Goal: Task Accomplishment & Management: Use online tool/utility

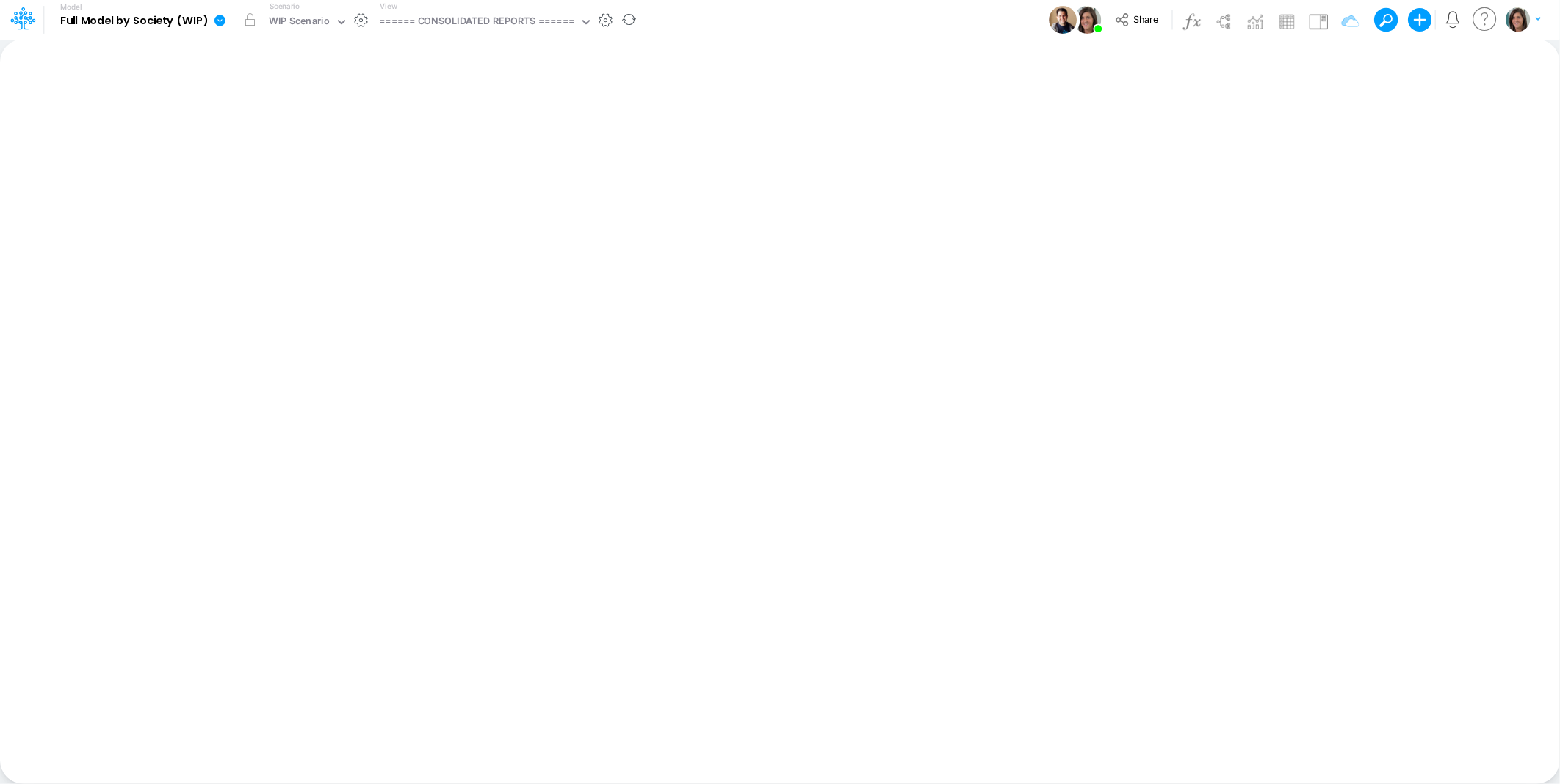
click at [216, 17] on icon at bounding box center [220, 20] width 11 height 11
click at [258, 147] on button "View model info" at bounding box center [294, 153] width 157 height 23
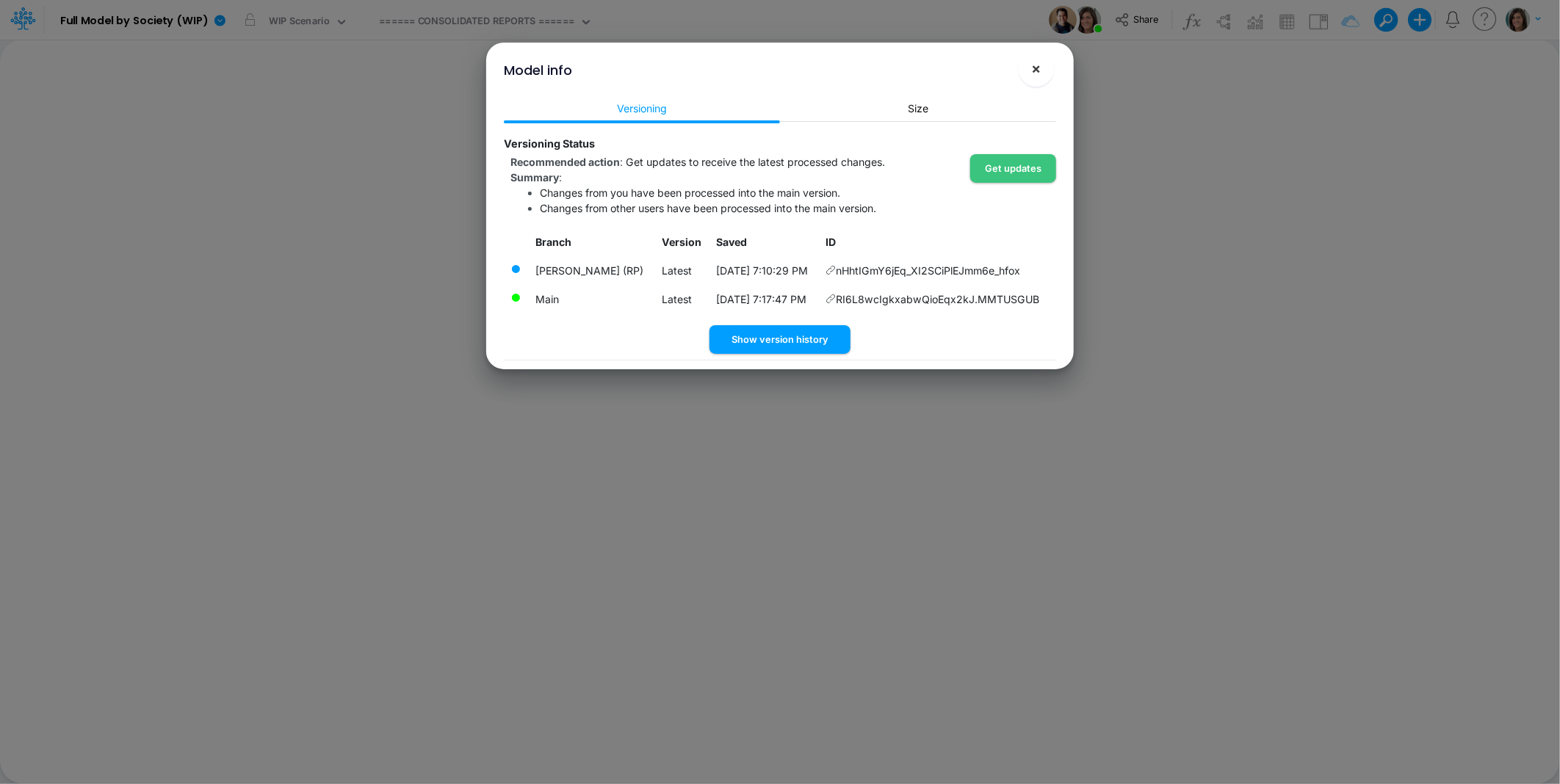
click at [1038, 67] on span "×" at bounding box center [1037, 68] width 10 height 17
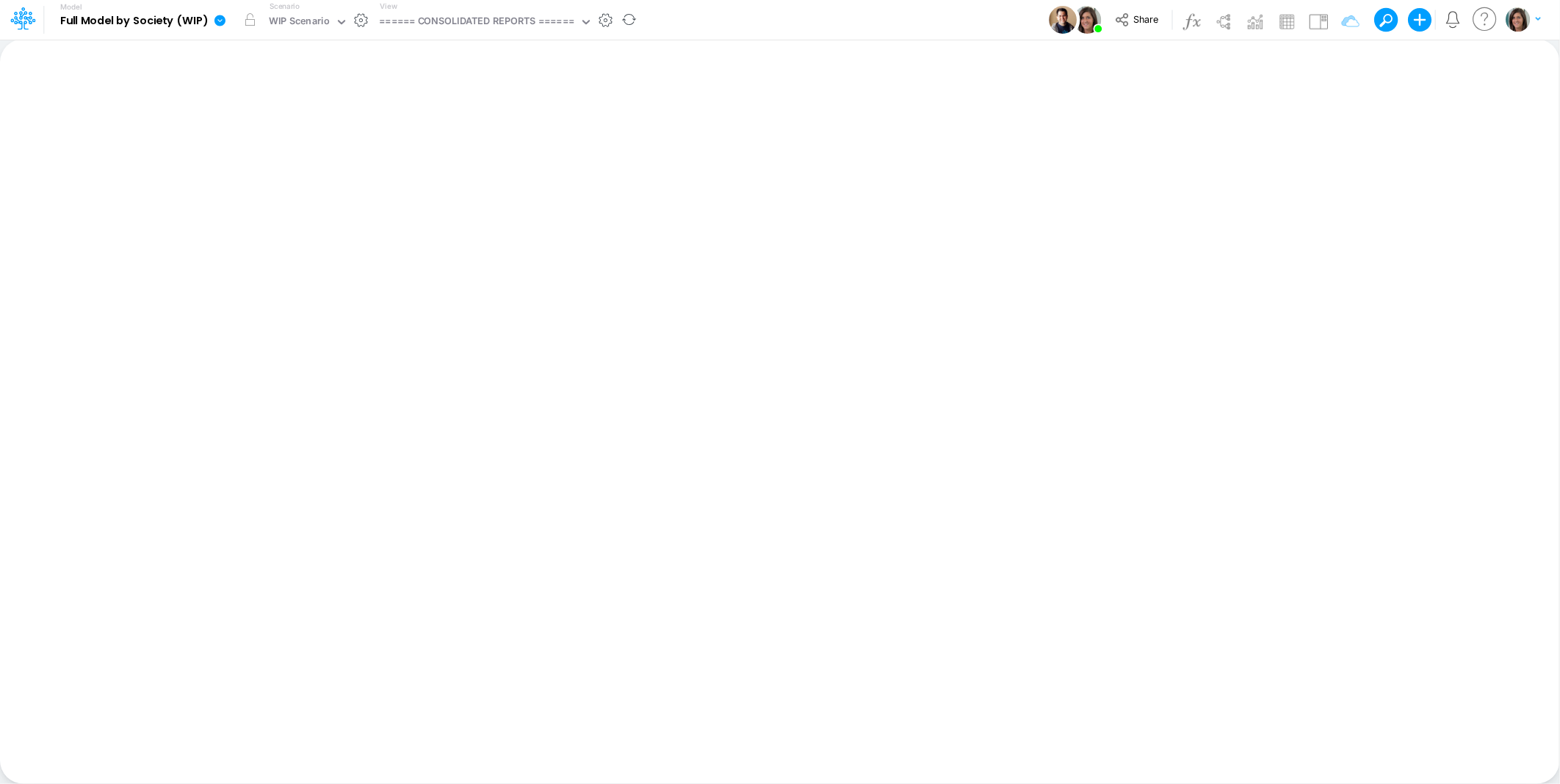
click at [225, 20] on icon at bounding box center [220, 20] width 13 height 13
click at [256, 151] on button "View model info" at bounding box center [294, 153] width 157 height 23
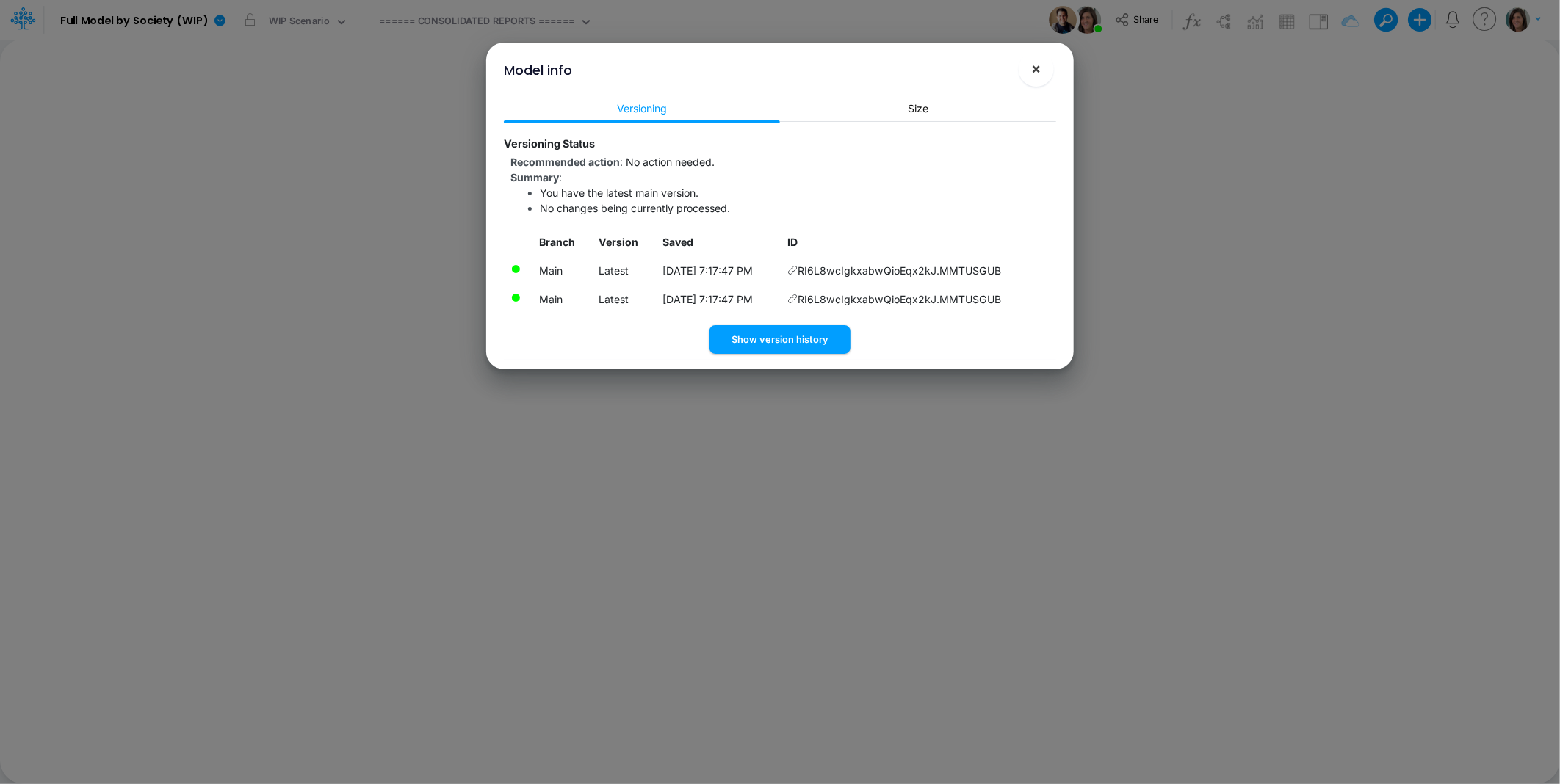
drag, startPoint x: 1032, startPoint y: 67, endPoint x: 1002, endPoint y: 67, distance: 30.0
click at [1032, 67] on span "×" at bounding box center [1037, 68] width 10 height 17
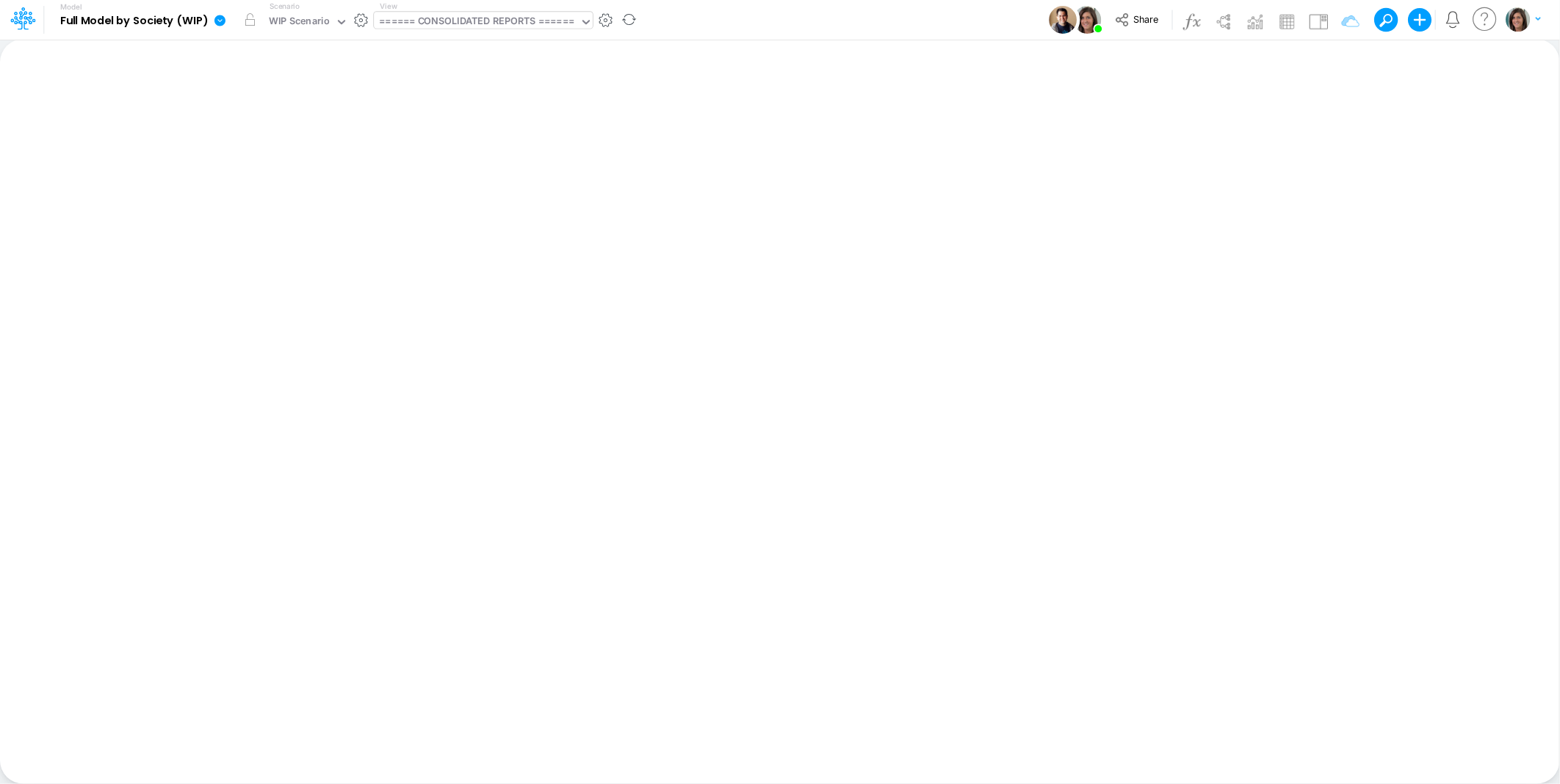
click at [456, 18] on div "====== CONSOLIDATED REPORTS ======" at bounding box center [476, 22] width 195 height 17
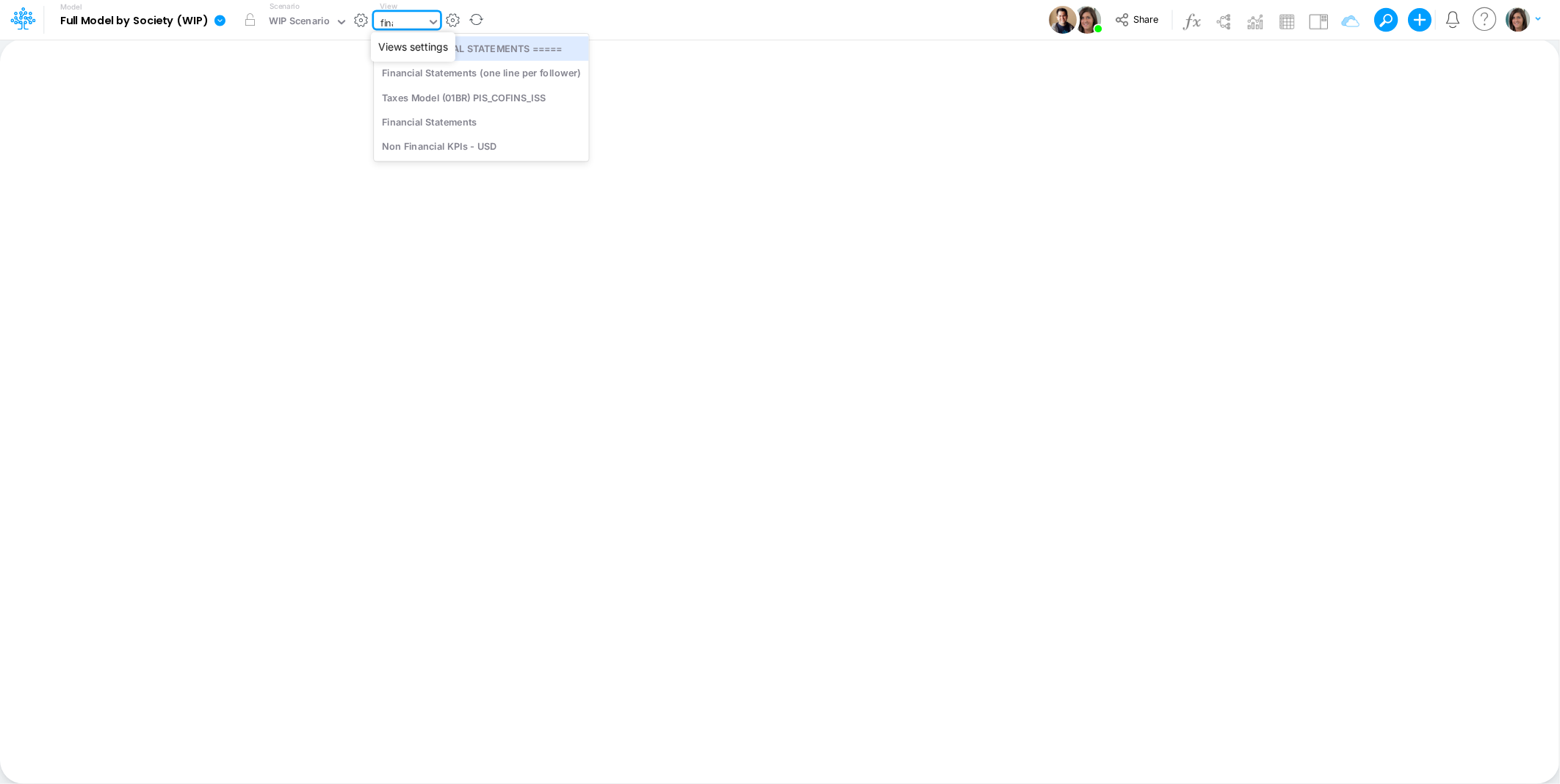
type input "[PERSON_NAME]"
click at [473, 98] on div "Financial Statements" at bounding box center [482, 98] width 215 height 24
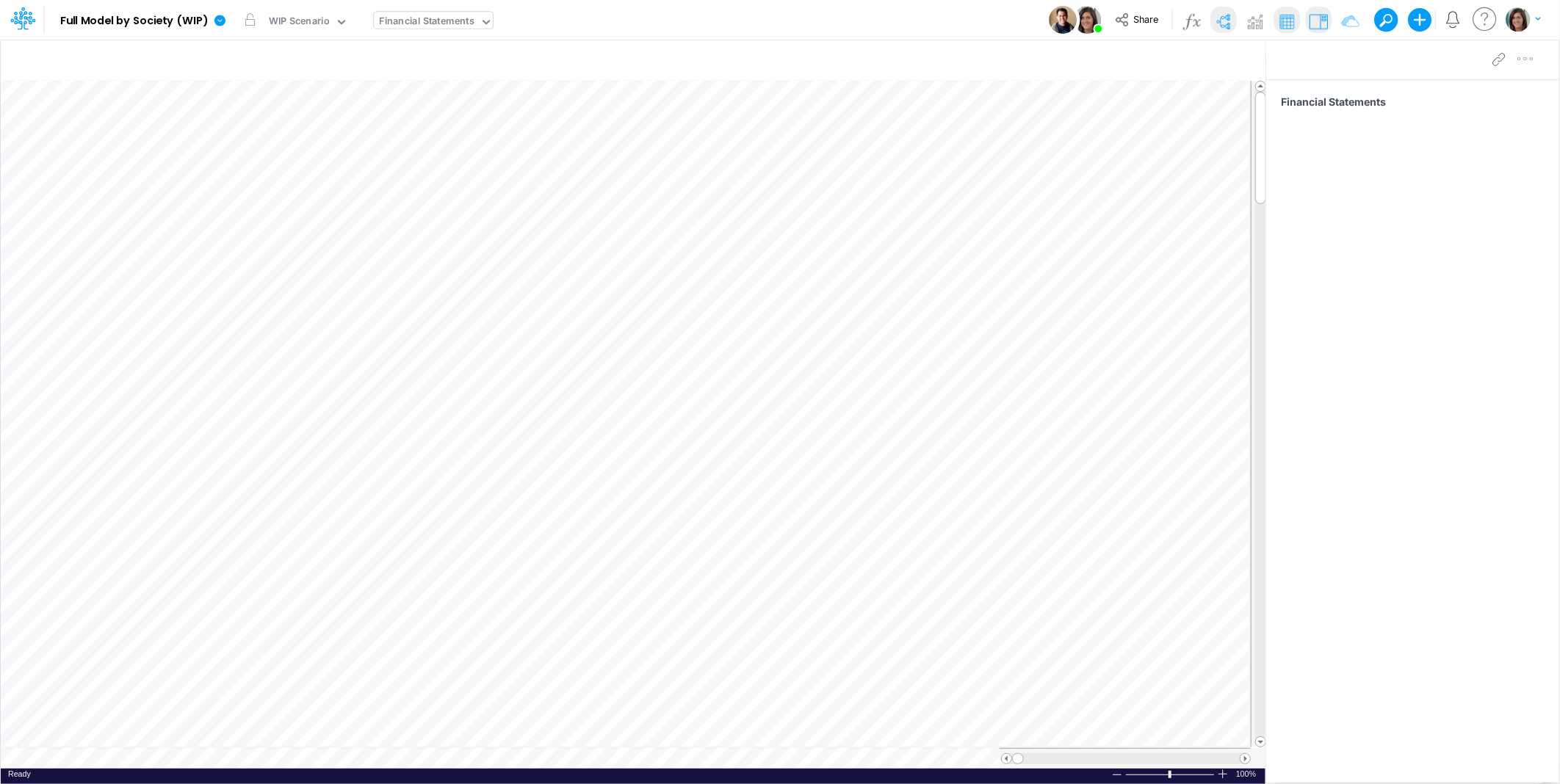
click at [1221, 22] on img at bounding box center [1222, 21] width 24 height 24
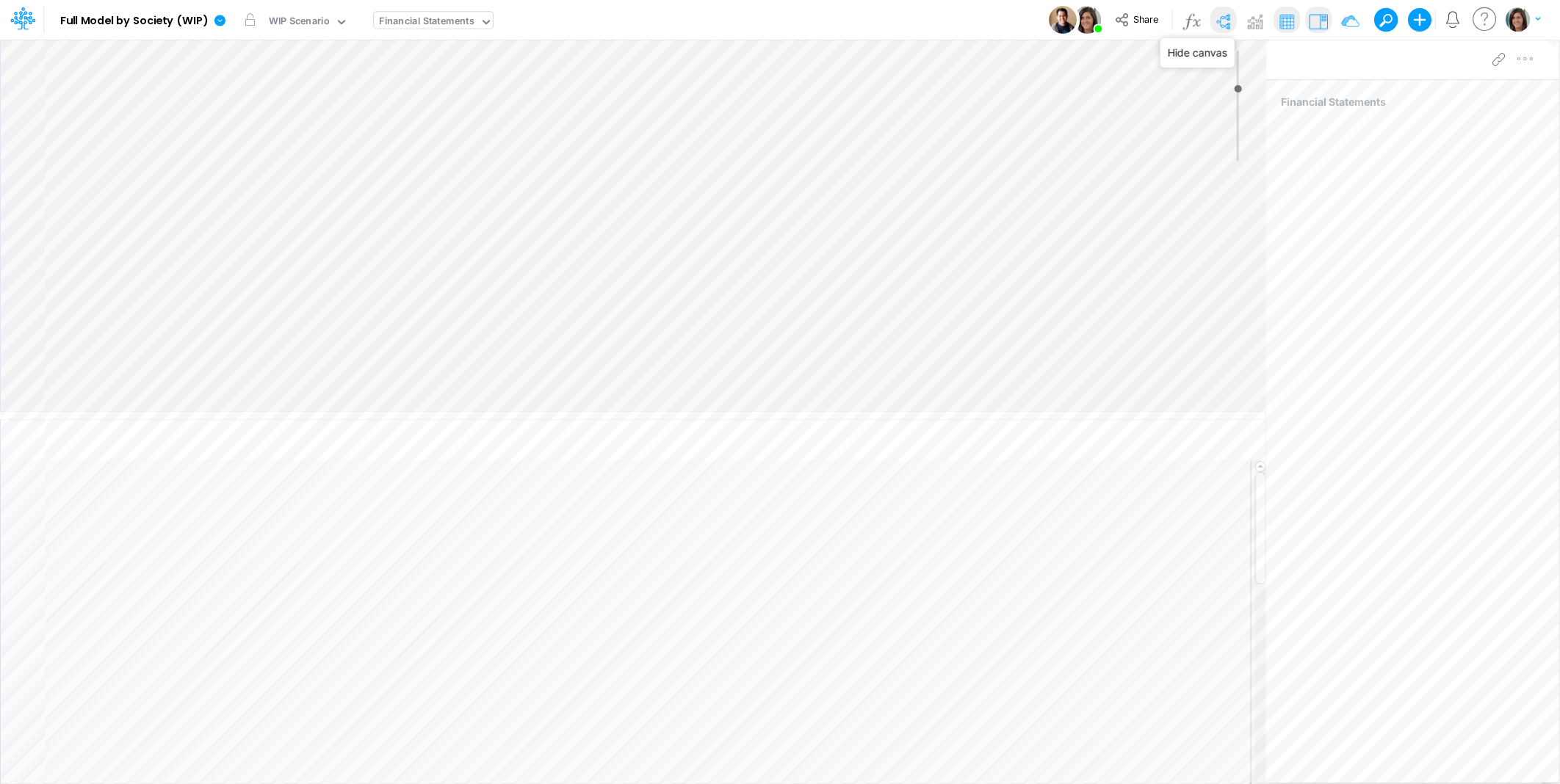
type input "0"
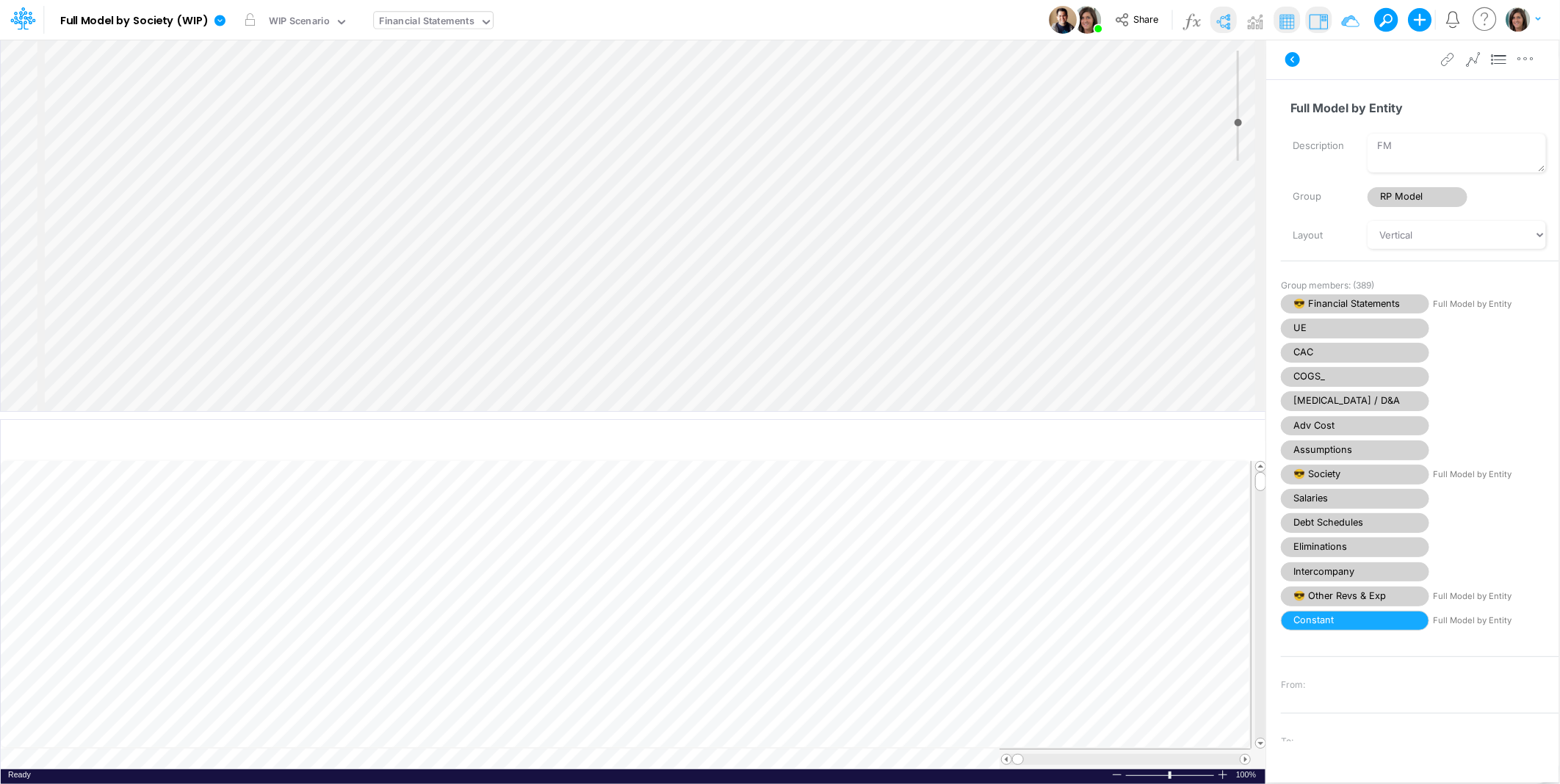
select select "Horizontal"
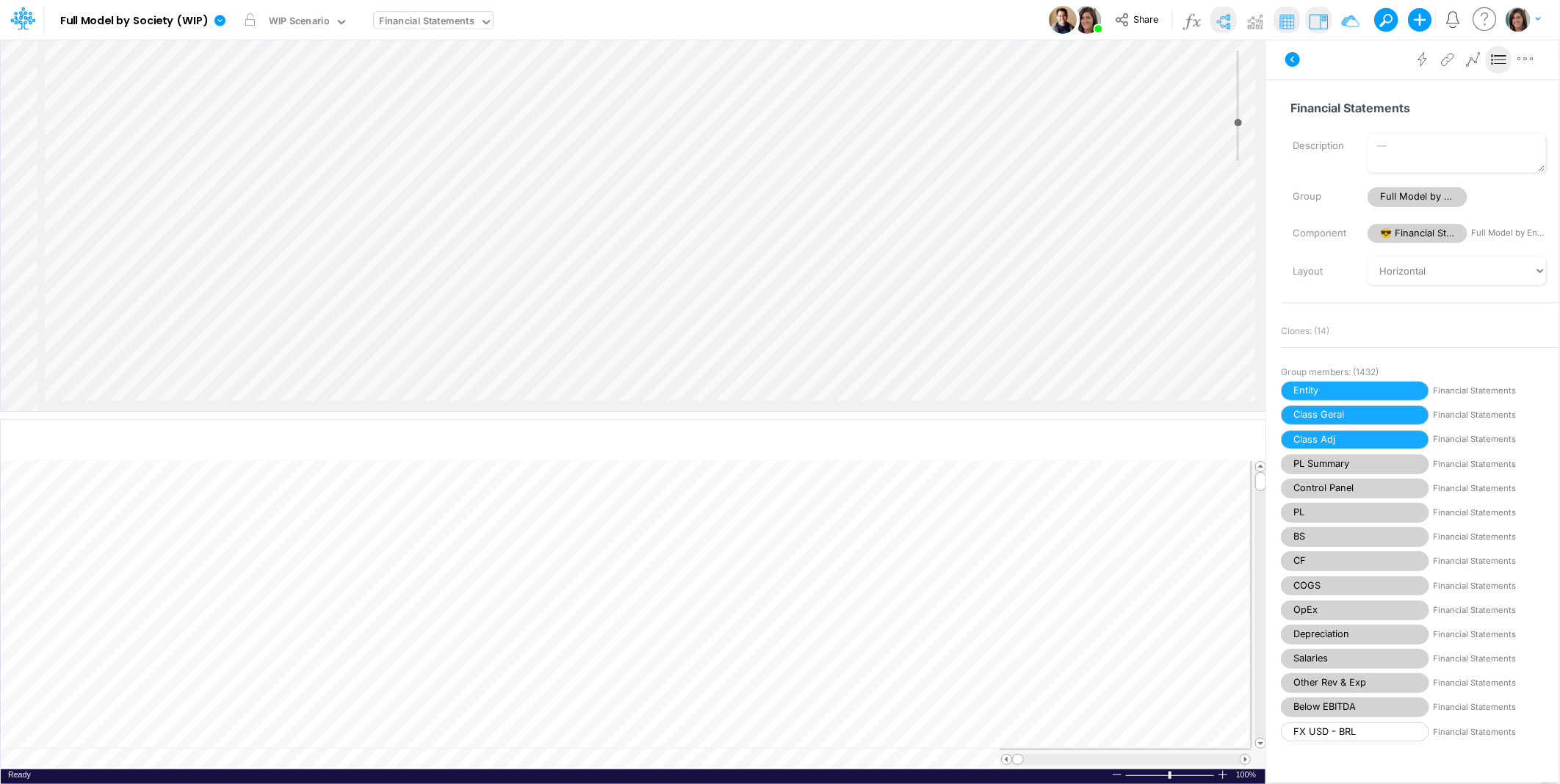
scroll to position [0, 1061]
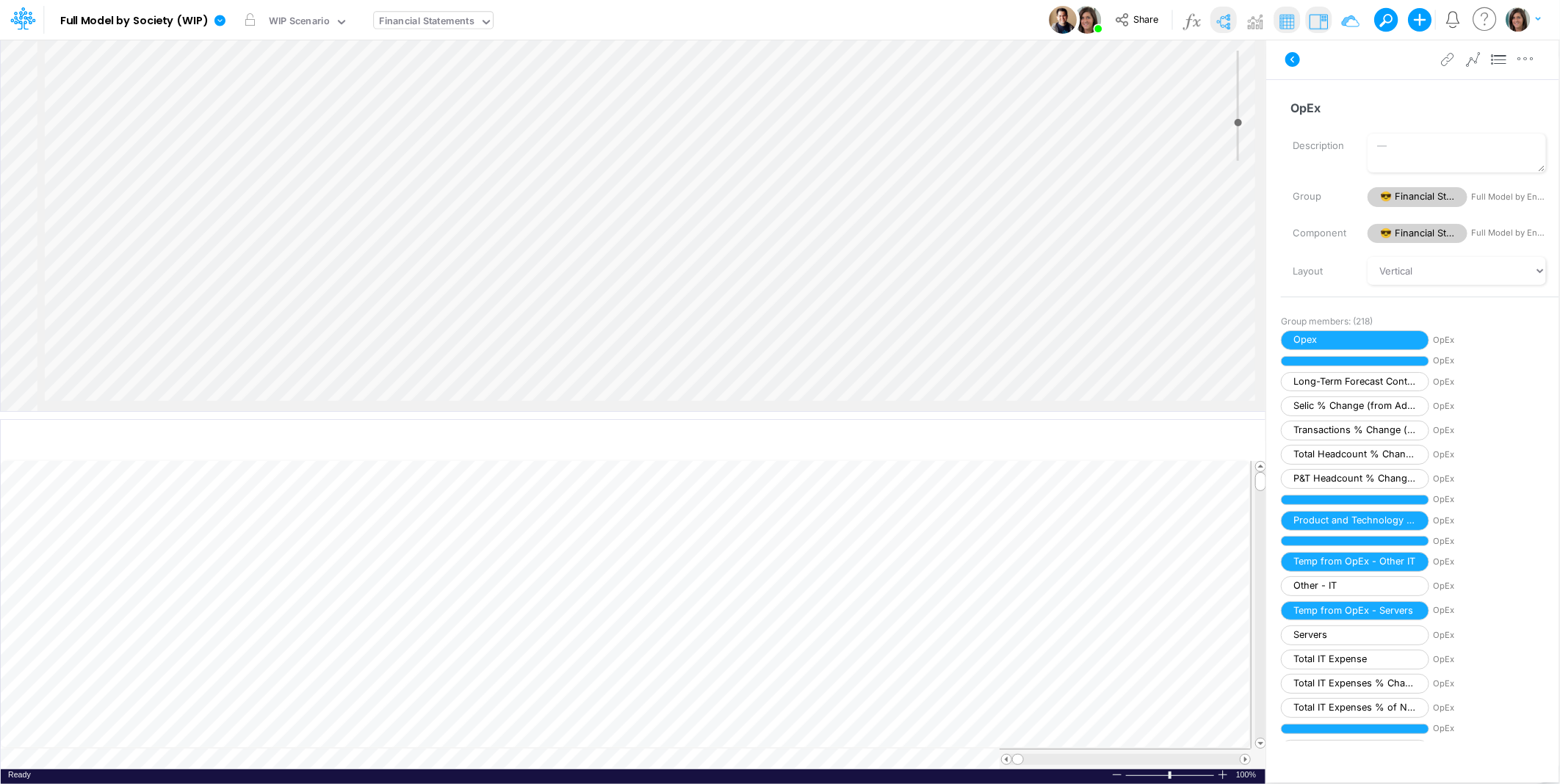
scroll to position [4696, 1061]
click at [1182, 437] on icon "button" at bounding box center [1183, 441] width 22 height 16
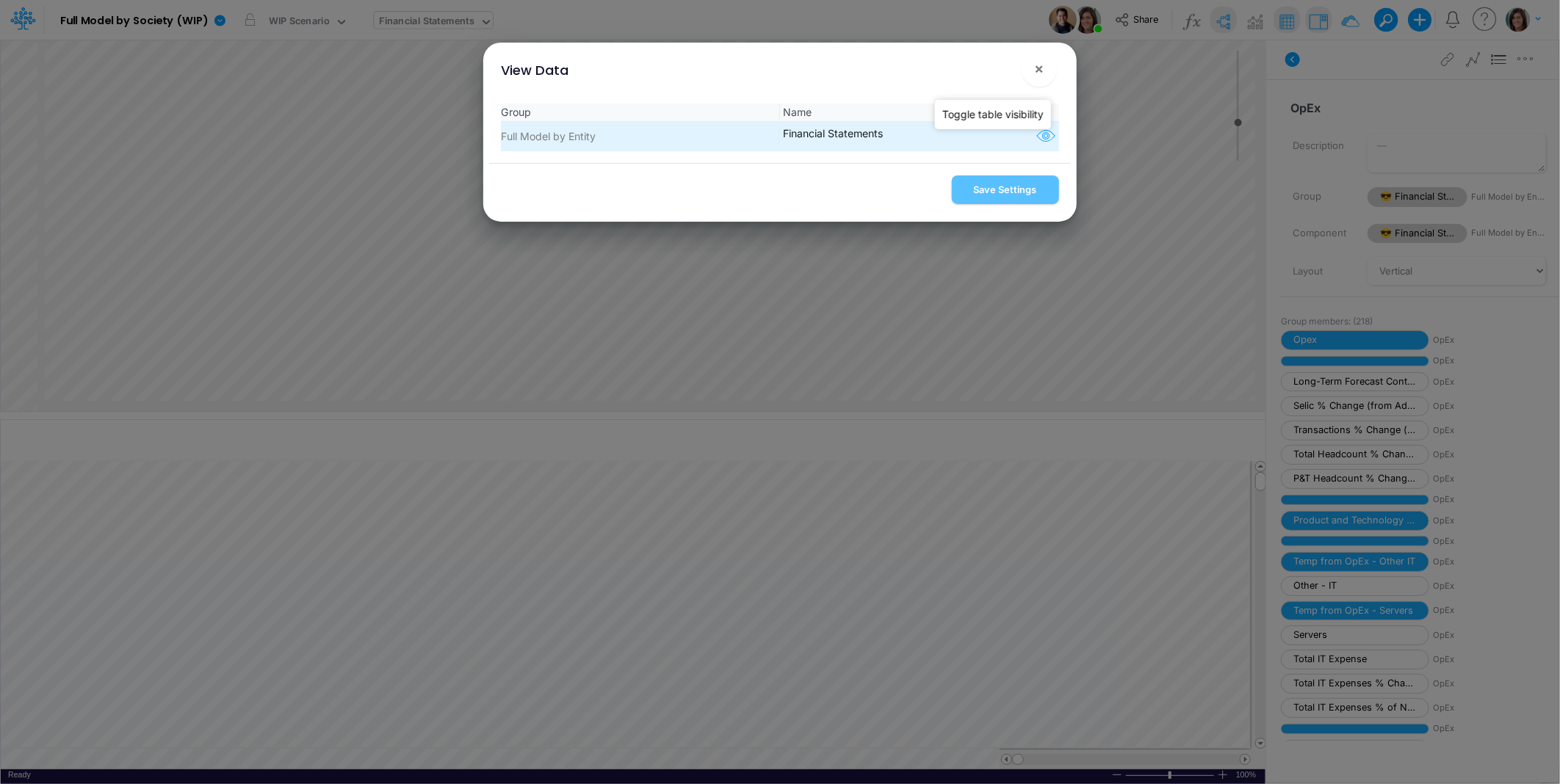
click at [1037, 134] on icon "button" at bounding box center [1045, 137] width 22 height 19
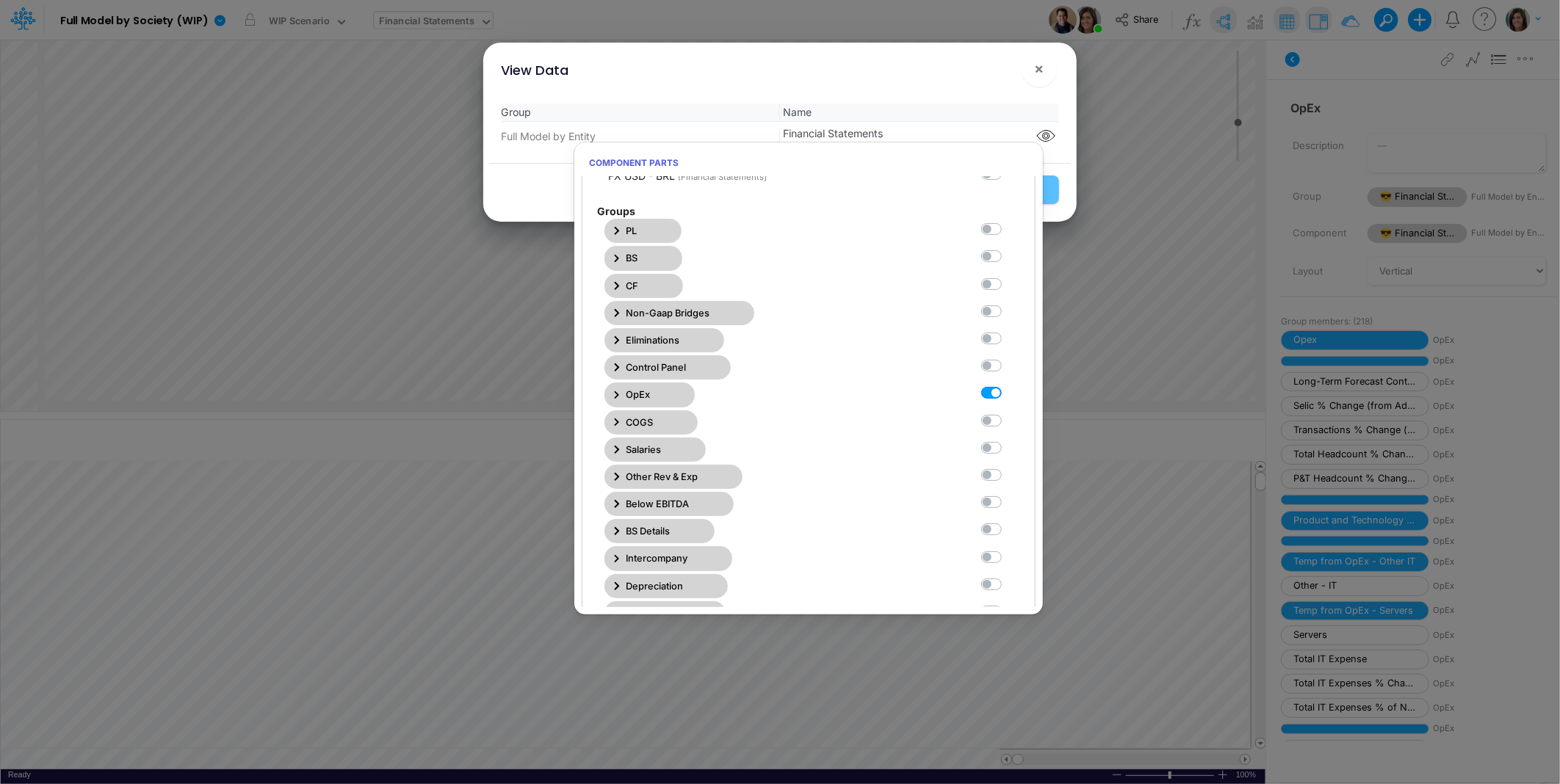
scroll to position [217, 0]
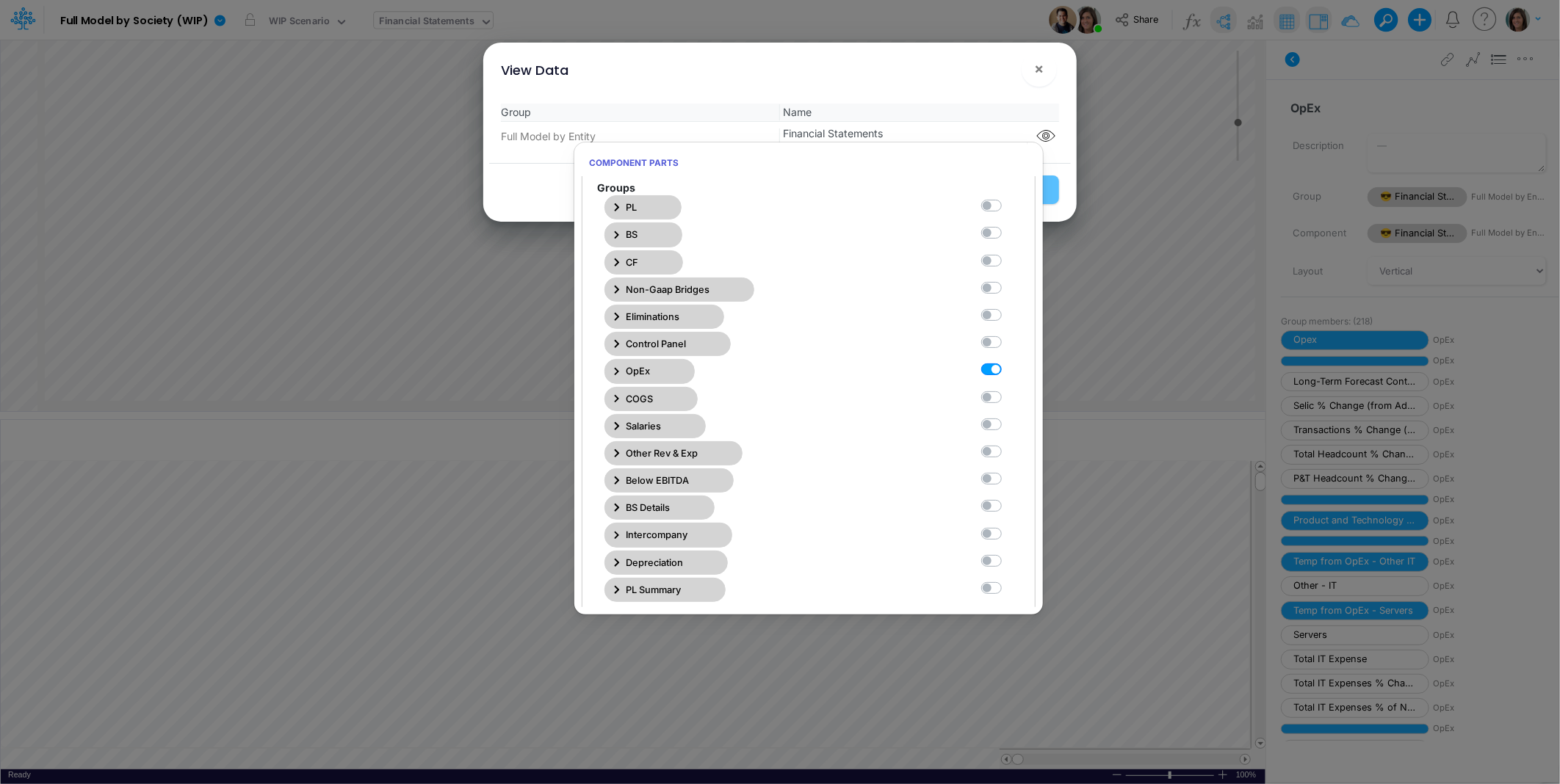
click at [1008, 362] on label at bounding box center [1008, 362] width 0 height 0
click at [1008, 365] on Statements6 "checkbox" at bounding box center [1012, 366] width 10 height 10
click at [1008, 362] on label at bounding box center [1008, 362] width 0 height 0
click at [1008, 369] on Statements6 "checkbox" at bounding box center [1012, 366] width 10 height 10
checkbox Statements6 "true"
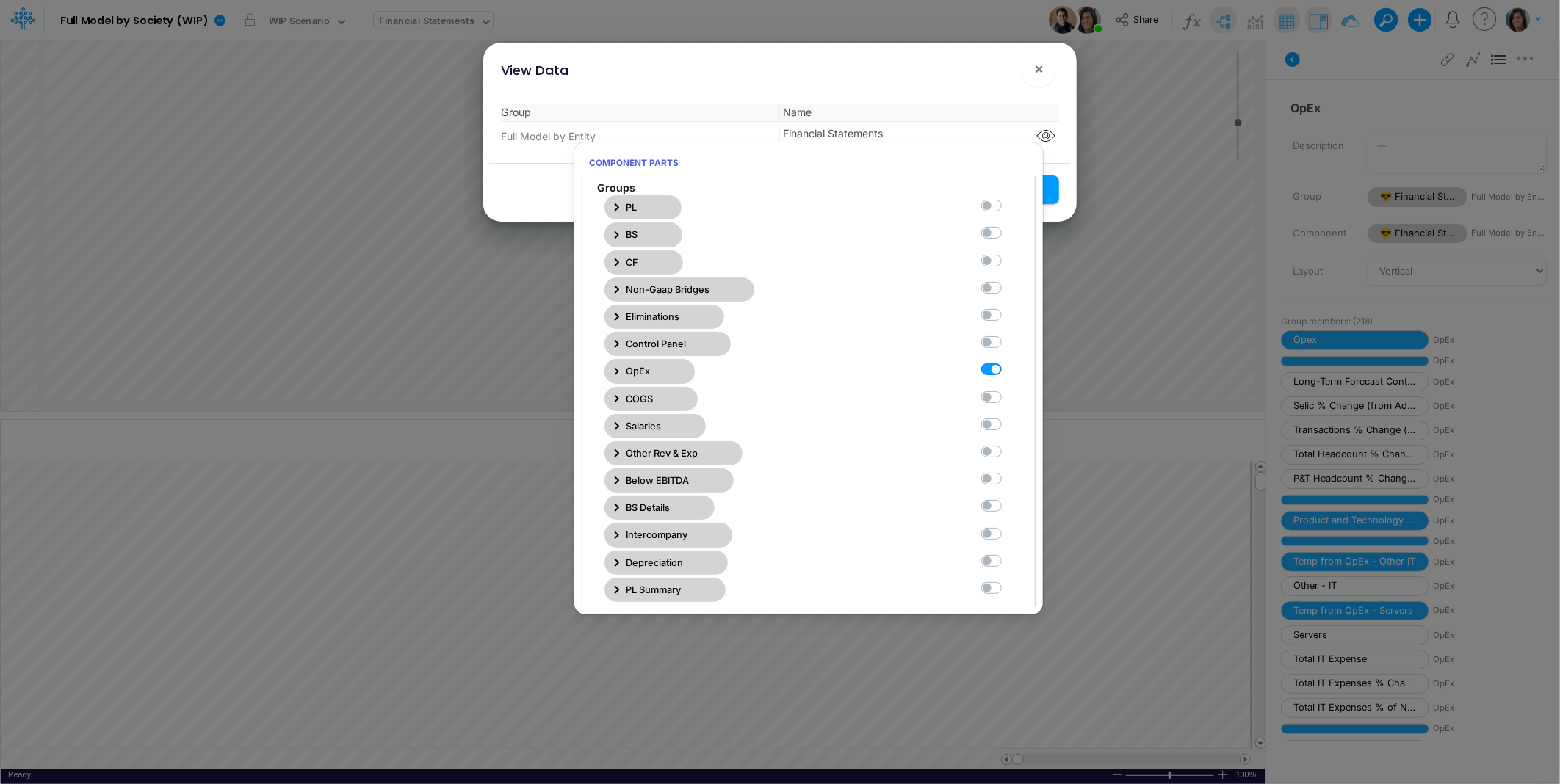
click at [970, 79] on div "View Data ×" at bounding box center [780, 67] width 581 height 49
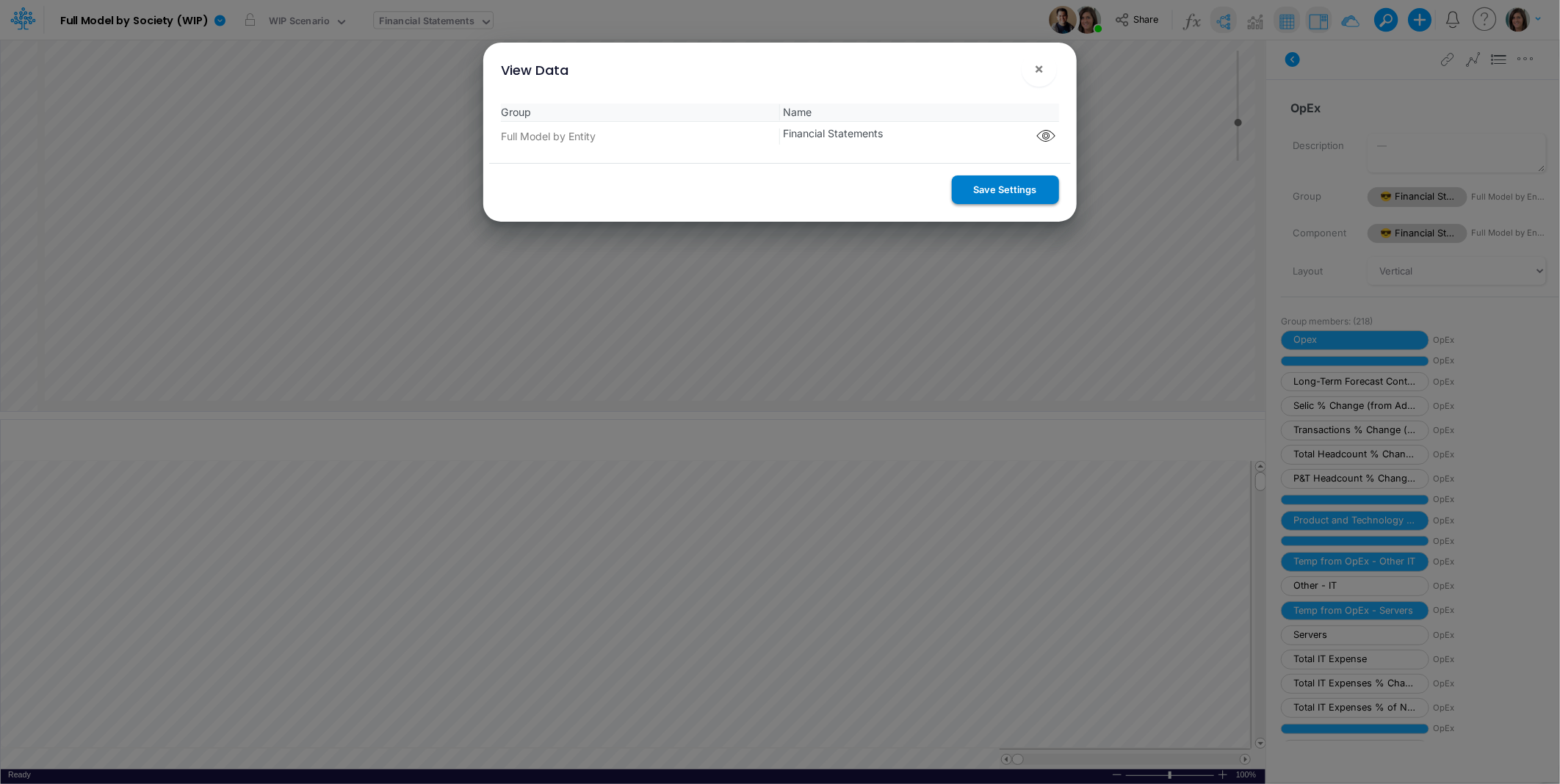
drag, startPoint x: 993, startPoint y: 187, endPoint x: 1052, endPoint y: 76, distance: 125.7
click at [994, 187] on button "Save Settings" at bounding box center [1005, 189] width 107 height 29
click at [1038, 68] on span "×" at bounding box center [1038, 68] width 10 height 17
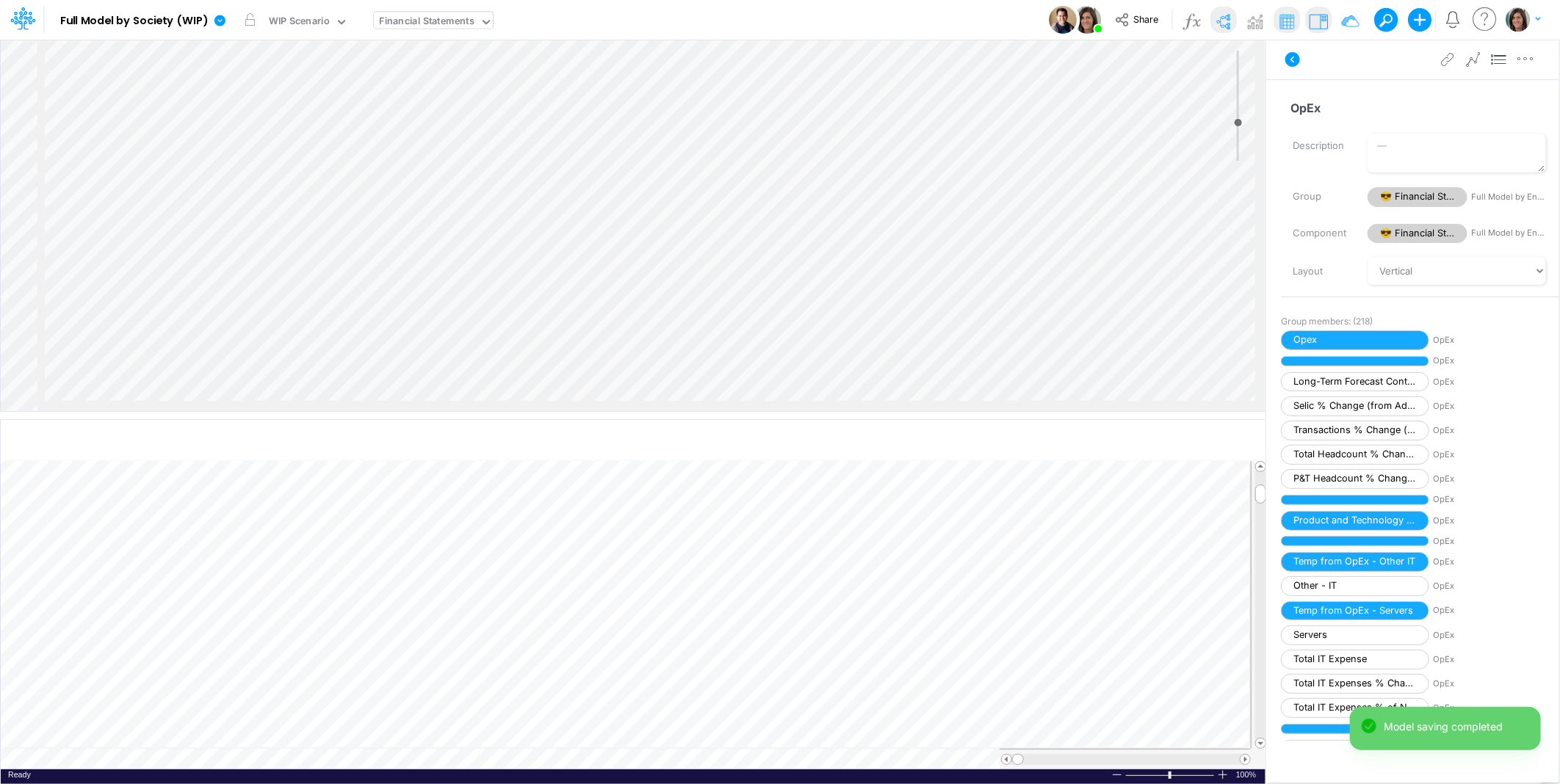
scroll to position [4587, 1061]
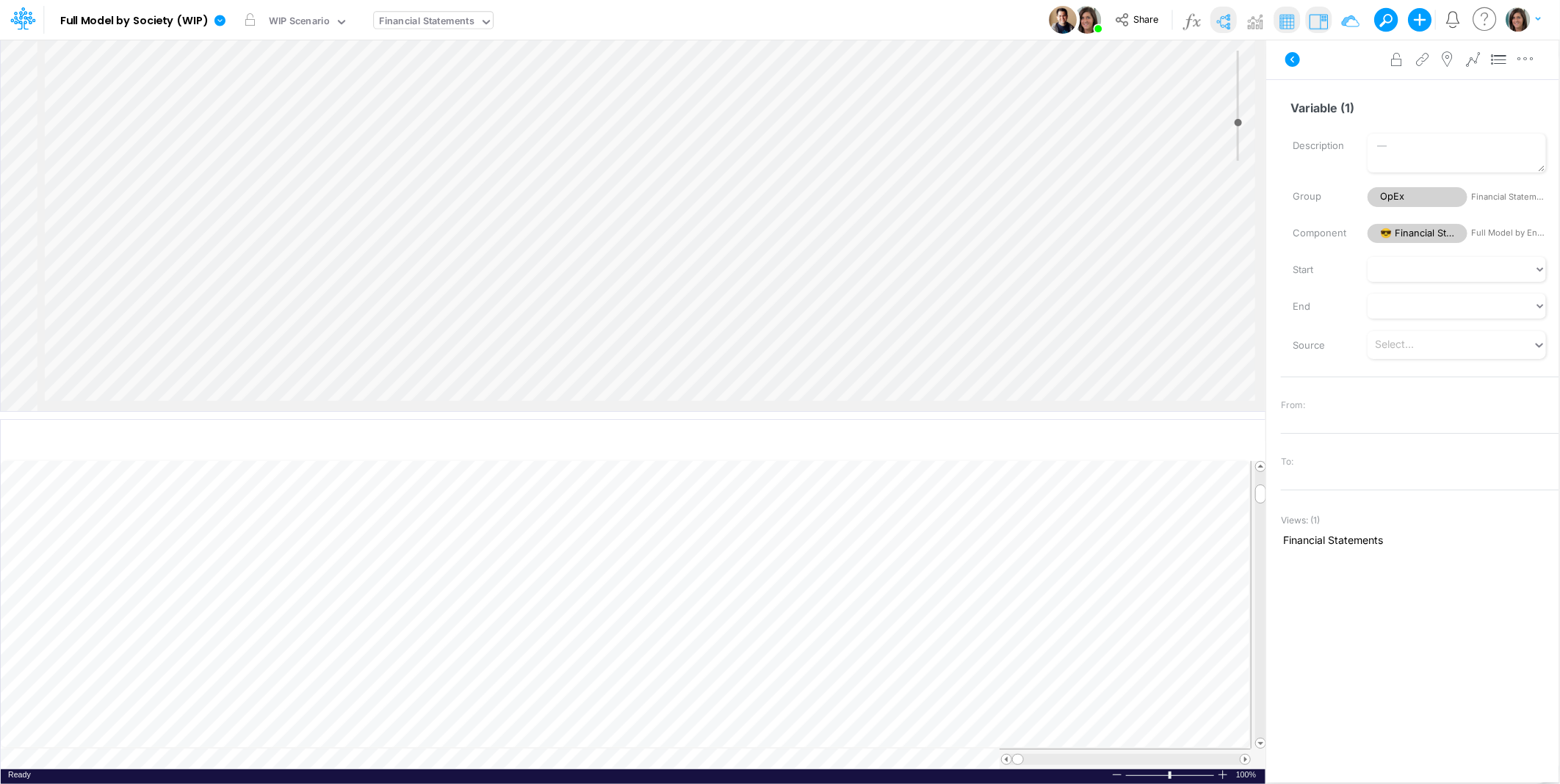
scroll to position [465, 1061]
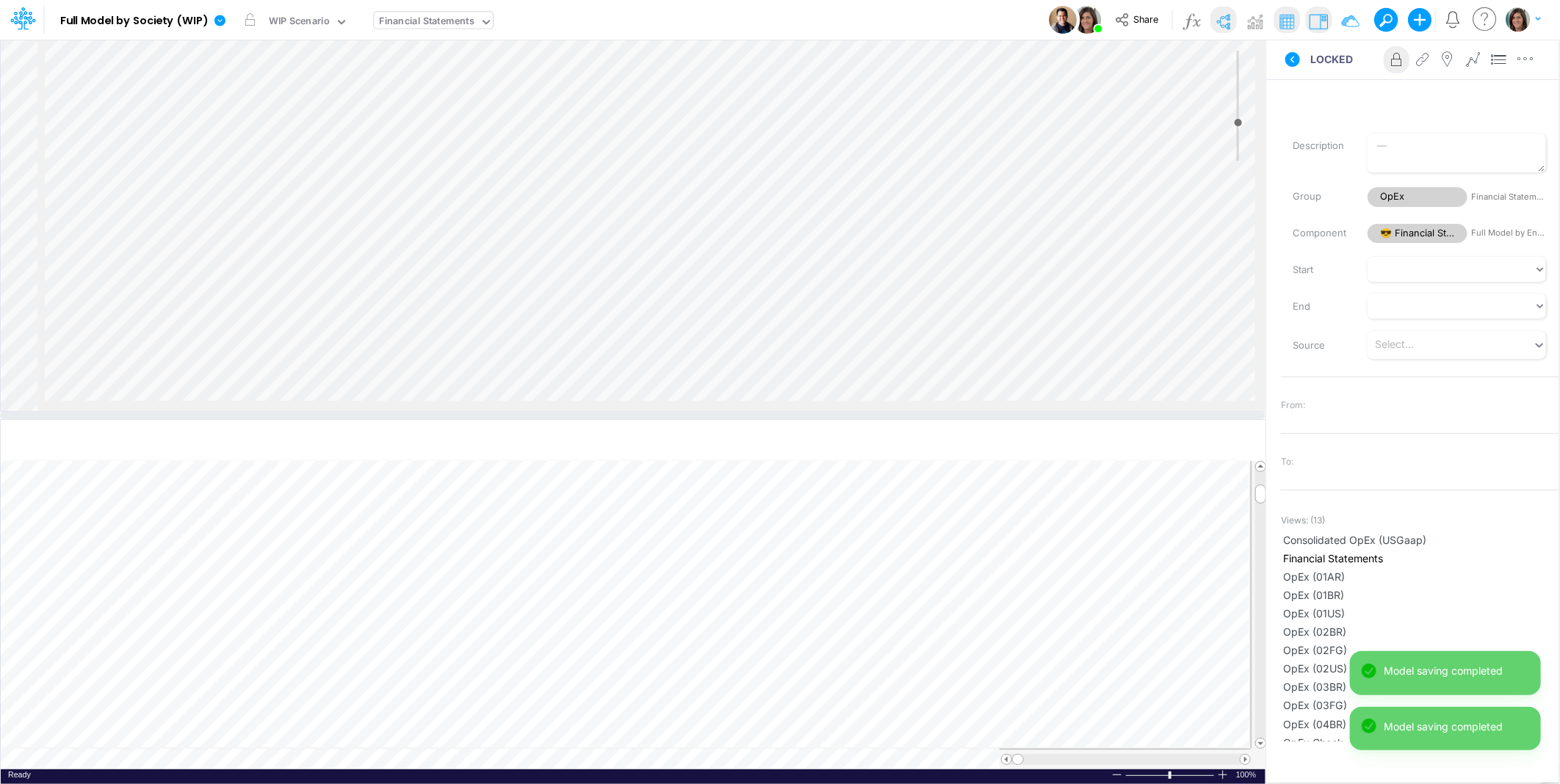
scroll to position [0, 1]
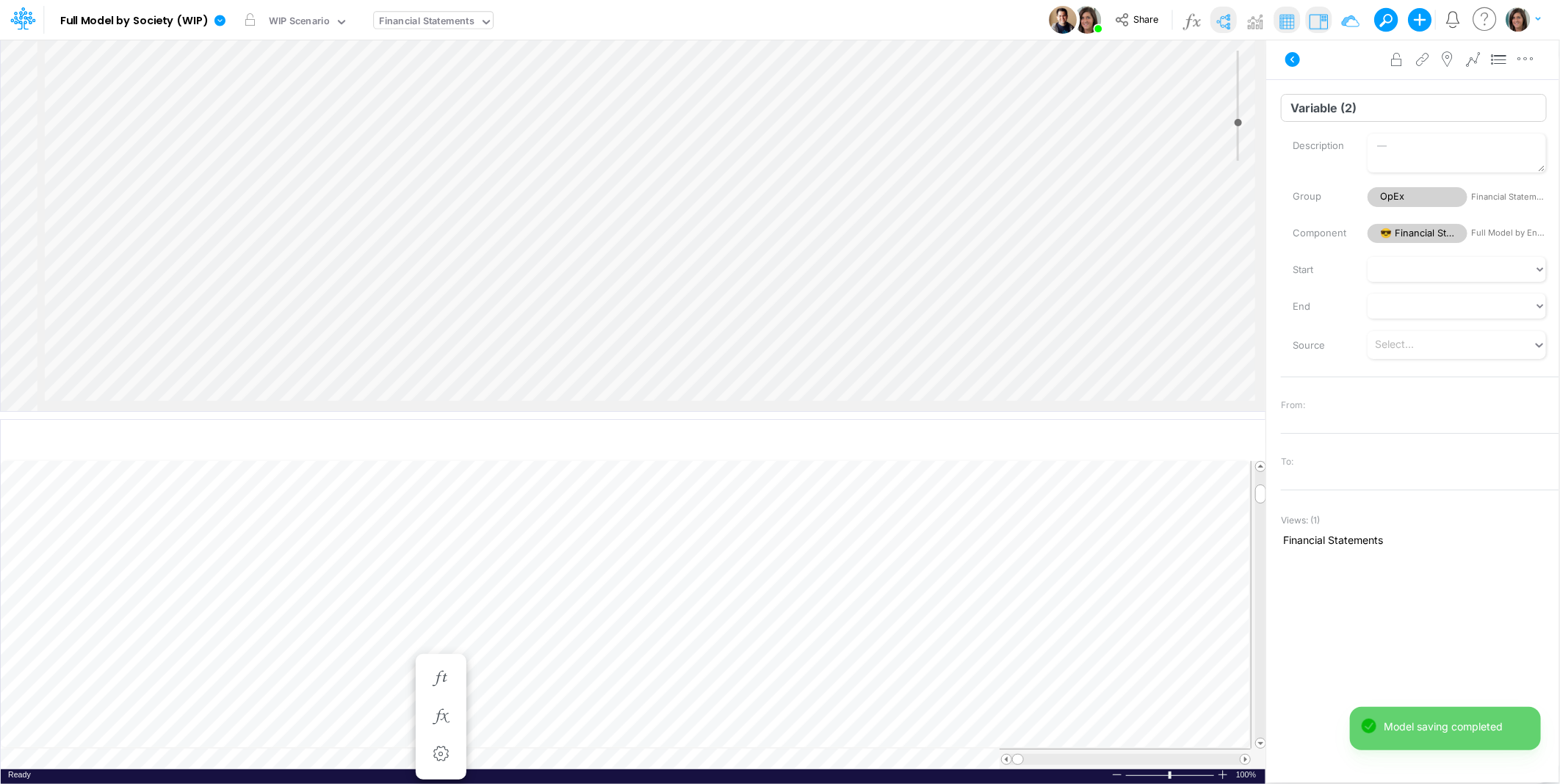
click at [1324, 111] on input "Variable (2)" at bounding box center [1413, 108] width 266 height 28
paste input "Operational Errors (ext frauds"
type input "Operational Errors (ext frauds)"
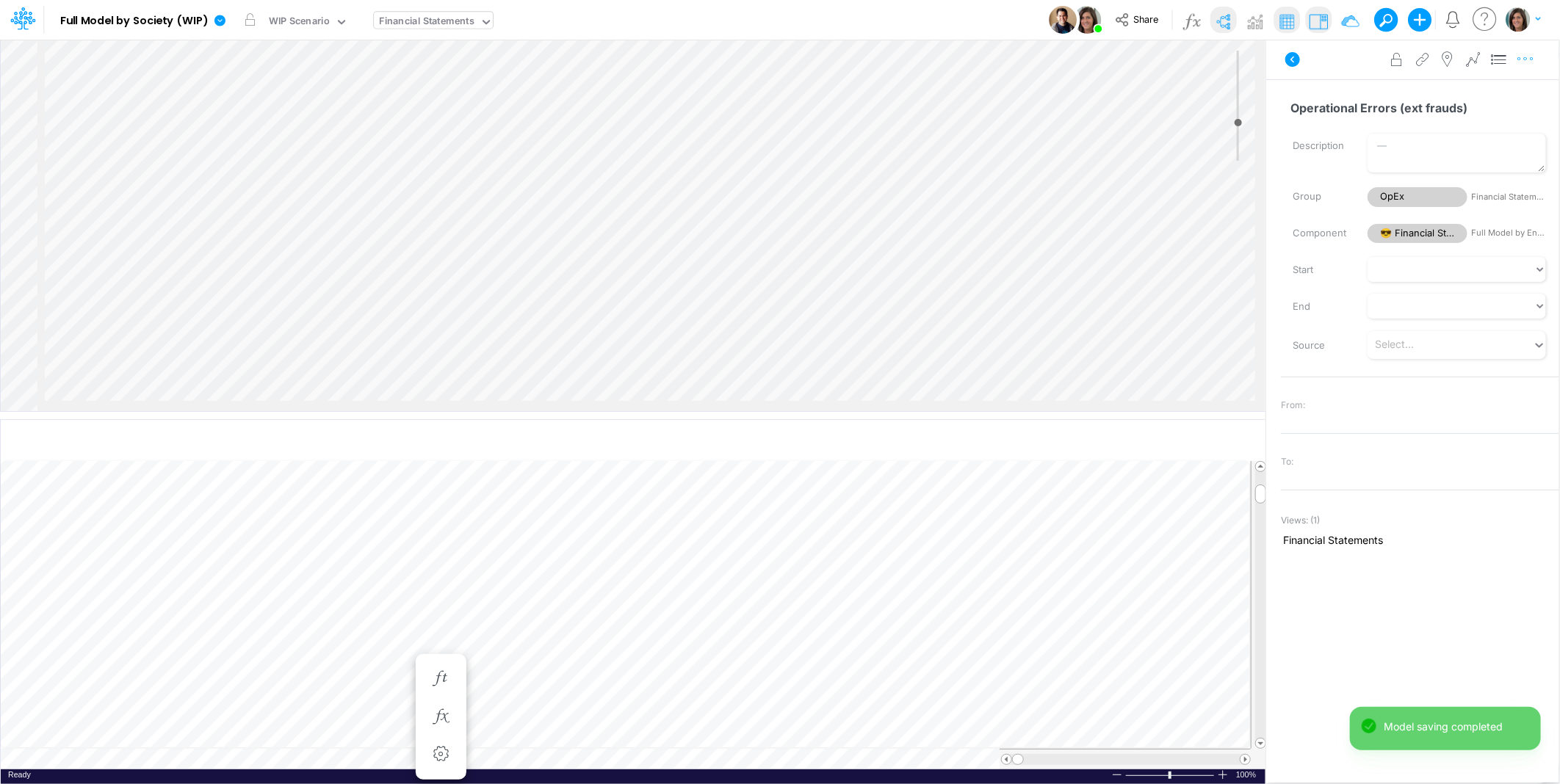
click at [1528, 61] on icon "button" at bounding box center [1525, 59] width 22 height 16
click at [1498, 91] on button "Advanced settings" at bounding box center [1449, 96] width 174 height 25
select select "sum"
select select "field"
select select "Number"
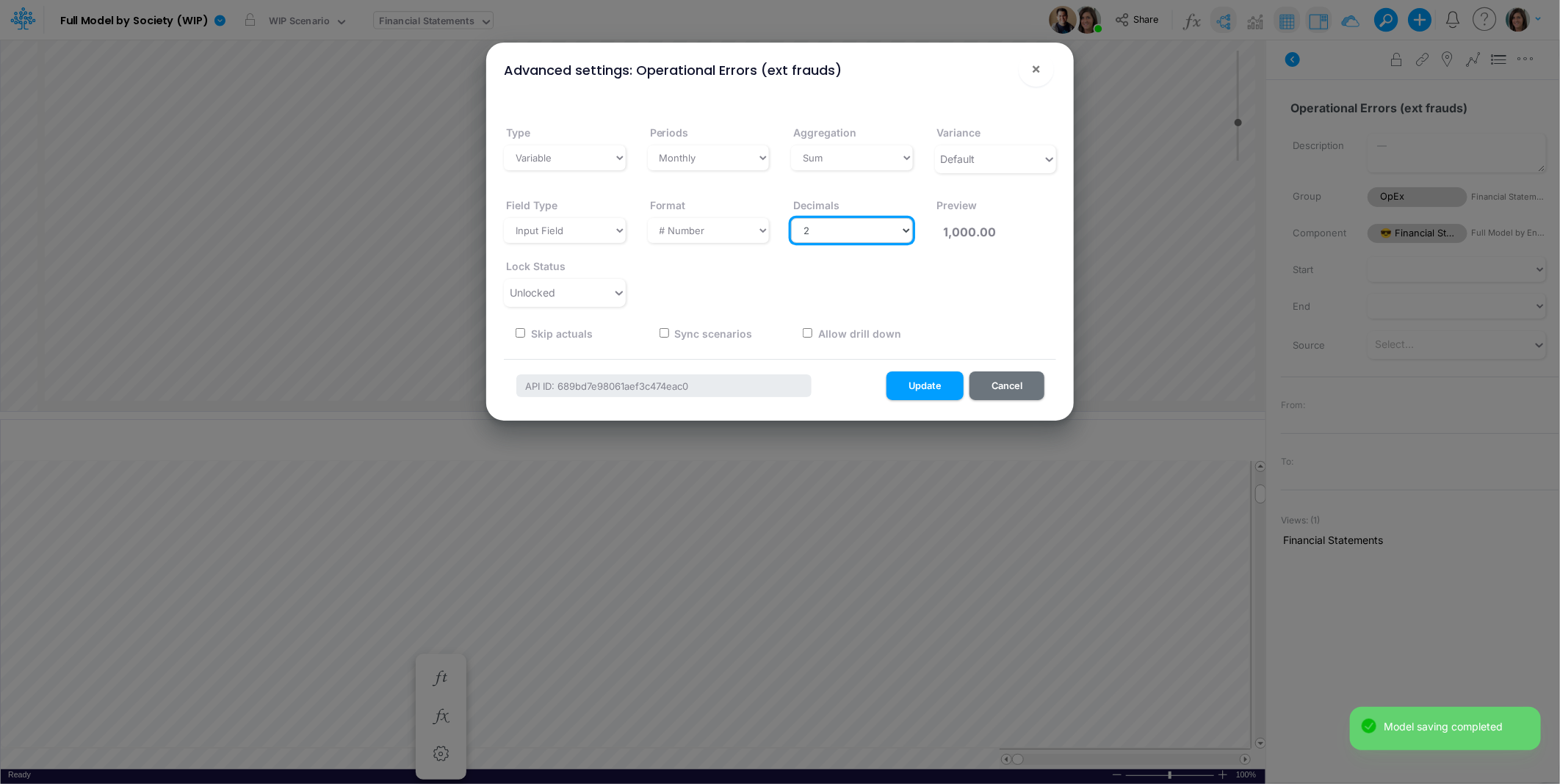
click at [817, 235] on select "Select decimals places 0 1 2 3 4 5 6 7 8 9 10" at bounding box center [852, 230] width 122 height 25
select select "0"
click at [791, 218] on select "Select decimals places 0 1 2 3 4 5 6 7 8 9 10" at bounding box center [852, 230] width 122 height 25
type input "1,000"
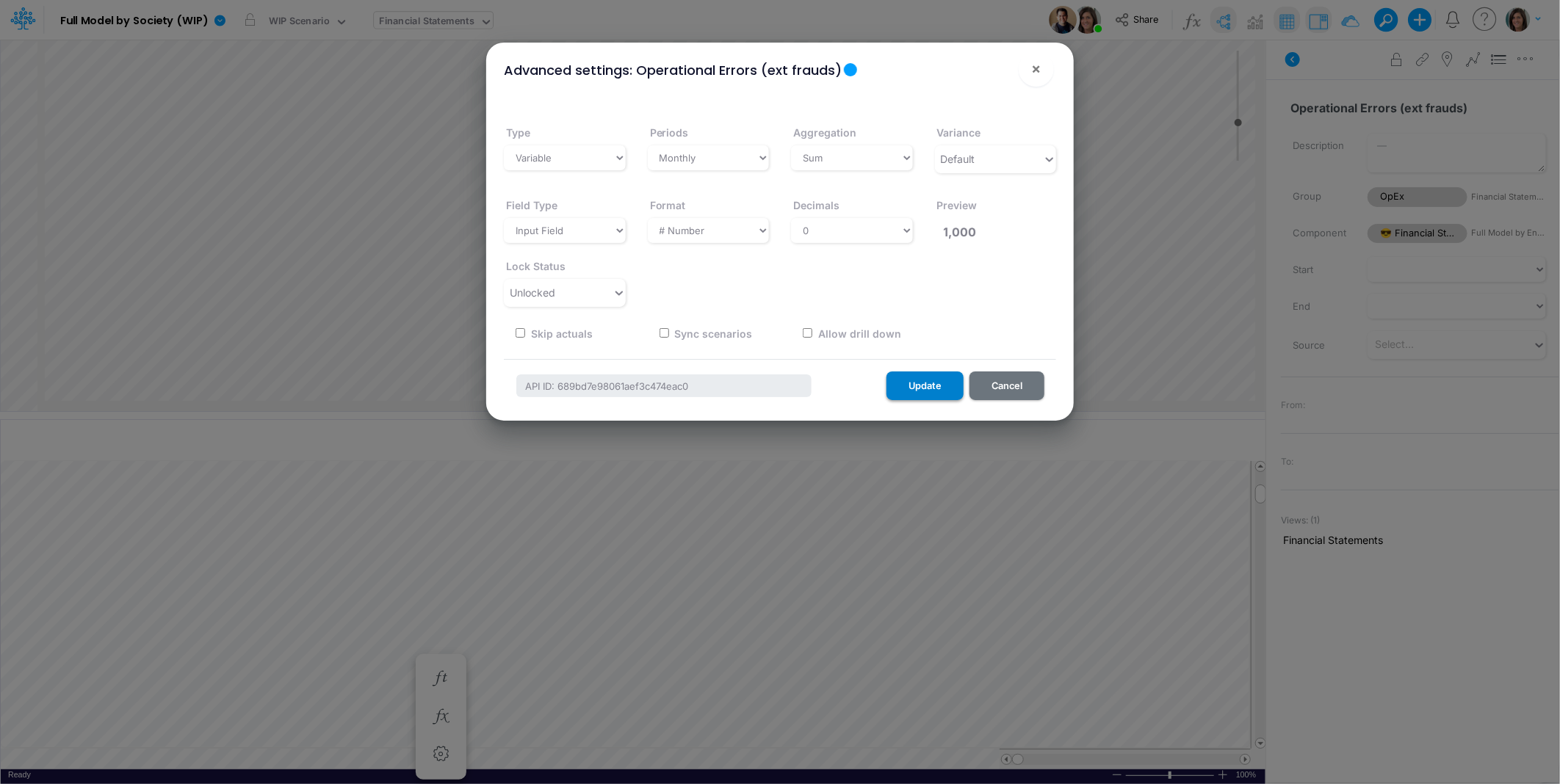
click at [916, 384] on button "Update" at bounding box center [925, 385] width 77 height 29
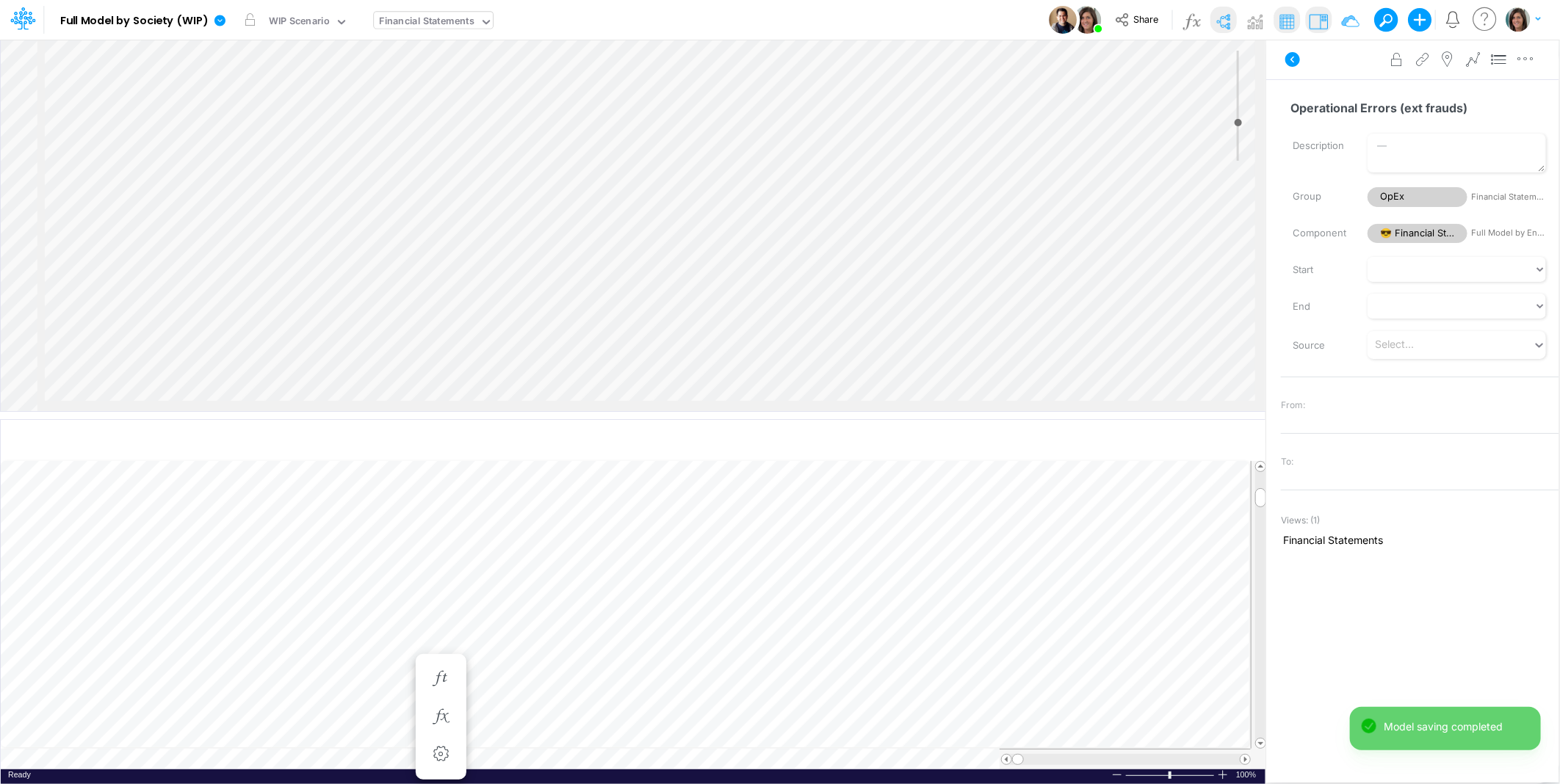
scroll to position [0, 1]
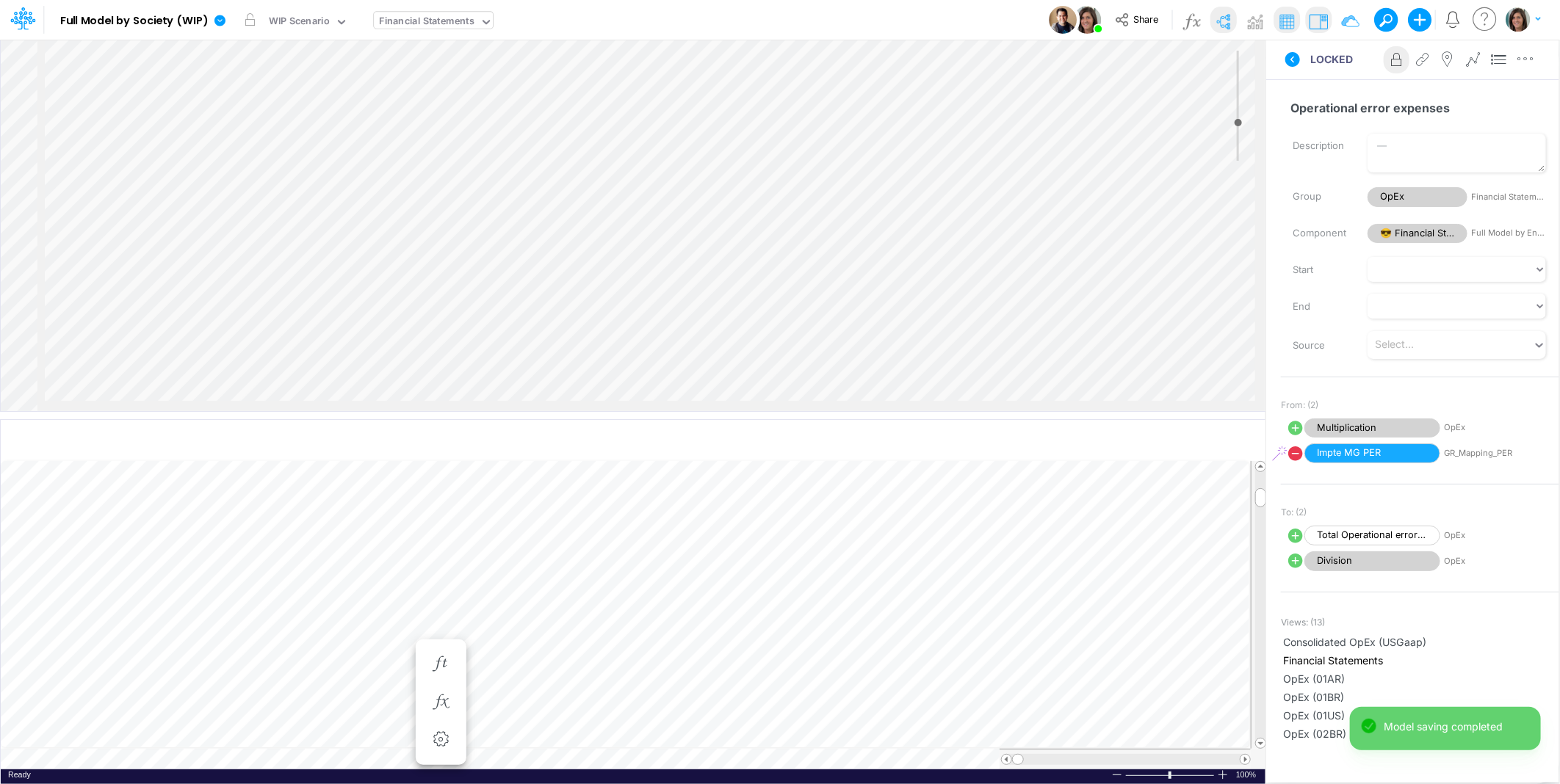
scroll to position [0, 1]
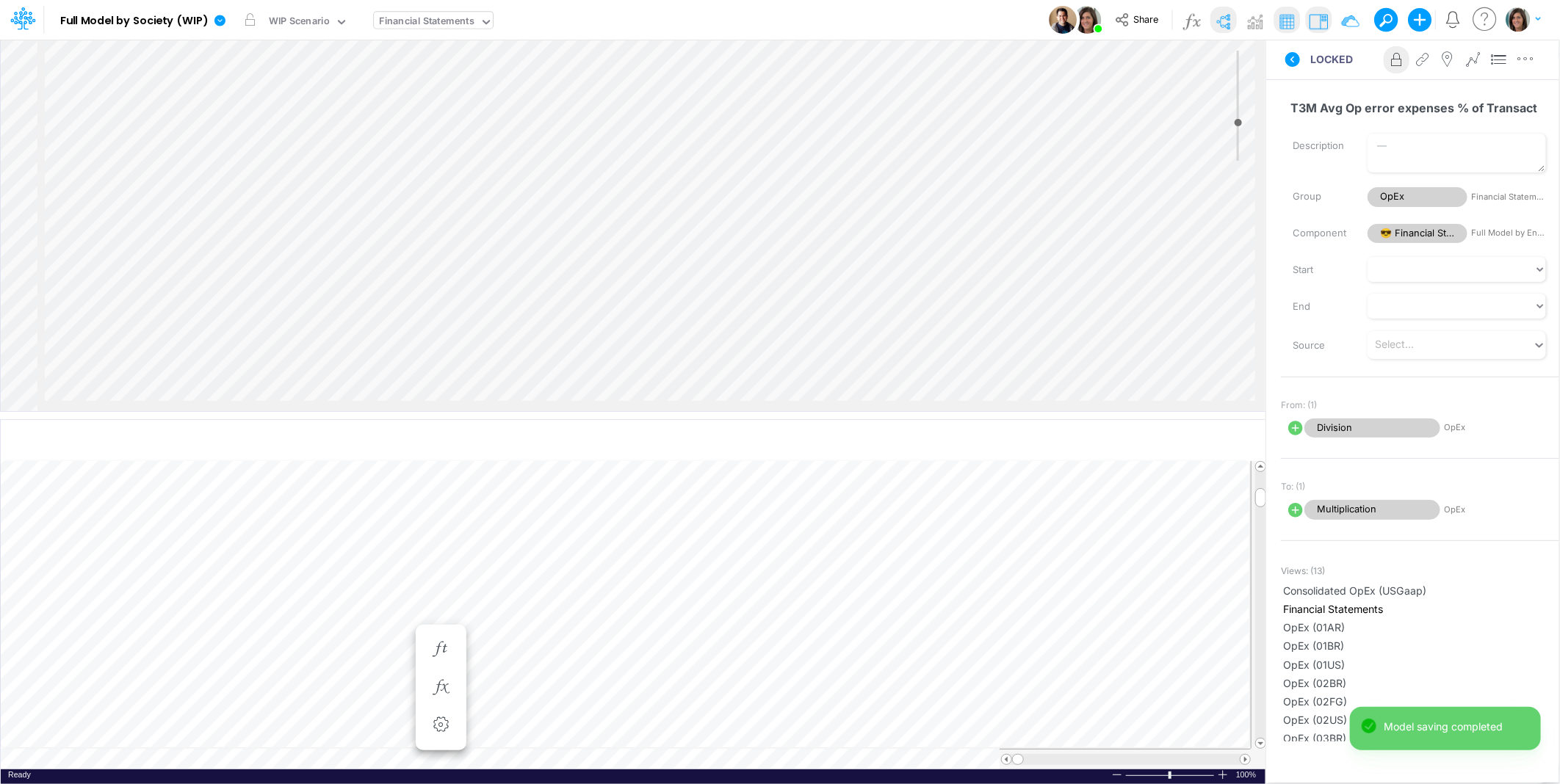
scroll to position [0, 1]
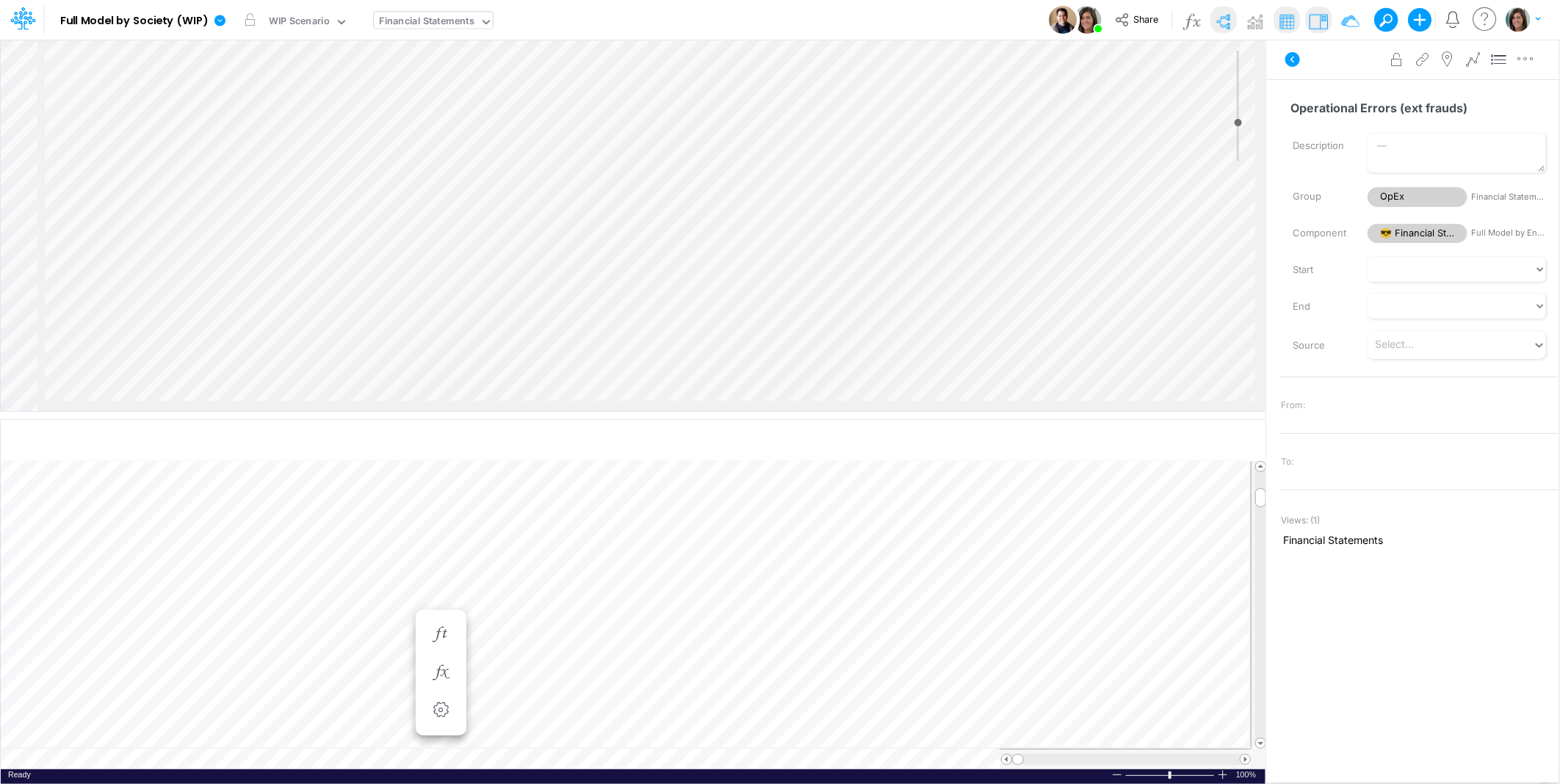
scroll to position [0, 1]
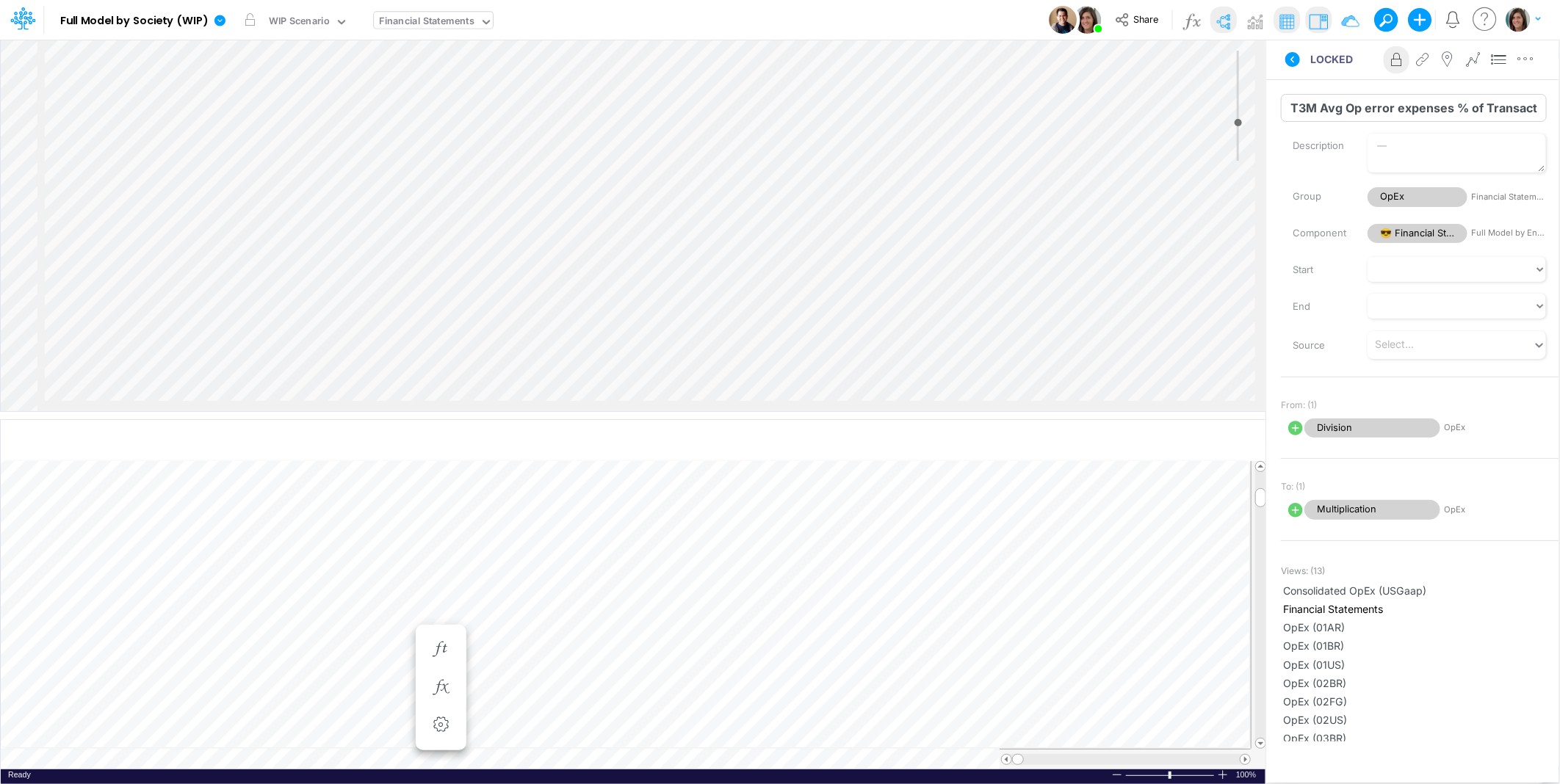
click at [1316, 108] on input "T3M Avg Op error expenses % of Transactions" at bounding box center [1413, 108] width 266 height 28
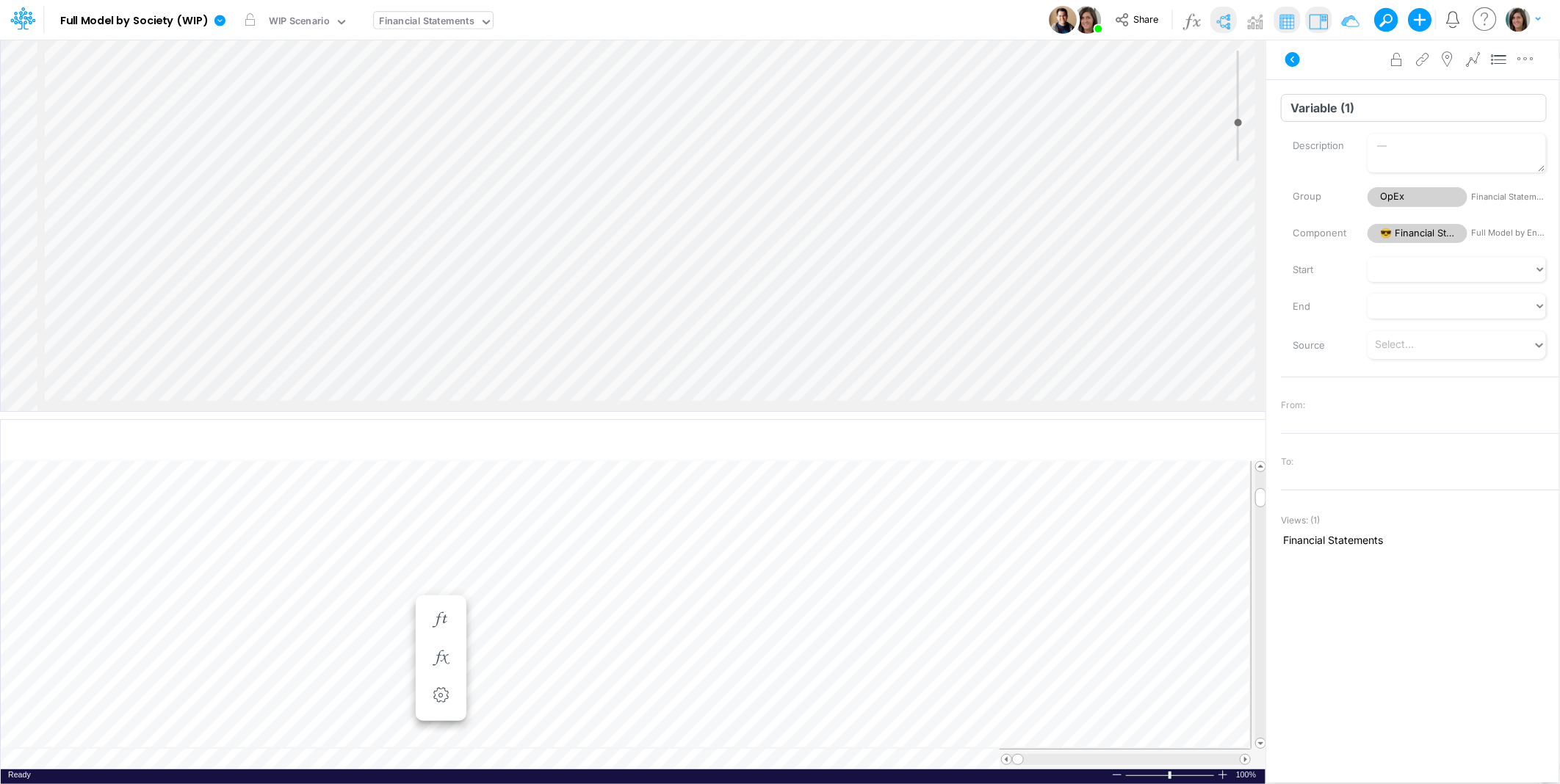
click at [1330, 108] on input "Variable (1)" at bounding box center [1413, 108] width 266 height 28
paste input "T3M Avg Op error expenses % of Transactions"
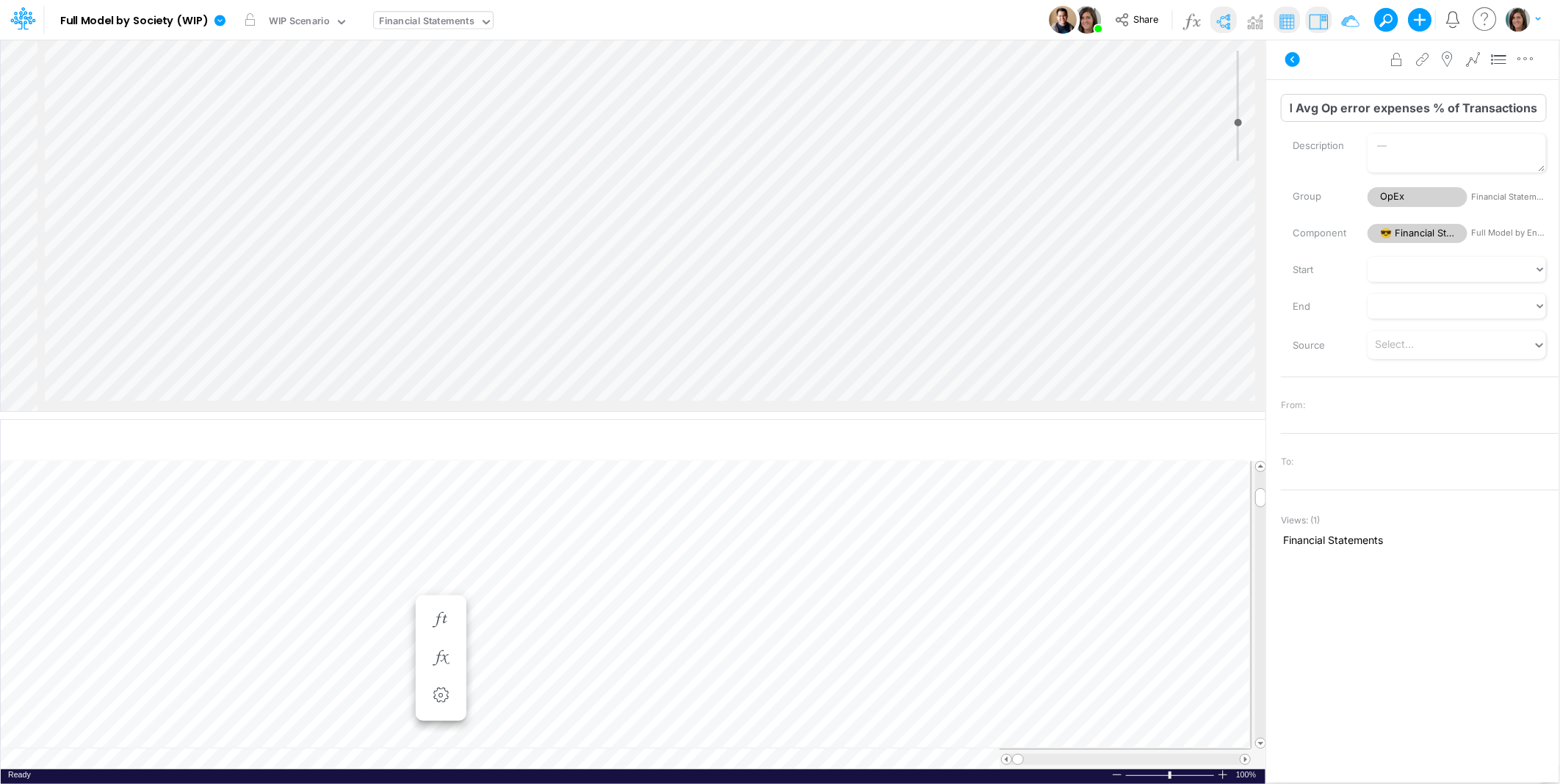
click at [1422, 106] on input "T3M Avg Op error expenses % of Transactions" at bounding box center [1413, 108] width 266 height 28
type input "T3M Avg Op error exp (ext frauds) % of Transactions"
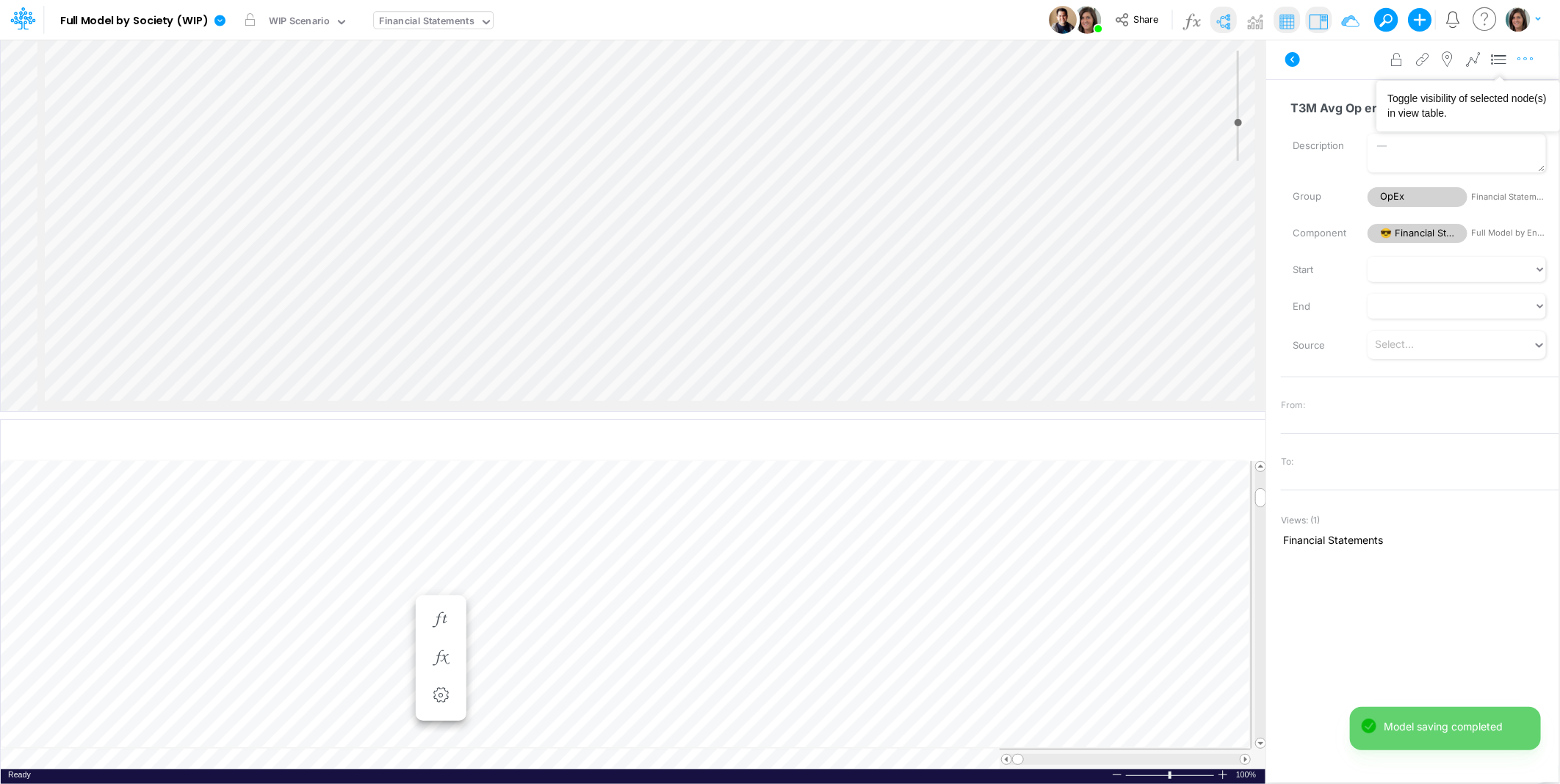
click at [1523, 58] on icon "button" at bounding box center [1525, 59] width 22 height 16
click at [1485, 97] on span "Advanced settings" at bounding box center [1440, 96] width 91 height 12
select select "sum"
select select "field"
select select "Number"
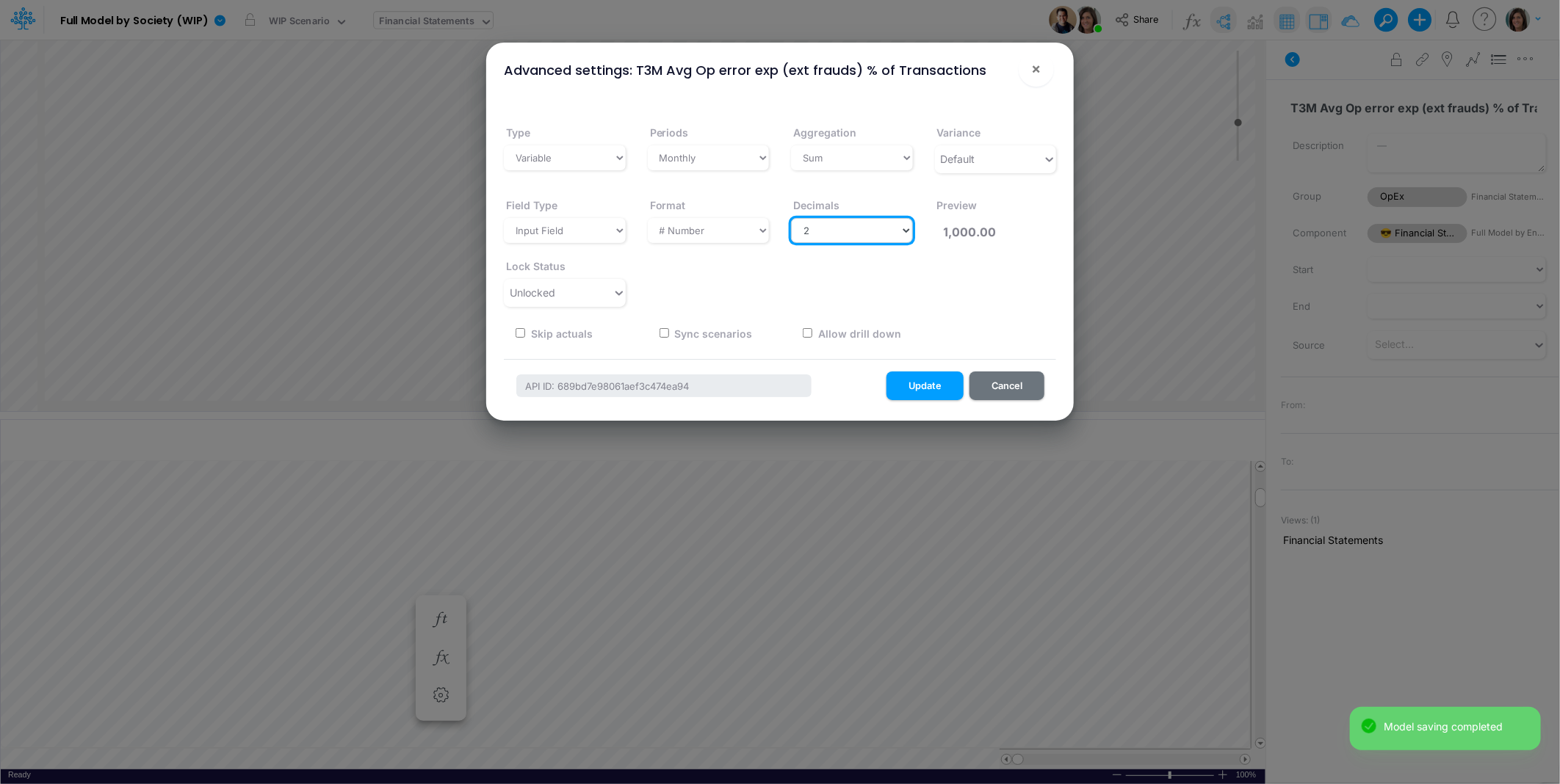
click at [855, 223] on select "Select decimals places 0 1 2 3 4 5 6 7 8 9 10" at bounding box center [852, 230] width 122 height 25
select select "0"
click at [791, 218] on select "Select decimals places 0 1 2 3 4 5 6 7 8 9 10" at bounding box center [852, 230] width 122 height 25
type input "1,000"
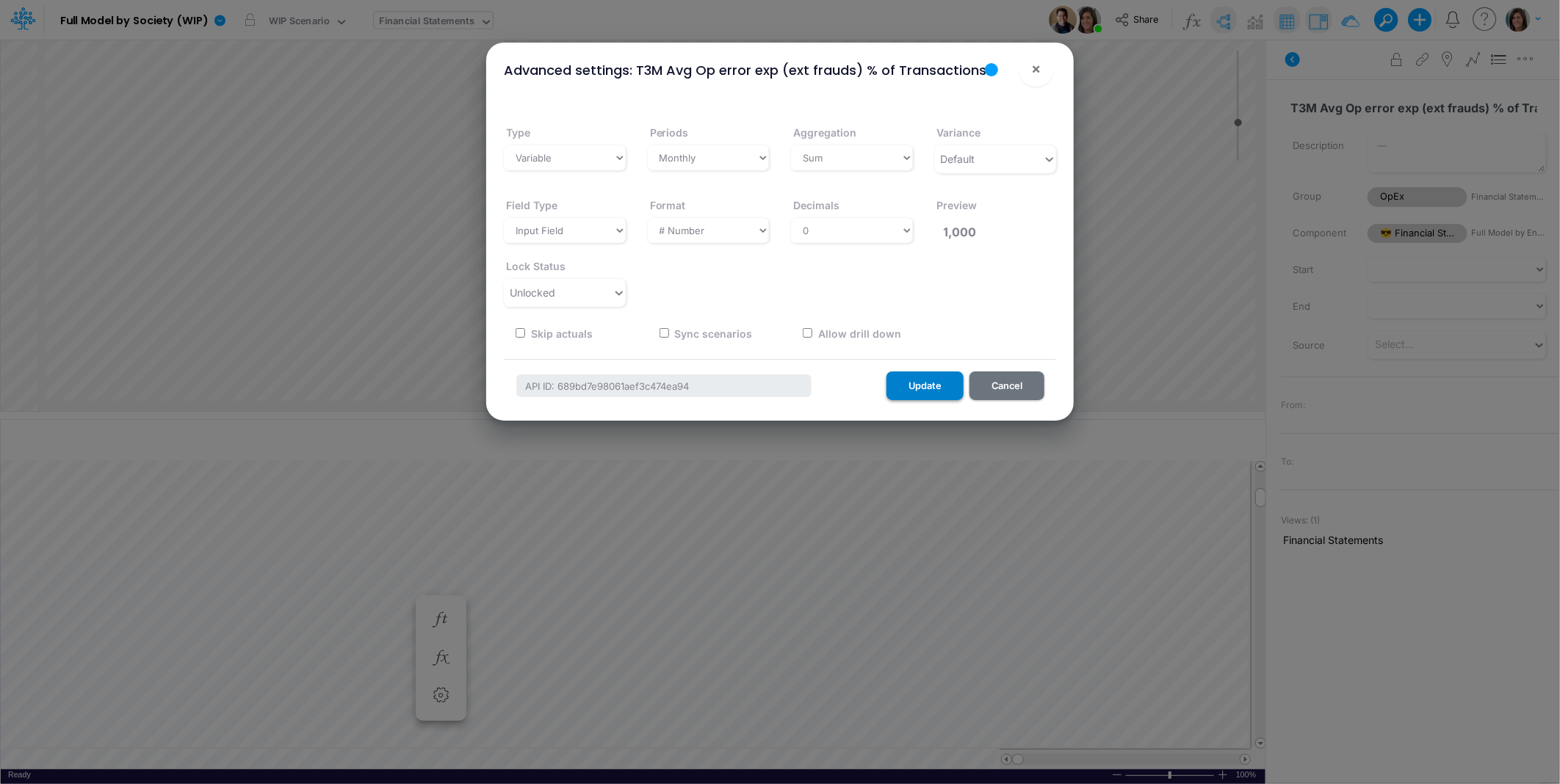
click at [927, 383] on button "Update" at bounding box center [925, 385] width 77 height 29
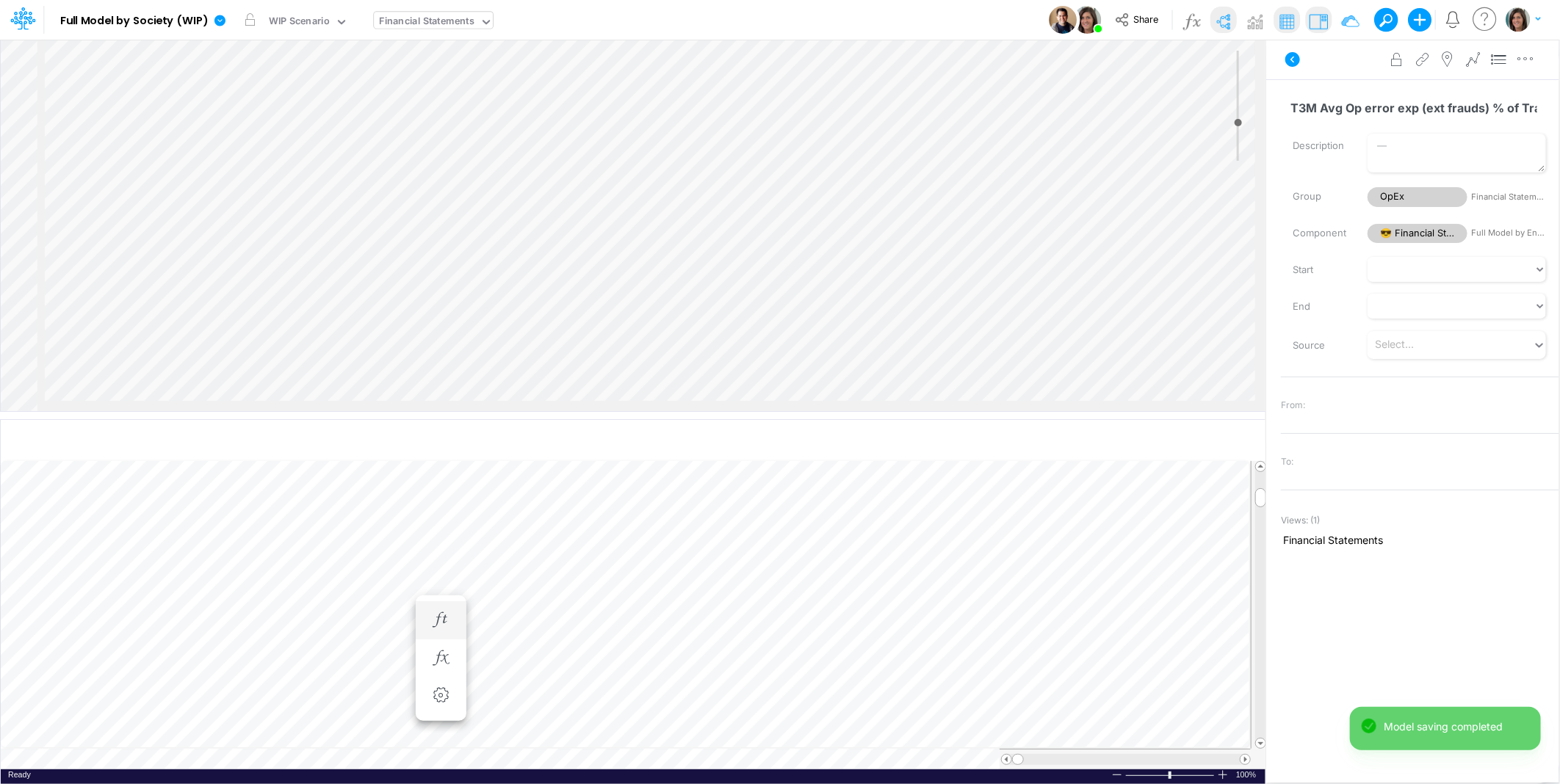
scroll to position [0, 1]
drag, startPoint x: 1392, startPoint y: 64, endPoint x: 588, endPoint y: 420, distance: 879.3
click at [1393, 64] on icon at bounding box center [1397, 60] width 22 height 16
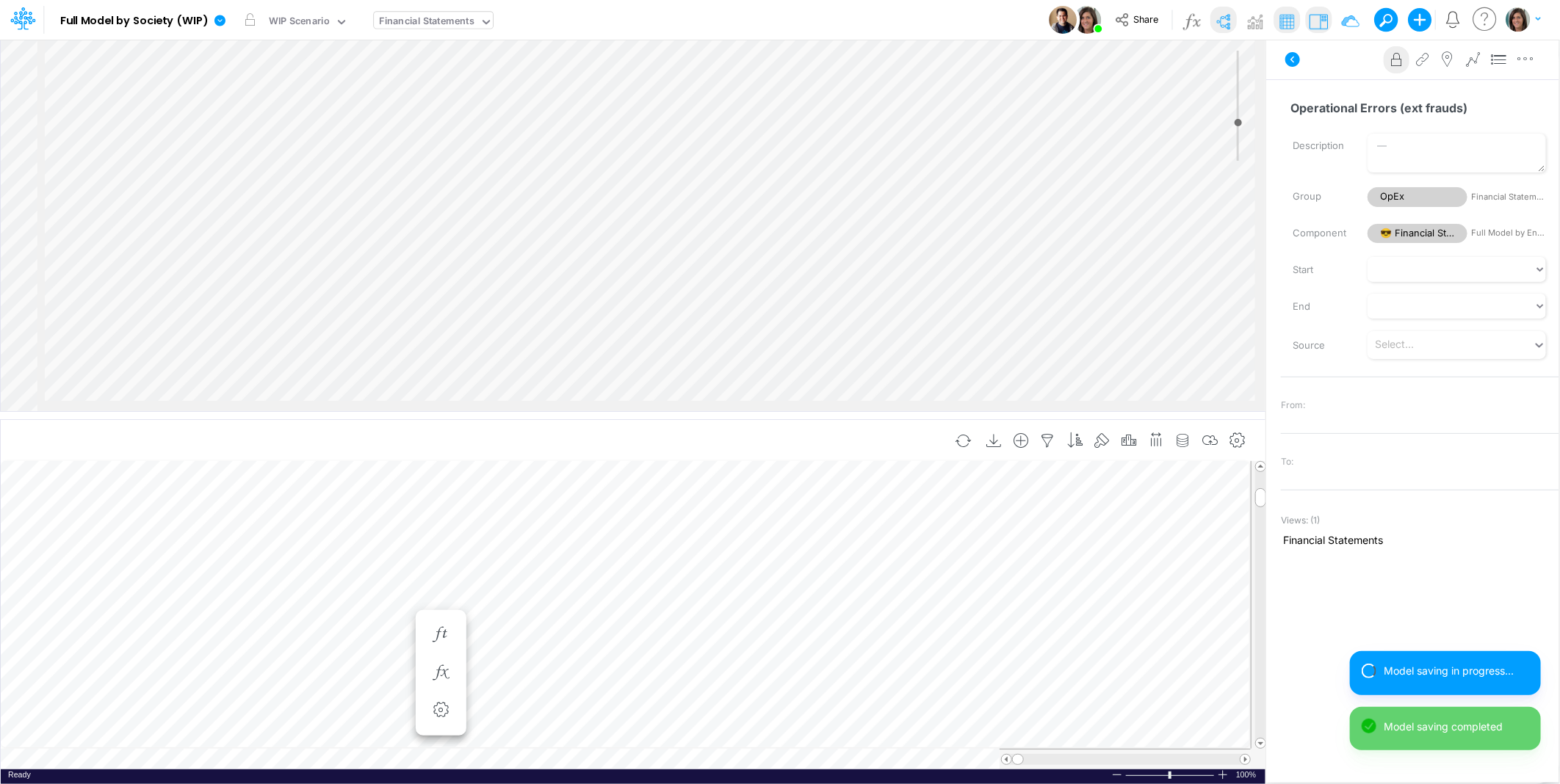
scroll to position [0, 1]
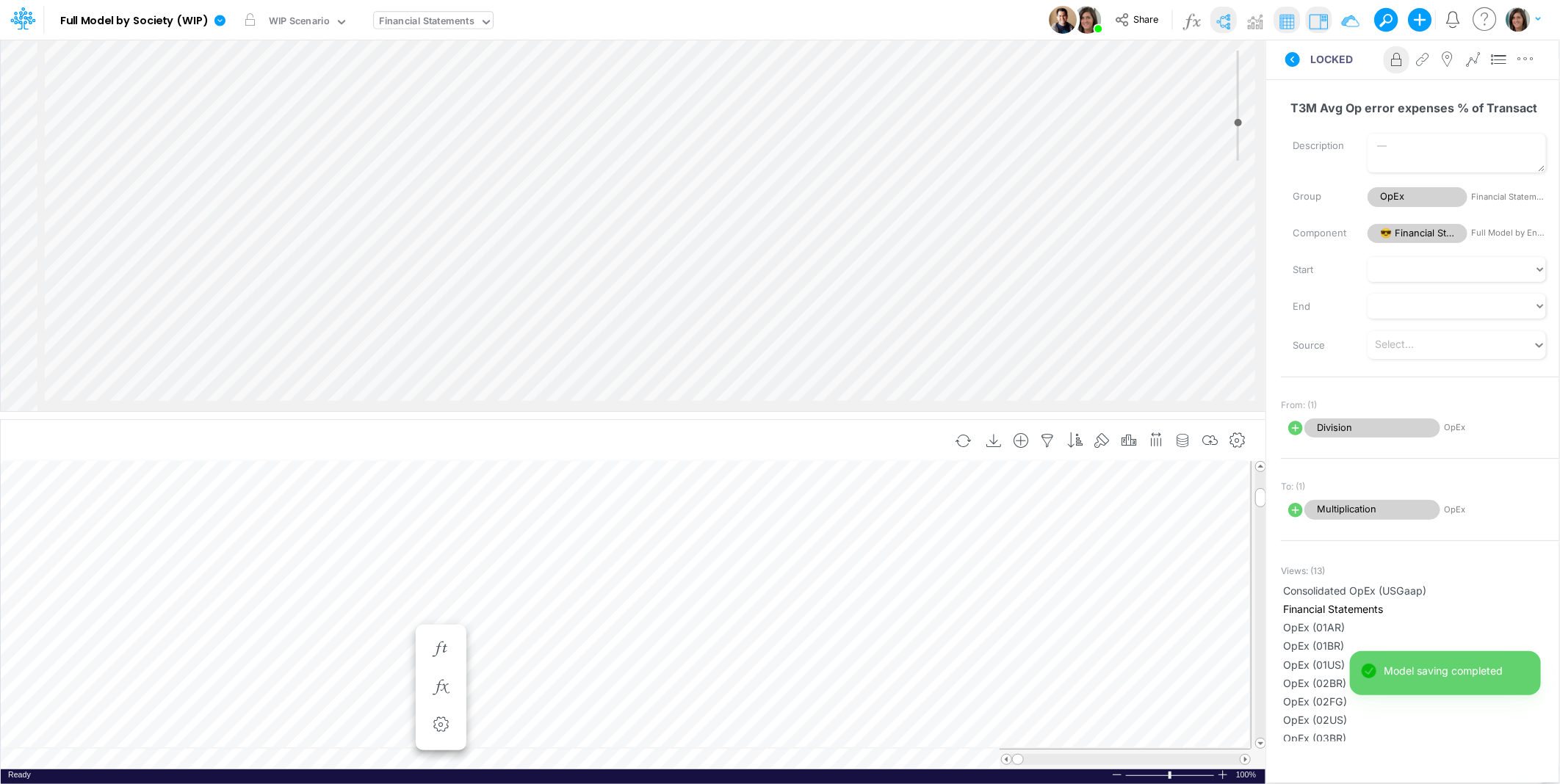
scroll to position [0, 1]
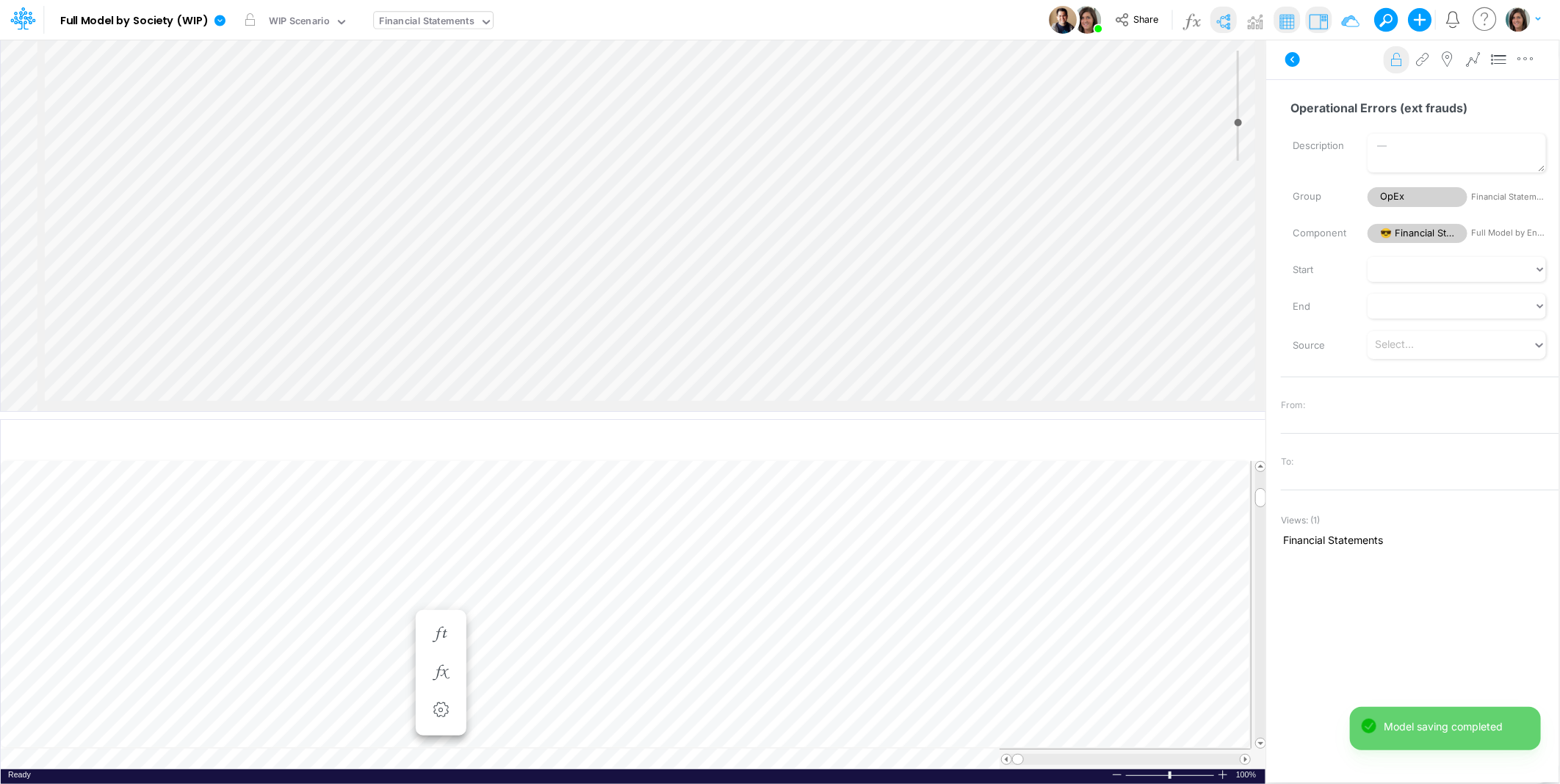
click at [1396, 67] on icon at bounding box center [1397, 60] width 22 height 16
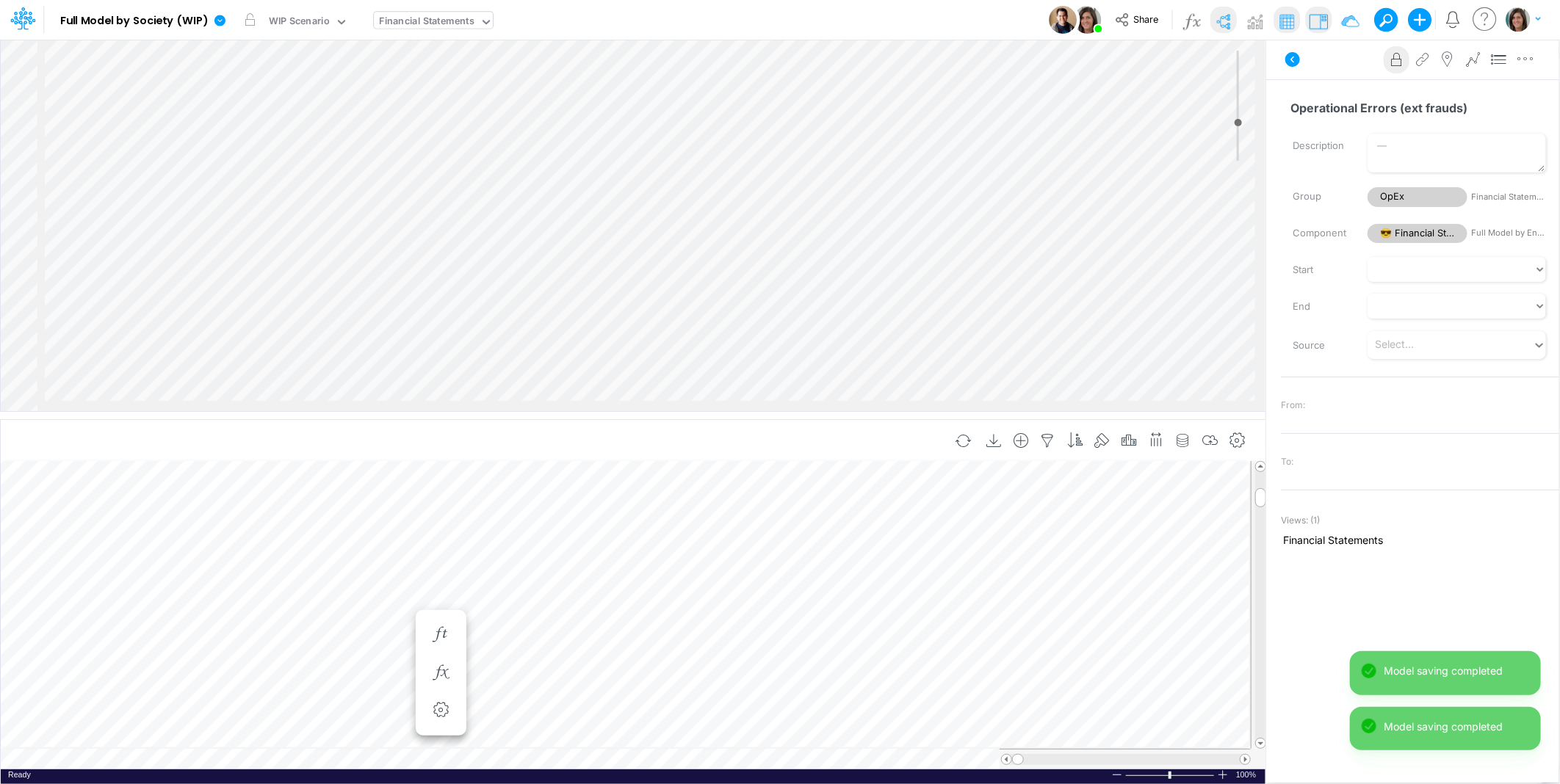
scroll to position [0, 1]
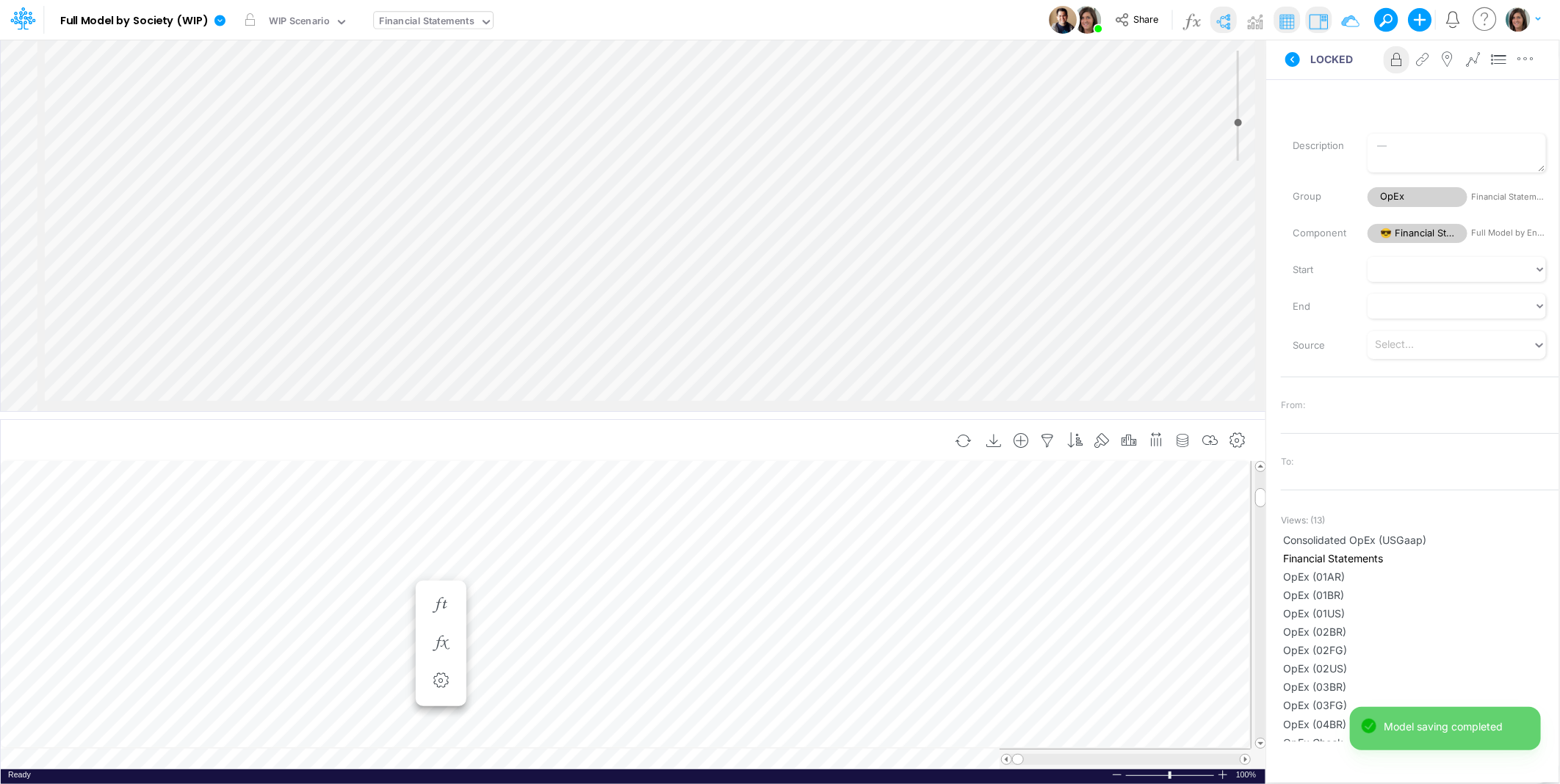
scroll to position [0, 1]
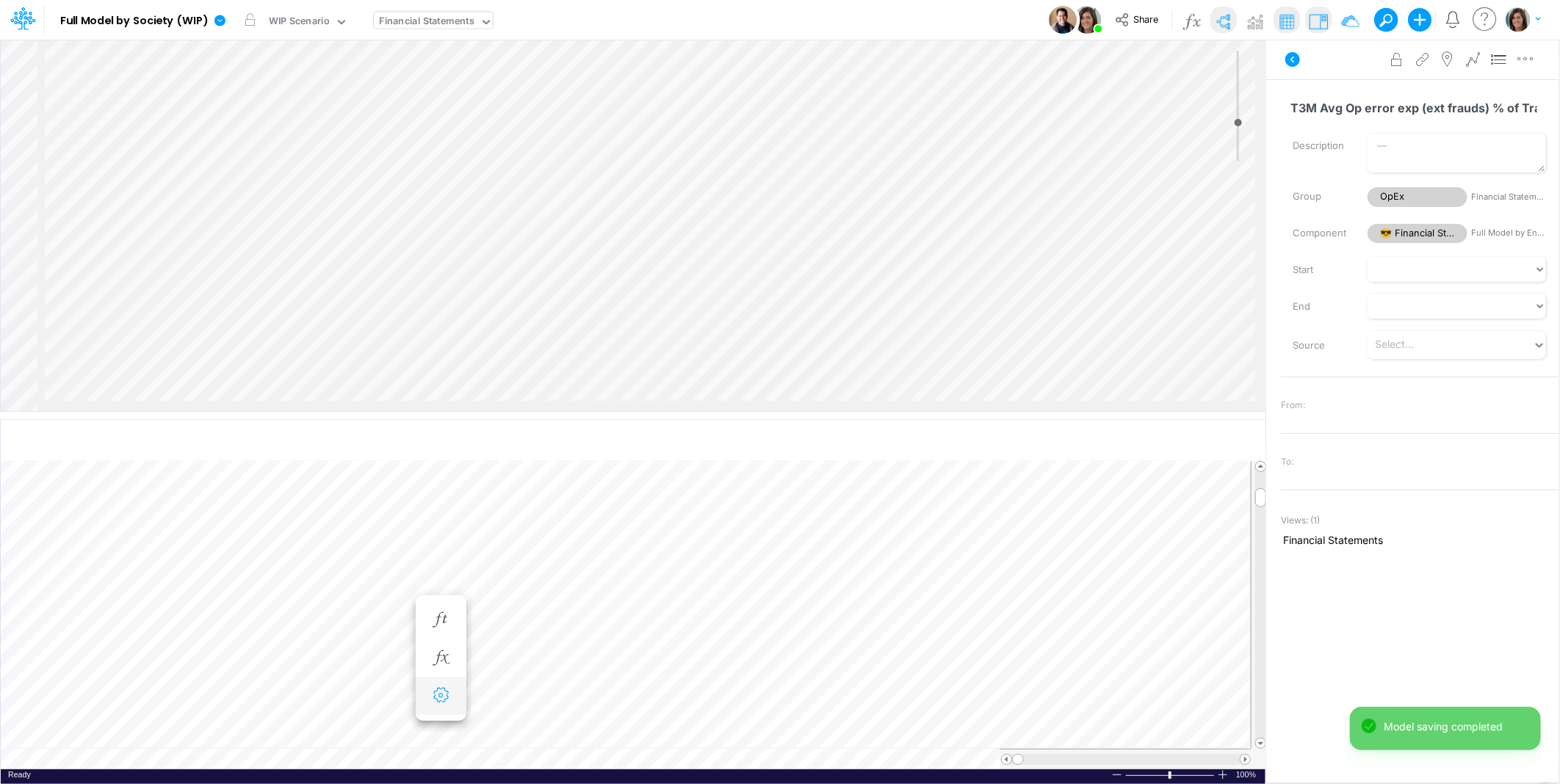
click at [443, 698] on icon "button" at bounding box center [441, 696] width 22 height 16
select select "sum"
select select "field"
select select "Number"
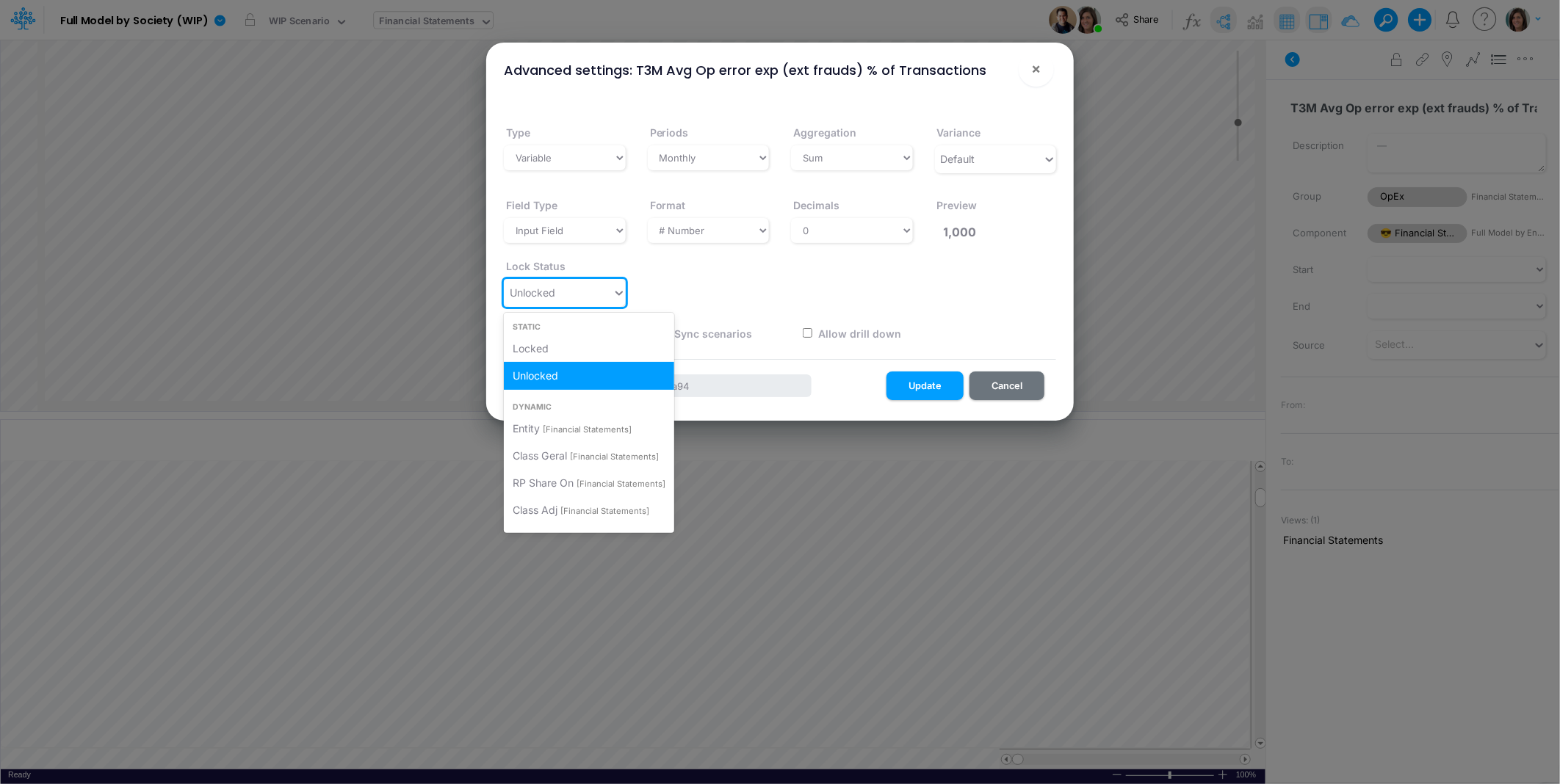
click at [564, 298] on div "Unlocked" at bounding box center [558, 293] width 109 height 24
click at [555, 346] on div "Locked" at bounding box center [589, 348] width 170 height 27
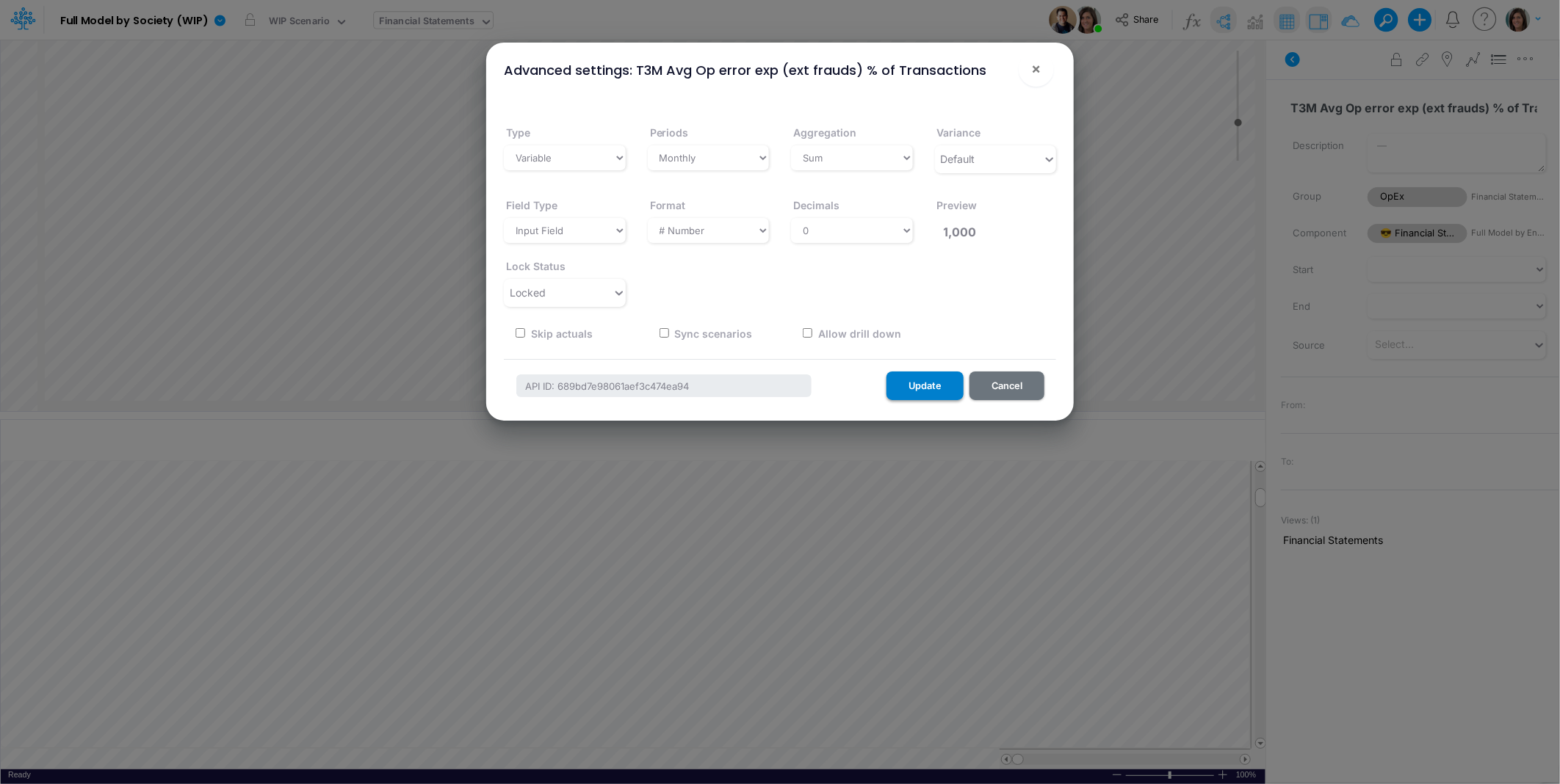
click at [932, 385] on button "Update" at bounding box center [925, 385] width 77 height 29
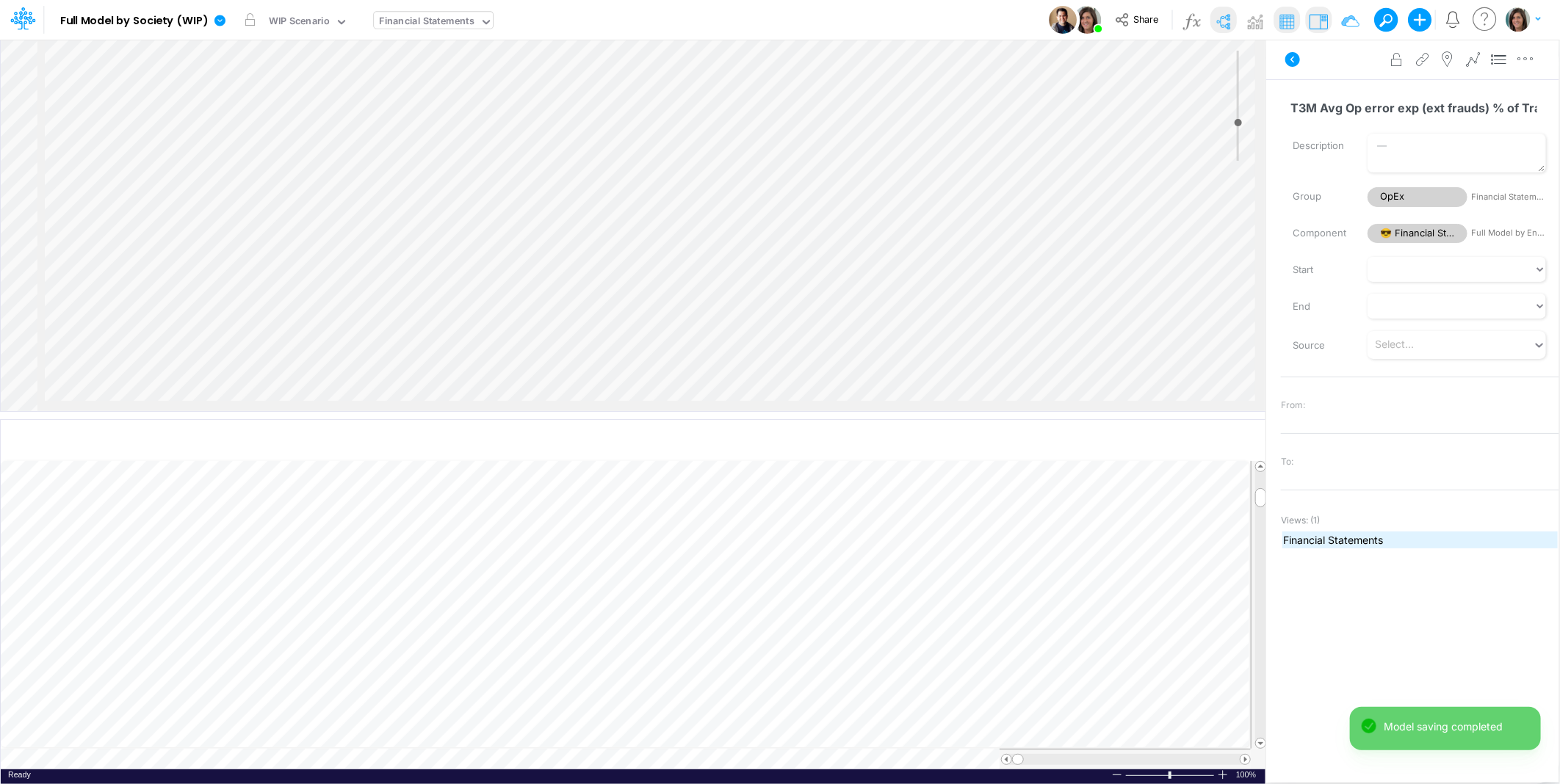
scroll to position [0, 1]
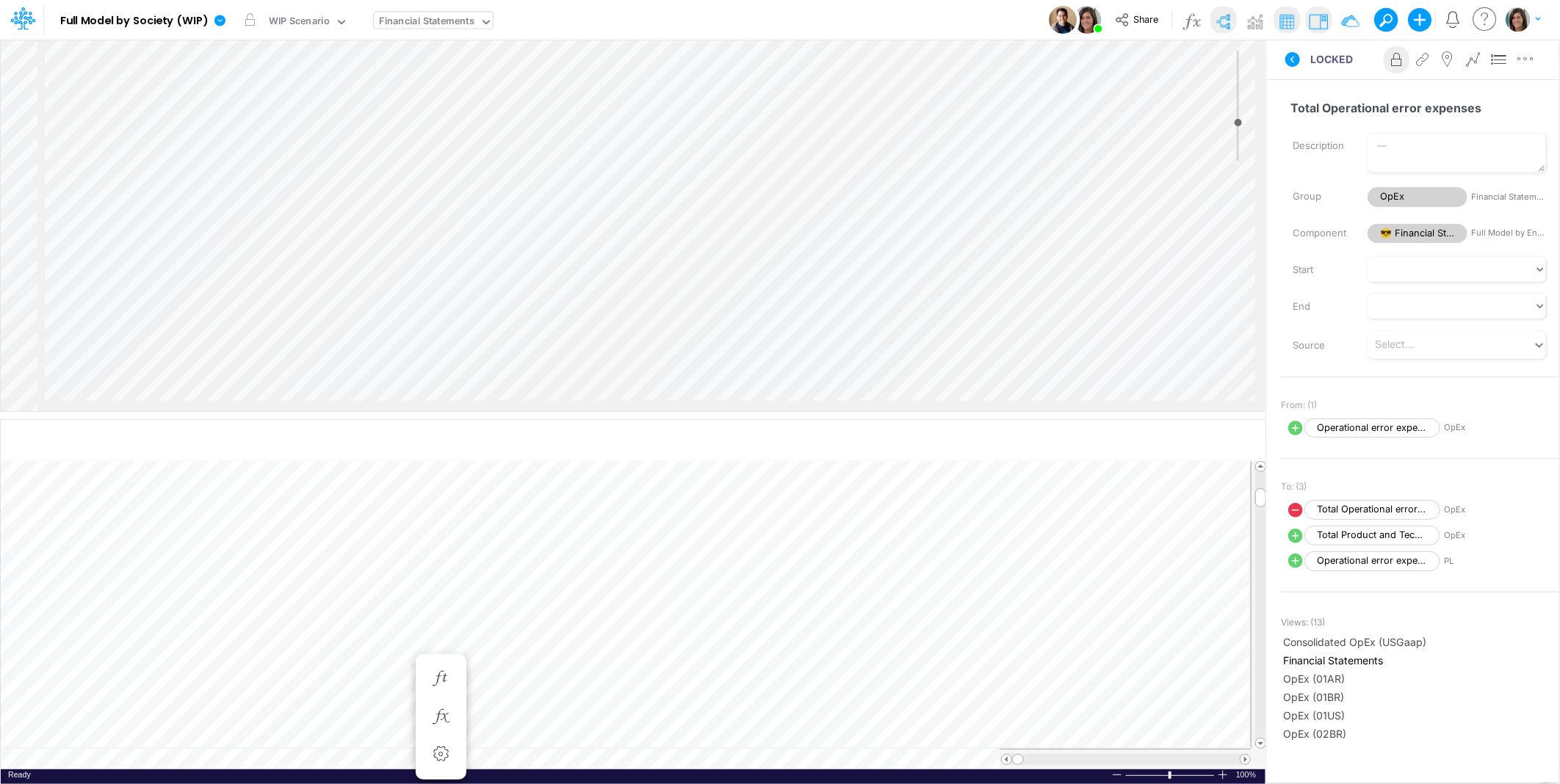
select select "1"
select select "Multiply"
select select "Add"
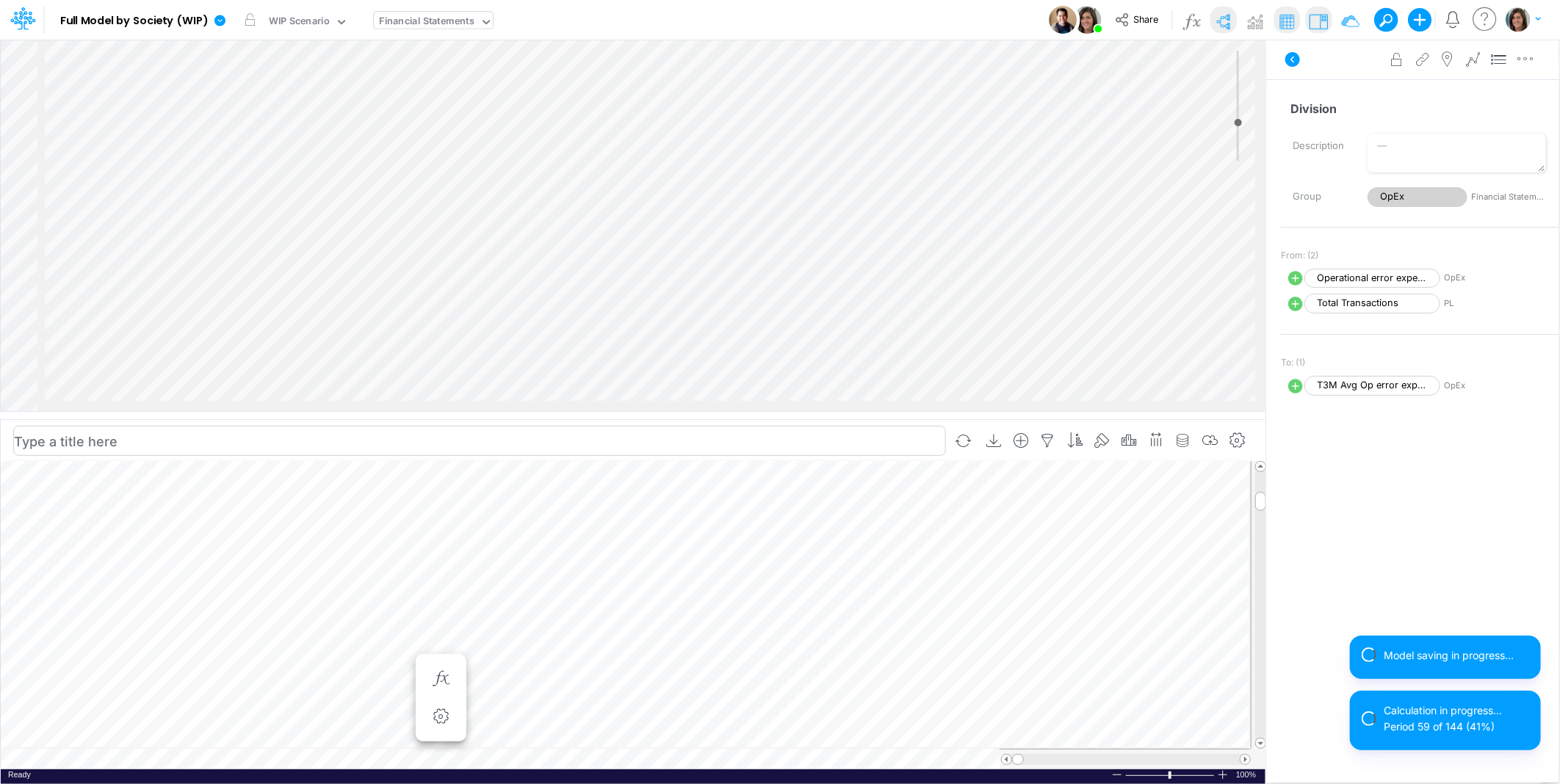
scroll to position [0, 1]
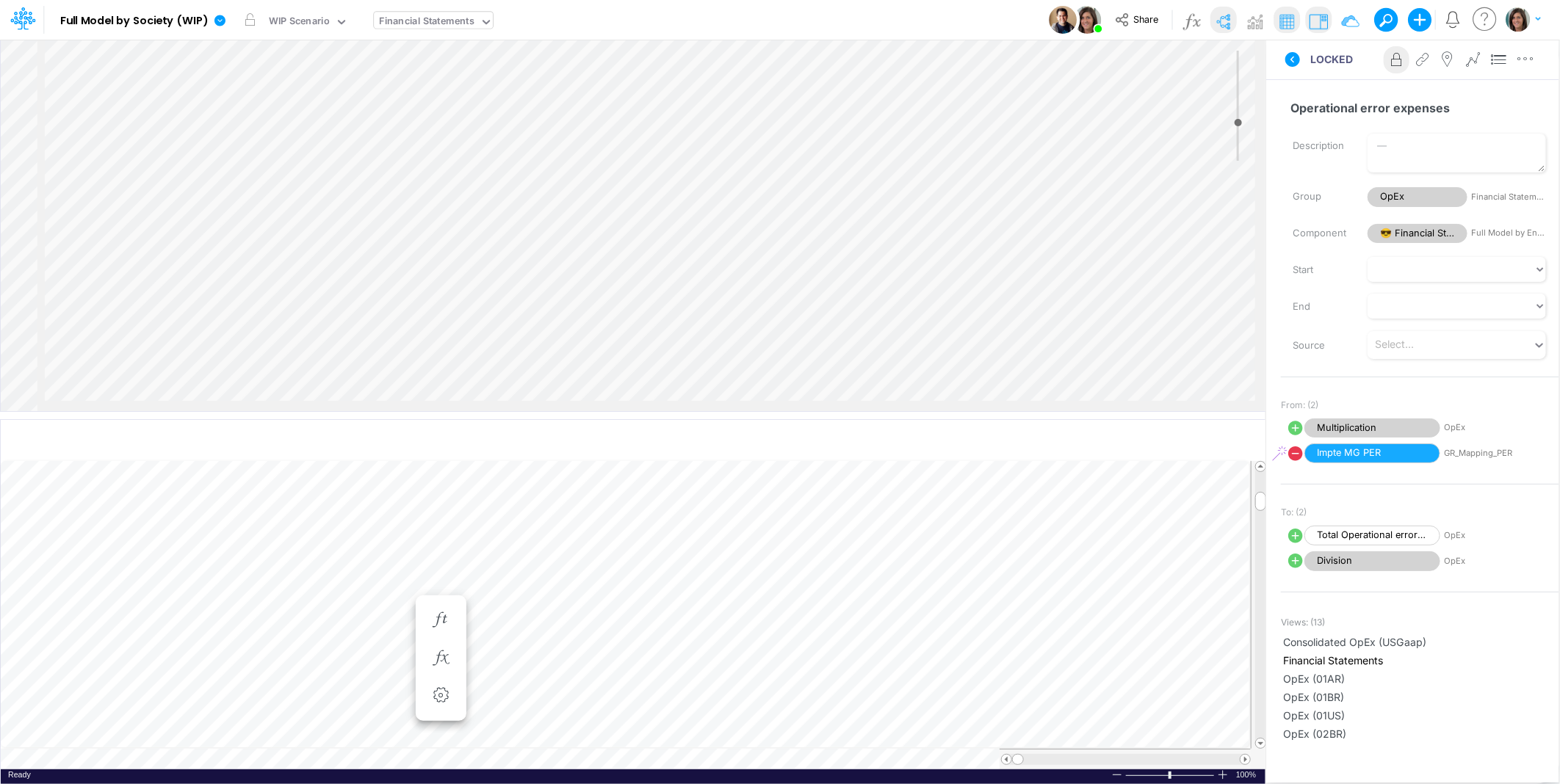
scroll to position [0, 1]
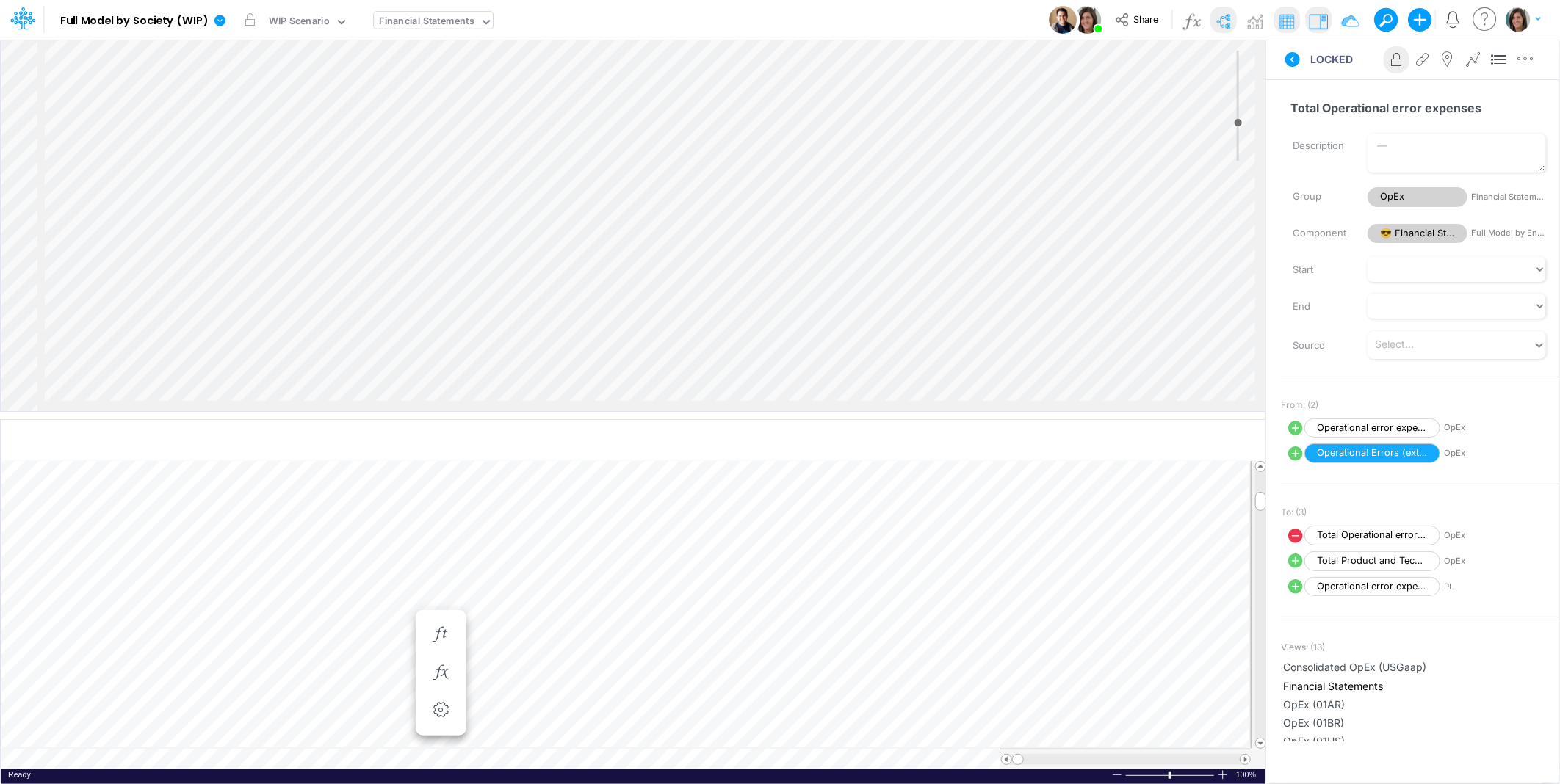
scroll to position [0, 1]
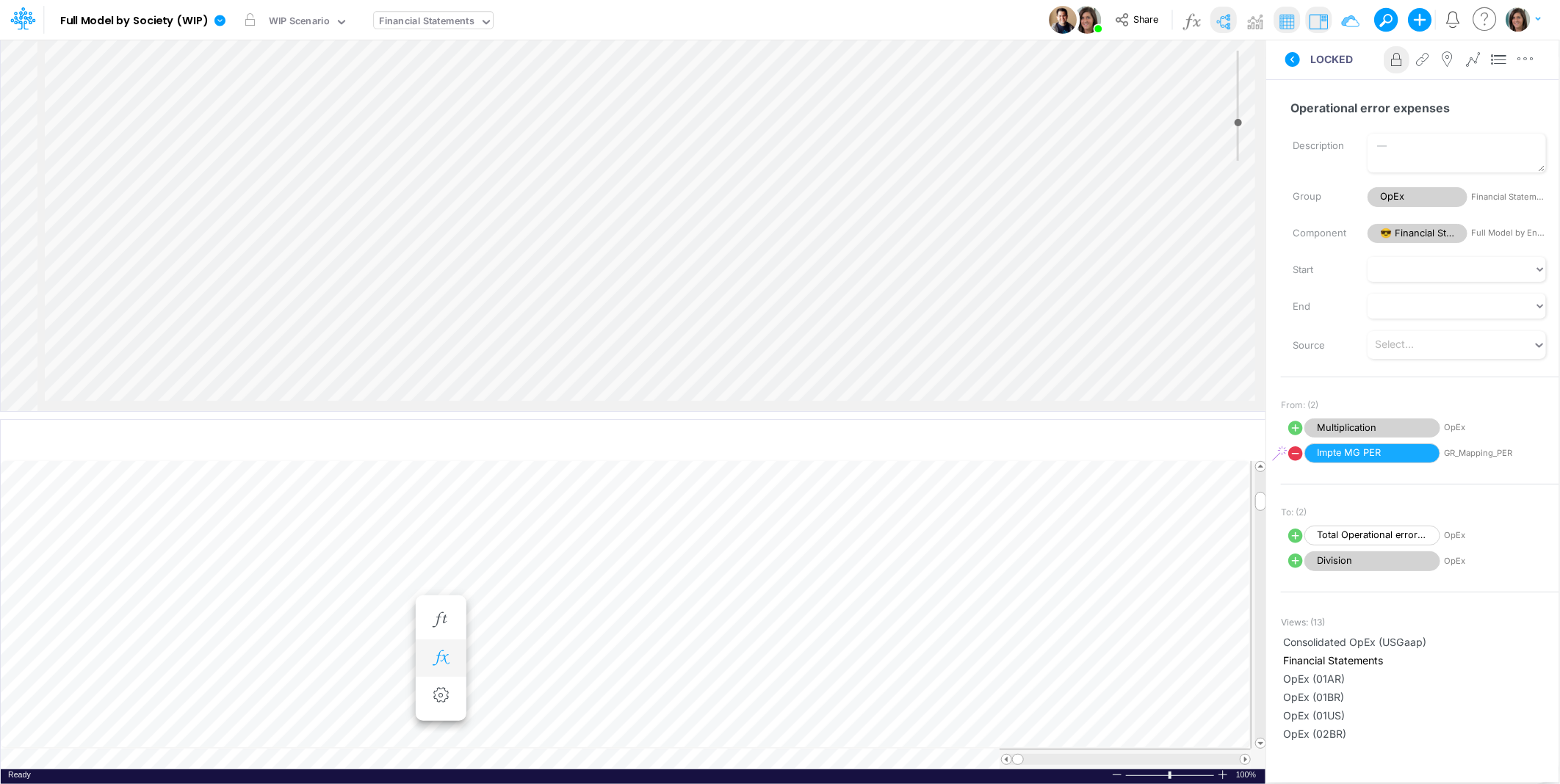
click at [449, 661] on icon "button" at bounding box center [441, 658] width 22 height 16
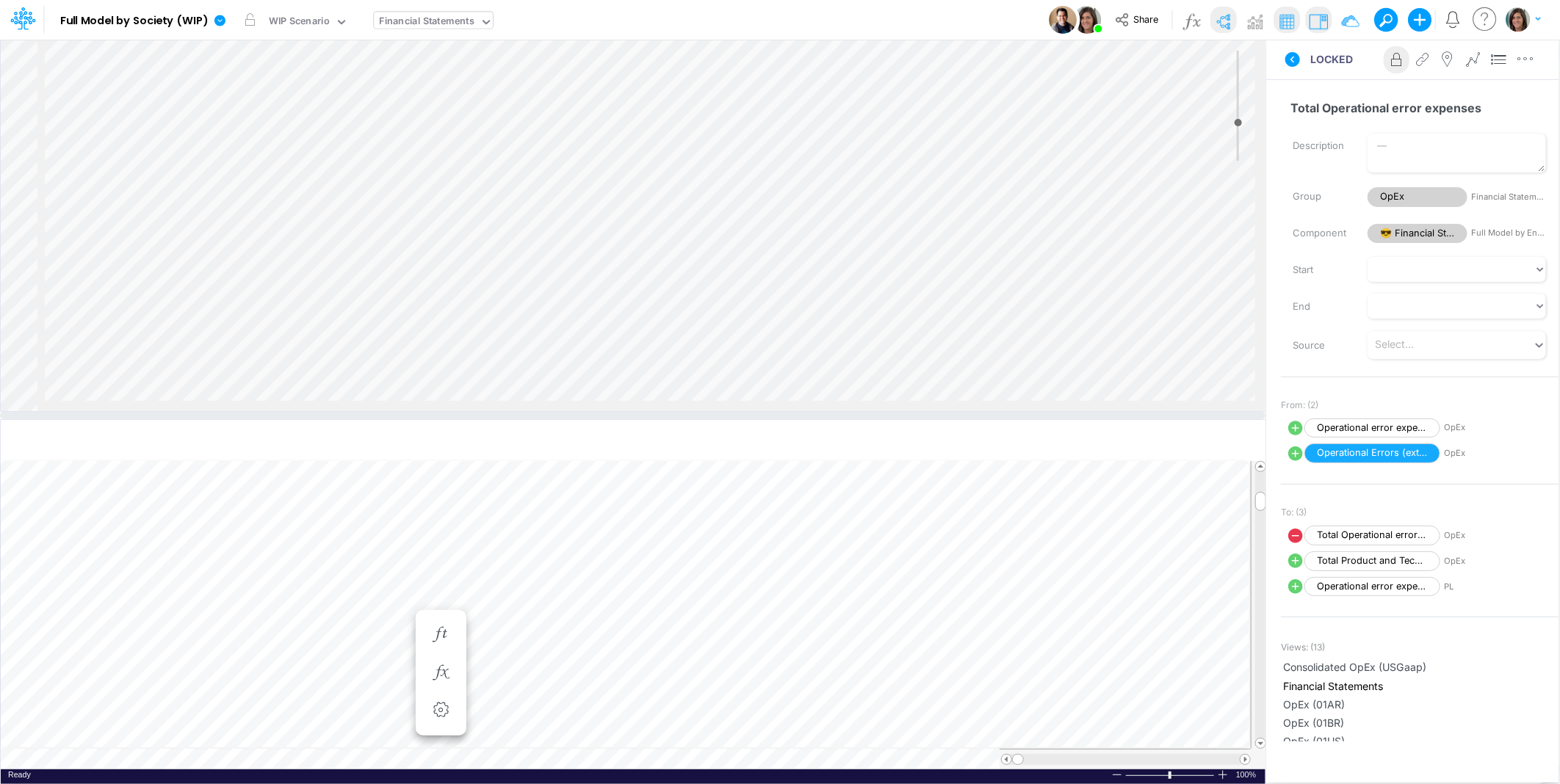
scroll to position [4696, 1061]
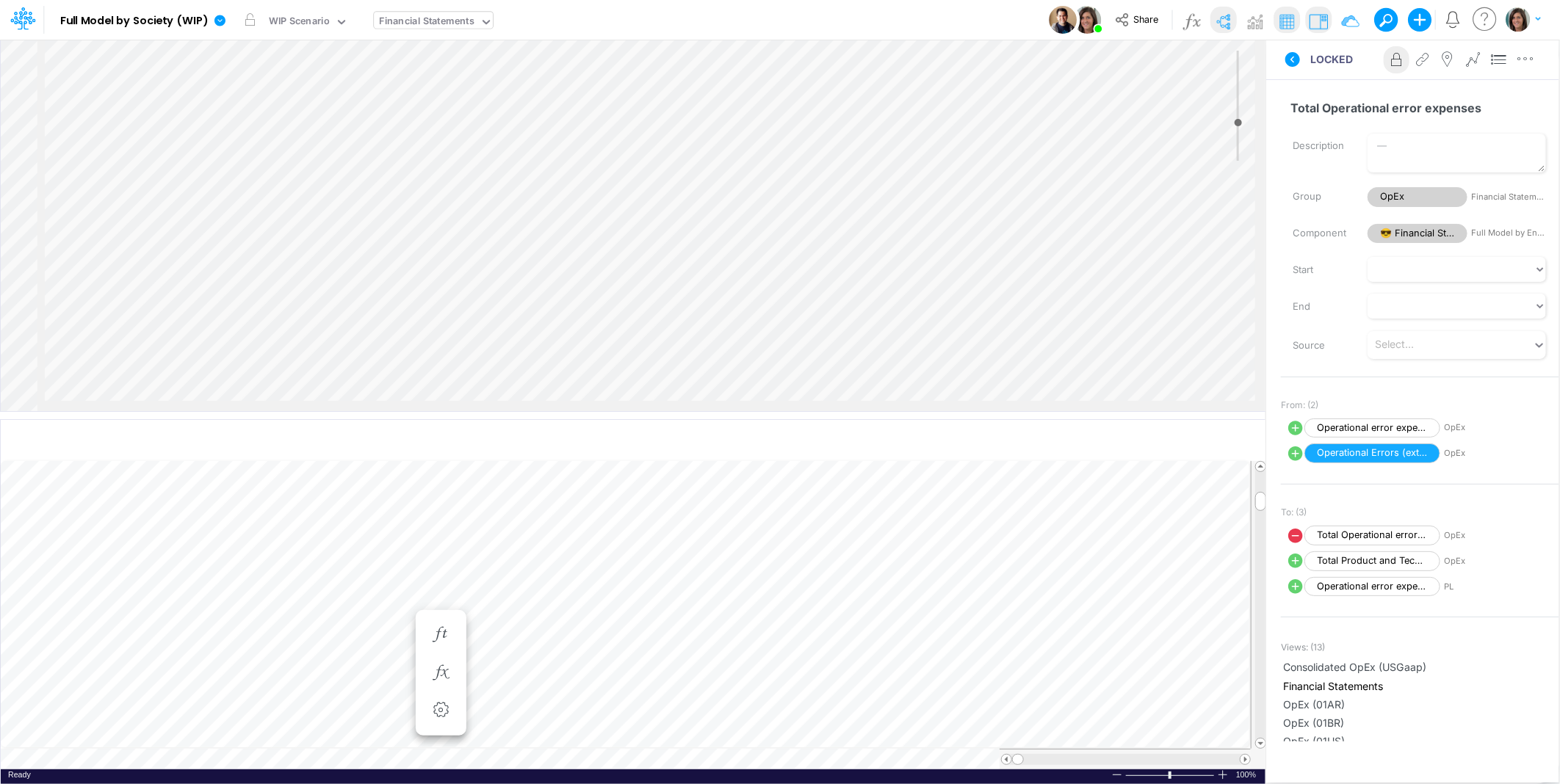
click at [761, 232] on div "Insert child node Variable Constant Group Addition Subtraction Multiplication D…" at bounding box center [633, 225] width 1265 height 372
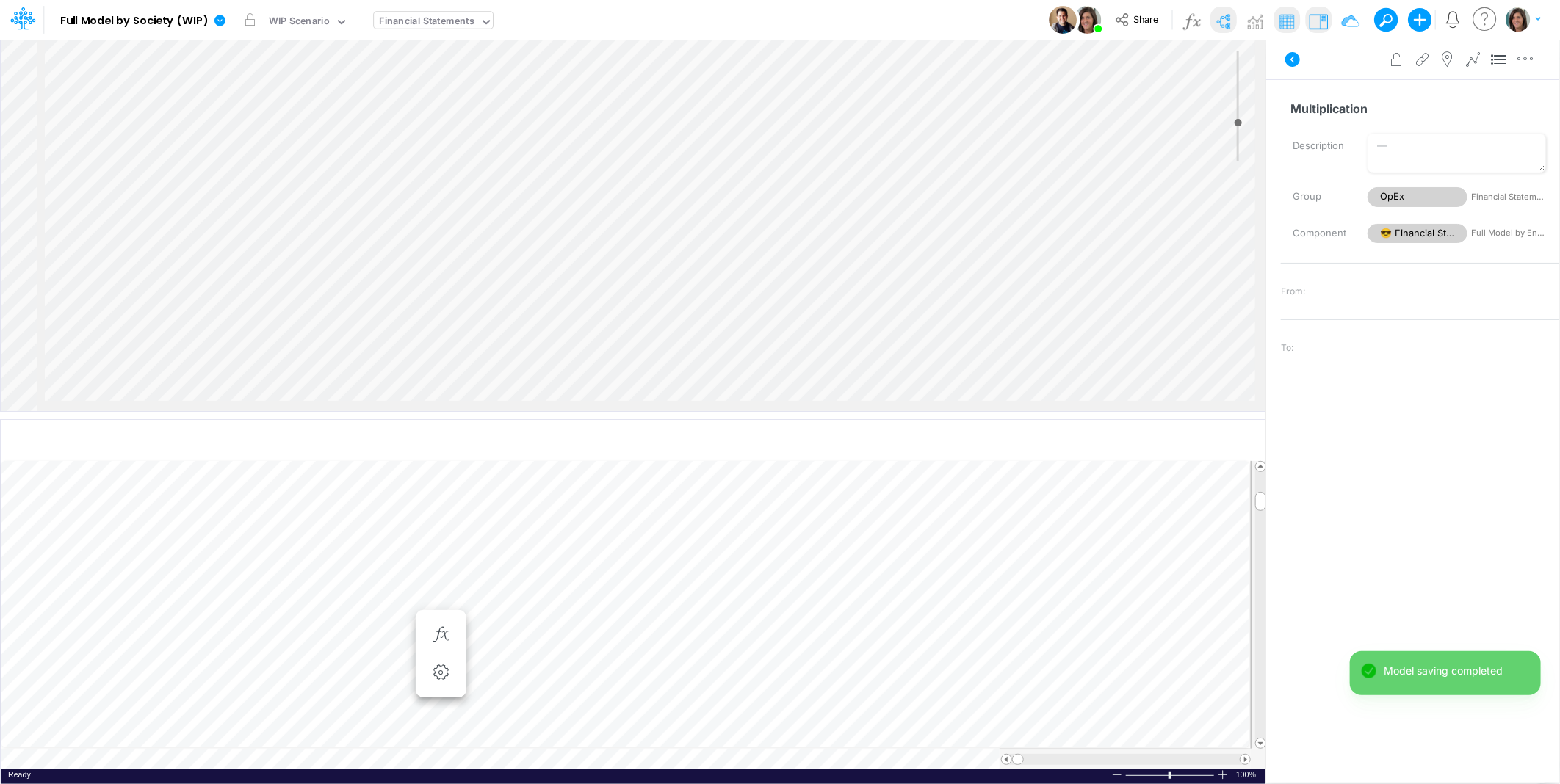
click at [797, 244] on div "Insert child node Variable Constant Group Addition Subtraction Multiplication D…" at bounding box center [633, 225] width 1265 height 372
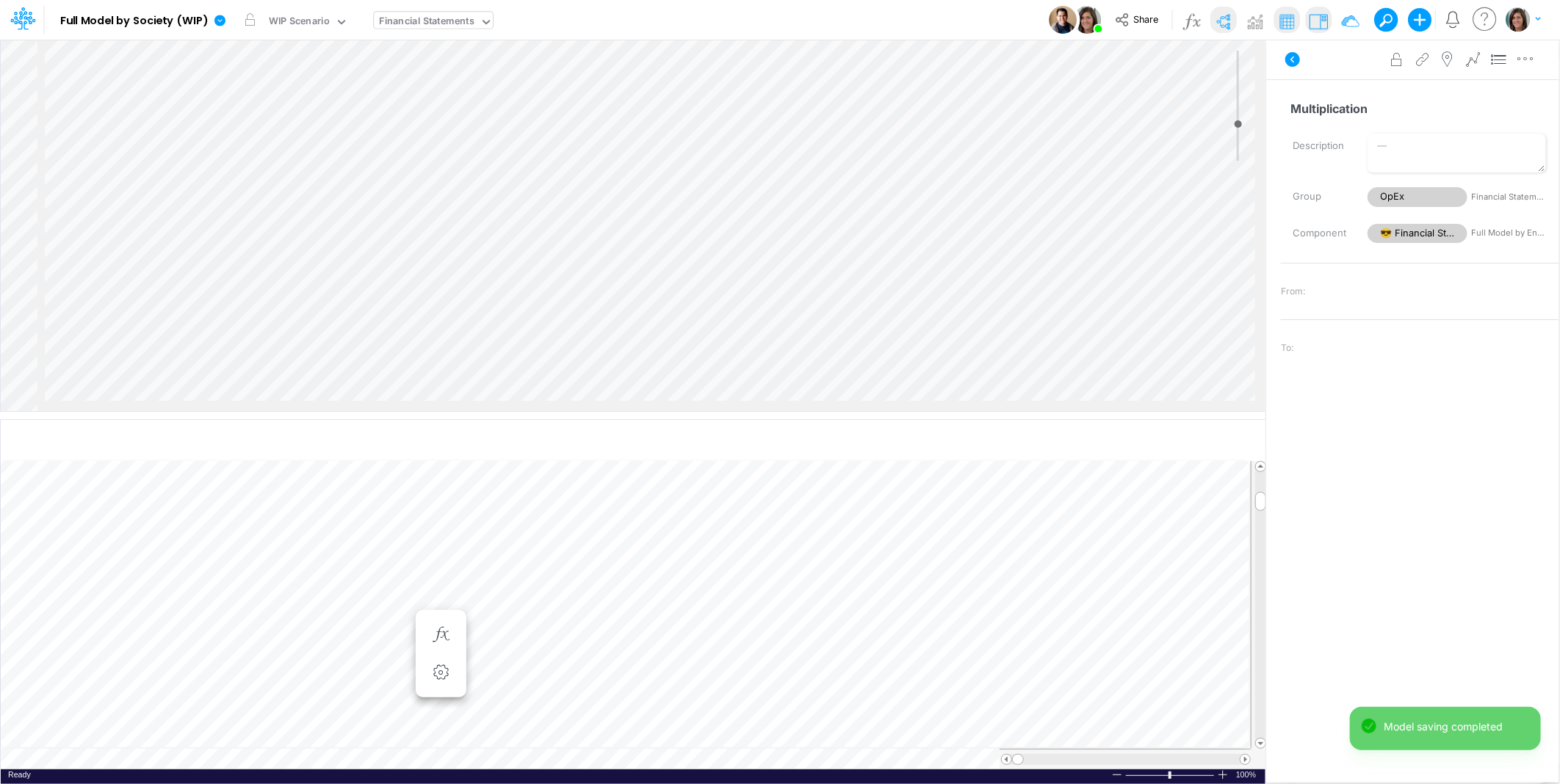
type input "-3"
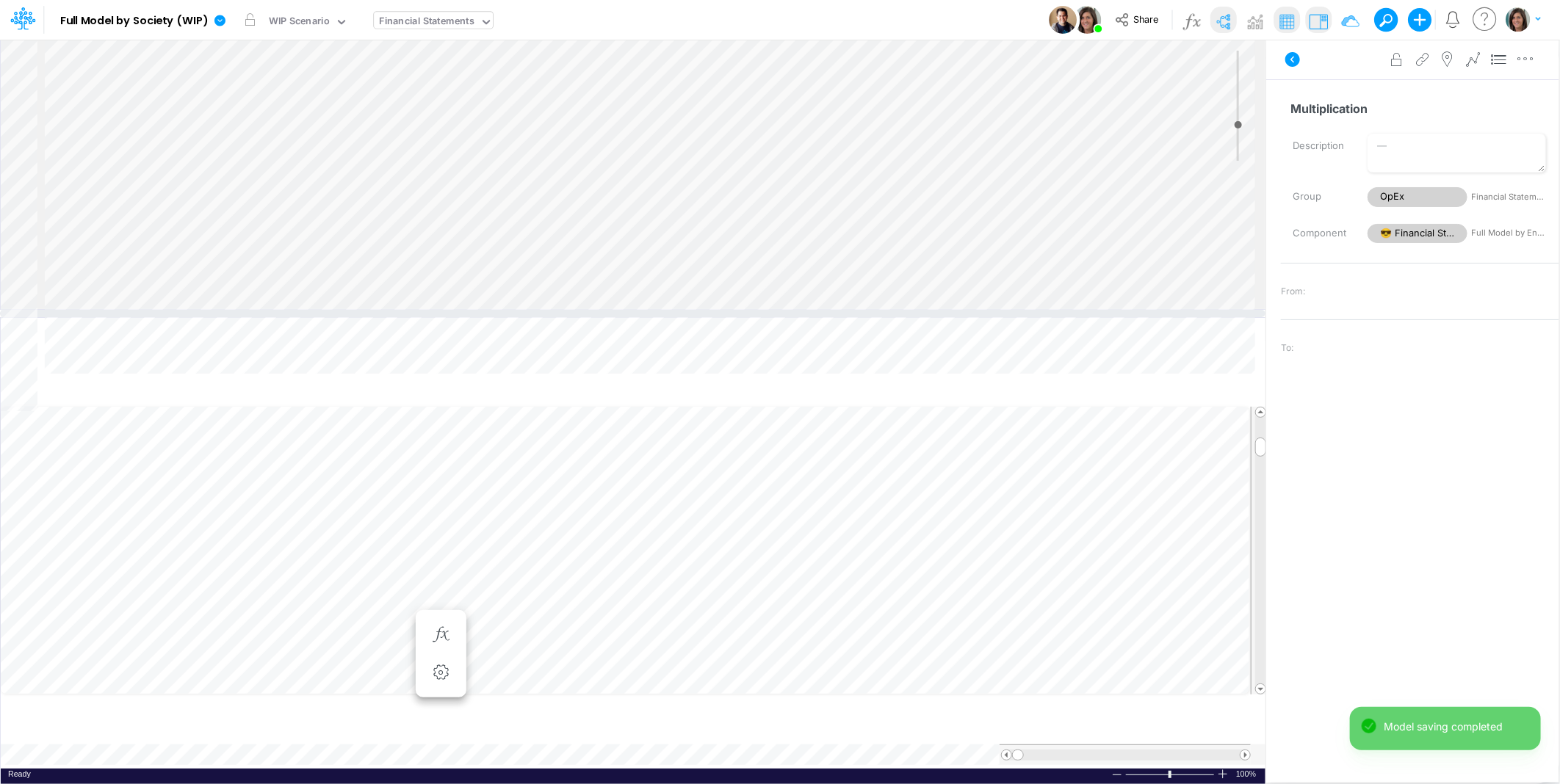
drag, startPoint x: 147, startPoint y: 416, endPoint x: 165, endPoint y: 314, distance: 103.6
click at [165, 314] on div at bounding box center [633, 313] width 1266 height 7
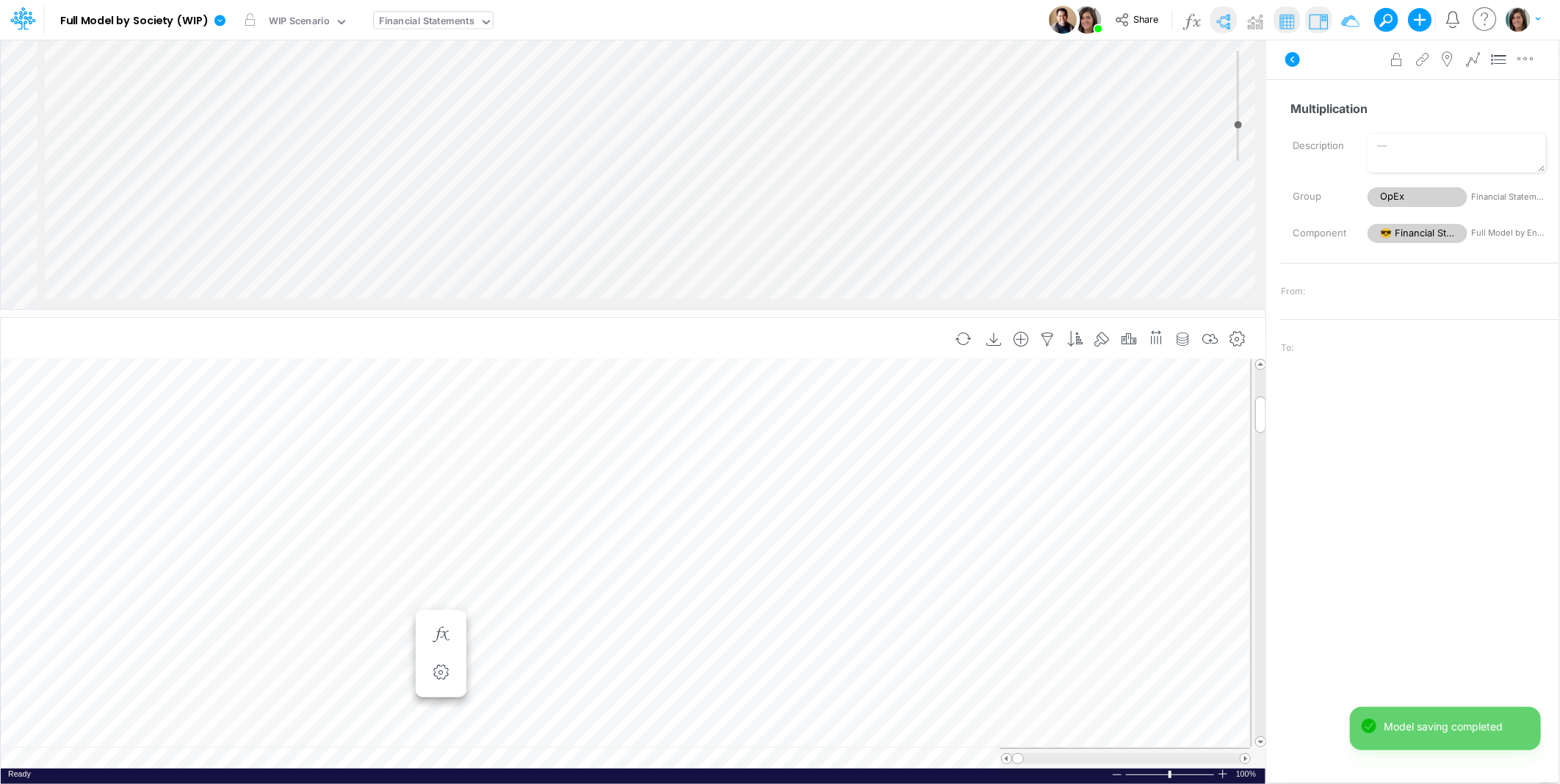
scroll to position [0, 1]
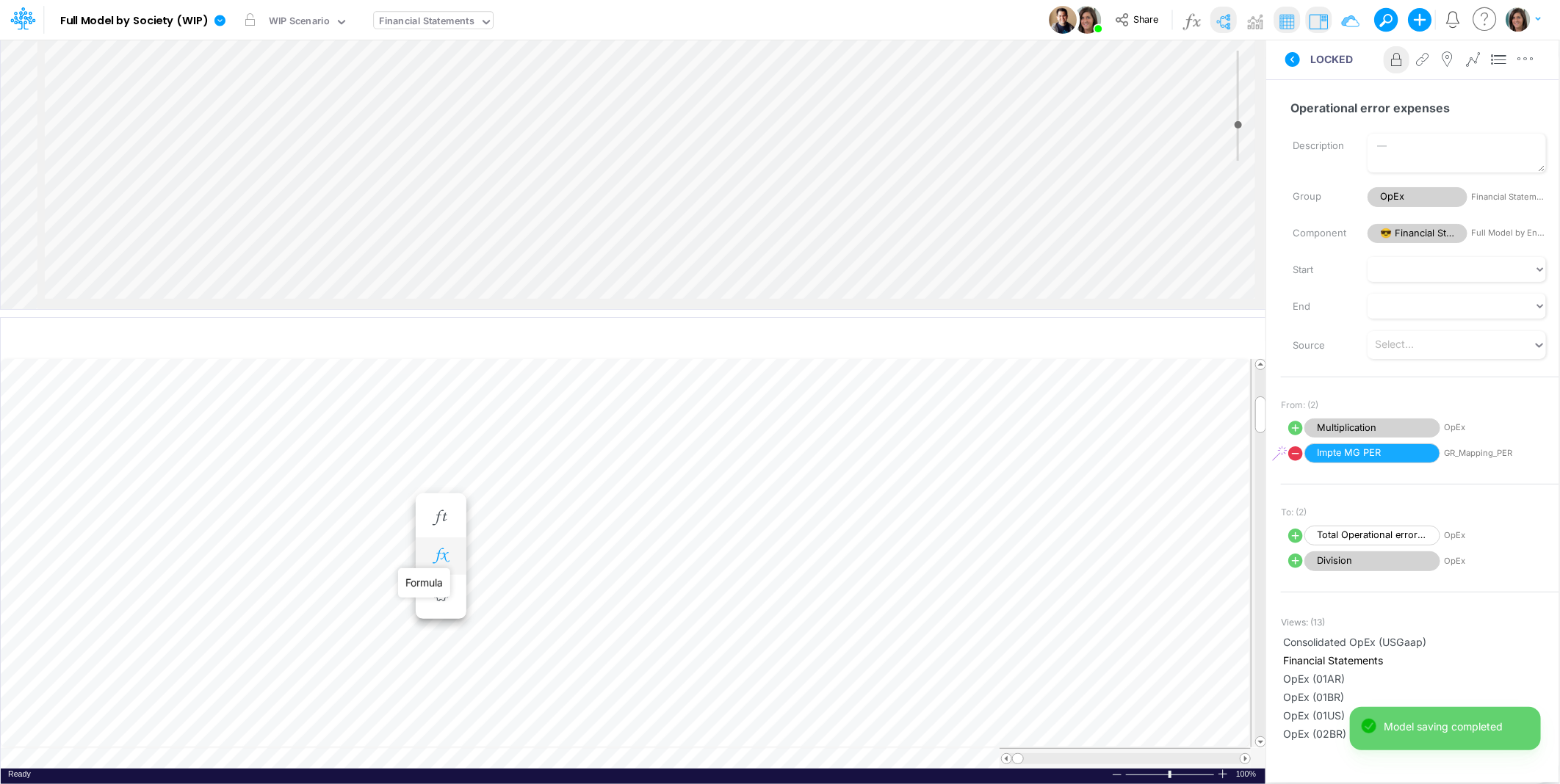
click at [442, 553] on icon "button" at bounding box center [441, 556] width 22 height 16
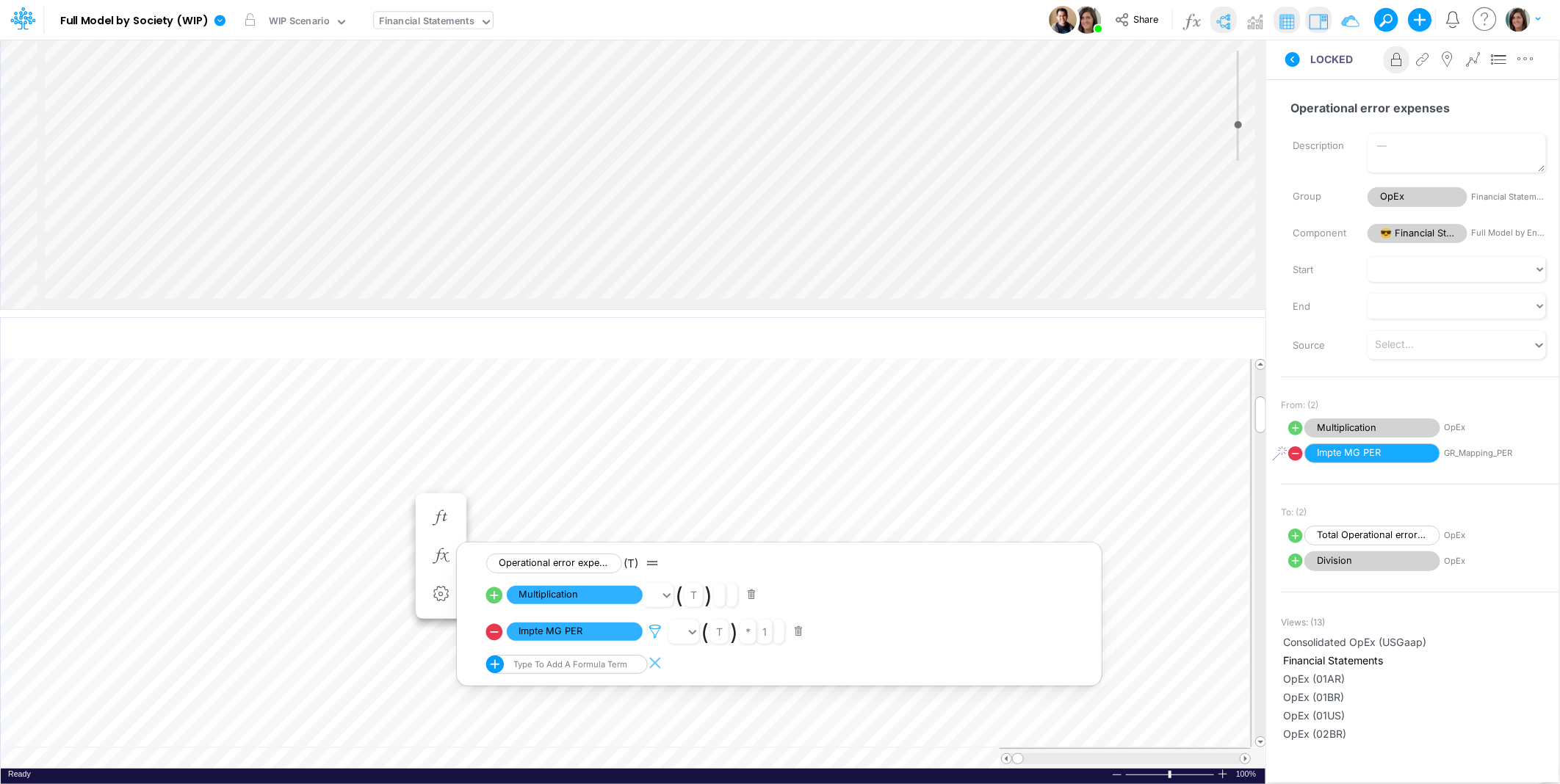
click at [653, 630] on icon at bounding box center [654, 632] width 22 height 16
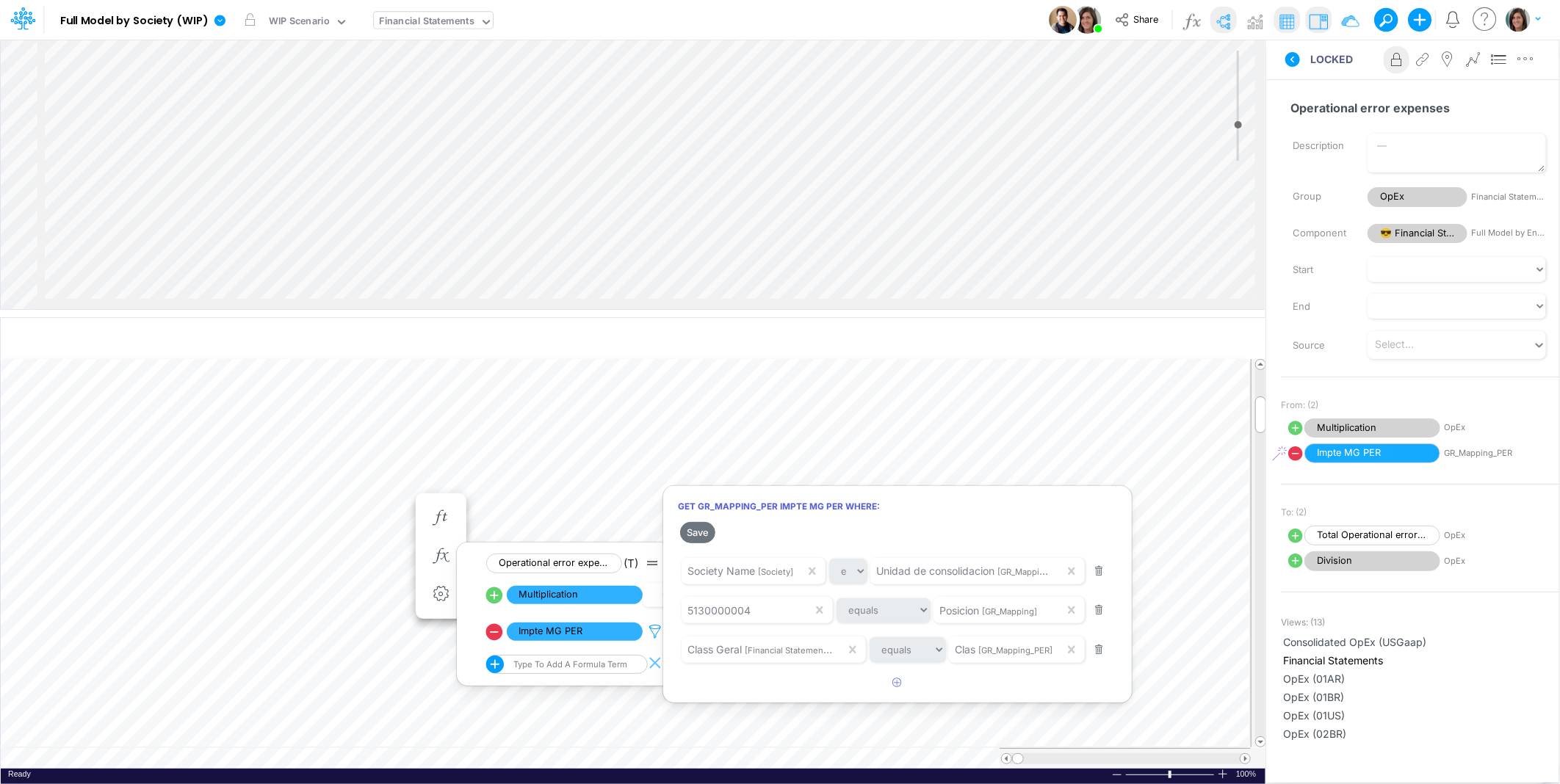
click at [653, 630] on div at bounding box center [780, 395] width 1560 height 777
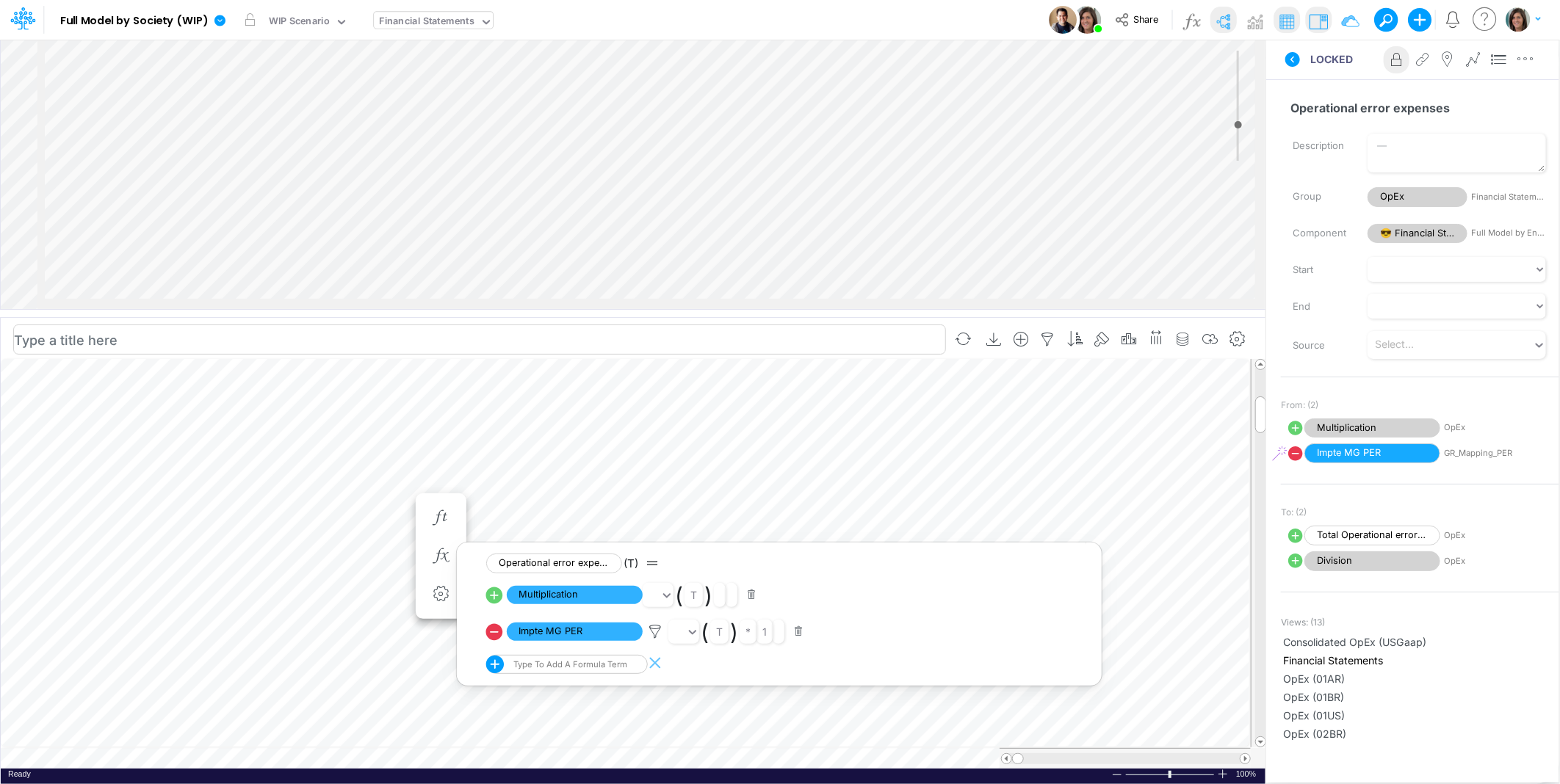
scroll to position [0, 1]
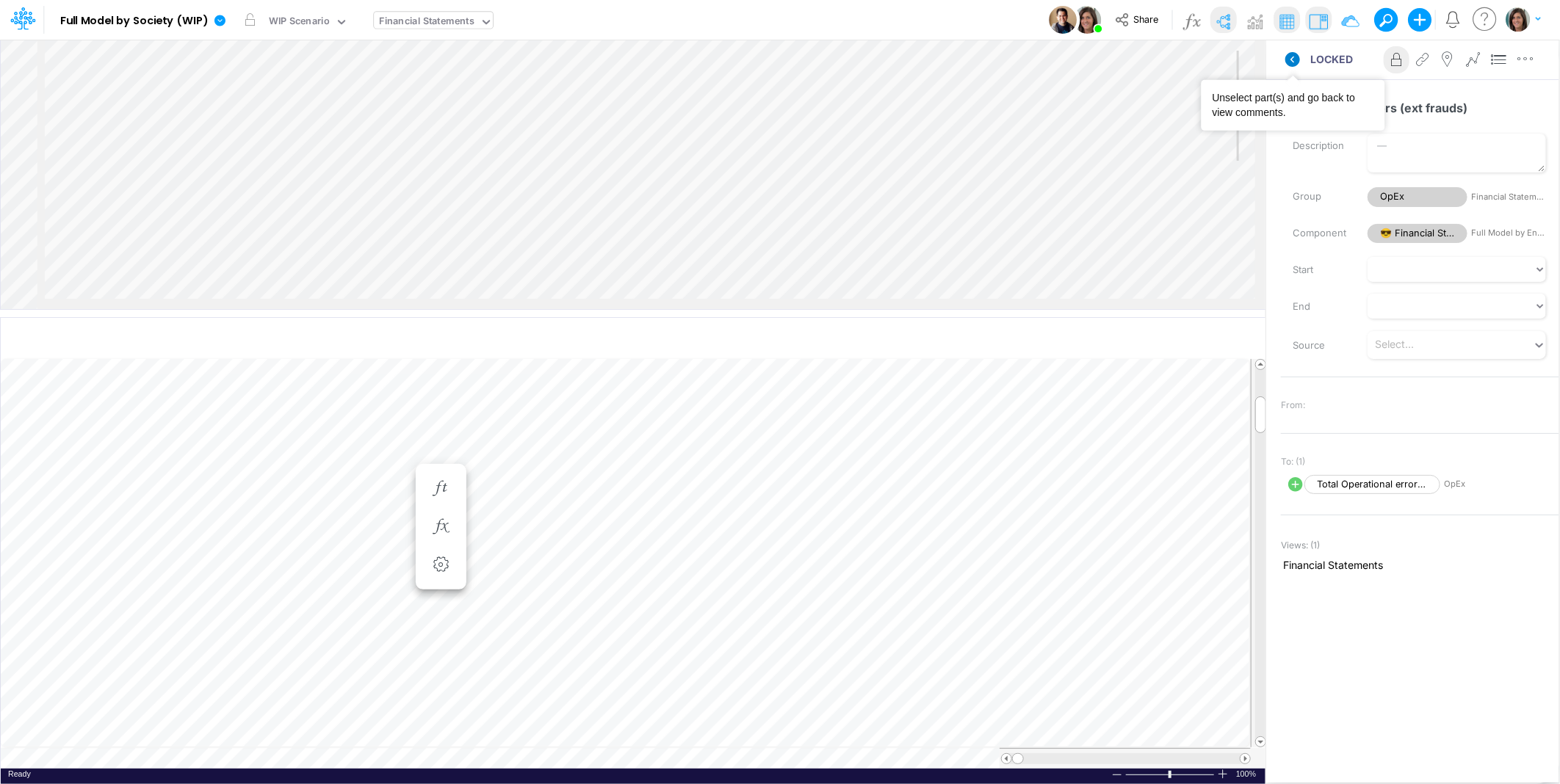
click at [1290, 62] on icon at bounding box center [1292, 59] width 15 height 15
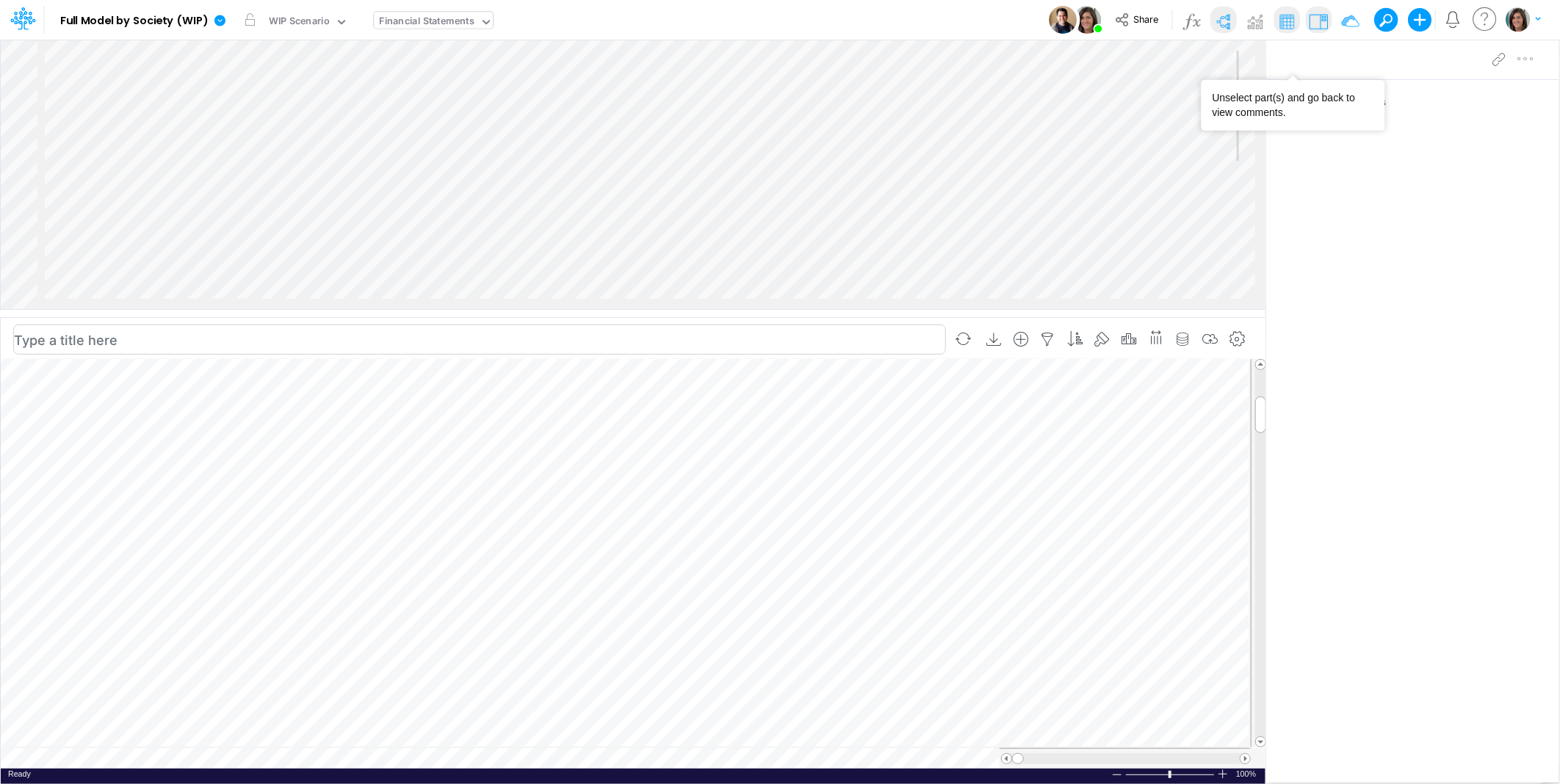
scroll to position [0, 1]
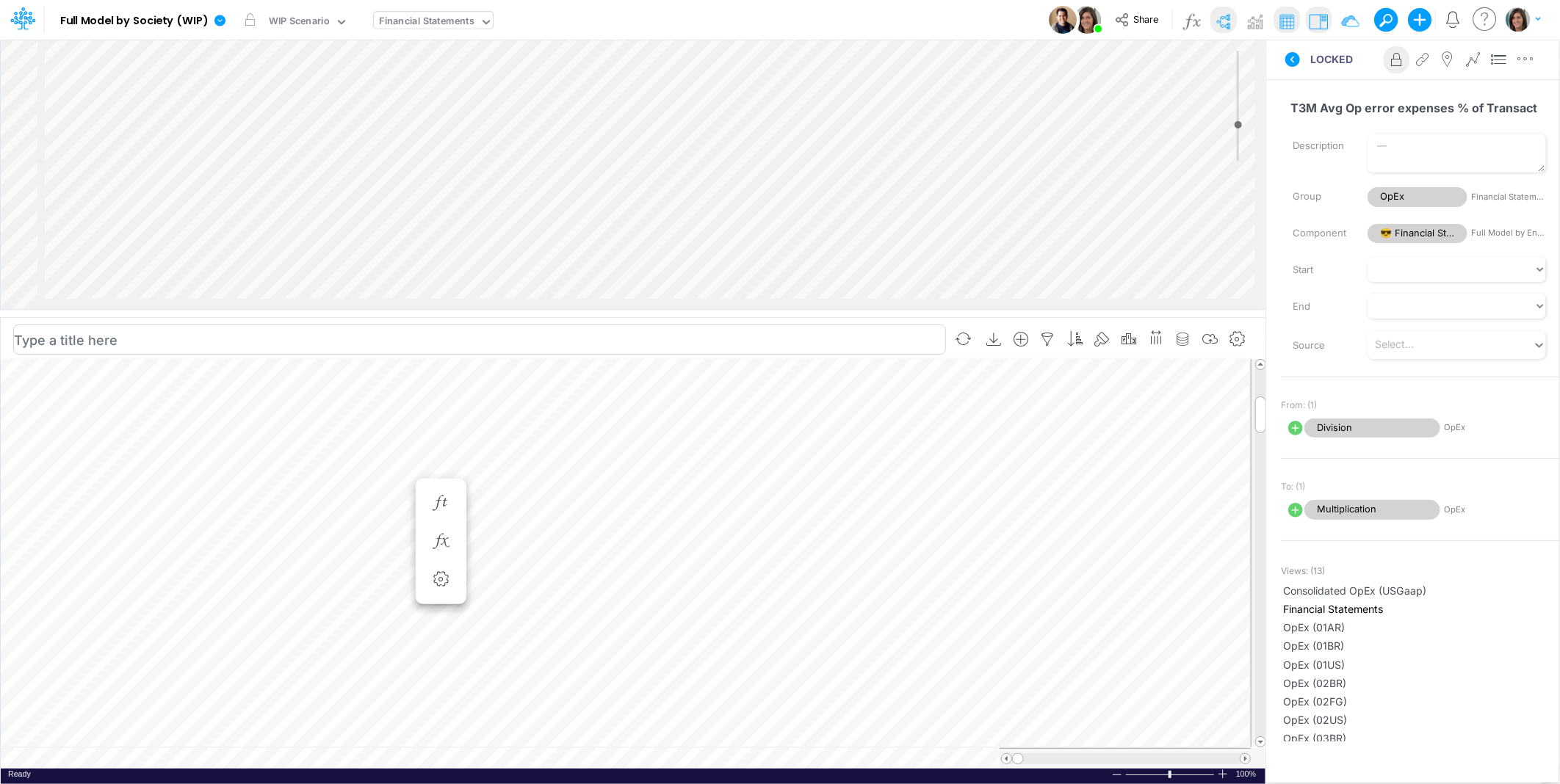
scroll to position [0, 1]
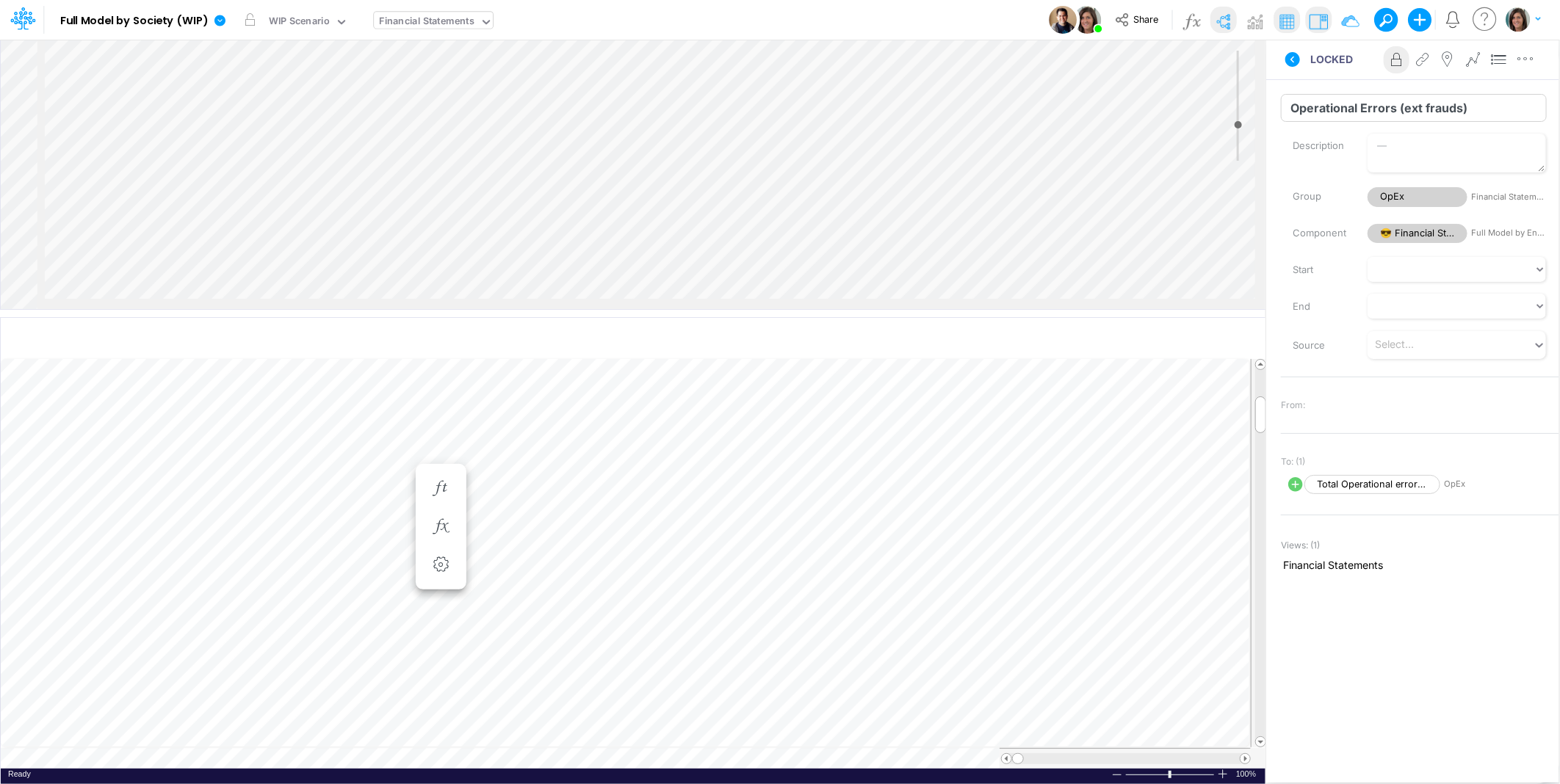
click at [1331, 113] on input "Operational Errors (ext frauds)" at bounding box center [1413, 108] width 266 height 28
click at [1297, 58] on icon at bounding box center [1292, 59] width 15 height 15
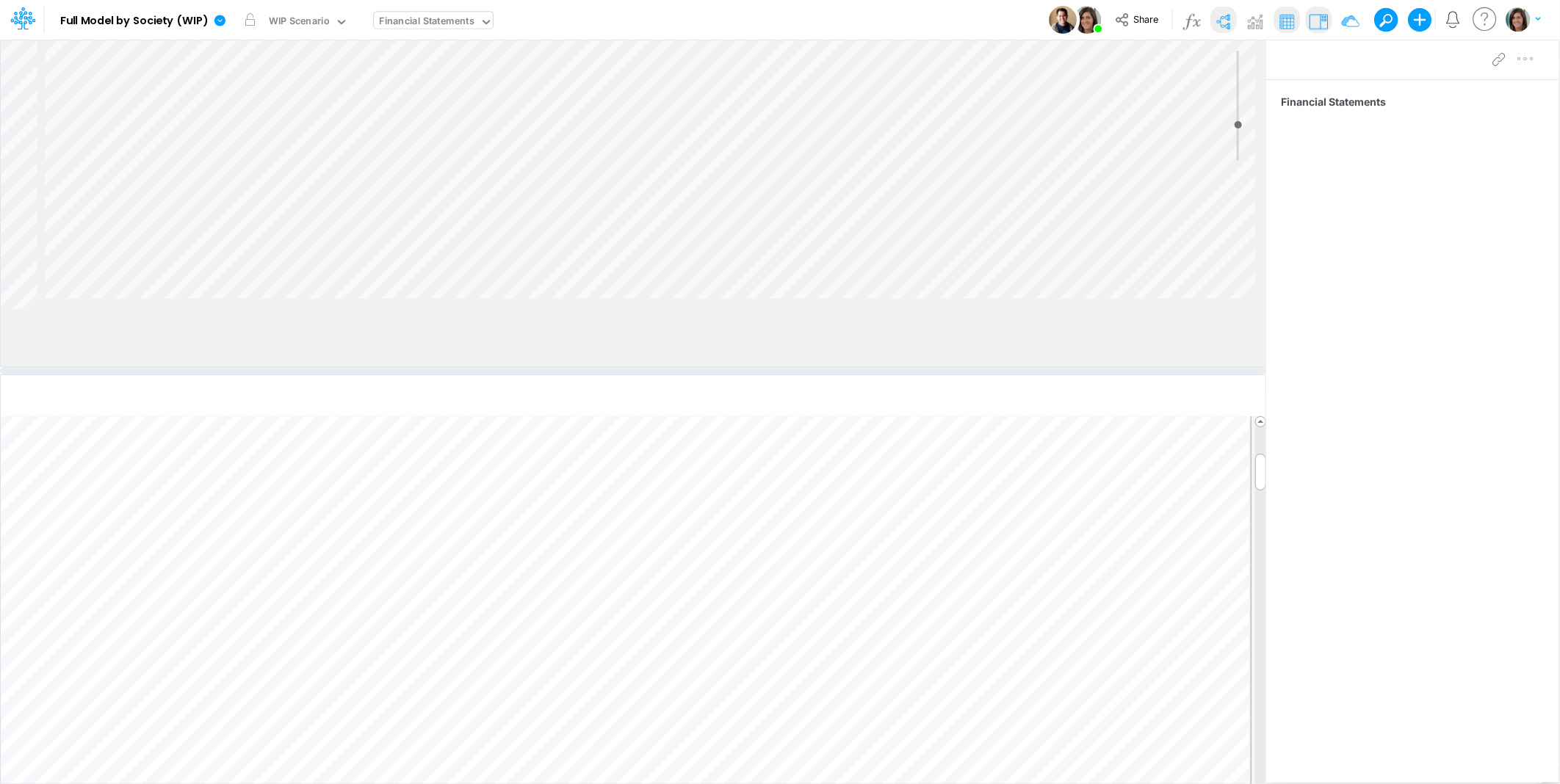
drag, startPoint x: 804, startPoint y: 313, endPoint x: 801, endPoint y: 398, distance: 85.1
click at [801, 374] on div at bounding box center [633, 371] width 1266 height 7
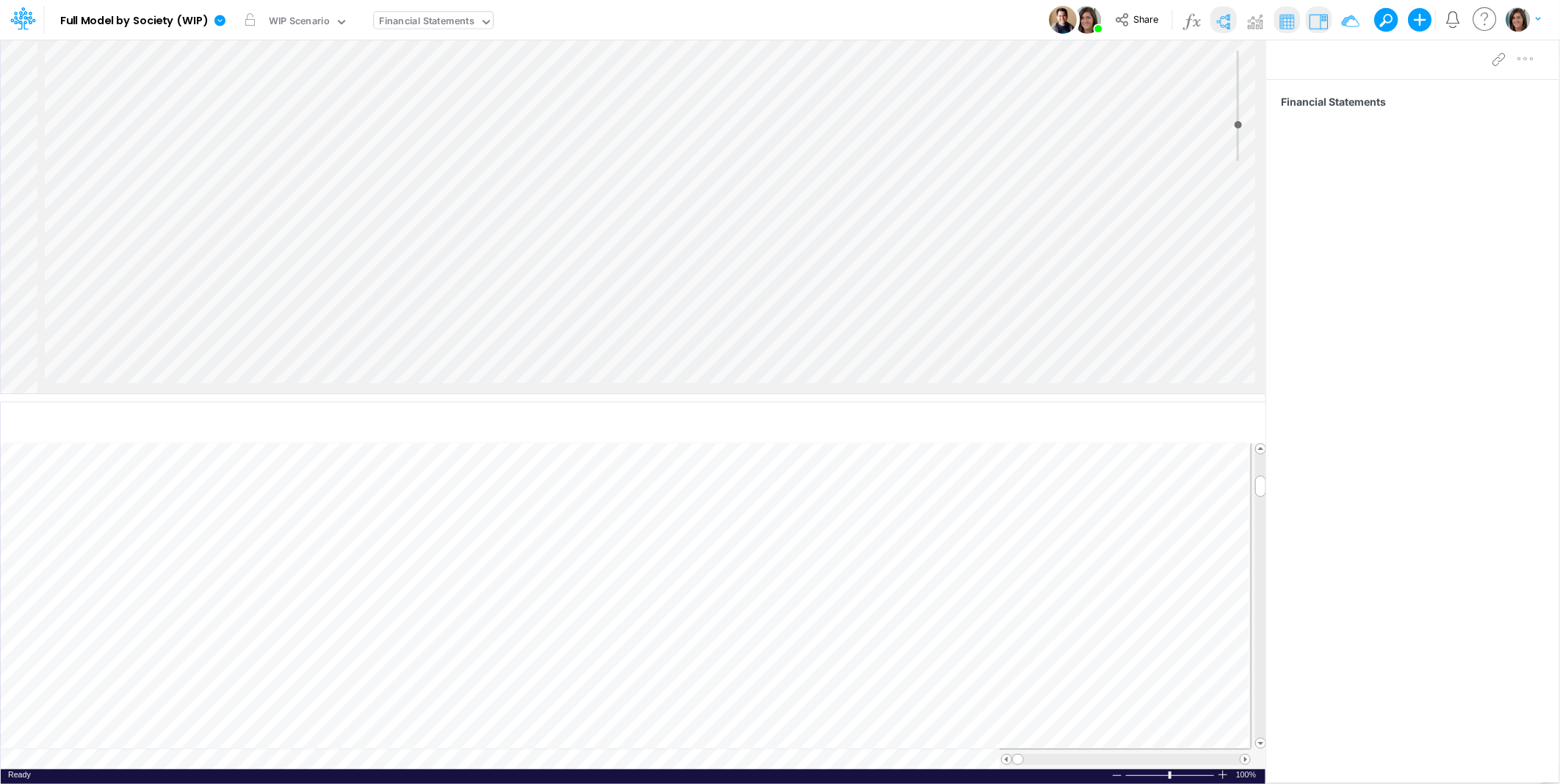
scroll to position [355, 824]
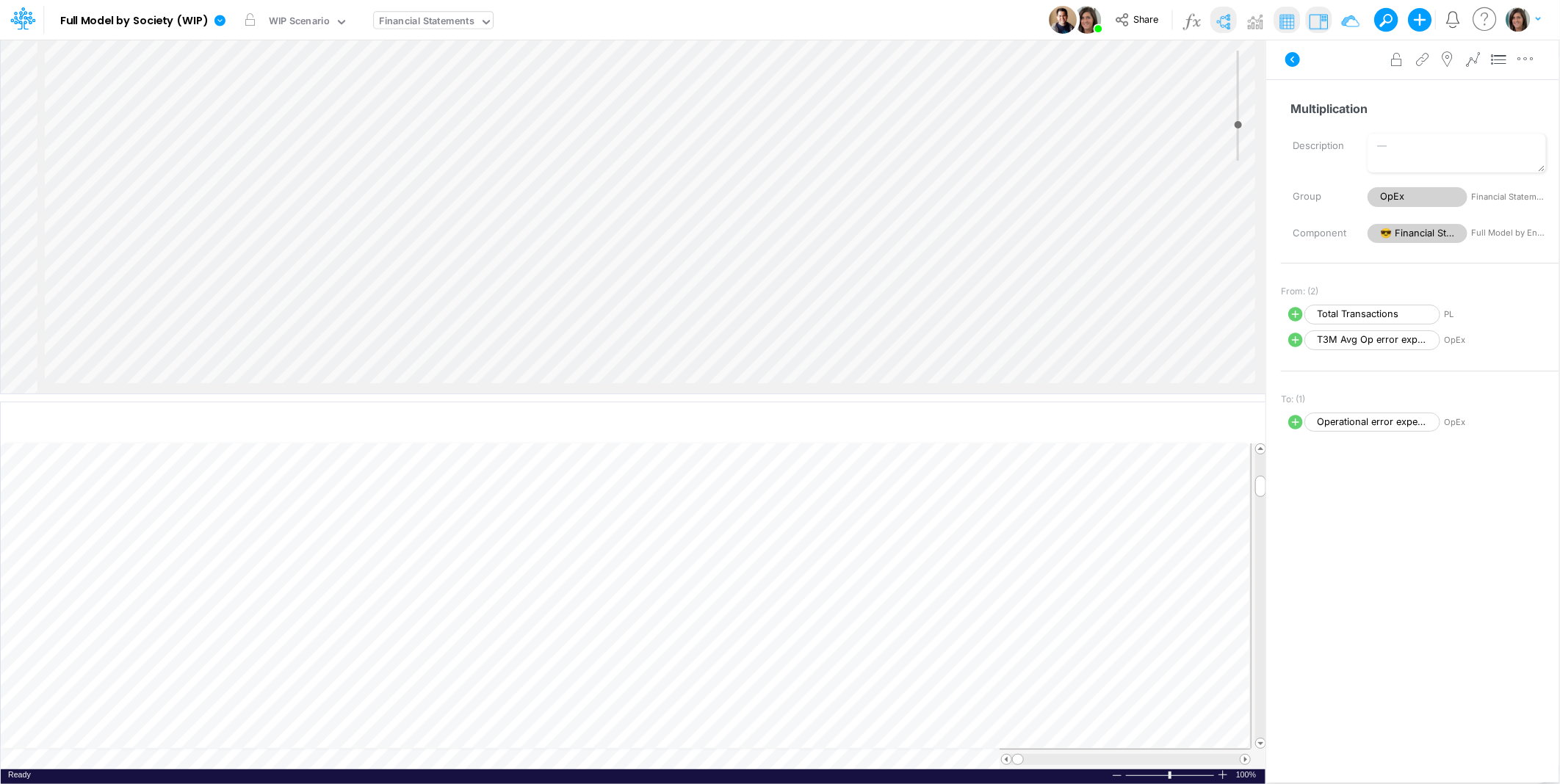
select select "Multiply"
select select "Add"
click at [1522, 67] on button "button" at bounding box center [1525, 59] width 27 height 30
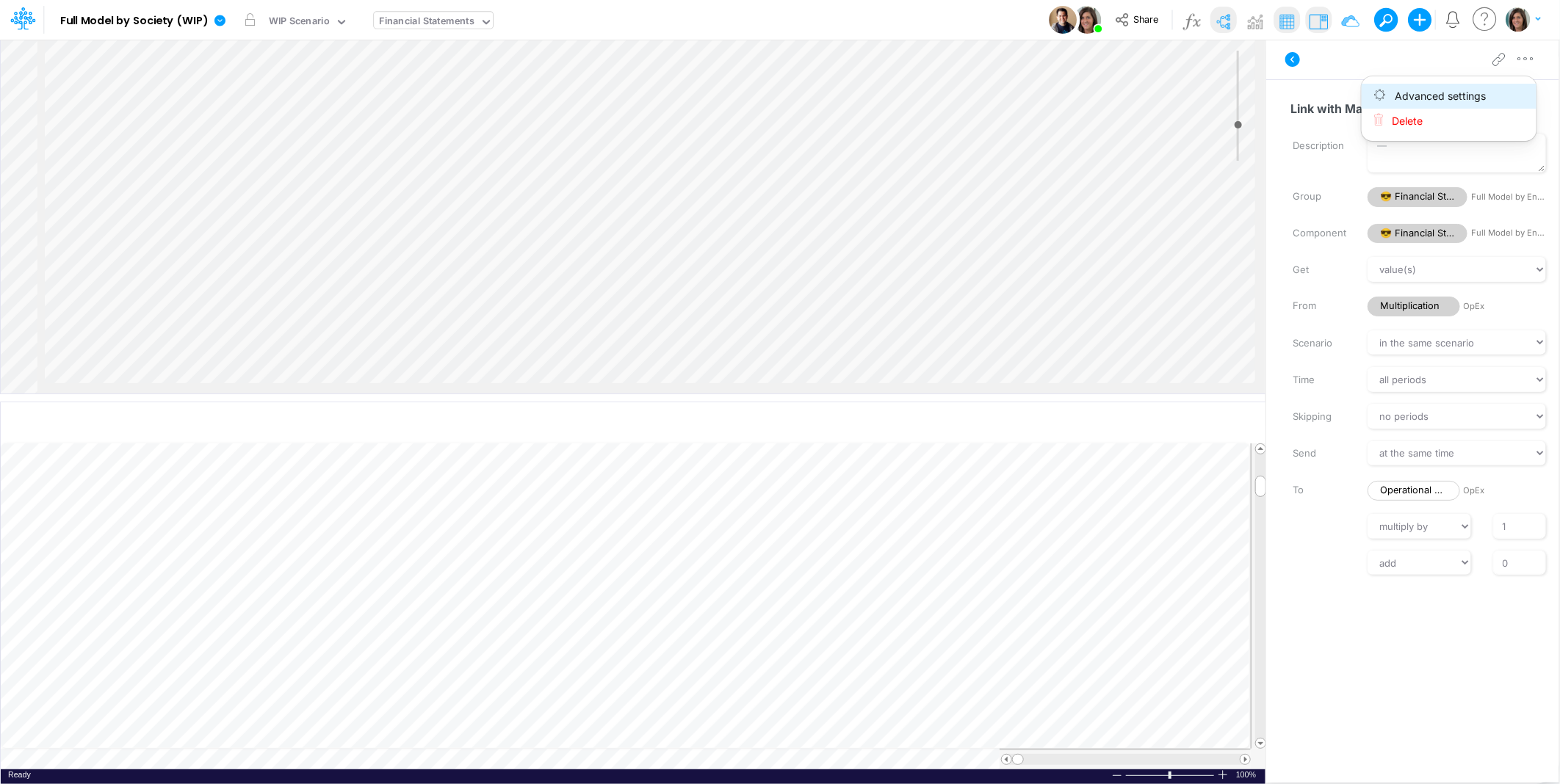
click at [1503, 91] on button "Advanced settings" at bounding box center [1449, 96] width 174 height 25
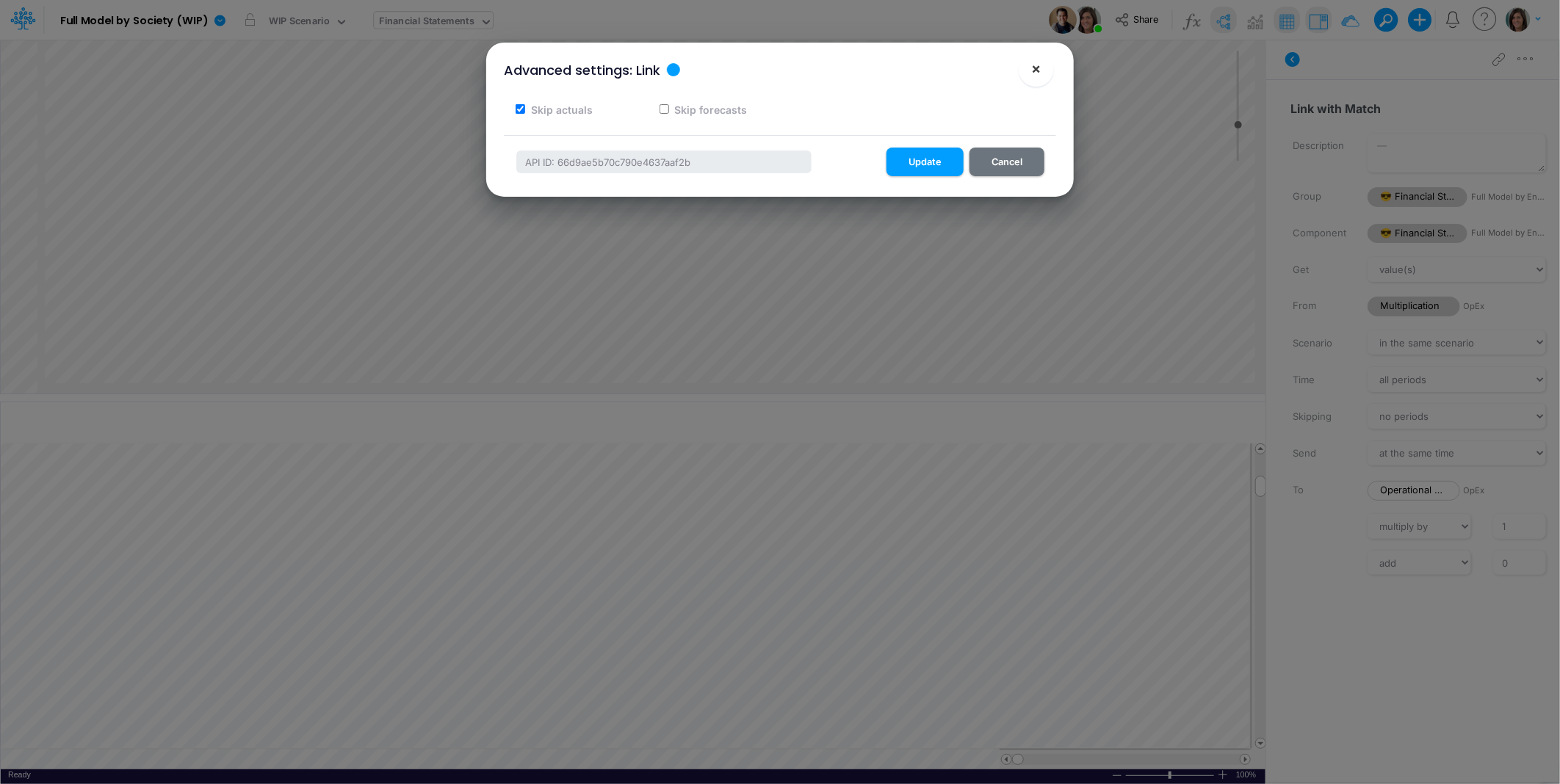
click at [1037, 71] on span "×" at bounding box center [1037, 68] width 10 height 17
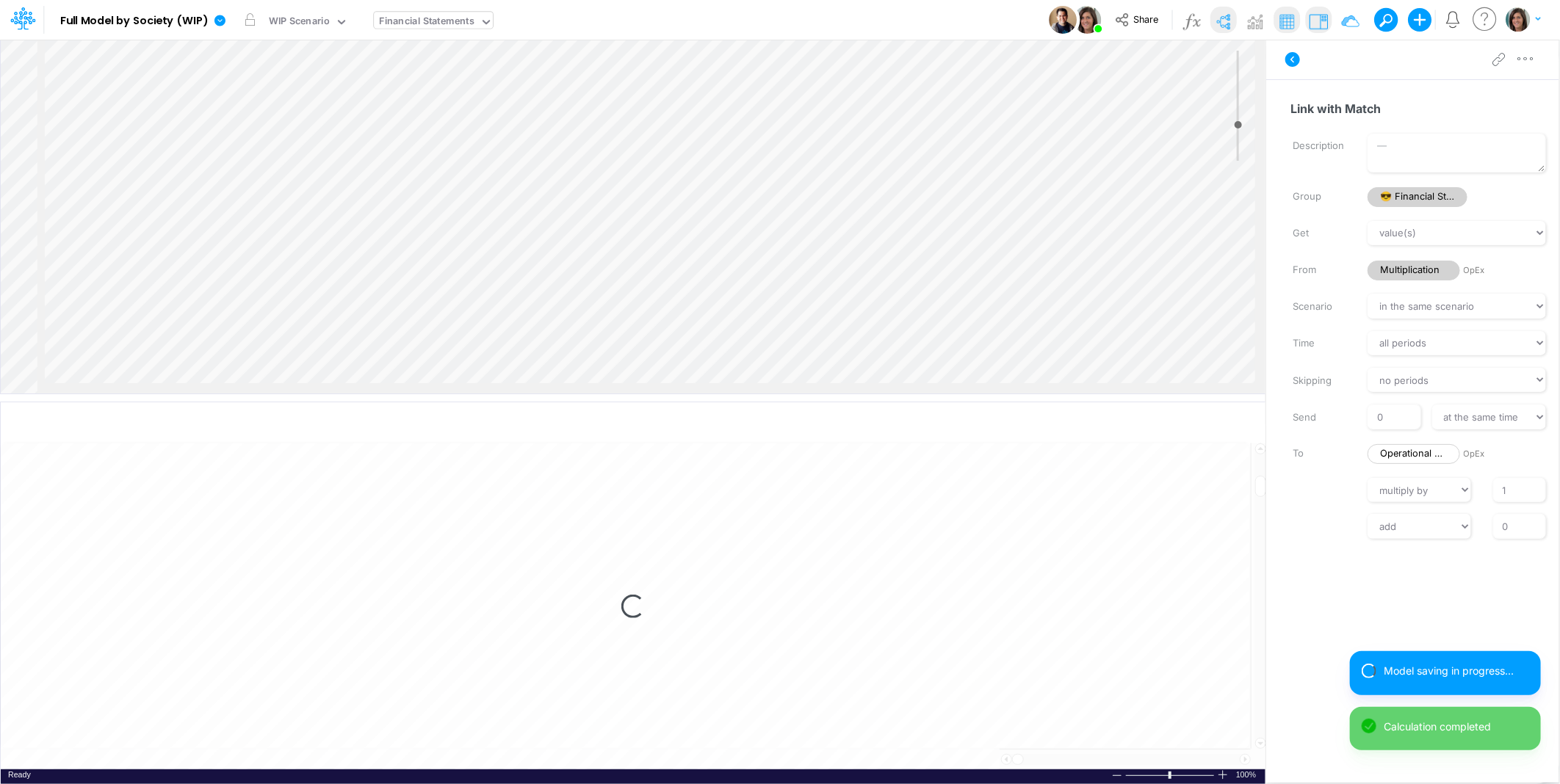
select select "1"
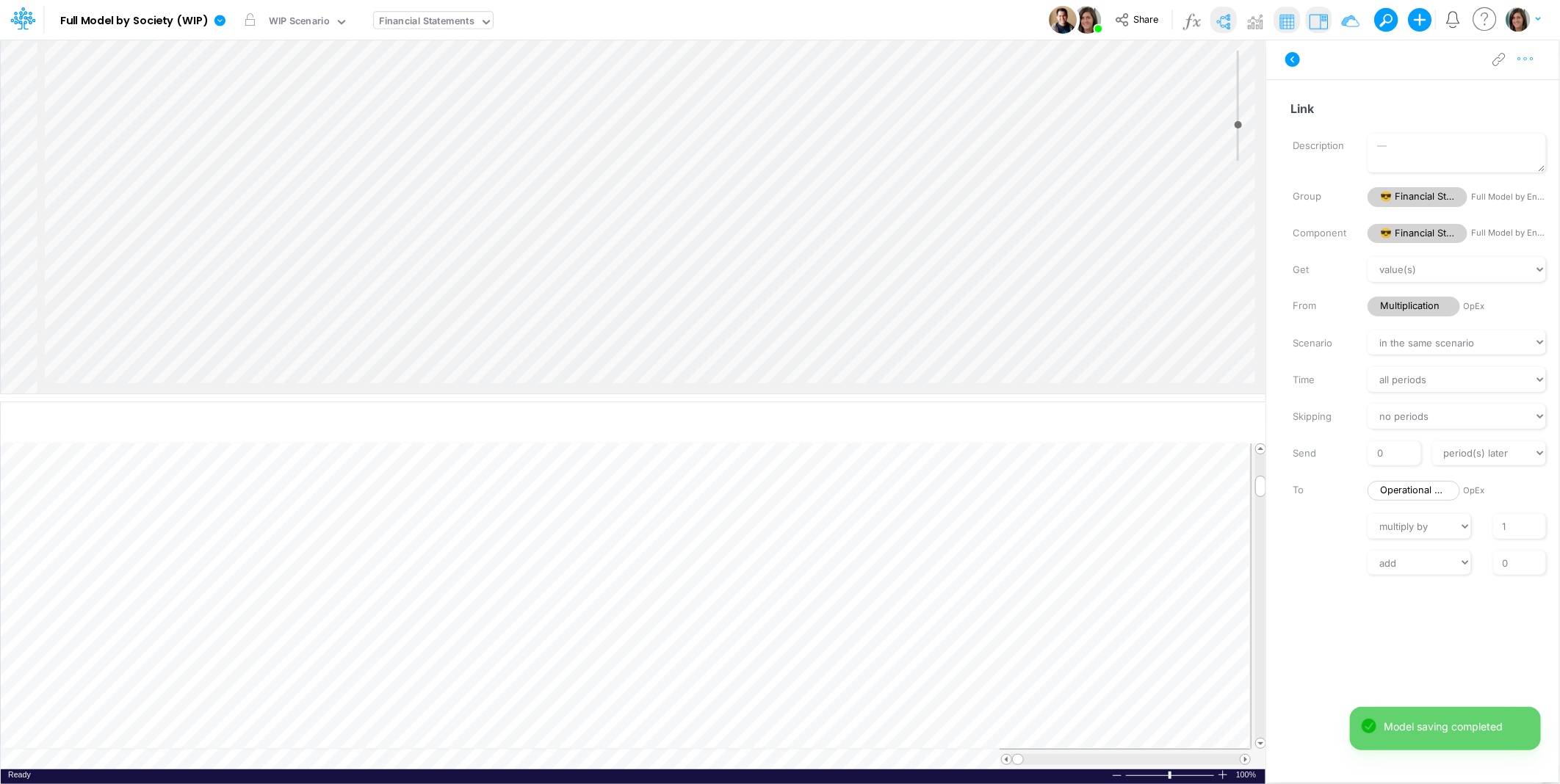
click at [1526, 66] on icon "button" at bounding box center [1525, 59] width 22 height 16
click at [1498, 93] on button "Advanced settings" at bounding box center [1449, 96] width 174 height 25
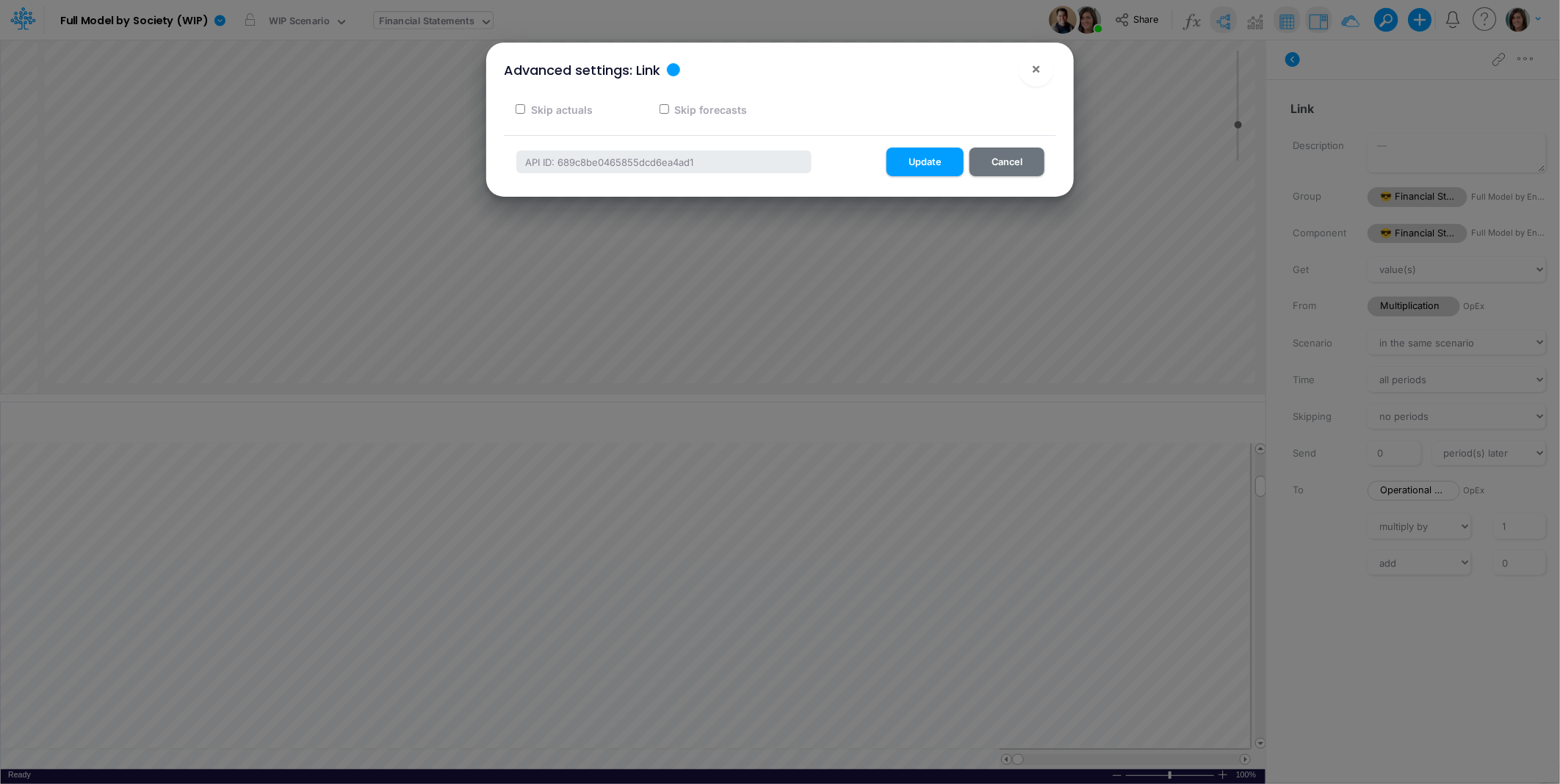
click at [538, 108] on label "Skip actuals" at bounding box center [560, 110] width 64 height 16
click at [525, 108] on input "Skip actuals" at bounding box center [520, 109] width 10 height 10
checkbox input "true"
click at [934, 159] on button "Update" at bounding box center [925, 161] width 77 height 29
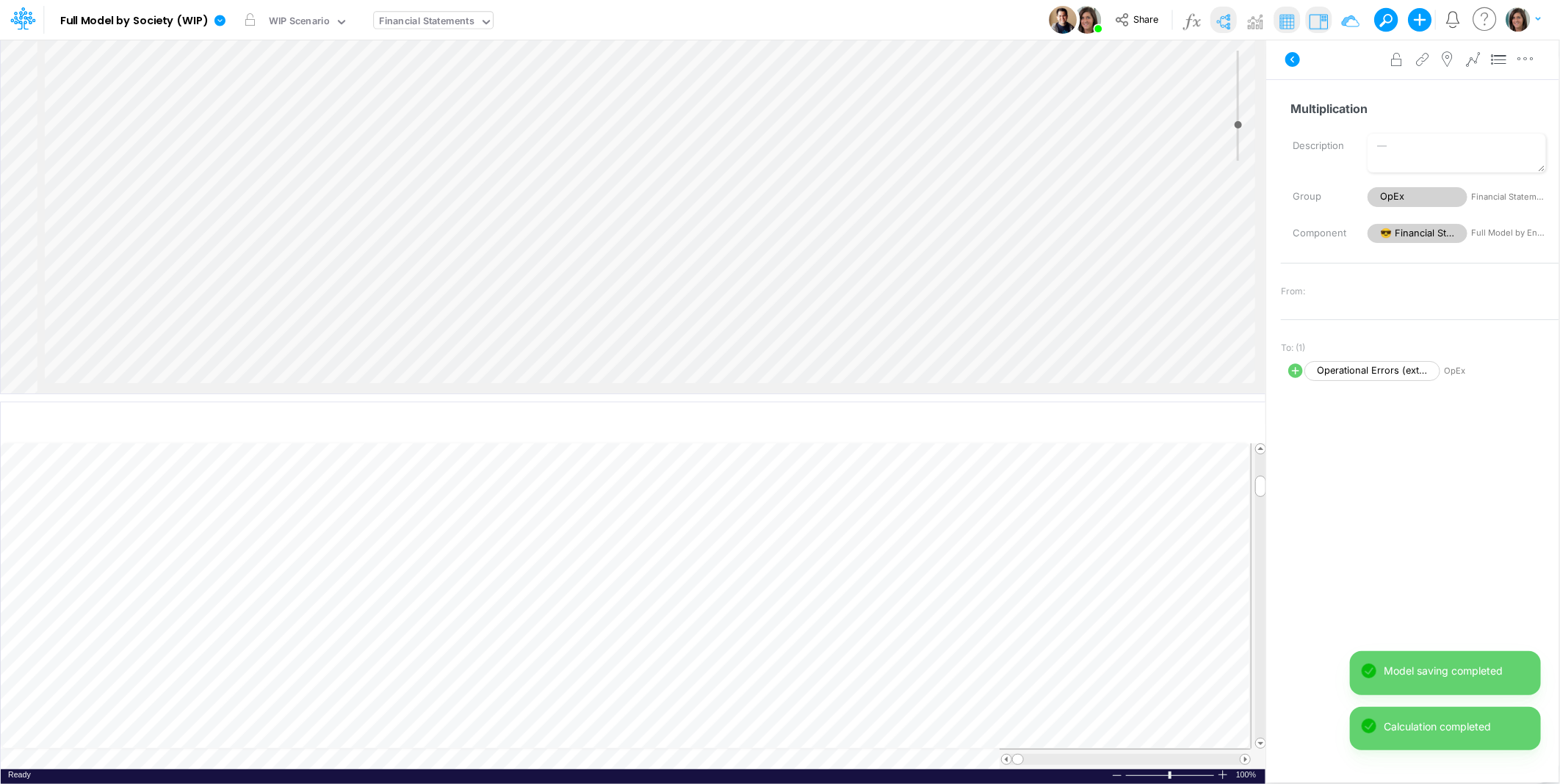
select select "Multiply"
select select "Add"
click at [1531, 53] on icon "button" at bounding box center [1525, 59] width 22 height 16
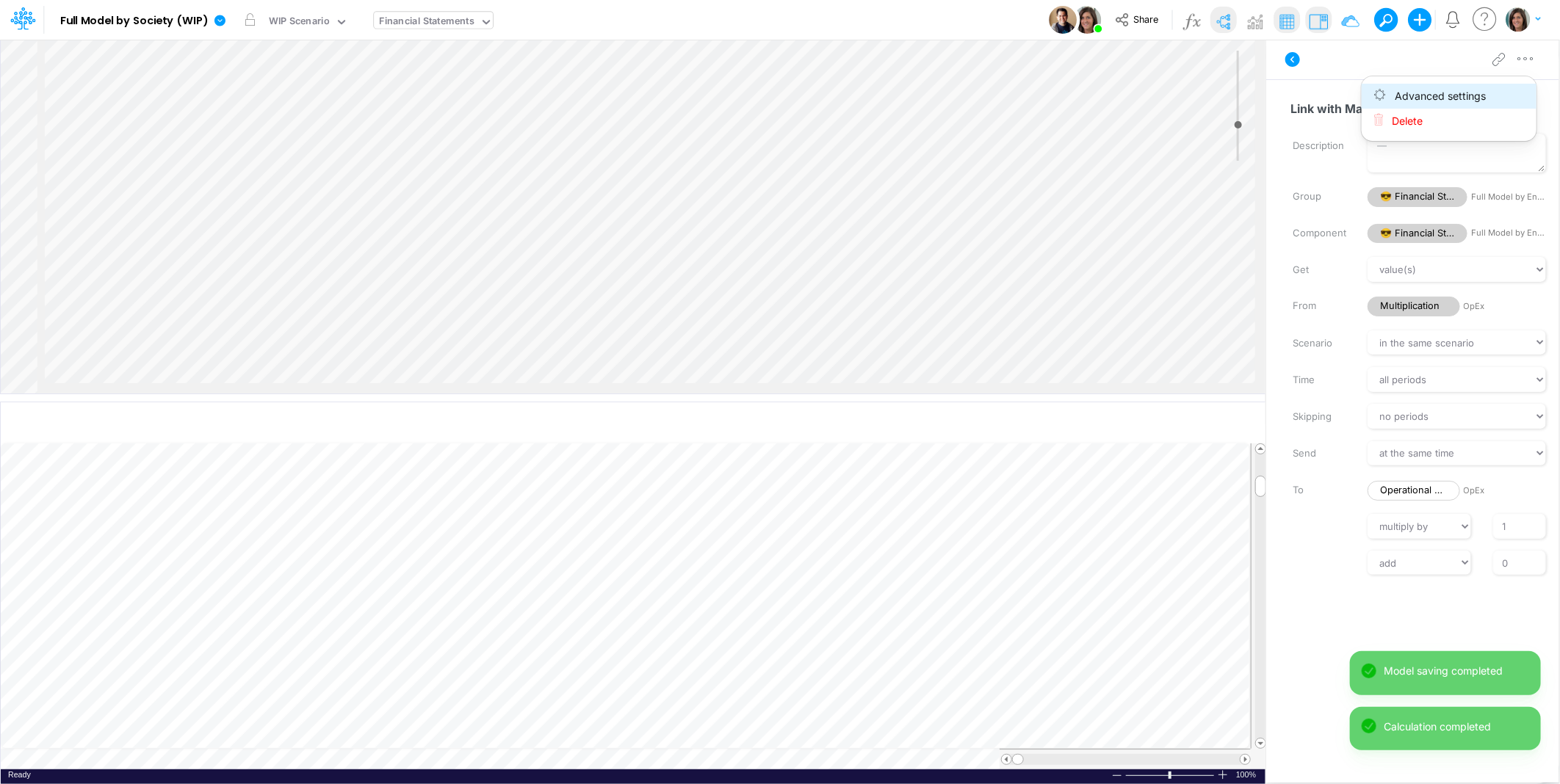
click at [1497, 86] on button "Advanced settings" at bounding box center [1449, 96] width 174 height 25
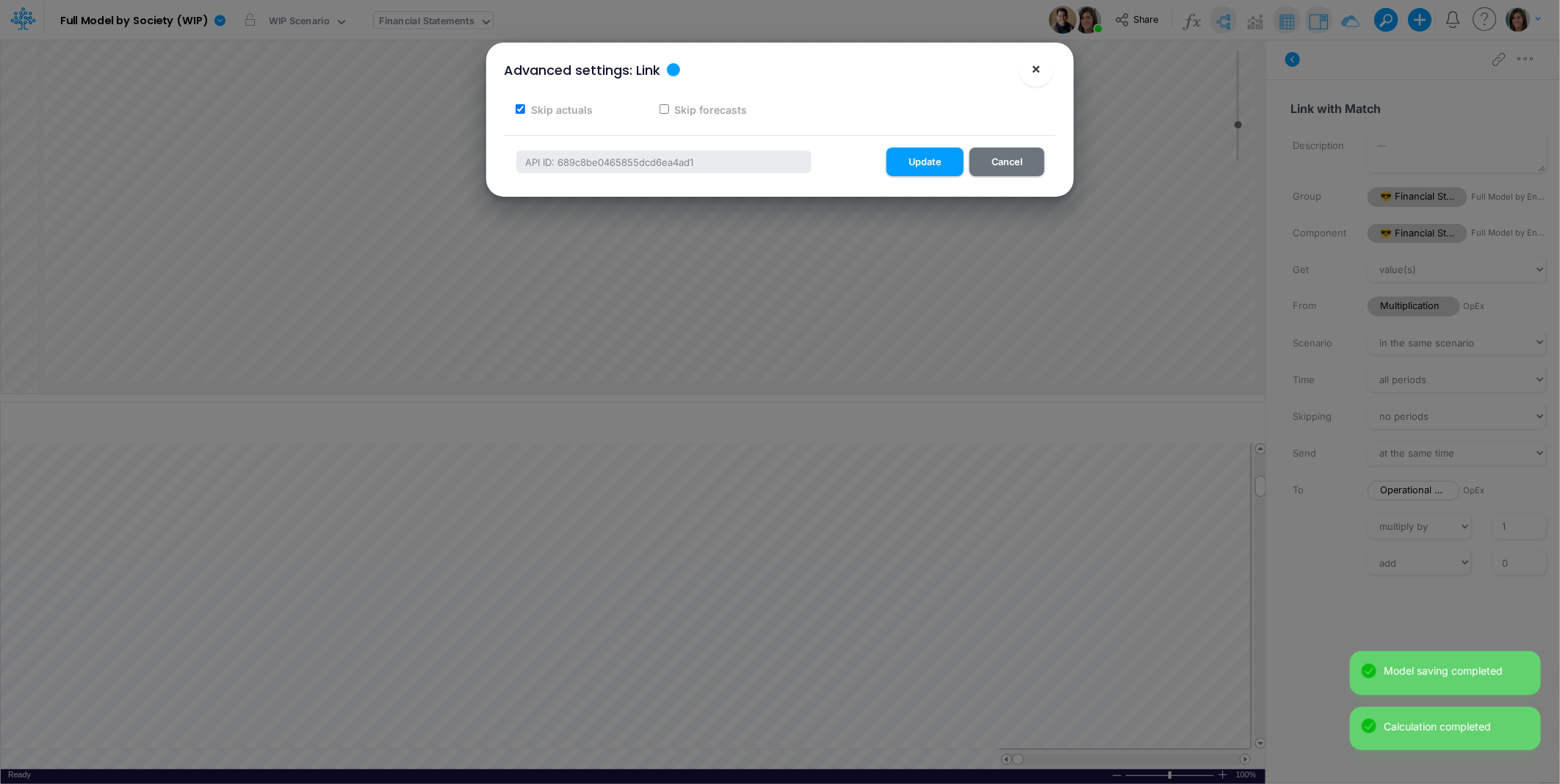
click at [1032, 63] on span "×" at bounding box center [1037, 68] width 10 height 17
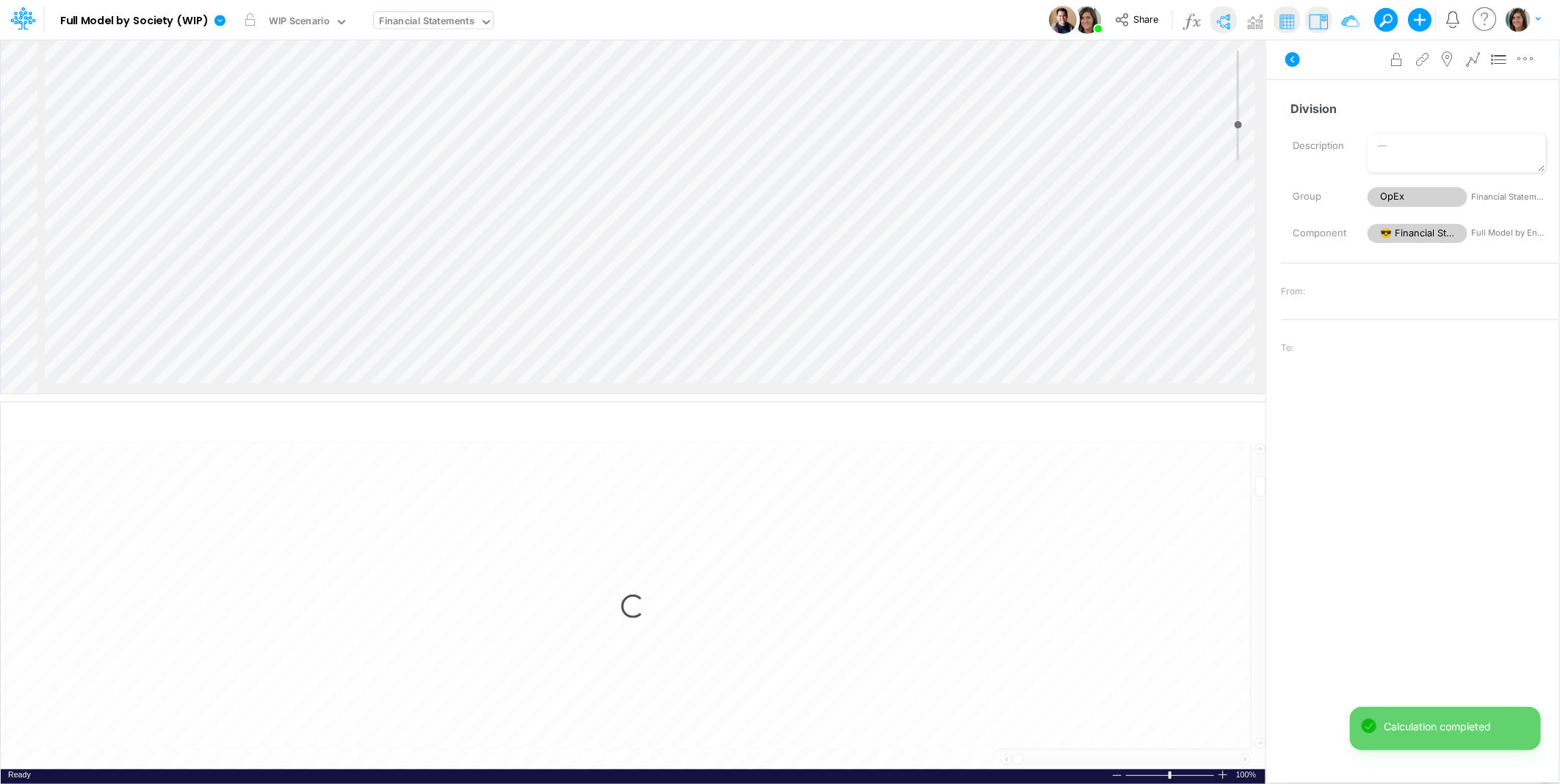
select select "1"
select select "Multiply"
select select "Add"
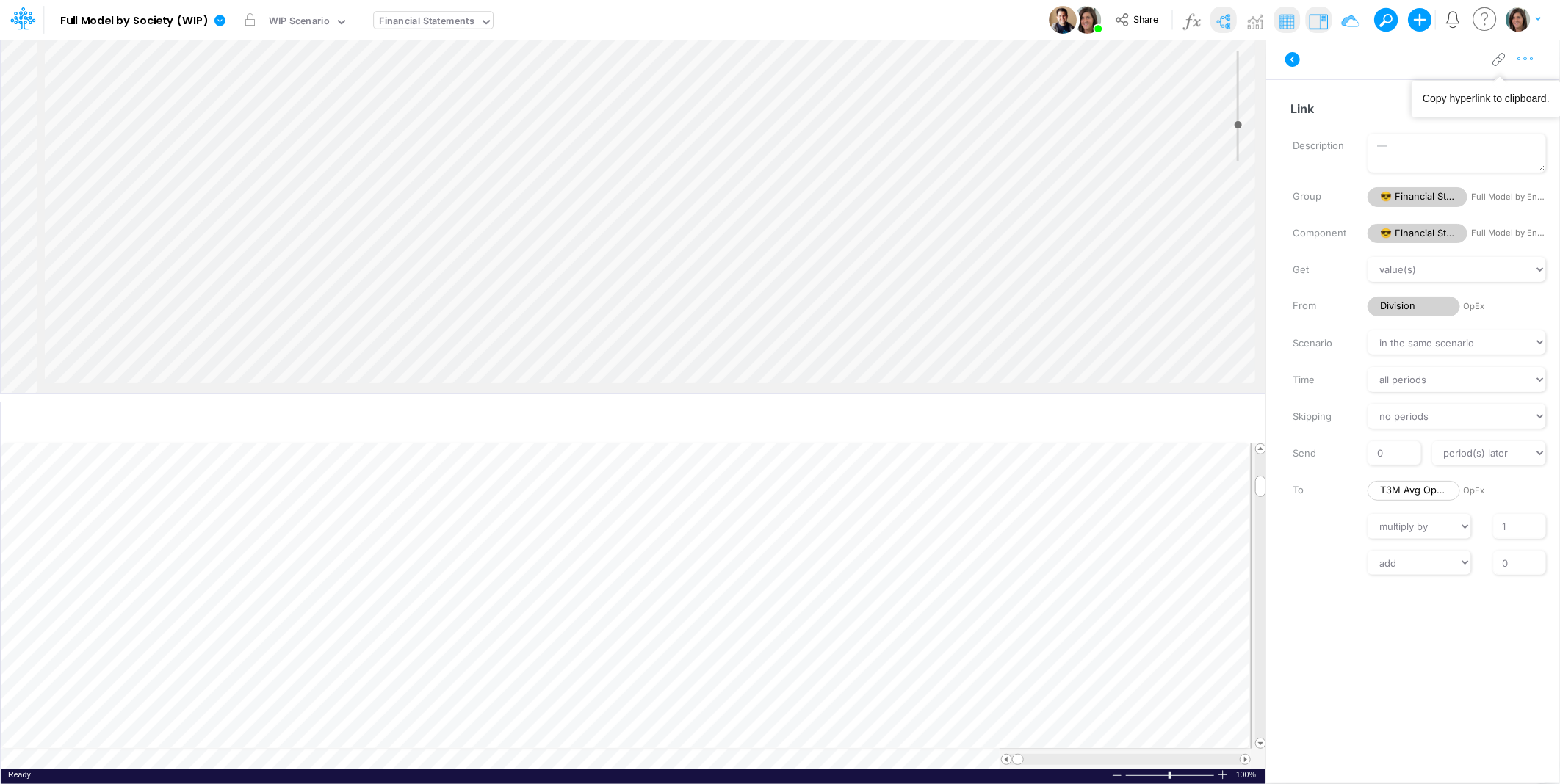
click at [1529, 56] on icon "button" at bounding box center [1525, 59] width 22 height 16
click at [1406, 93] on span "Advanced settings" at bounding box center [1440, 96] width 91 height 12
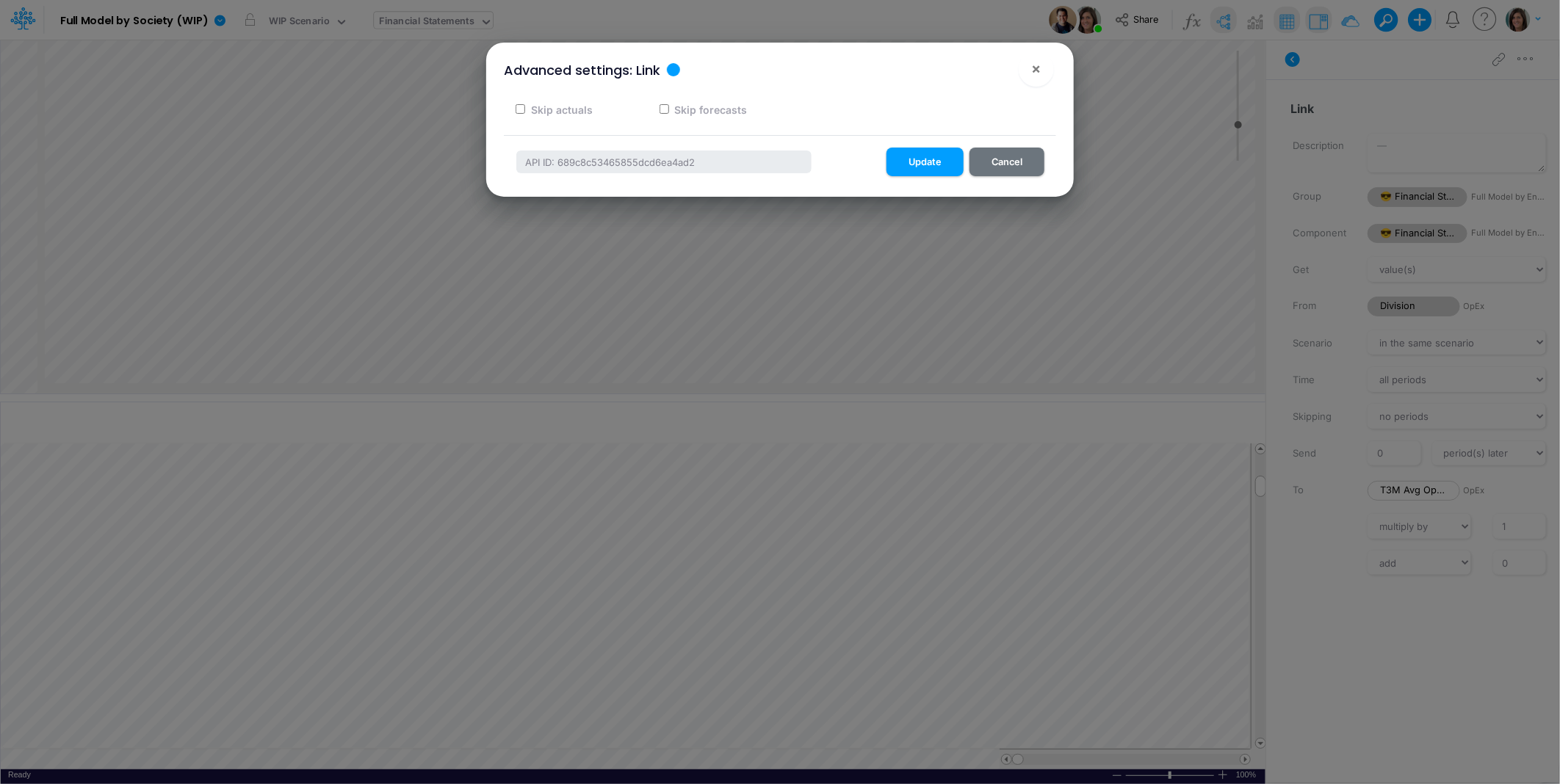
click at [727, 110] on label "Skip forecasts" at bounding box center [710, 110] width 75 height 16
click at [669, 110] on input "Skip forecasts" at bounding box center [664, 109] width 10 height 10
checkbox input "true"
click at [929, 153] on button "Update" at bounding box center [925, 161] width 77 height 29
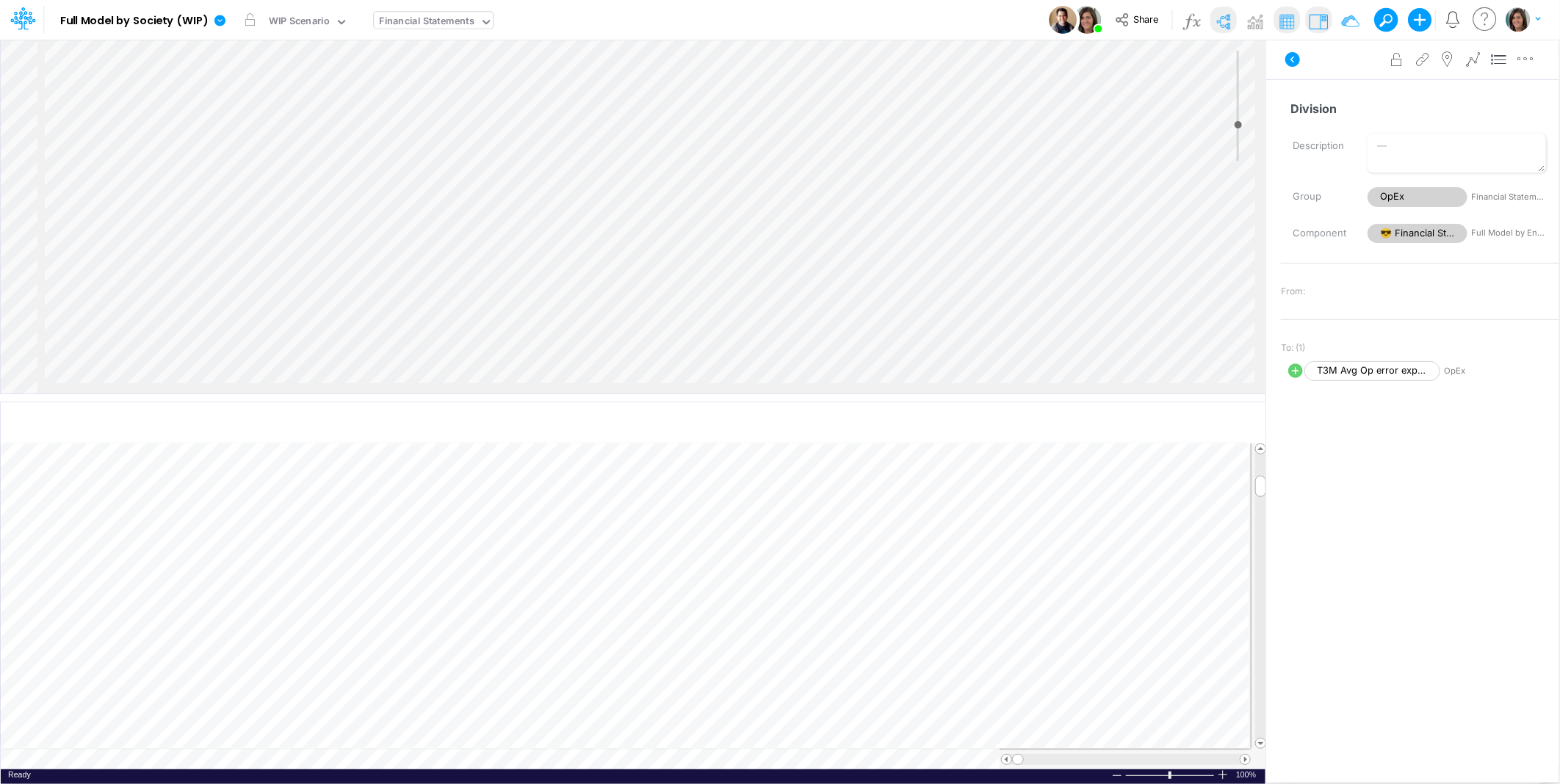
select select "Multiply"
select select "Add"
click at [1529, 60] on icon "button" at bounding box center [1525, 59] width 22 height 16
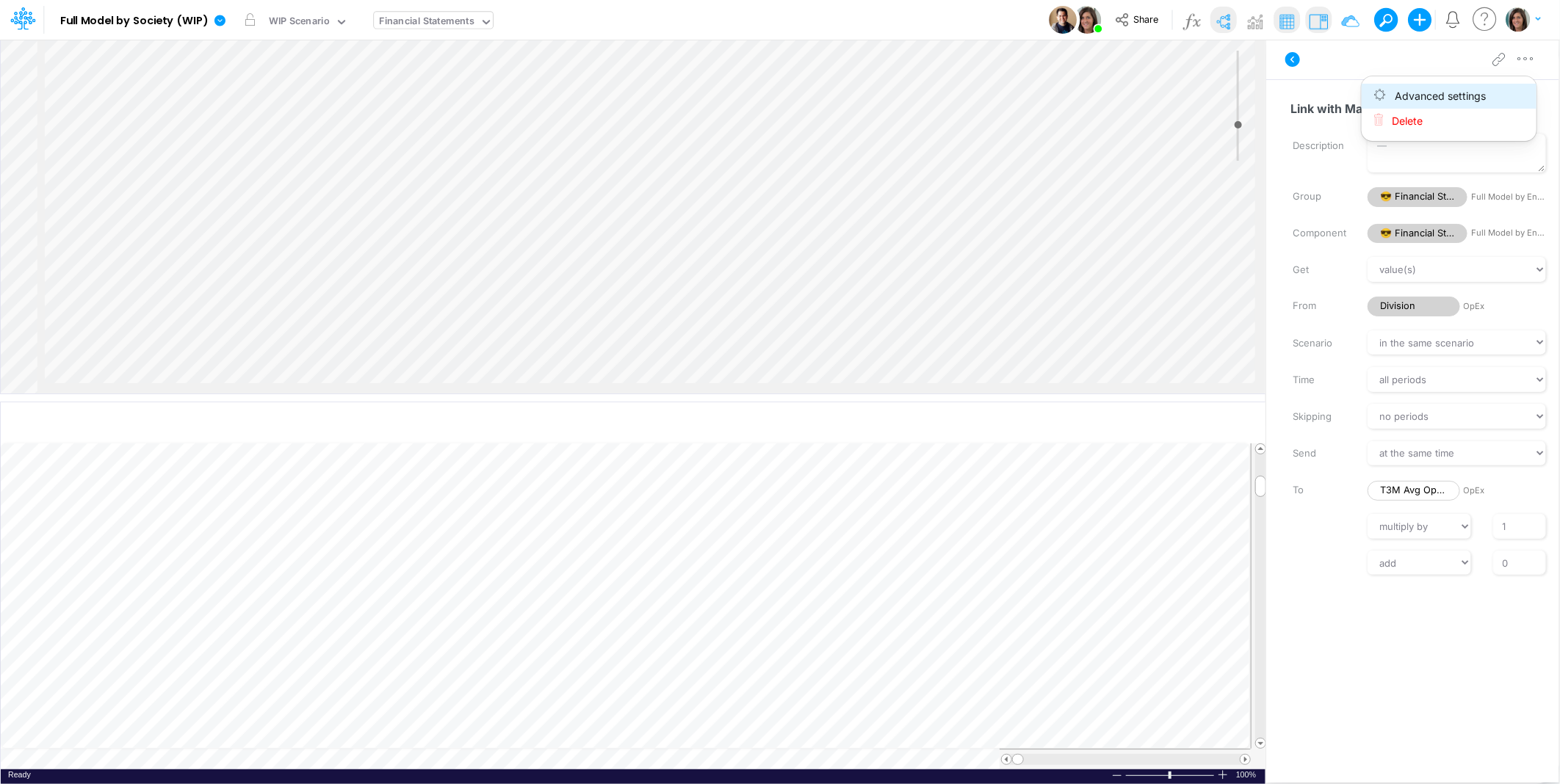
click at [1497, 91] on button "Advanced settings" at bounding box center [1449, 96] width 174 height 25
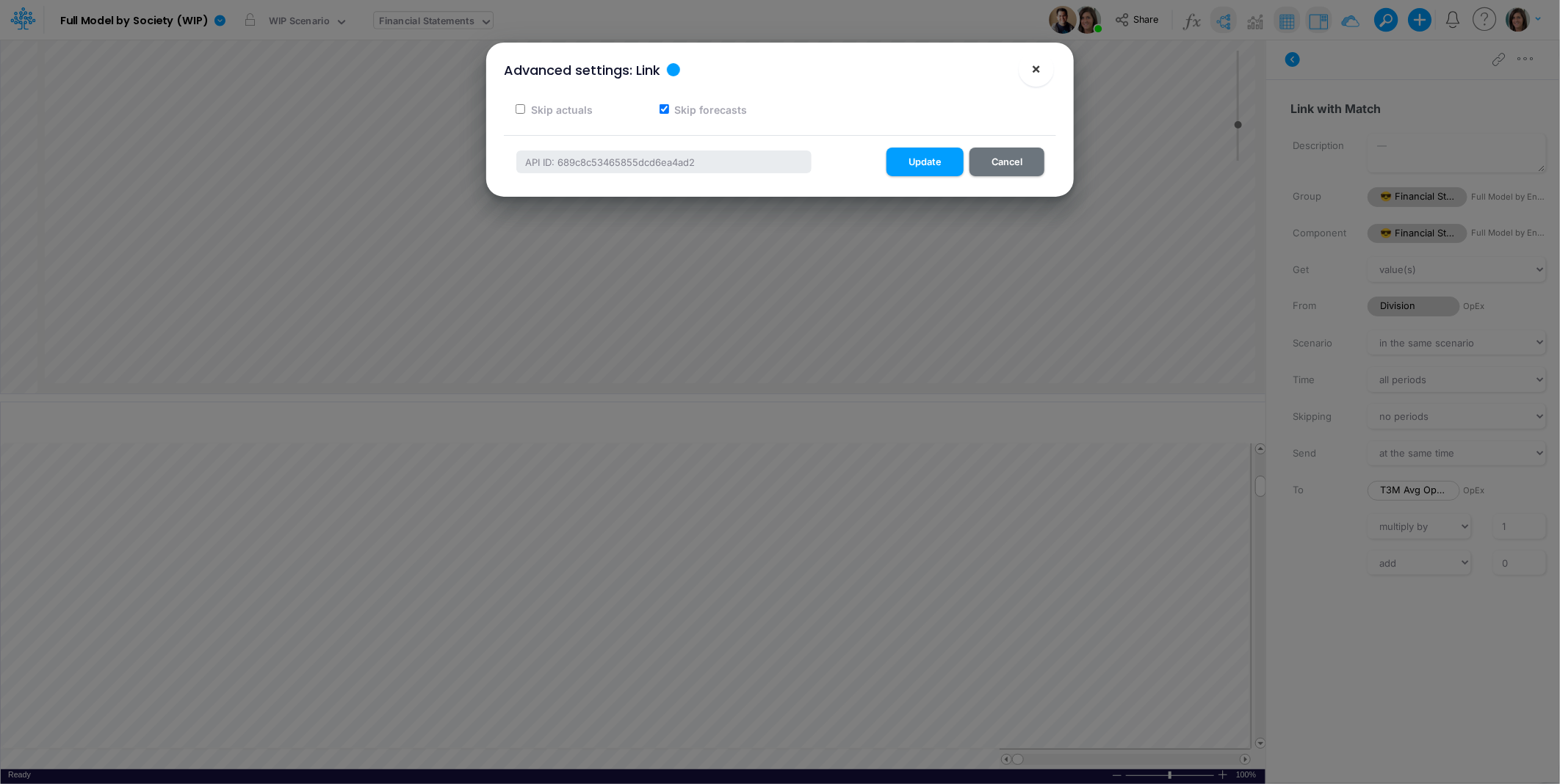
click at [1039, 67] on span "×" at bounding box center [1037, 68] width 10 height 17
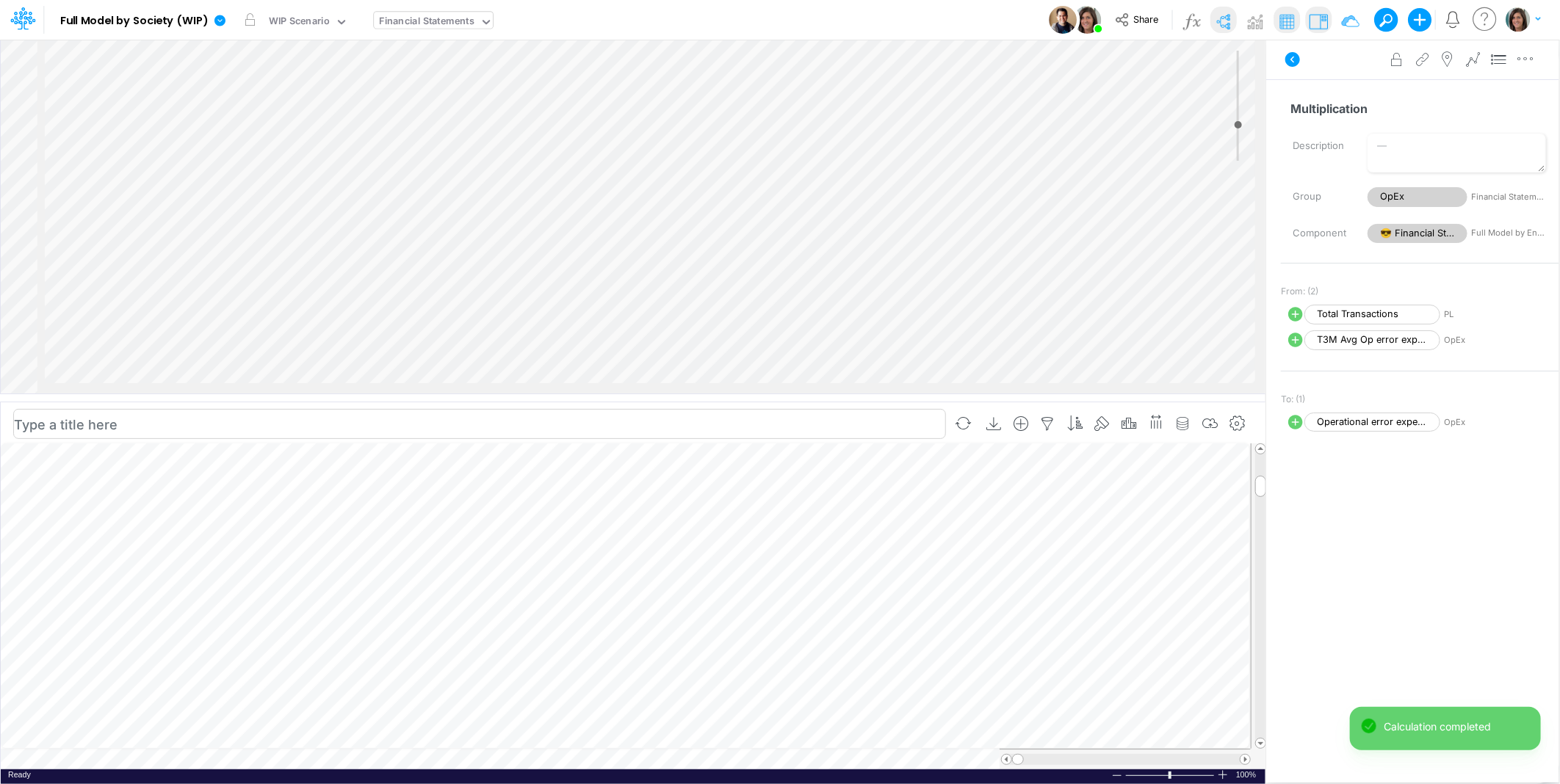
select select "1"
select select "Multiply"
select select "Add"
select select "Average"
select select "previous"
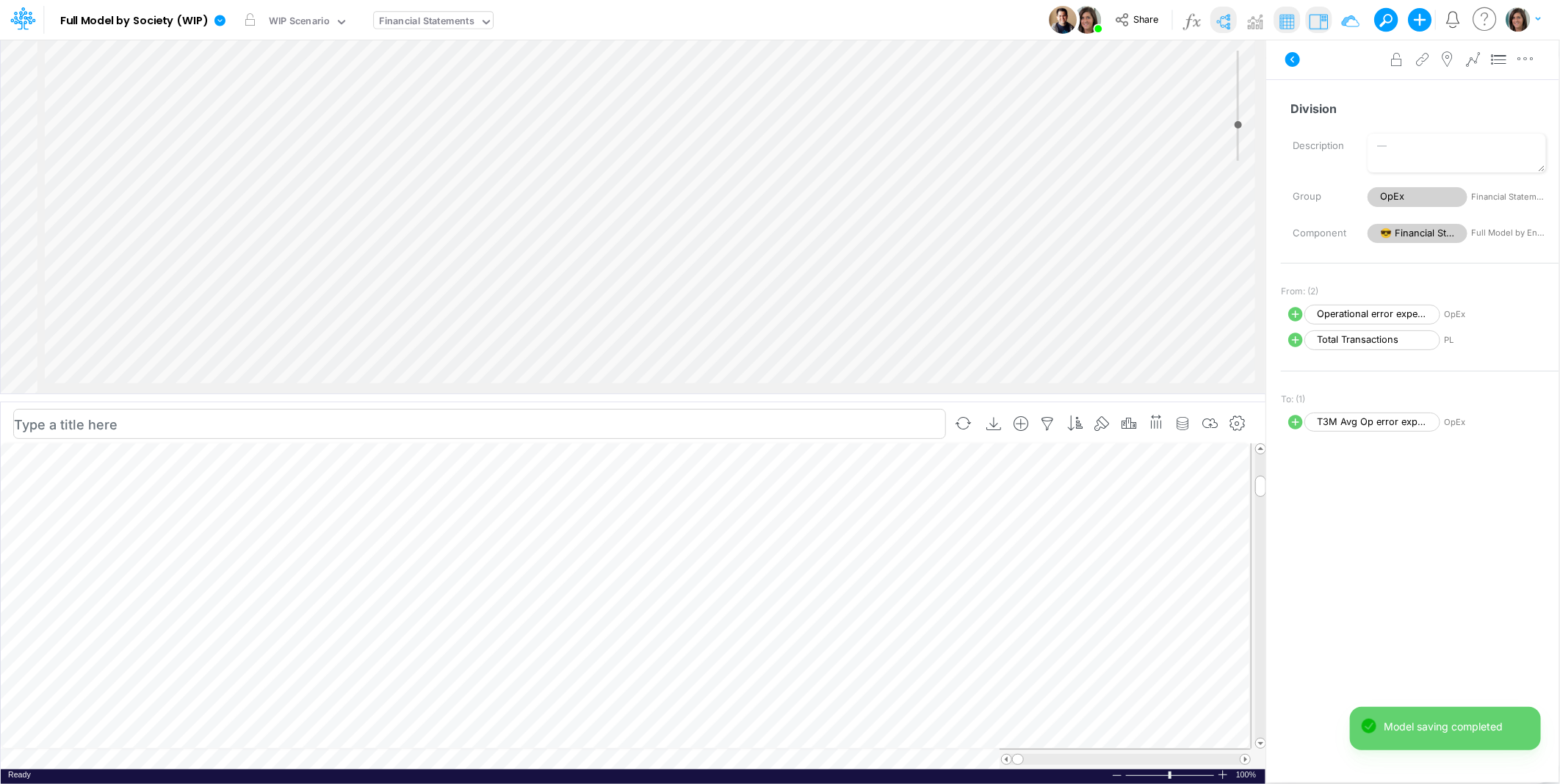
select select "Multiply"
select select "Add"
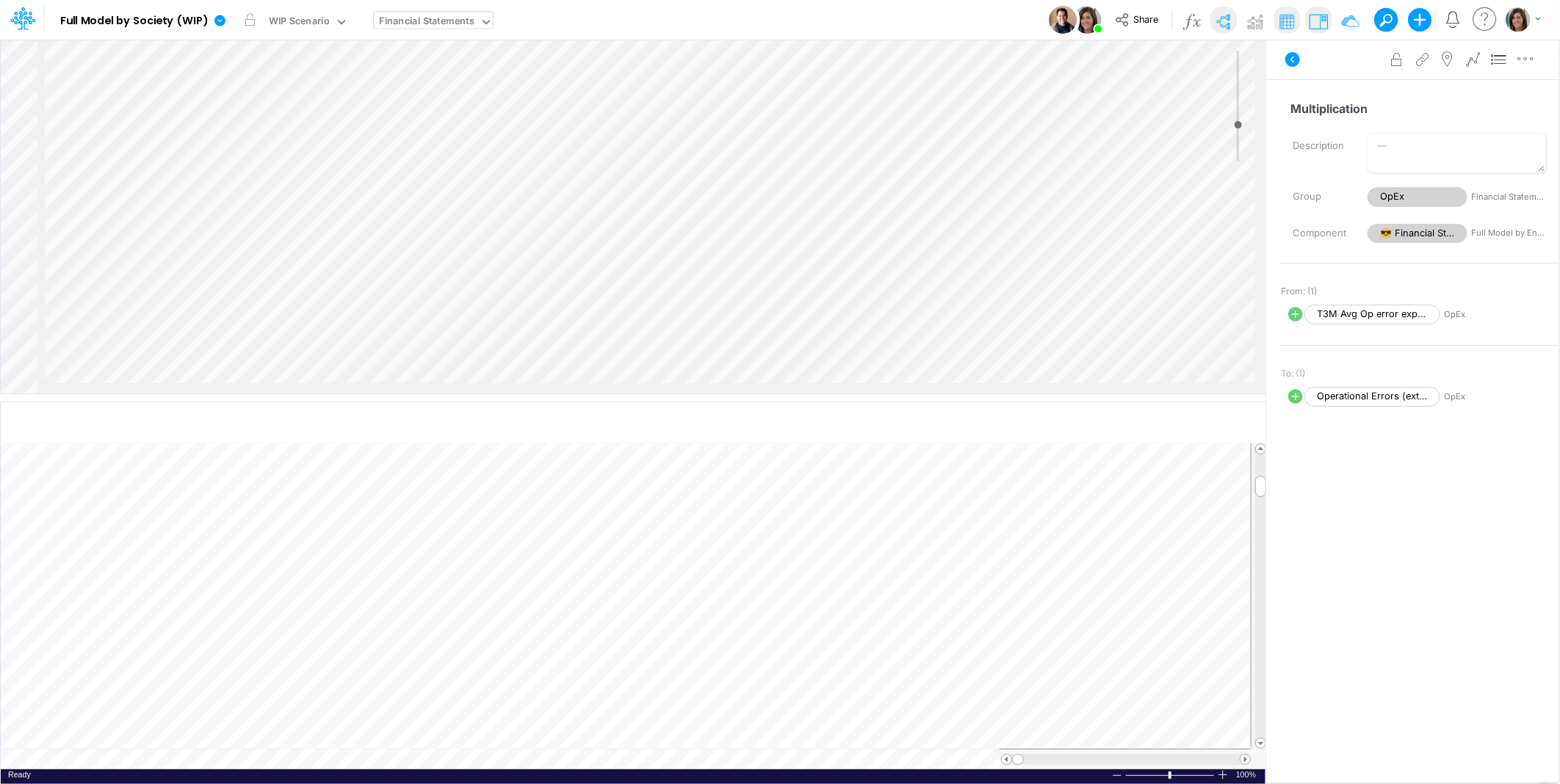
scroll to position [0, 824]
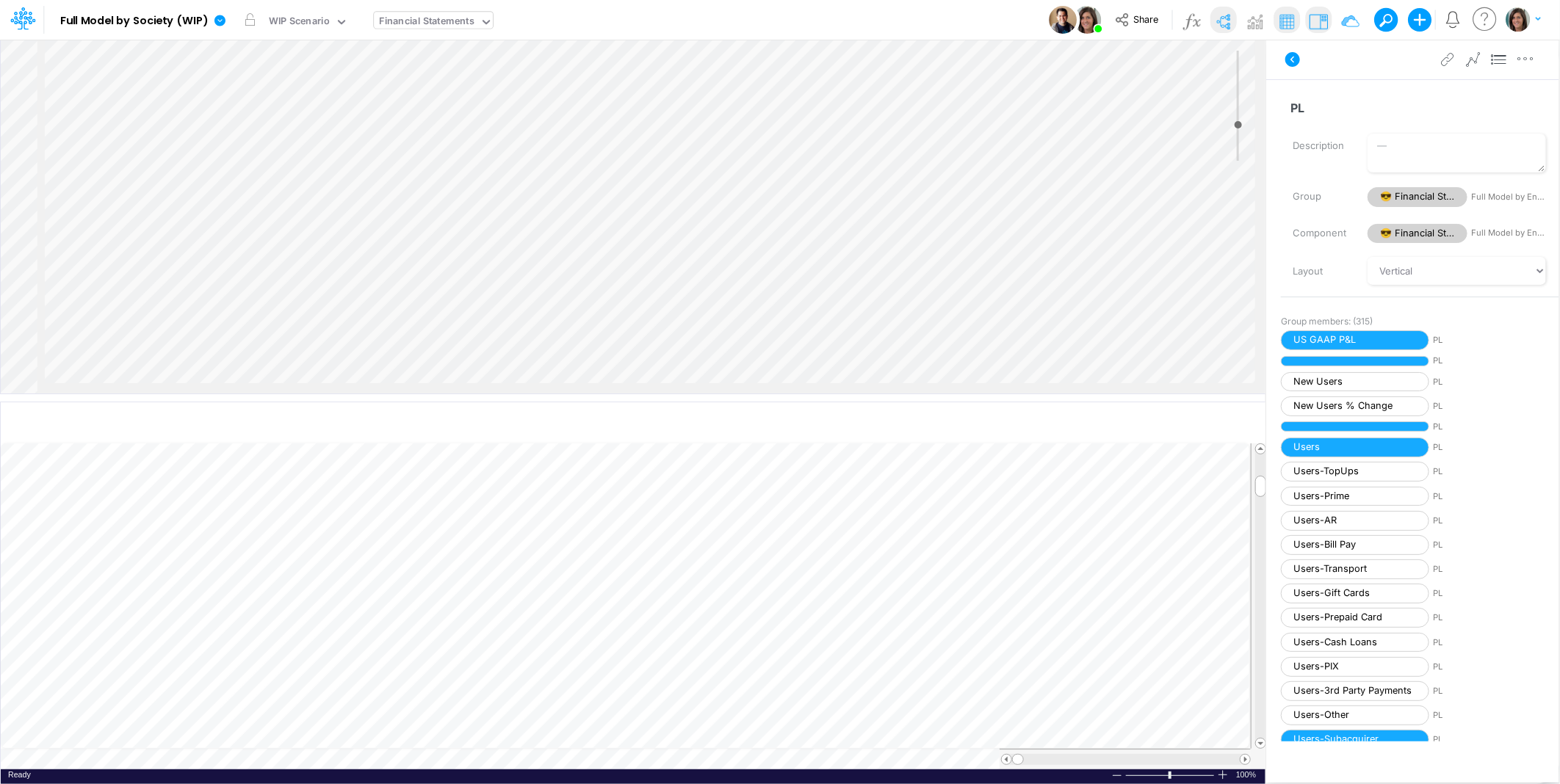
scroll to position [326, 824]
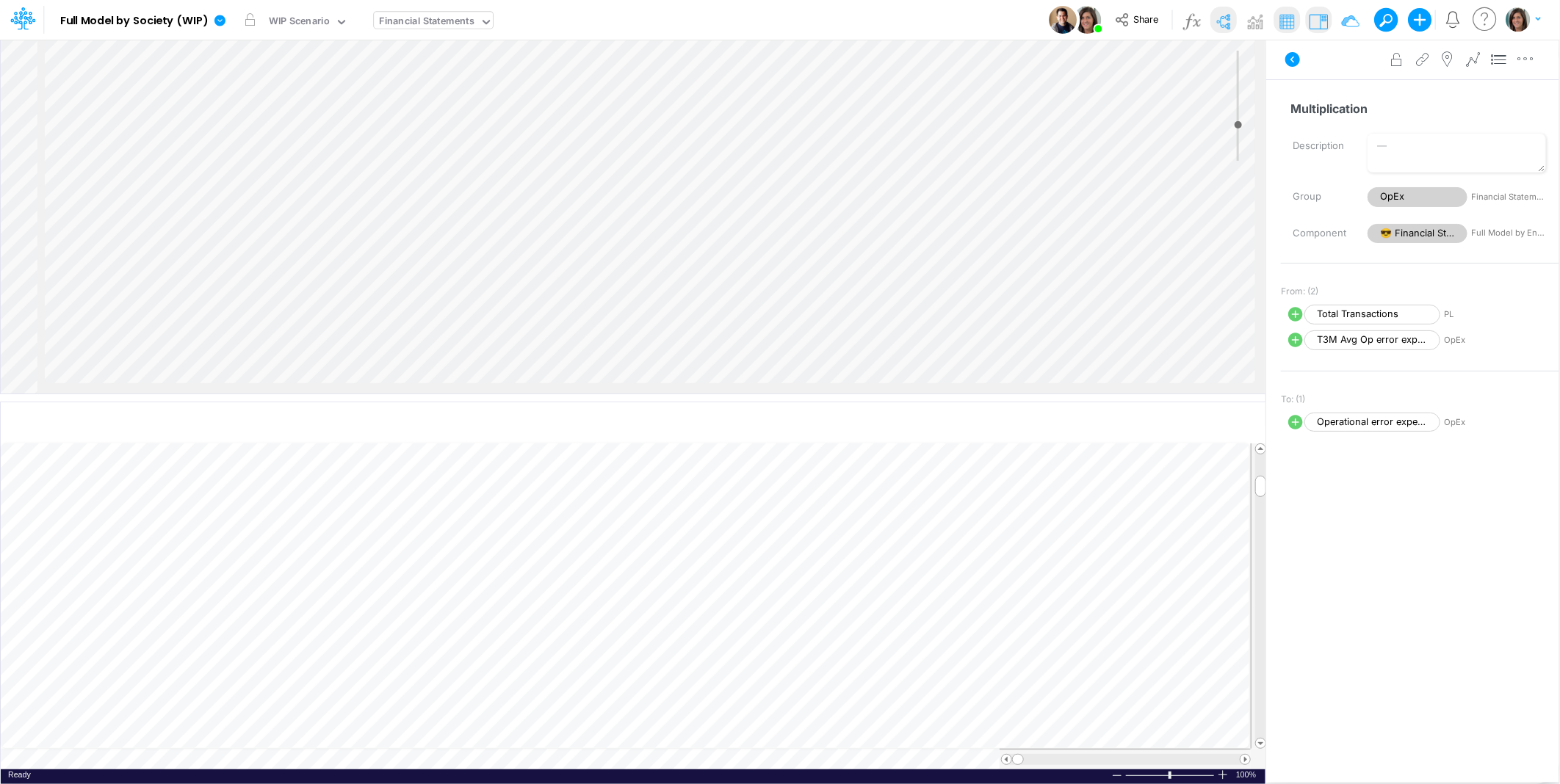
scroll to position [434, 824]
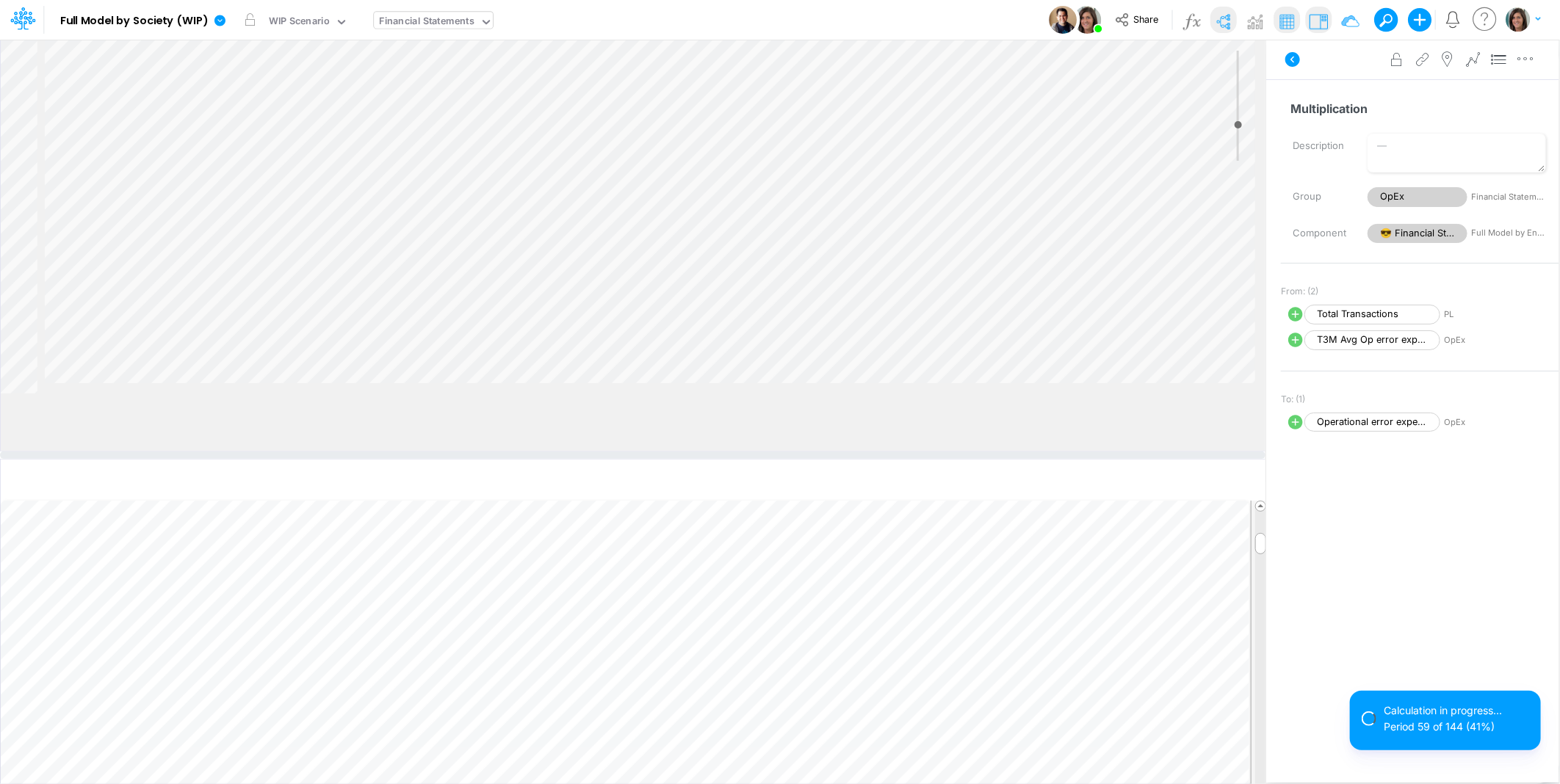
drag, startPoint x: 748, startPoint y: 399, endPoint x: 749, endPoint y: 457, distance: 58.0
click at [749, 457] on div at bounding box center [633, 455] width 1266 height 7
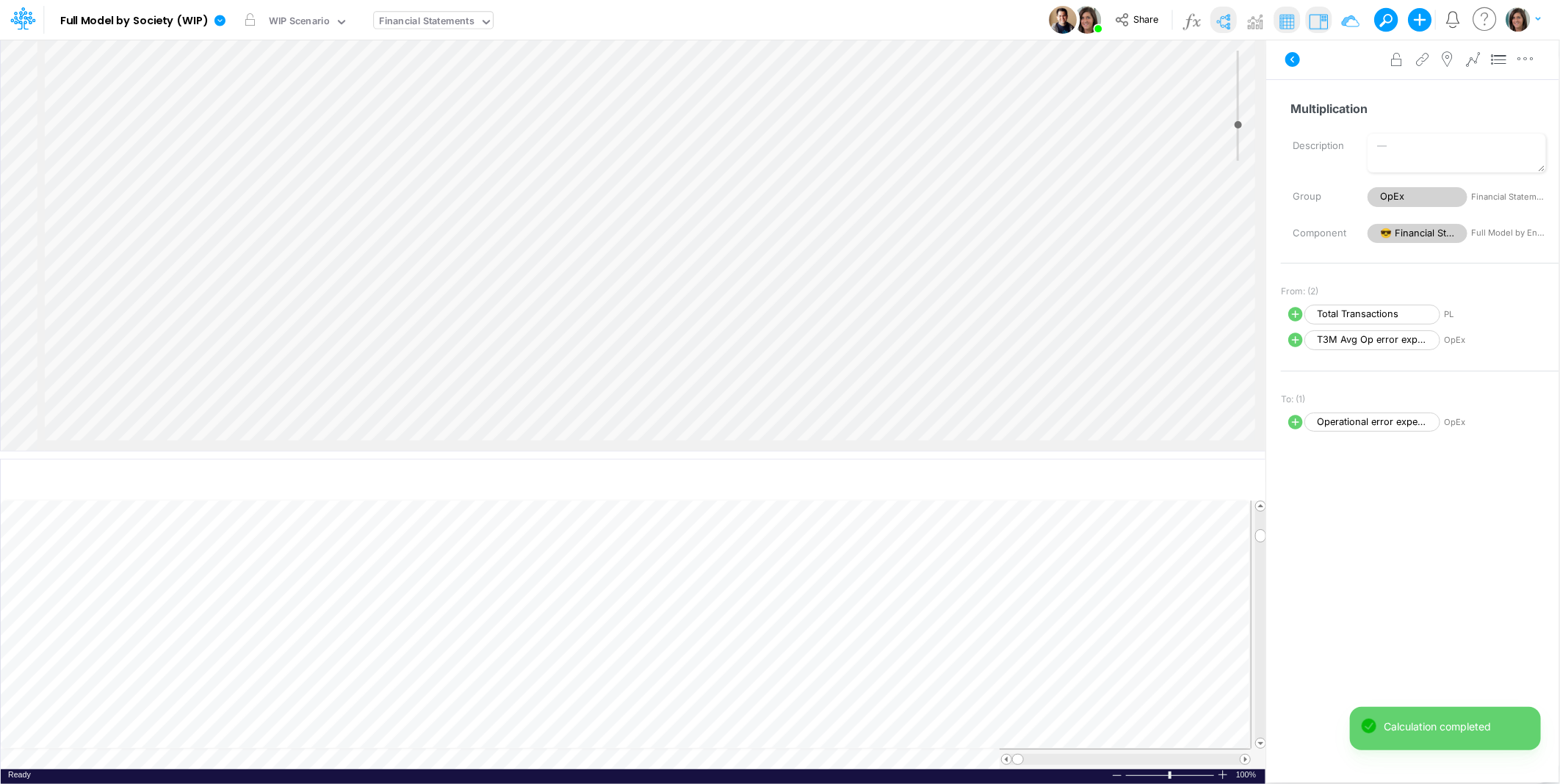
select select "1"
select select "Multiply"
select select "Add"
select select "1"
select select "Multiply"
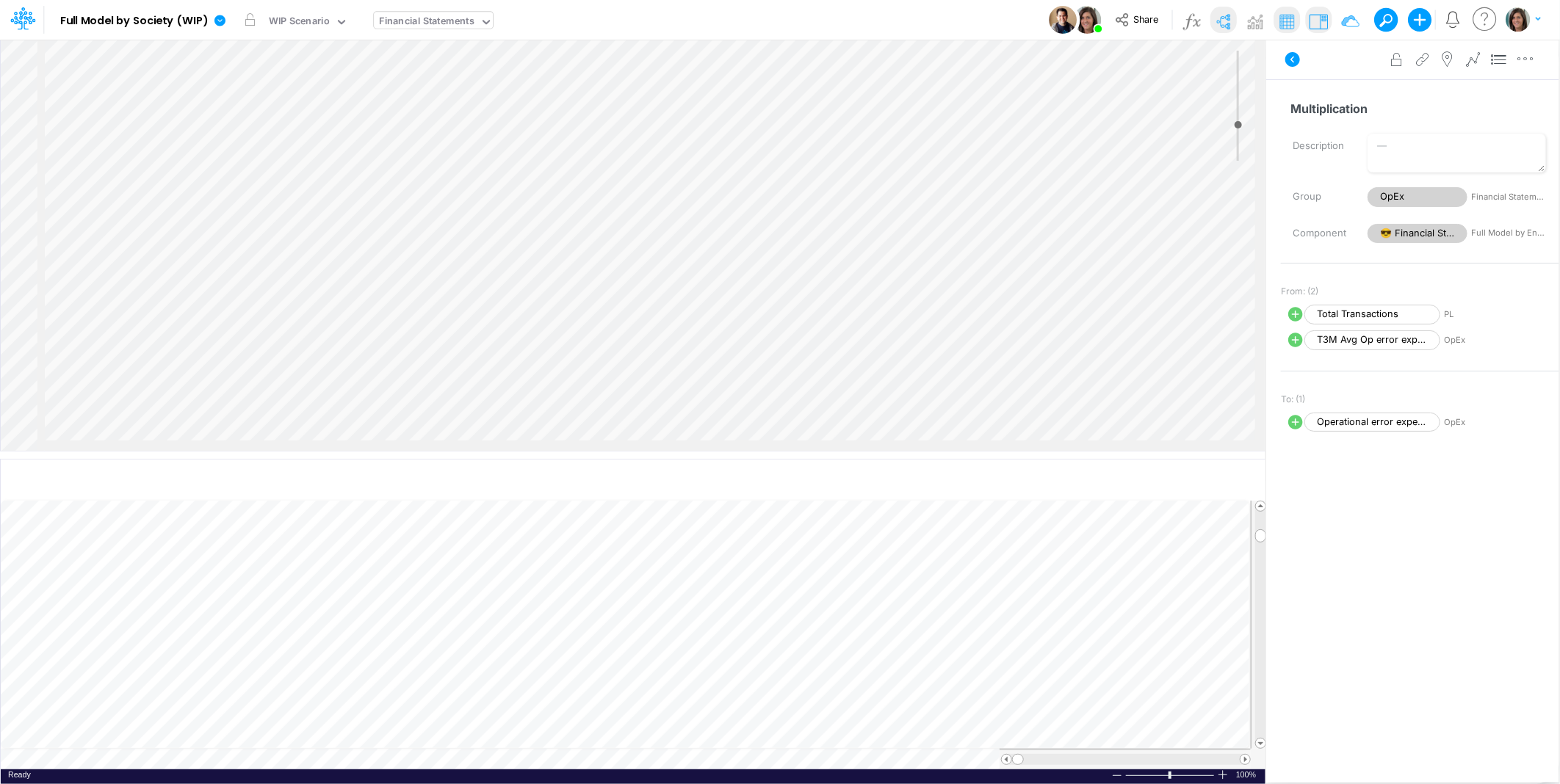
select select "Add"
select select "1"
select select "Multiply"
select select "Add"
select select "1"
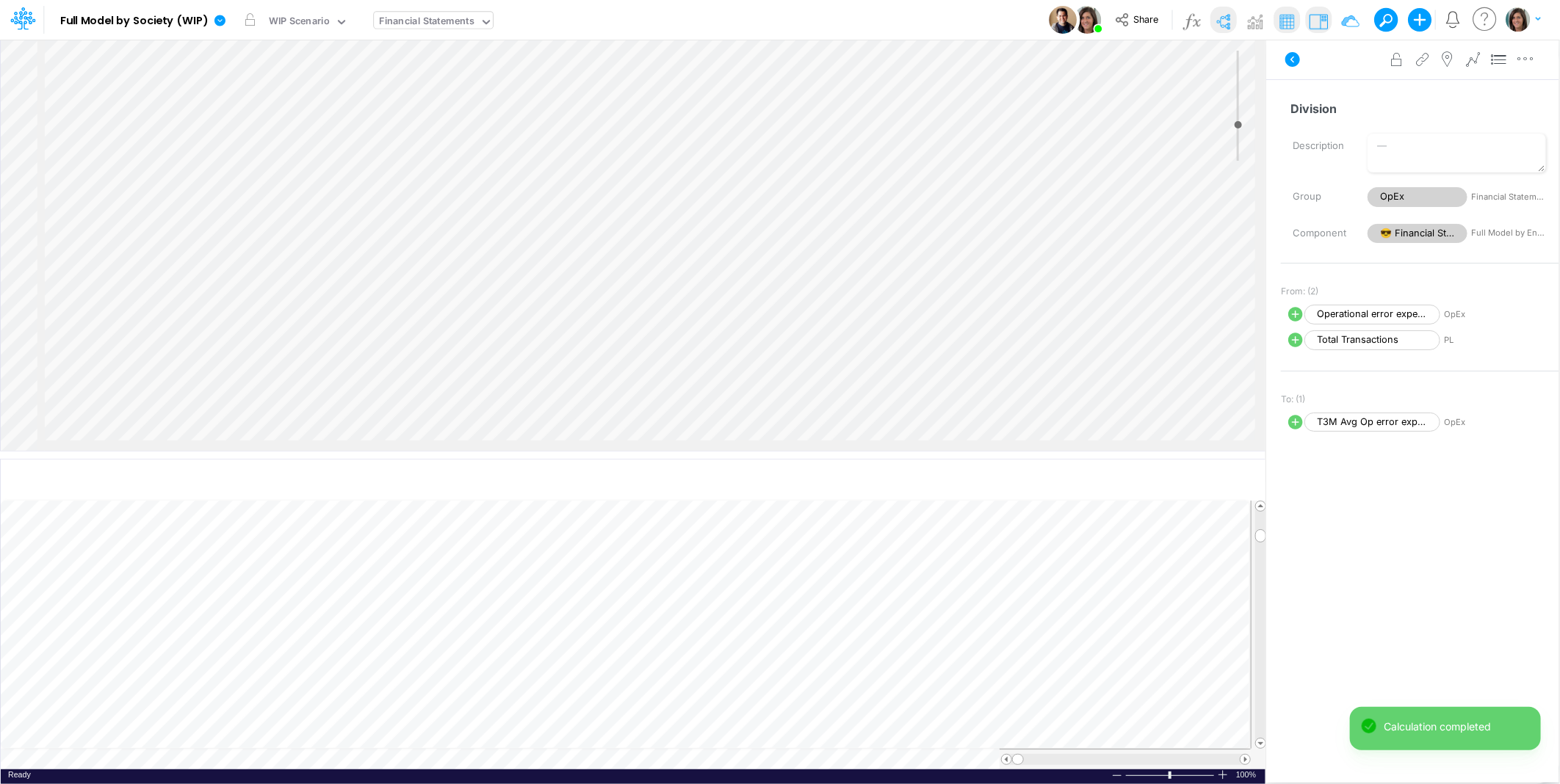
select select "Multiply"
select select "Add"
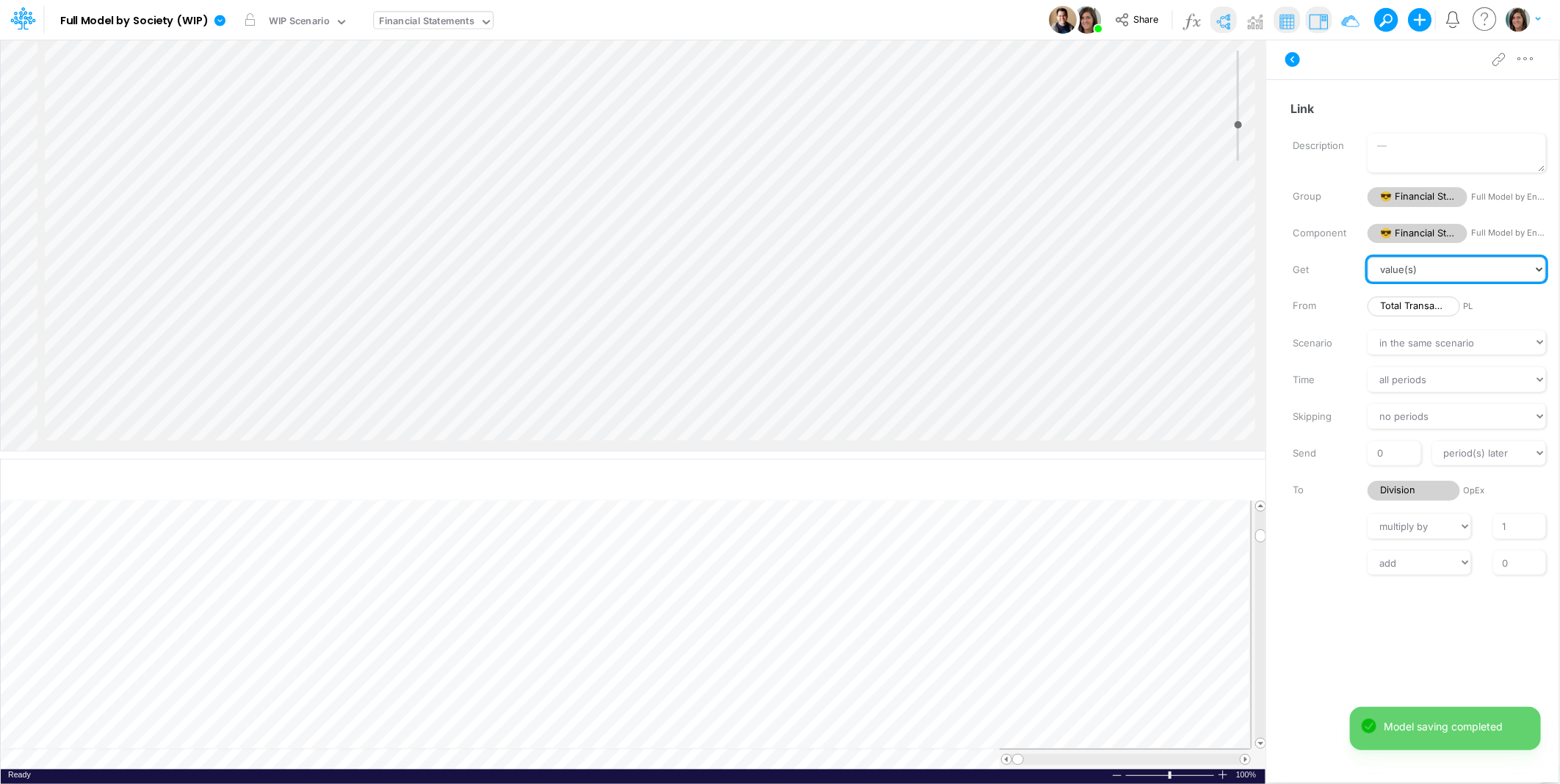
click at [1434, 273] on select "value(s) moving average cumulative change relative change absolute round floor …" at bounding box center [1457, 269] width 179 height 25
select select "Average"
click at [1368, 257] on select "value(s) moving average cumulative change relative change absolute round floor …" at bounding box center [1457, 269] width 179 height 25
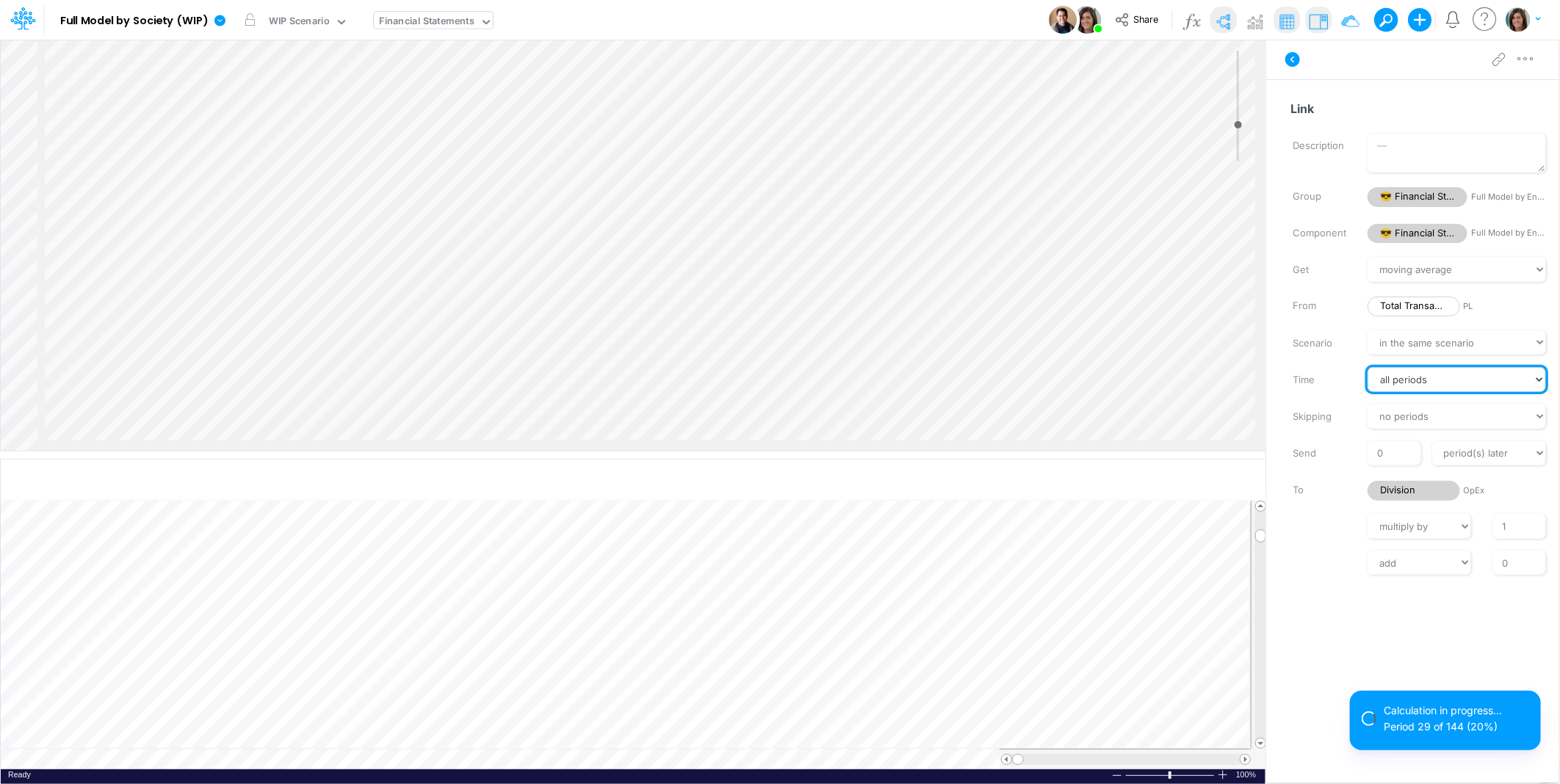
click at [1409, 380] on select "all periods latest period(s) fixed period(s)" at bounding box center [1457, 379] width 179 height 25
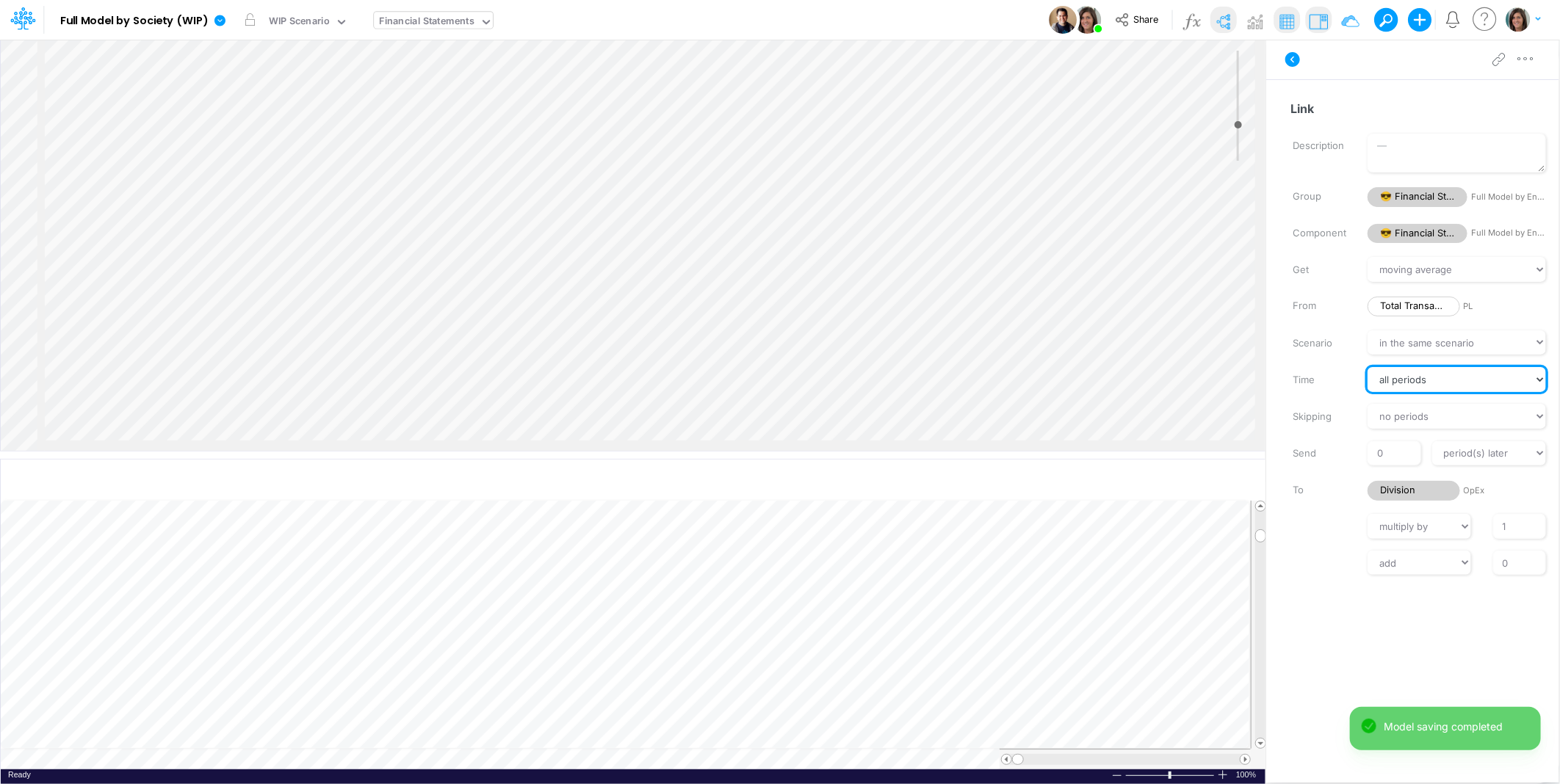
select select "previous"
click at [1428, 367] on select "all periods latest period(s) fixed period(s)" at bounding box center [1457, 379] width 179 height 25
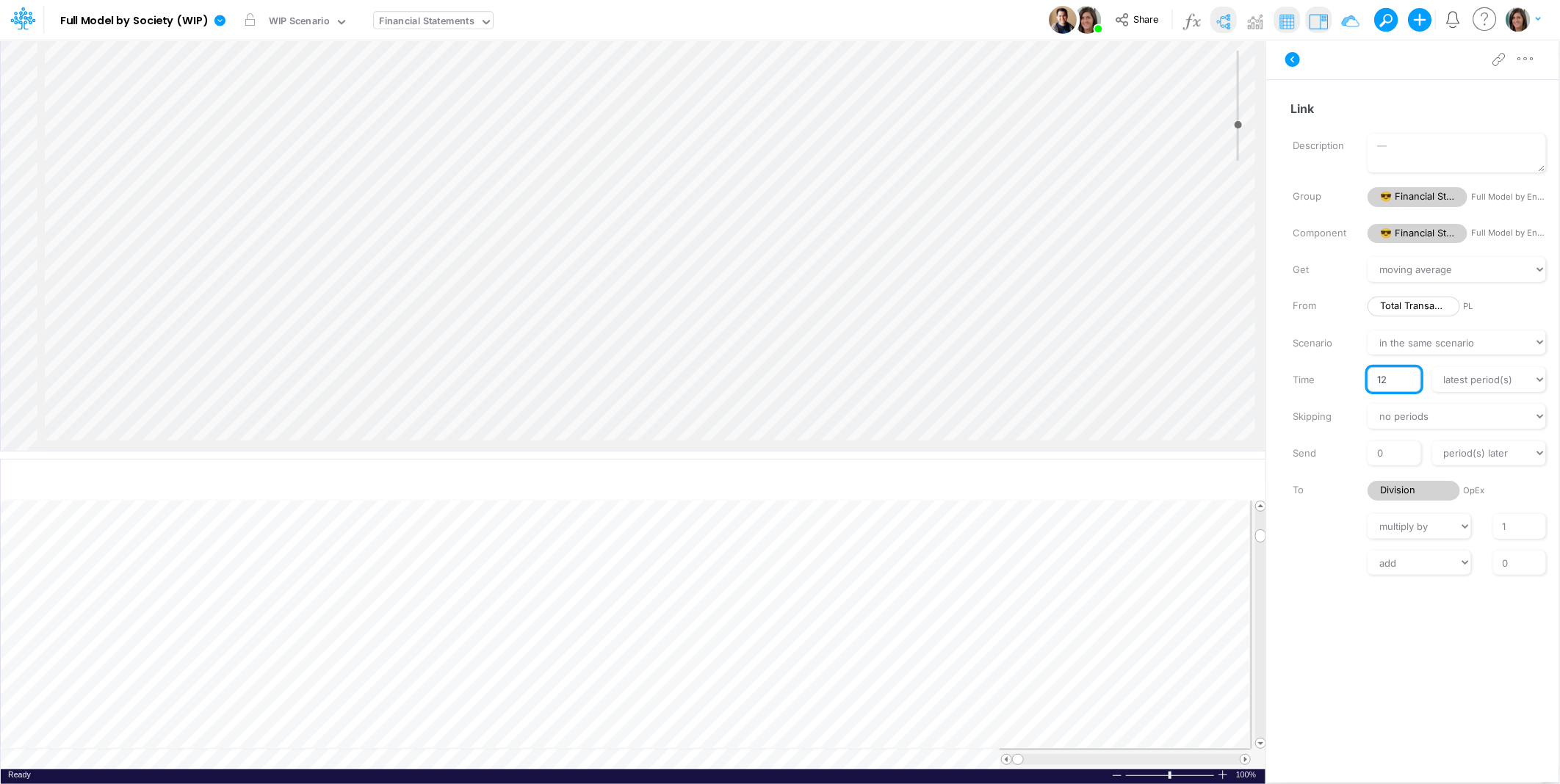
drag, startPoint x: 1392, startPoint y: 378, endPoint x: 1371, endPoint y: 378, distance: 21.0
click at [1371, 378] on input "12" at bounding box center [1394, 379] width 53 height 25
type input "3"
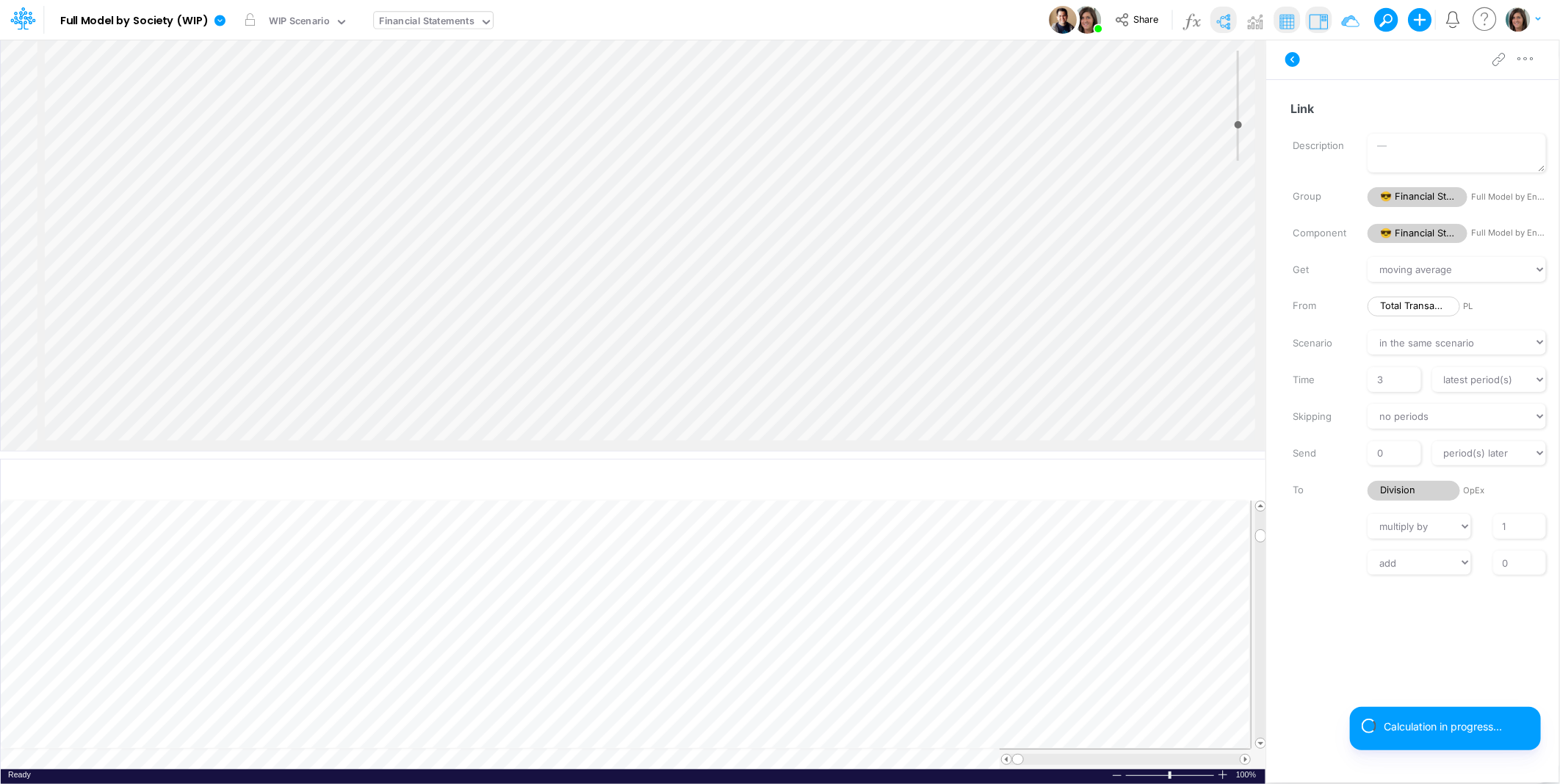
click at [1308, 549] on div "Get value(s) moving average cumulative change relative change absolute round fl…" at bounding box center [1420, 416] width 278 height 318
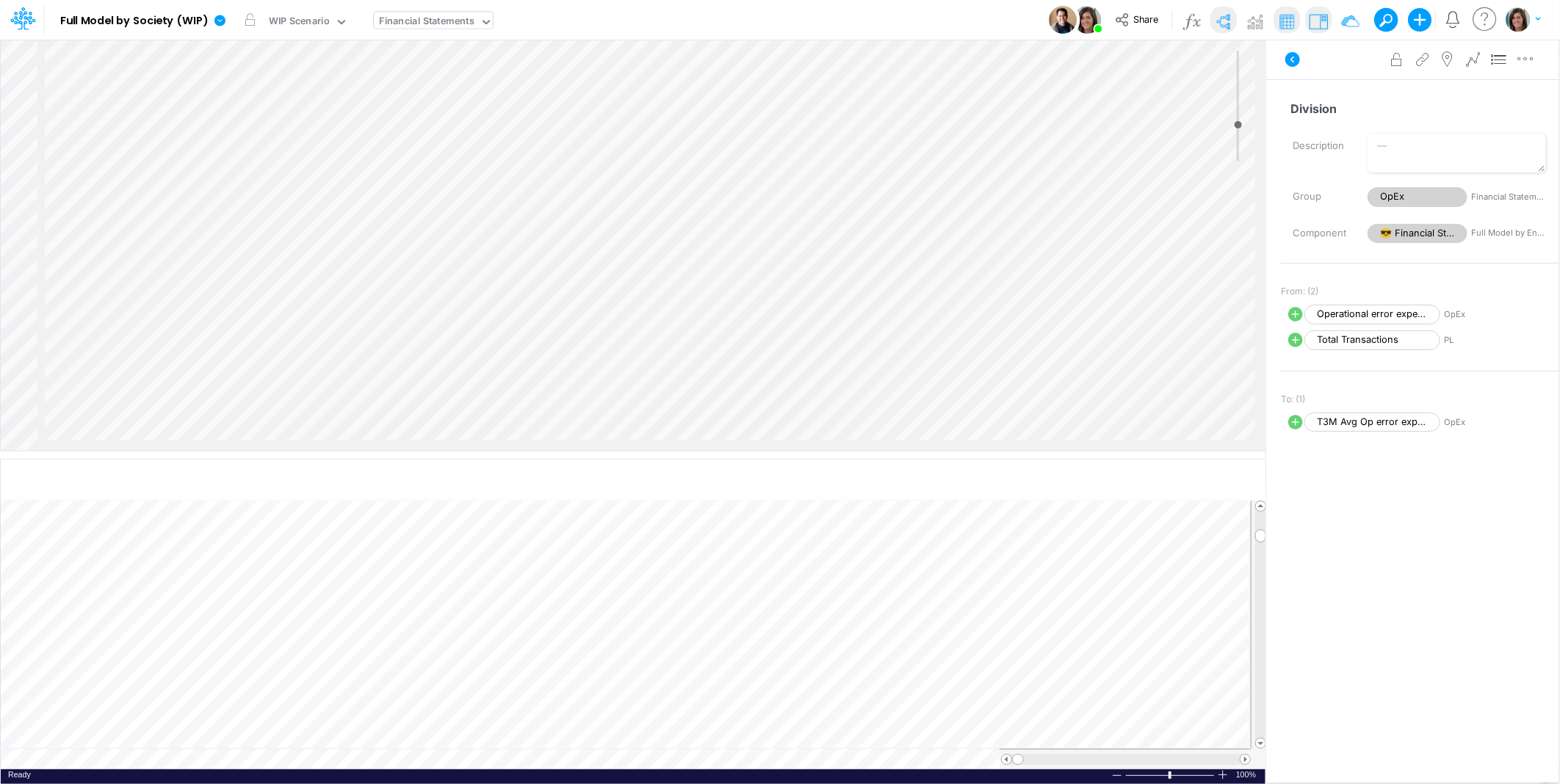
select select "Average"
select select "previous"
select select "Multiply"
select select "Add"
select select "Average"
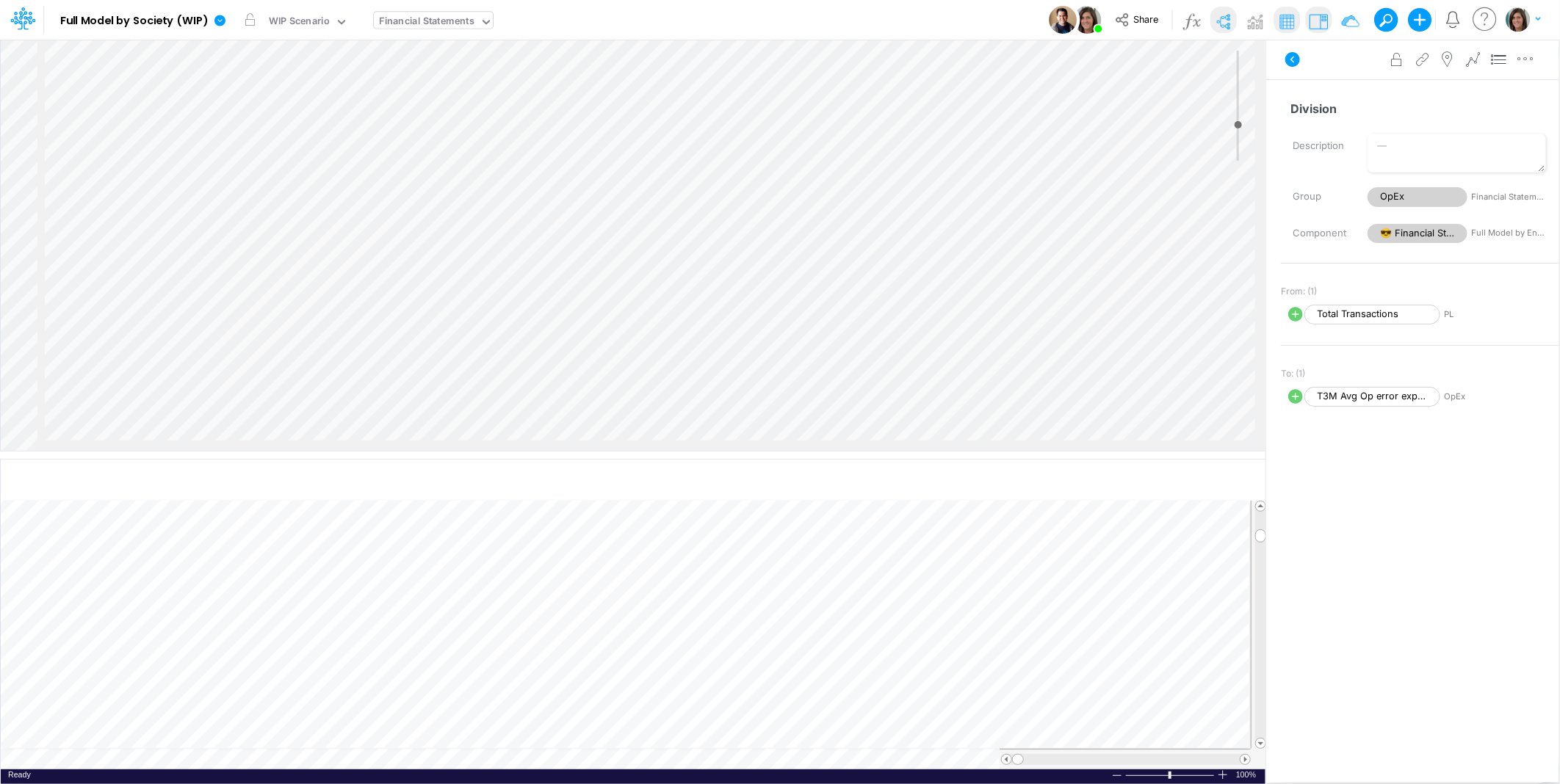
select select "previous"
select select "Multiply"
select select "Add"
select select "Average"
select select "previous"
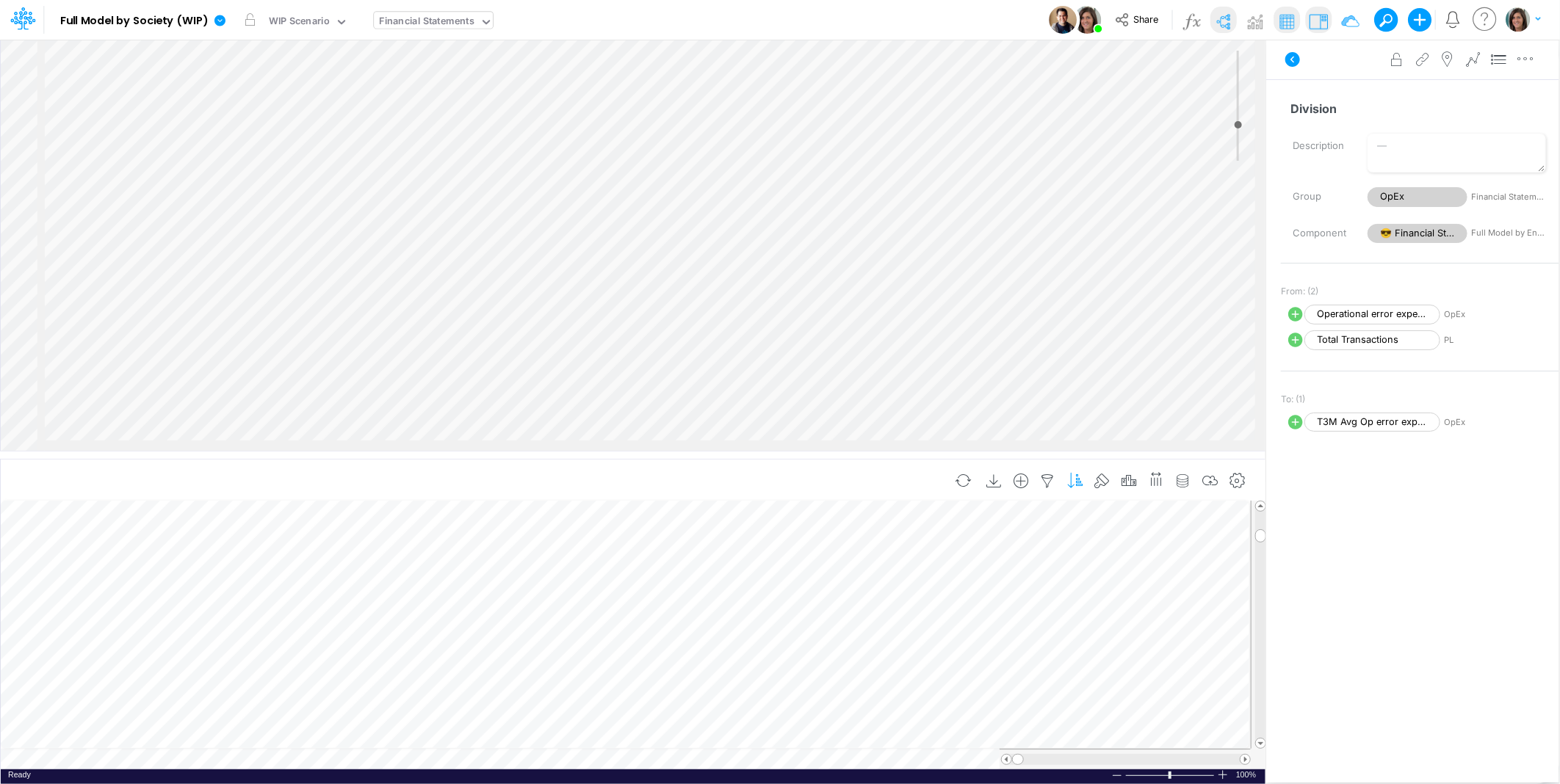
select select "Multiply"
select select "Add"
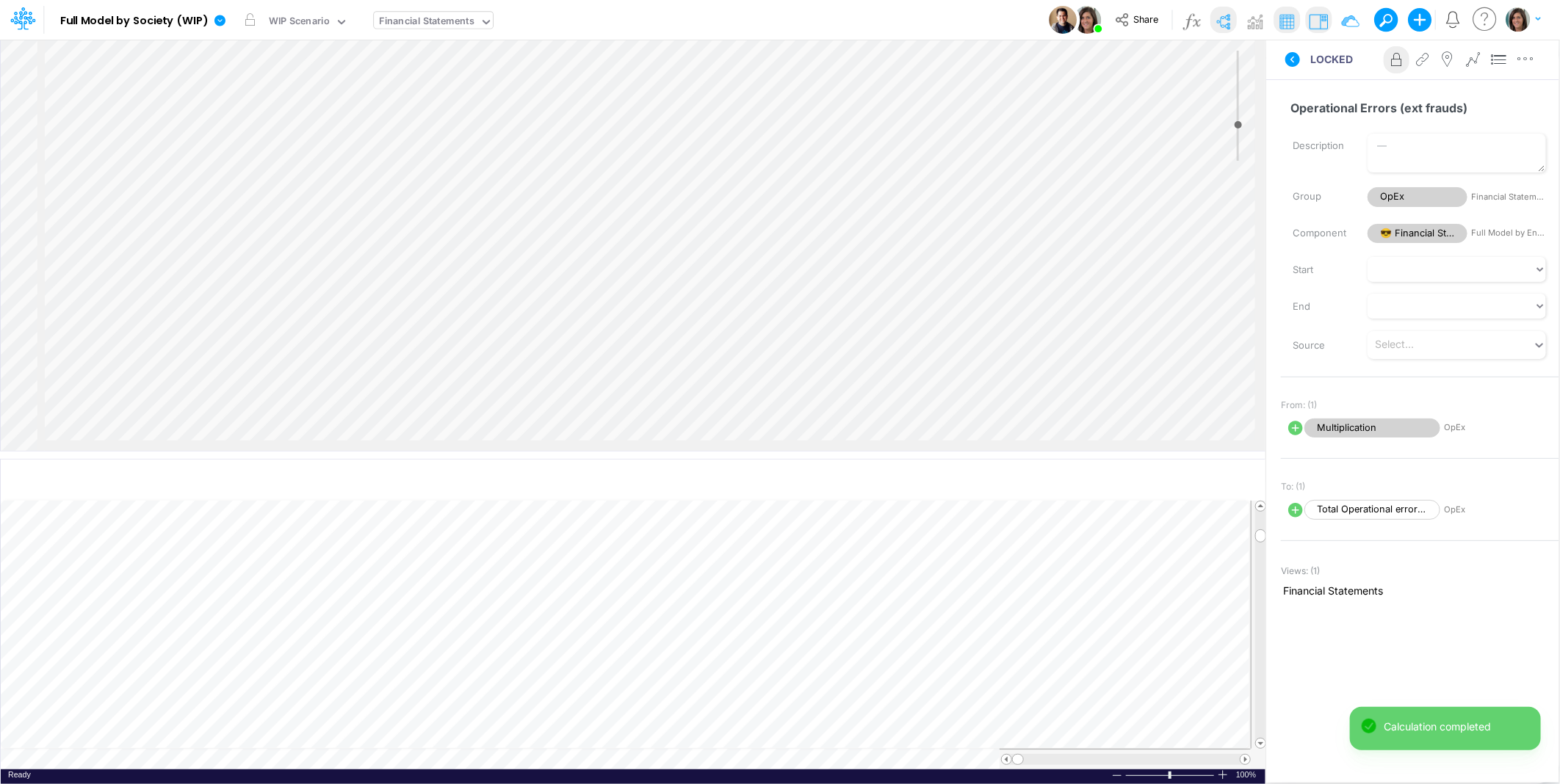
select select "1"
select select "Multiply"
select select "Add"
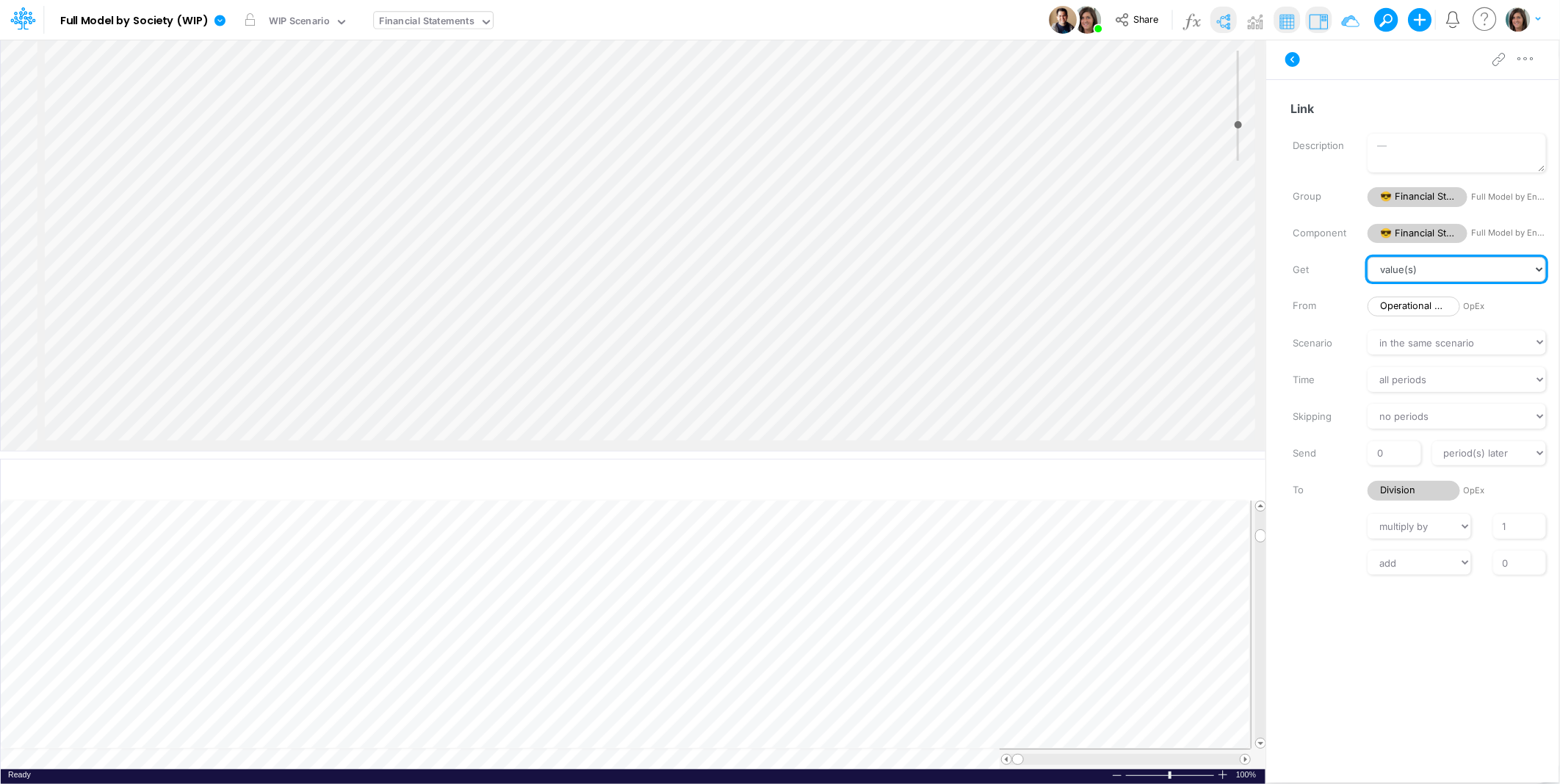
click at [1407, 272] on select "value(s) moving average cumulative change relative change absolute round floor …" at bounding box center [1457, 269] width 179 height 25
select select "Average"
click at [1368, 257] on select "value(s) moving average cumulative change relative change absolute round floor …" at bounding box center [1457, 269] width 179 height 25
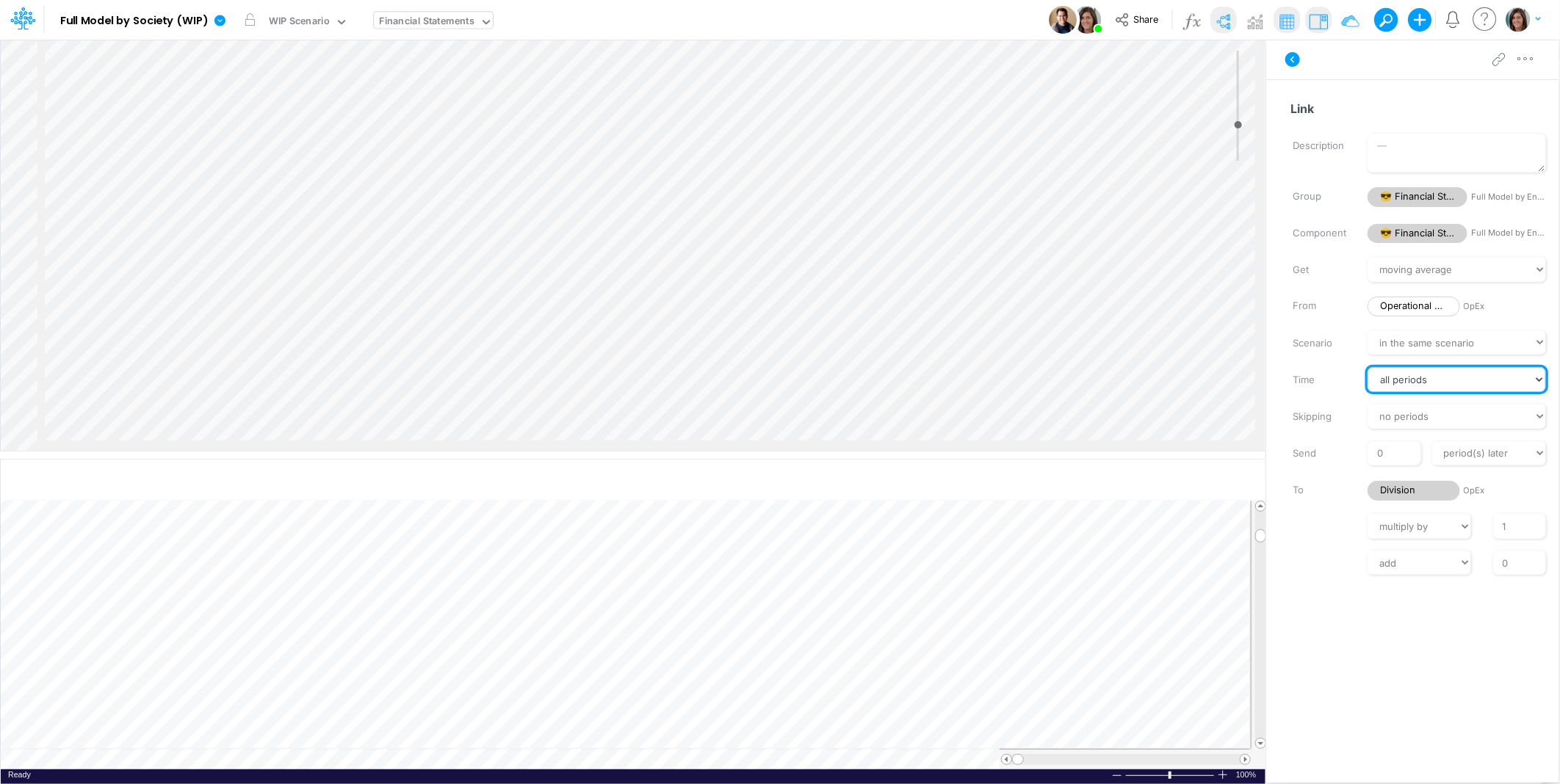
click at [1414, 383] on select "all periods latest period(s) fixed period(s)" at bounding box center [1457, 379] width 179 height 25
select select "previous"
click at [1428, 367] on select "all periods latest period(s) fixed period(s)" at bounding box center [1457, 379] width 179 height 25
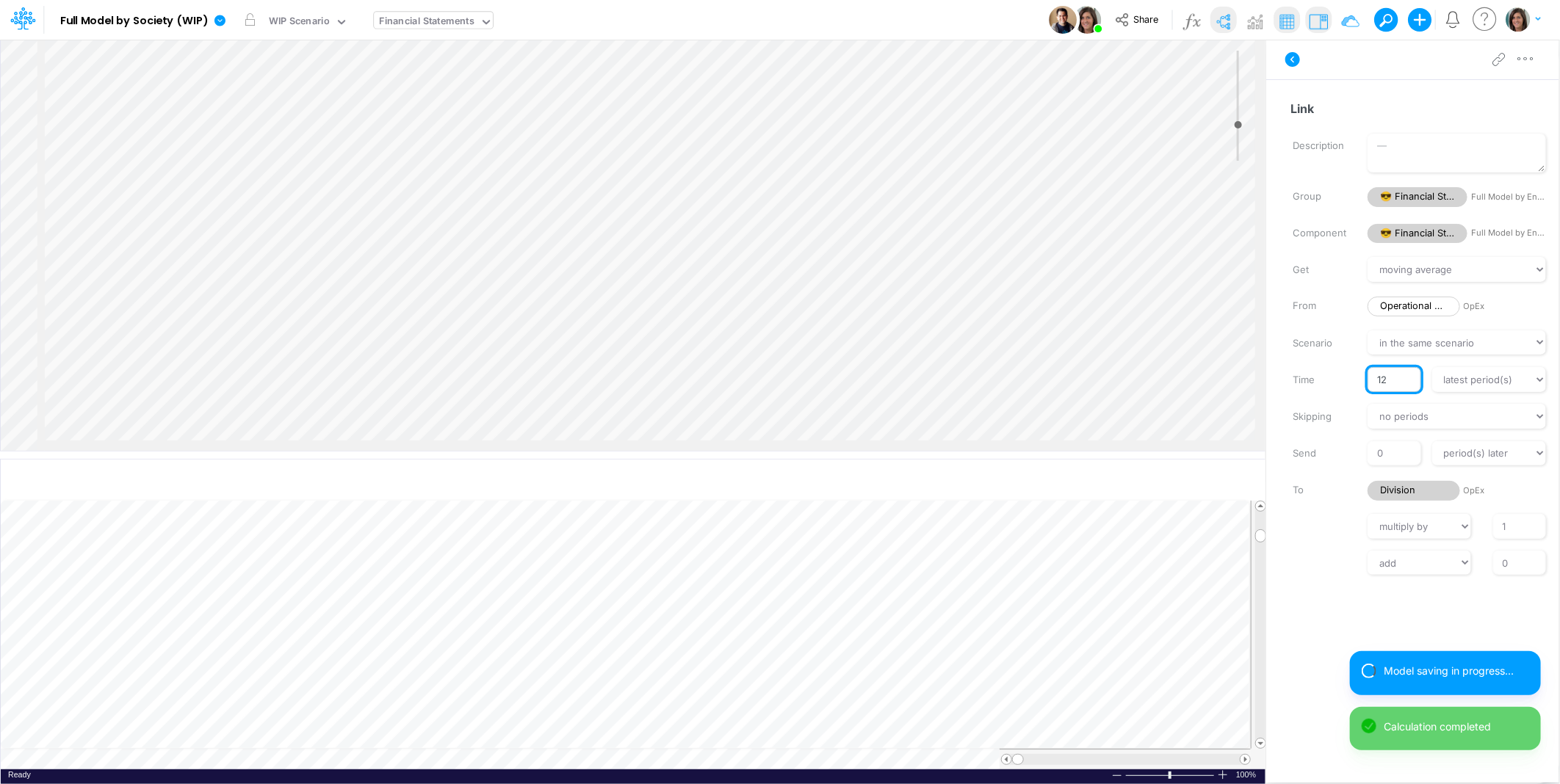
drag, startPoint x: 1399, startPoint y: 385, endPoint x: 1366, endPoint y: 380, distance: 33.4
click at [1368, 380] on input "12" at bounding box center [1394, 379] width 53 height 25
type input "3"
click at [1311, 547] on div "Get value(s) moving average cumulative change relative change absolute round fl…" at bounding box center [1420, 416] width 278 height 318
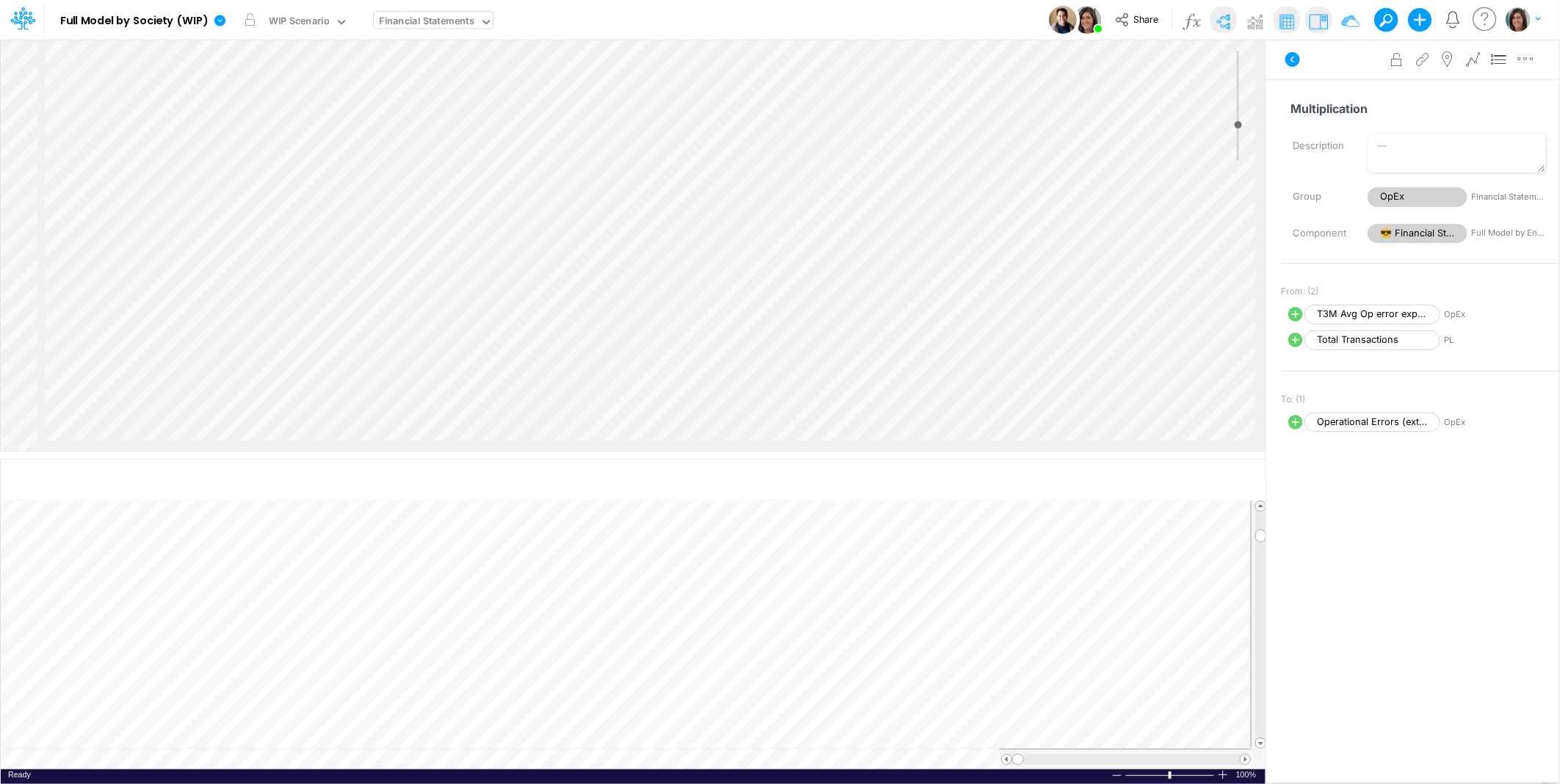
scroll to position [0, 1]
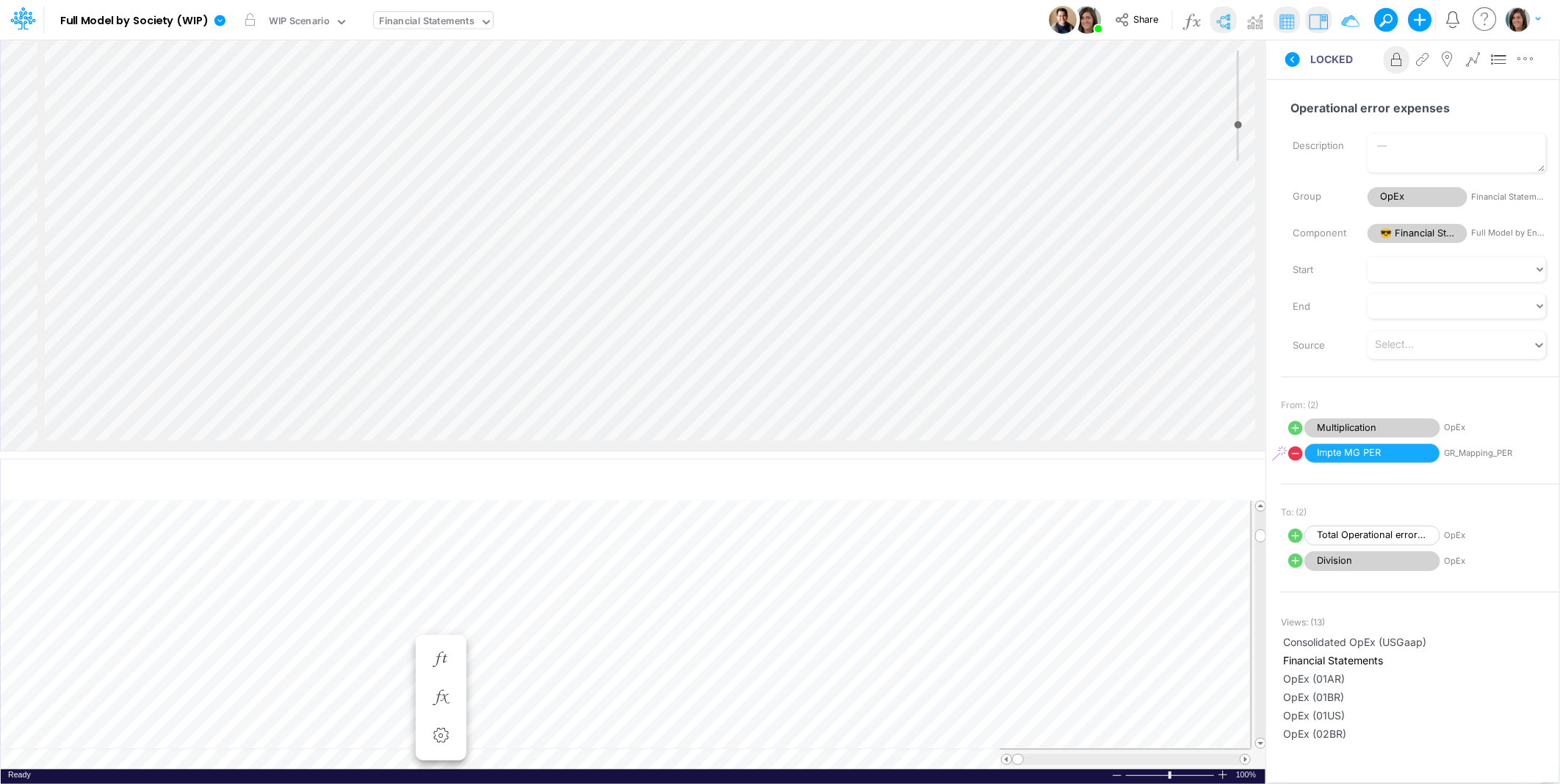
scroll to position [0, 1]
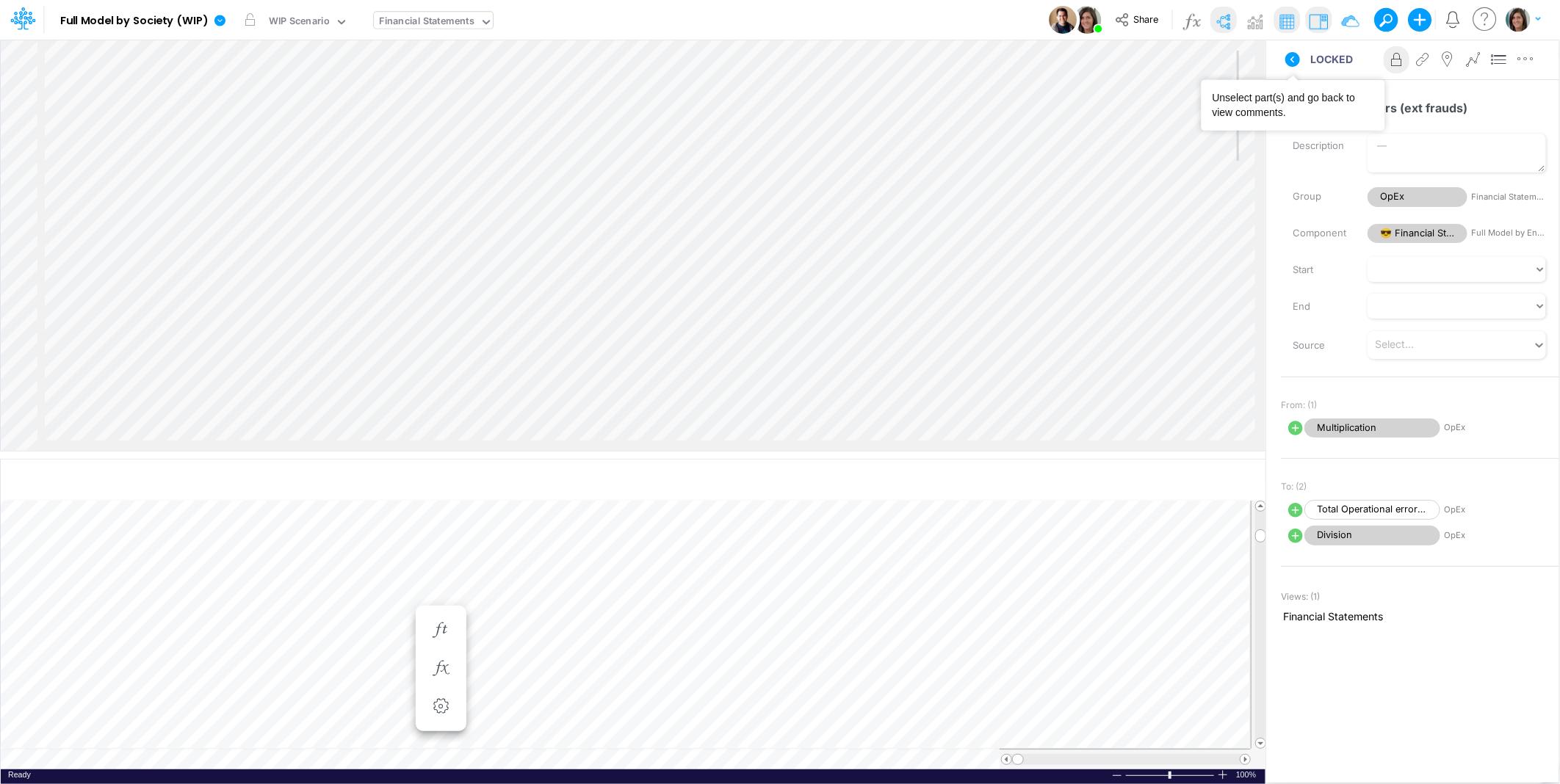
click at [1297, 61] on icon at bounding box center [1292, 59] width 15 height 15
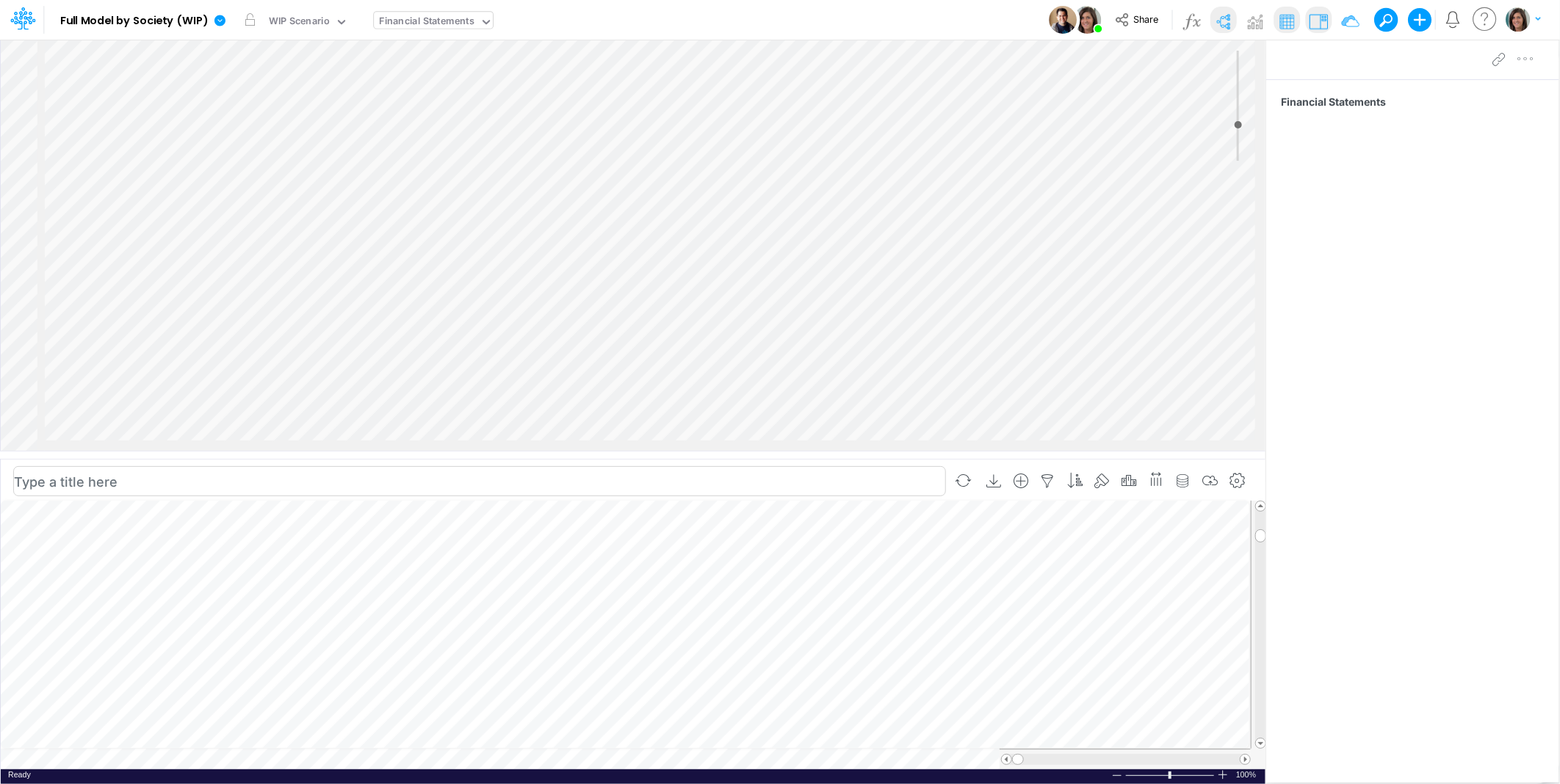
scroll to position [0, 1]
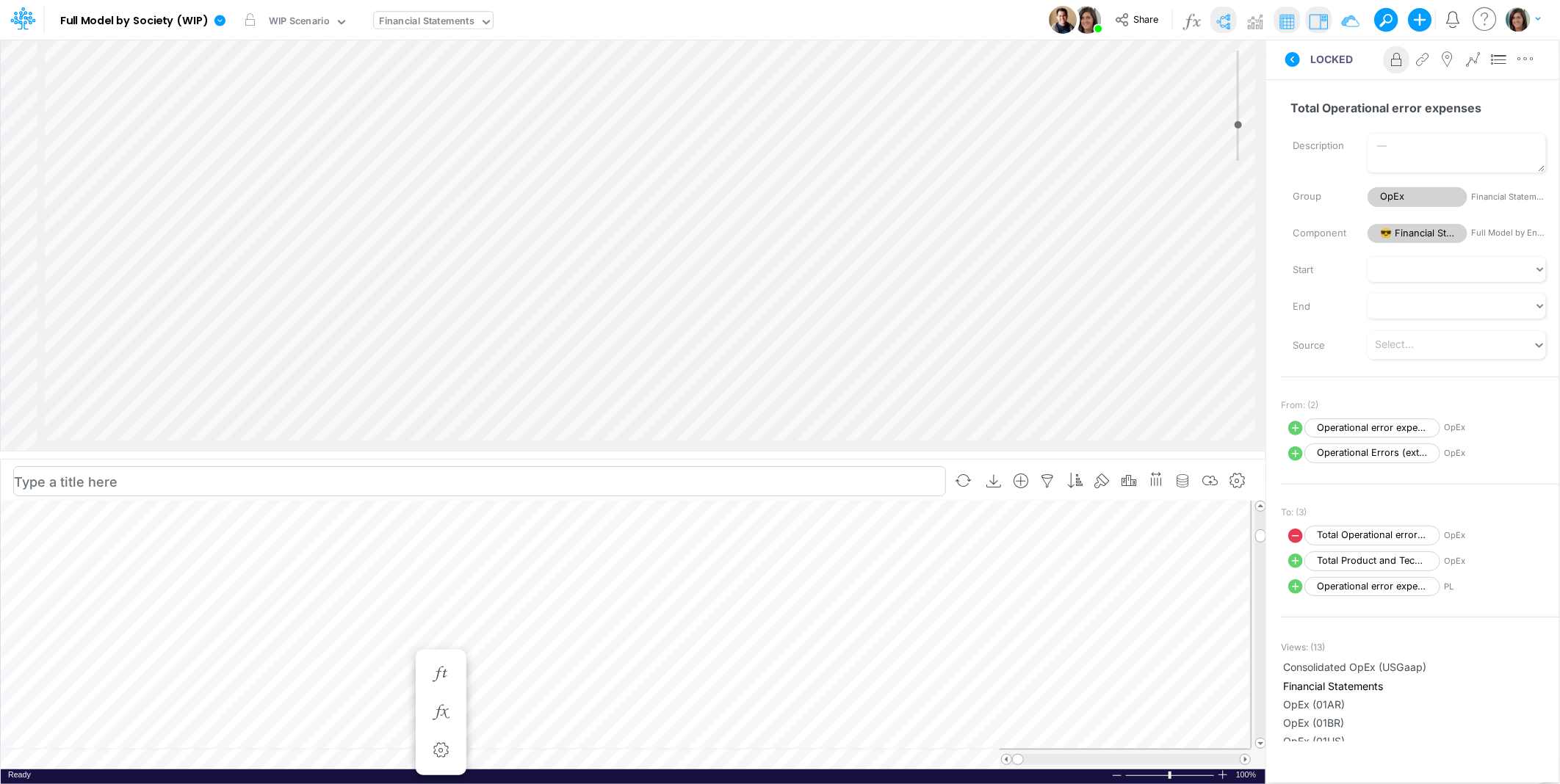
scroll to position [0, 1]
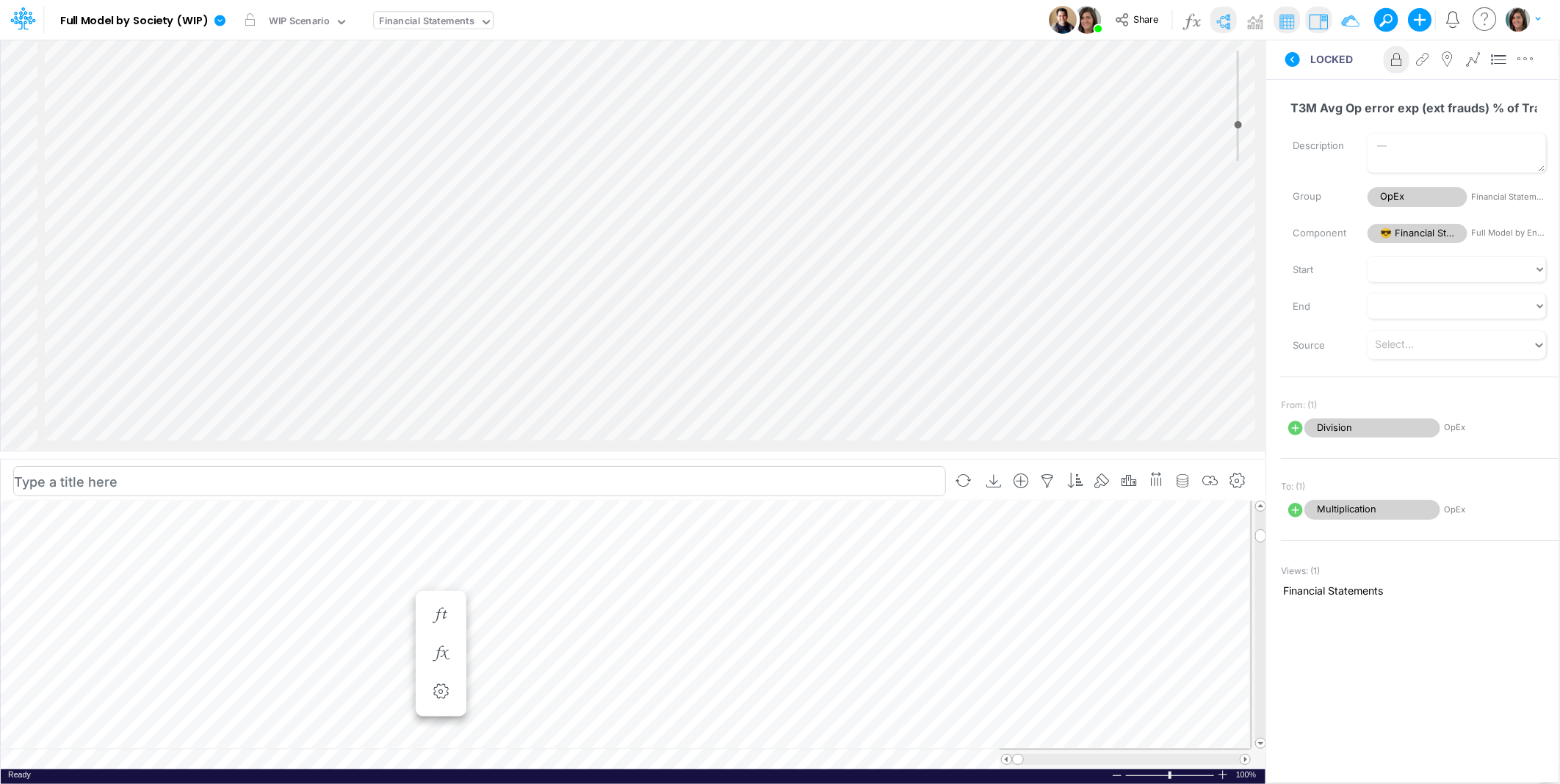
scroll to position [0, 1]
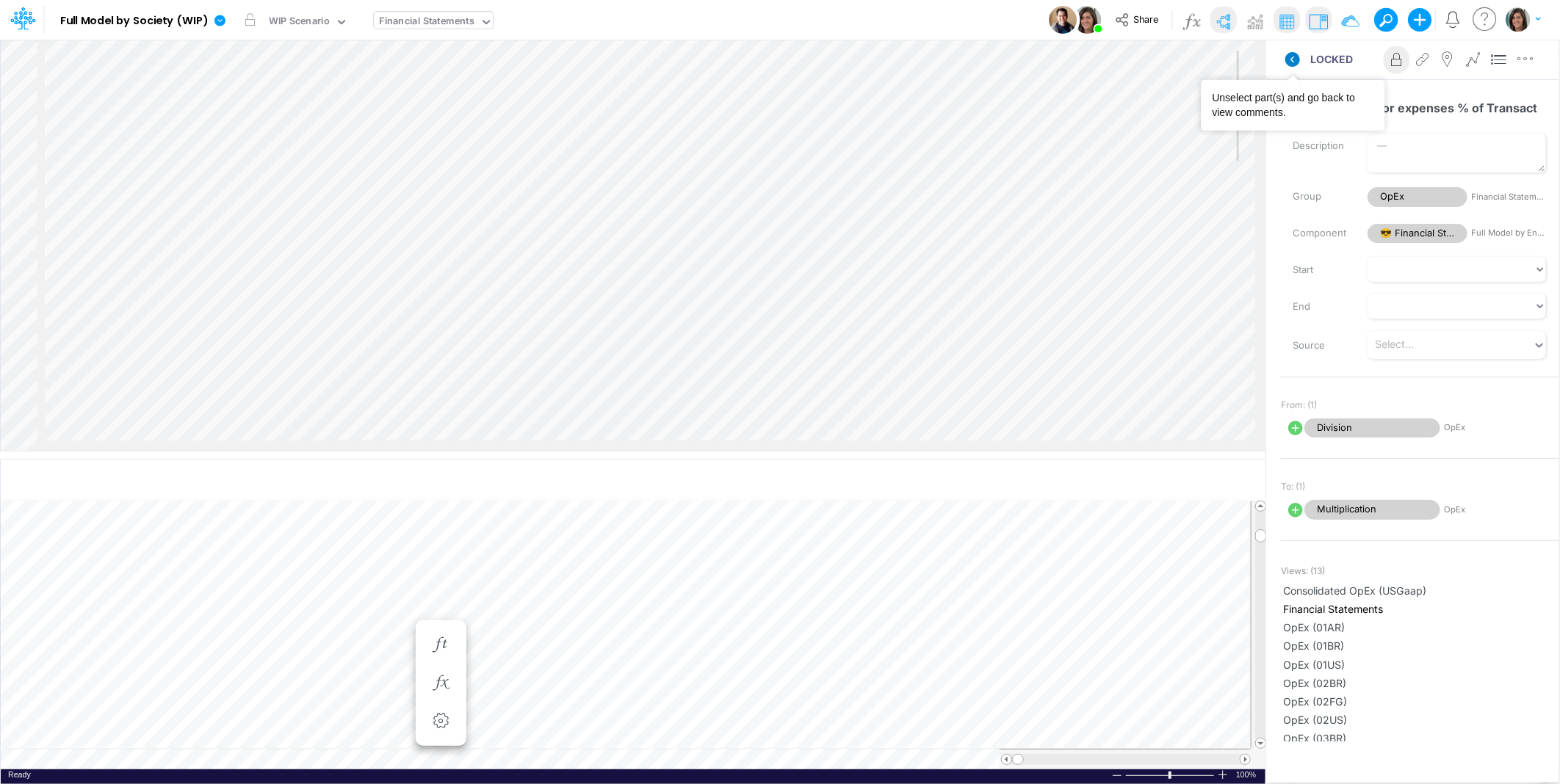
click at [1291, 61] on icon at bounding box center [1292, 59] width 15 height 15
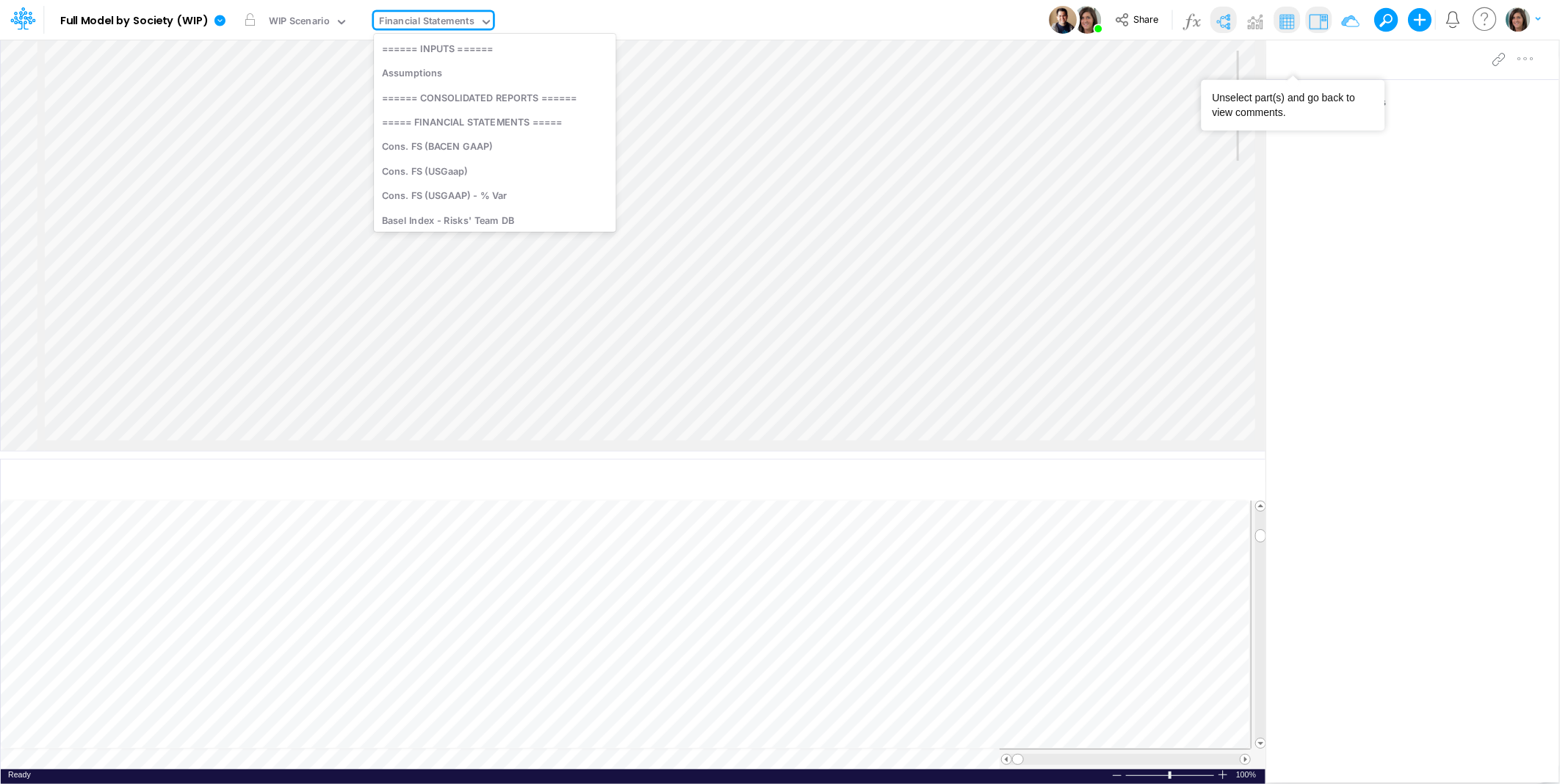
click at [450, 20] on div "Financial Statements" at bounding box center [426, 22] width 95 height 17
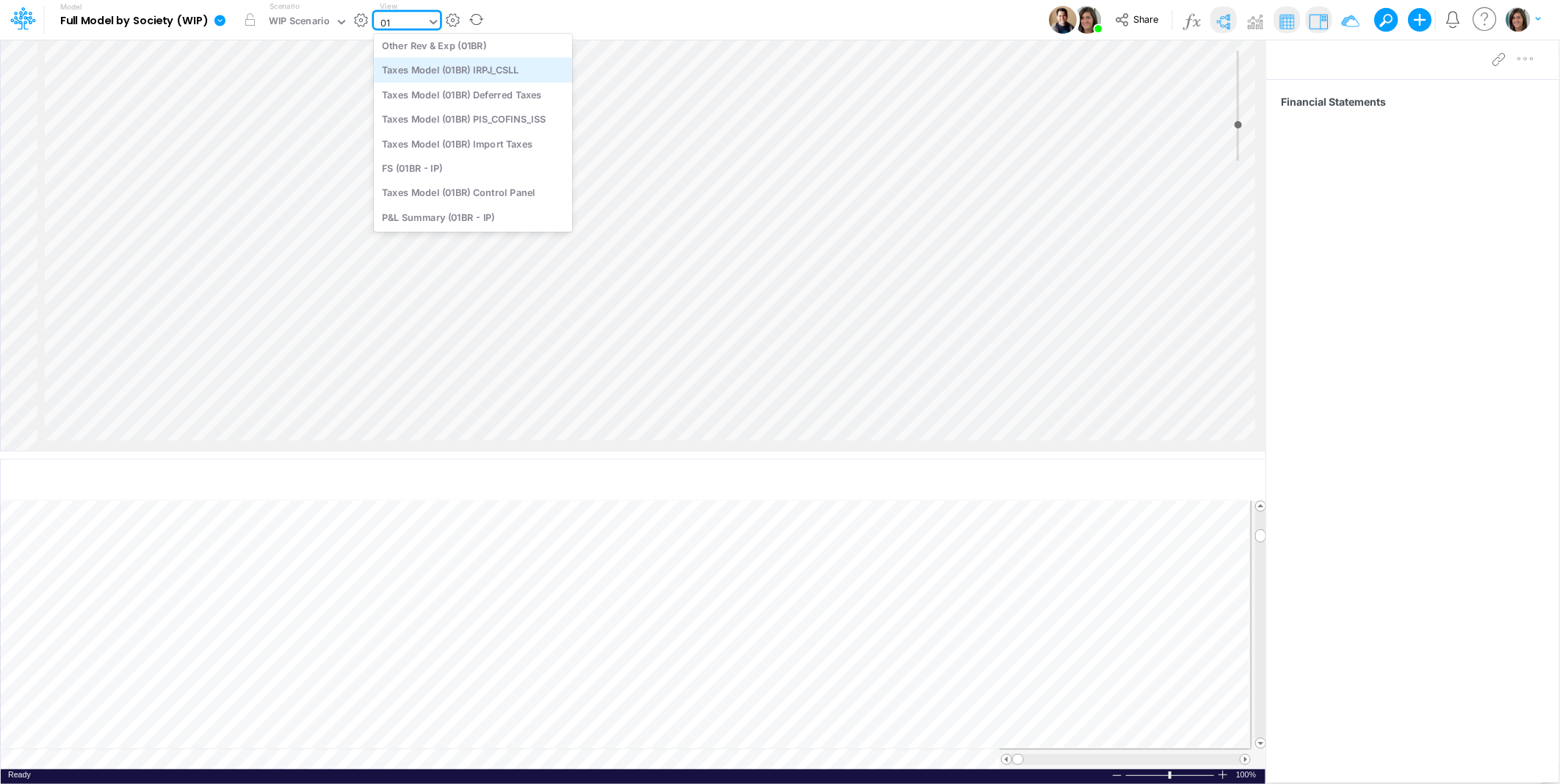
type input "0"
type input "opex"
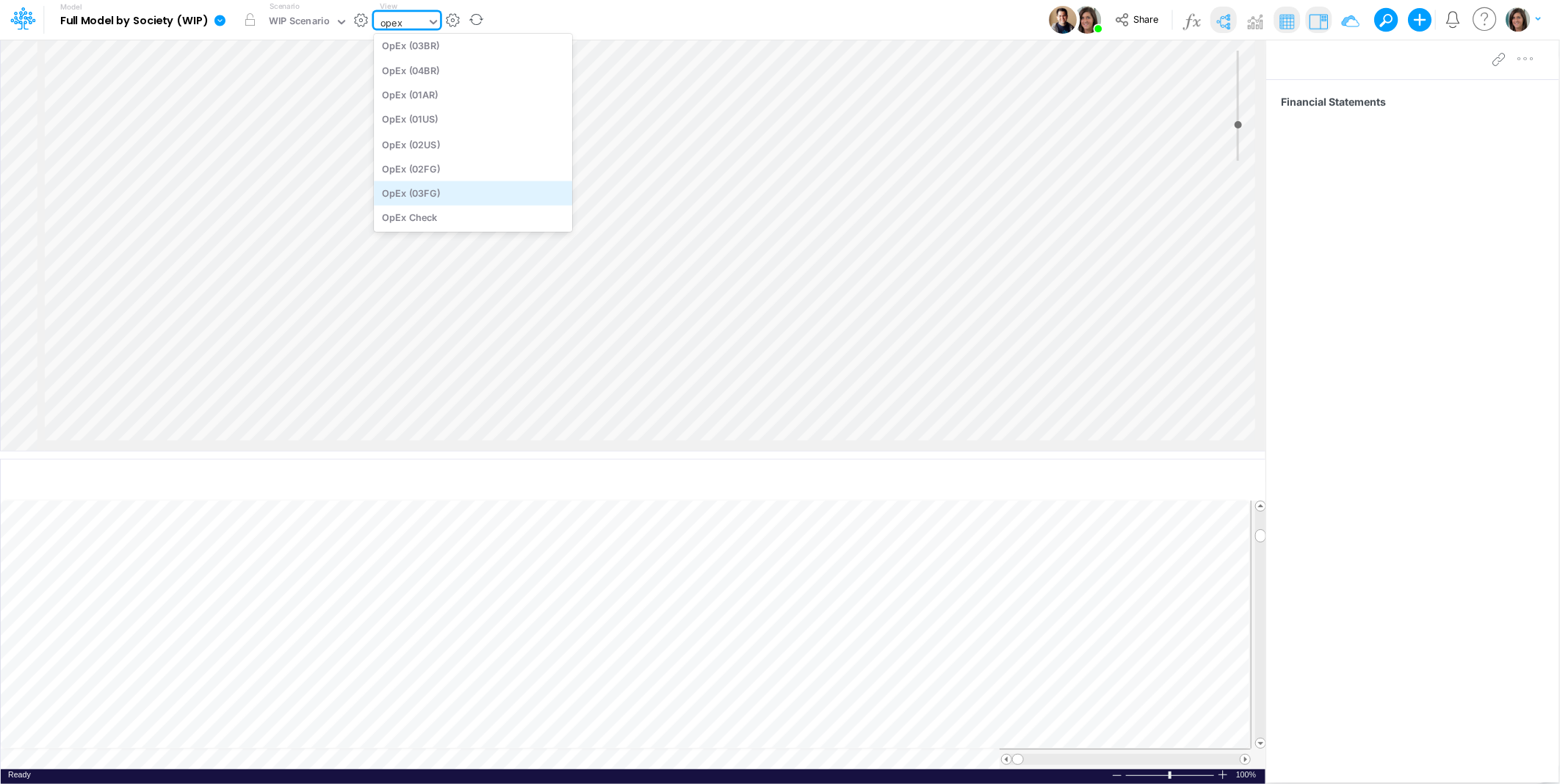
scroll to position [0, 0]
click at [453, 76] on div "OpEx (01BR)" at bounding box center [473, 73] width 198 height 24
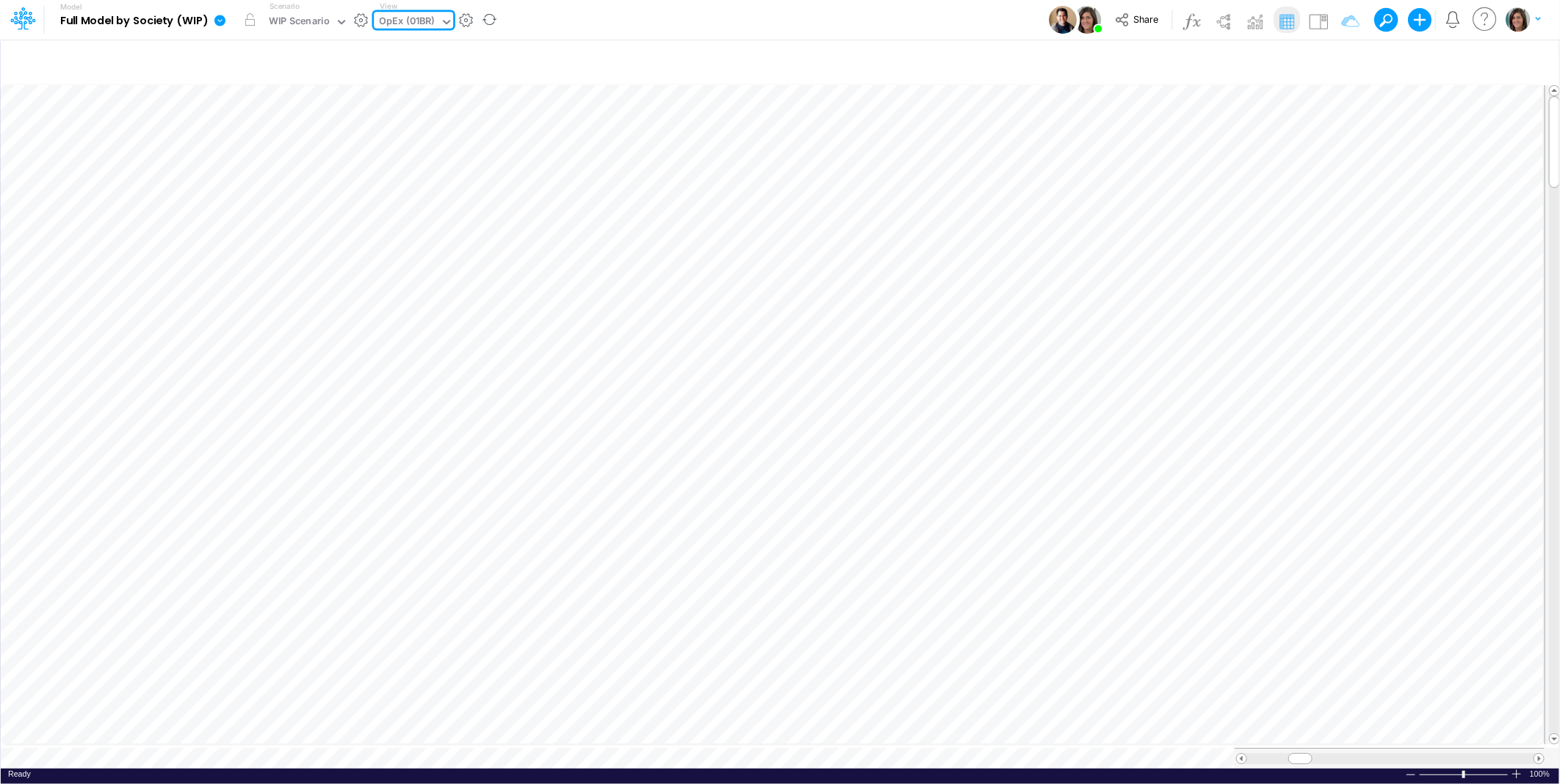
click at [733, 25] on div "Model Full Model by Society (WIP) Edit model settings Duplicate Import QuickBoo…" at bounding box center [780, 19] width 1405 height 39
click at [1474, 66] on icon "button" at bounding box center [1476, 62] width 22 height 16
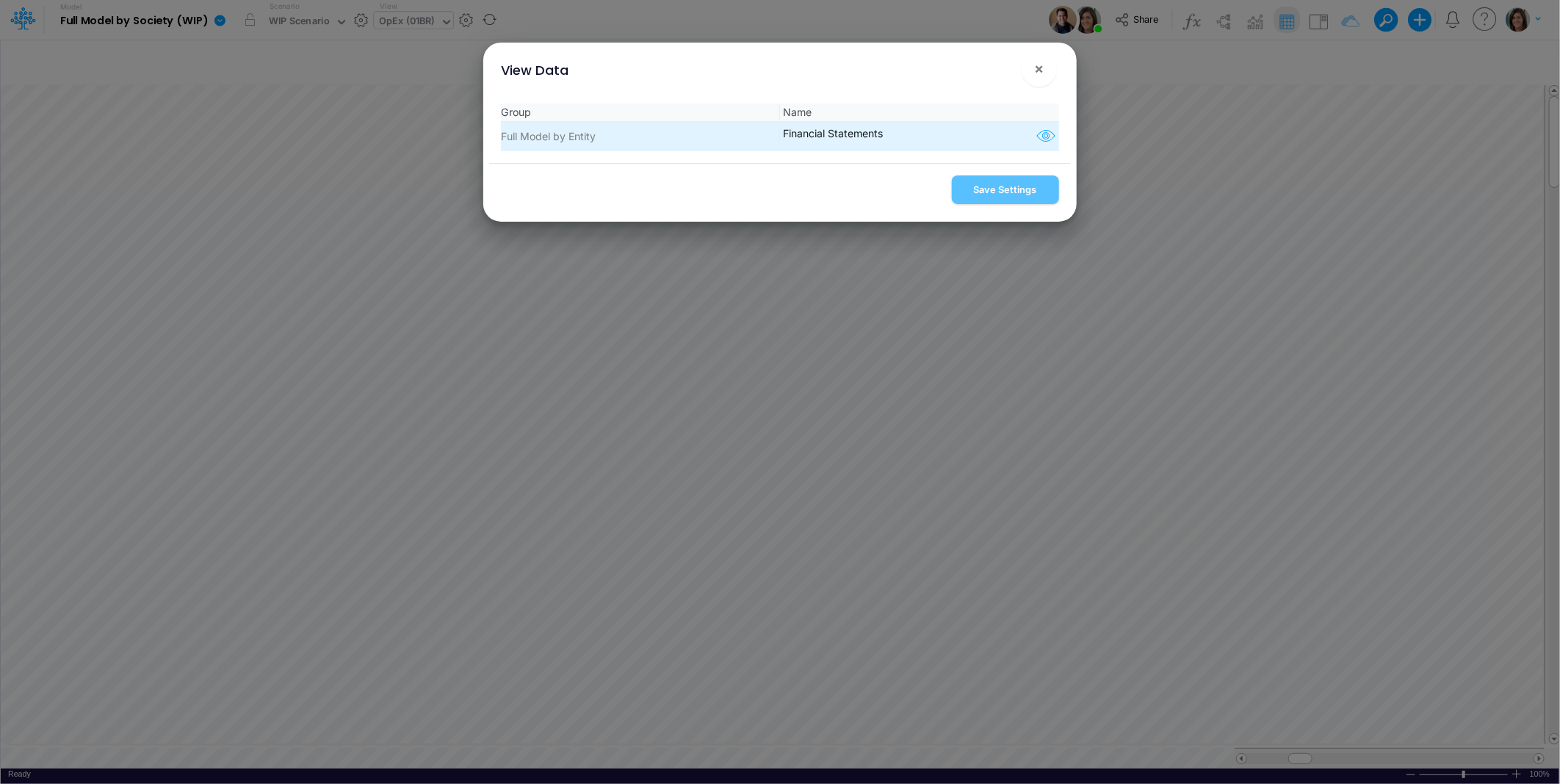
click at [1047, 140] on icon "button" at bounding box center [1045, 137] width 22 height 19
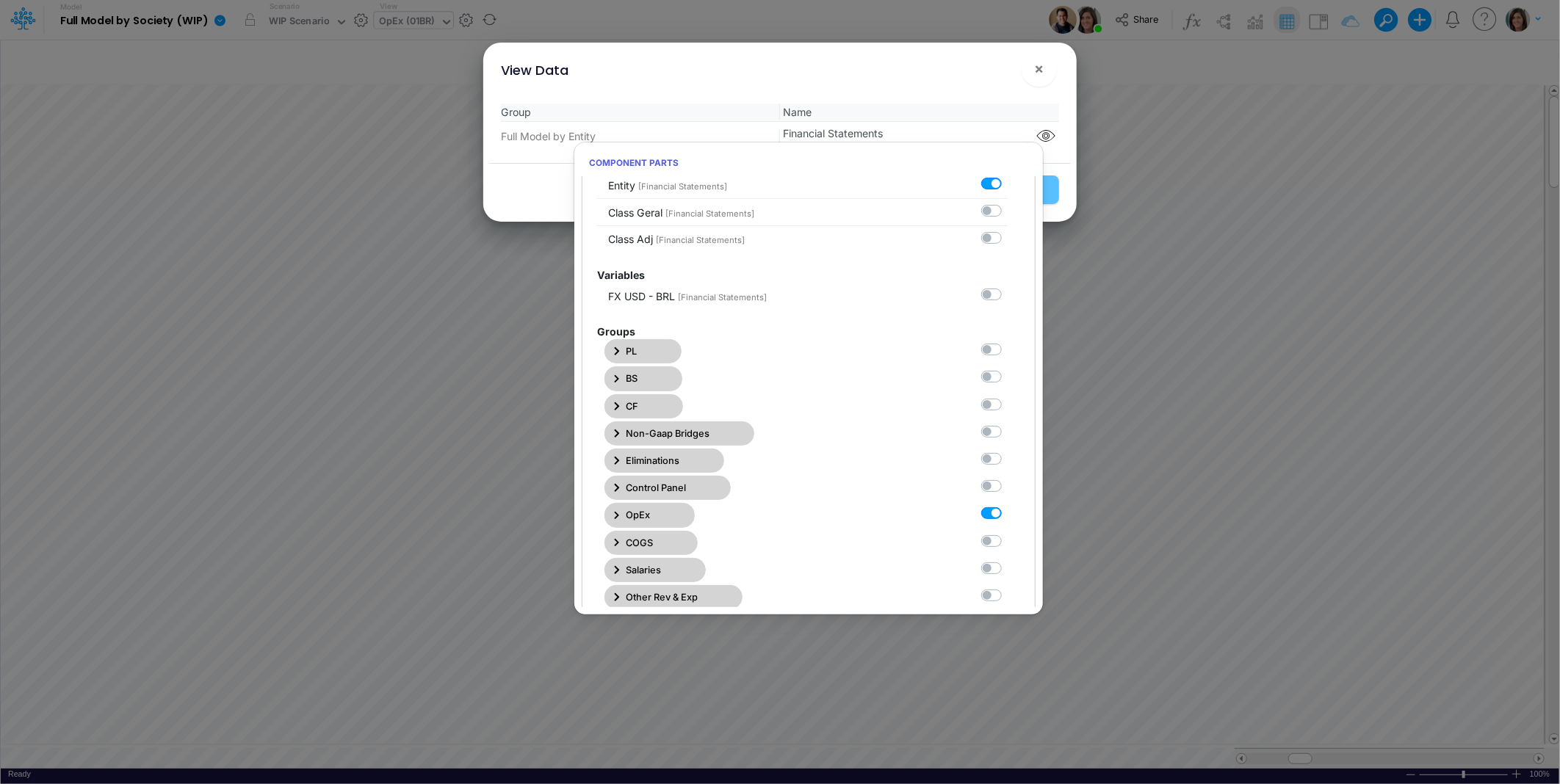
scroll to position [108, 0]
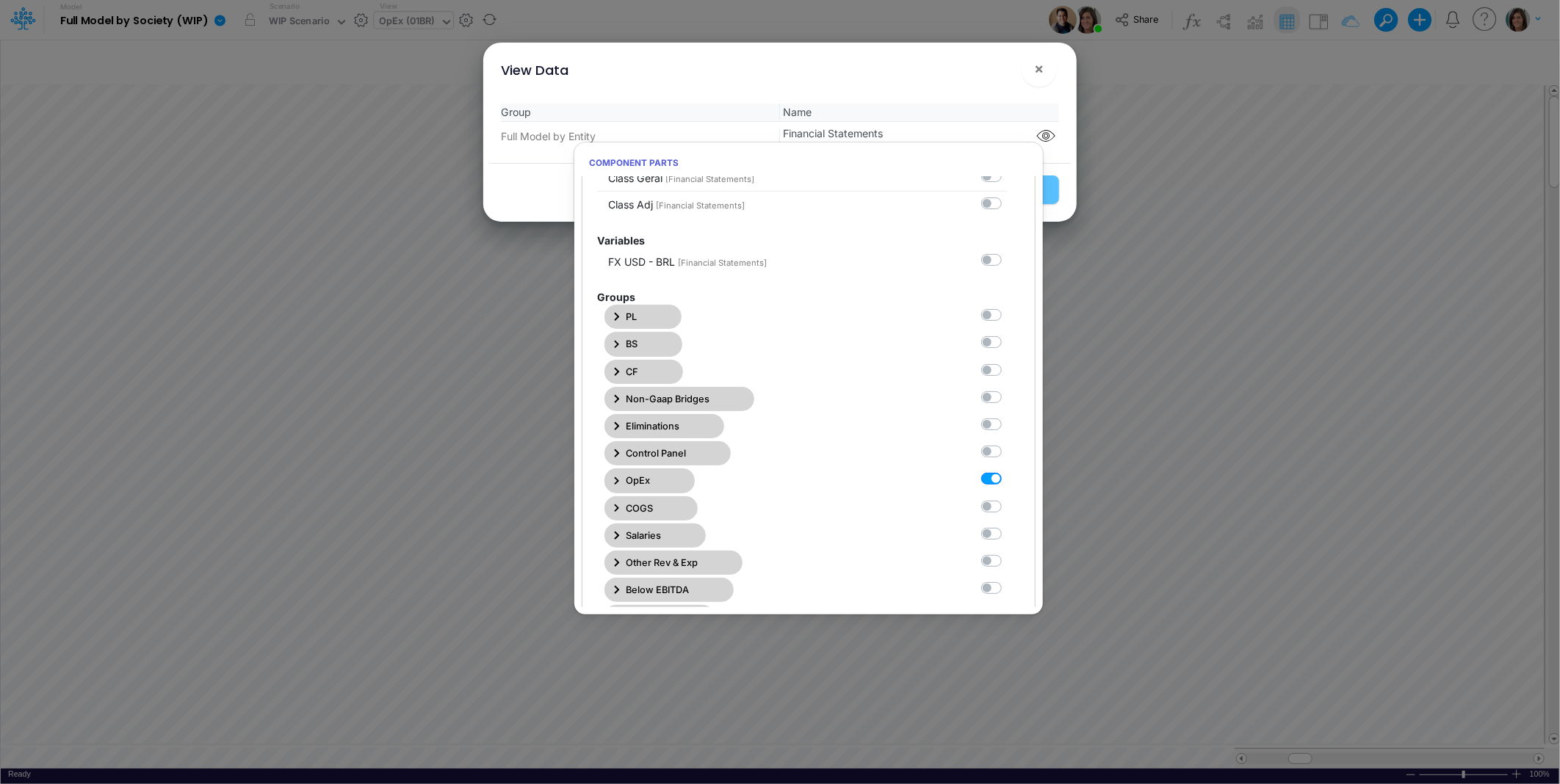
click at [1008, 471] on label at bounding box center [1008, 471] width 0 height 0
click at [1008, 481] on Statements6 "checkbox" at bounding box center [1012, 475] width 10 height 10
click at [1008, 471] on label at bounding box center [1008, 471] width 0 height 0
click at [1008, 481] on Statements6 "checkbox" at bounding box center [1012, 475] width 10 height 10
checkbox Statements6 "true"
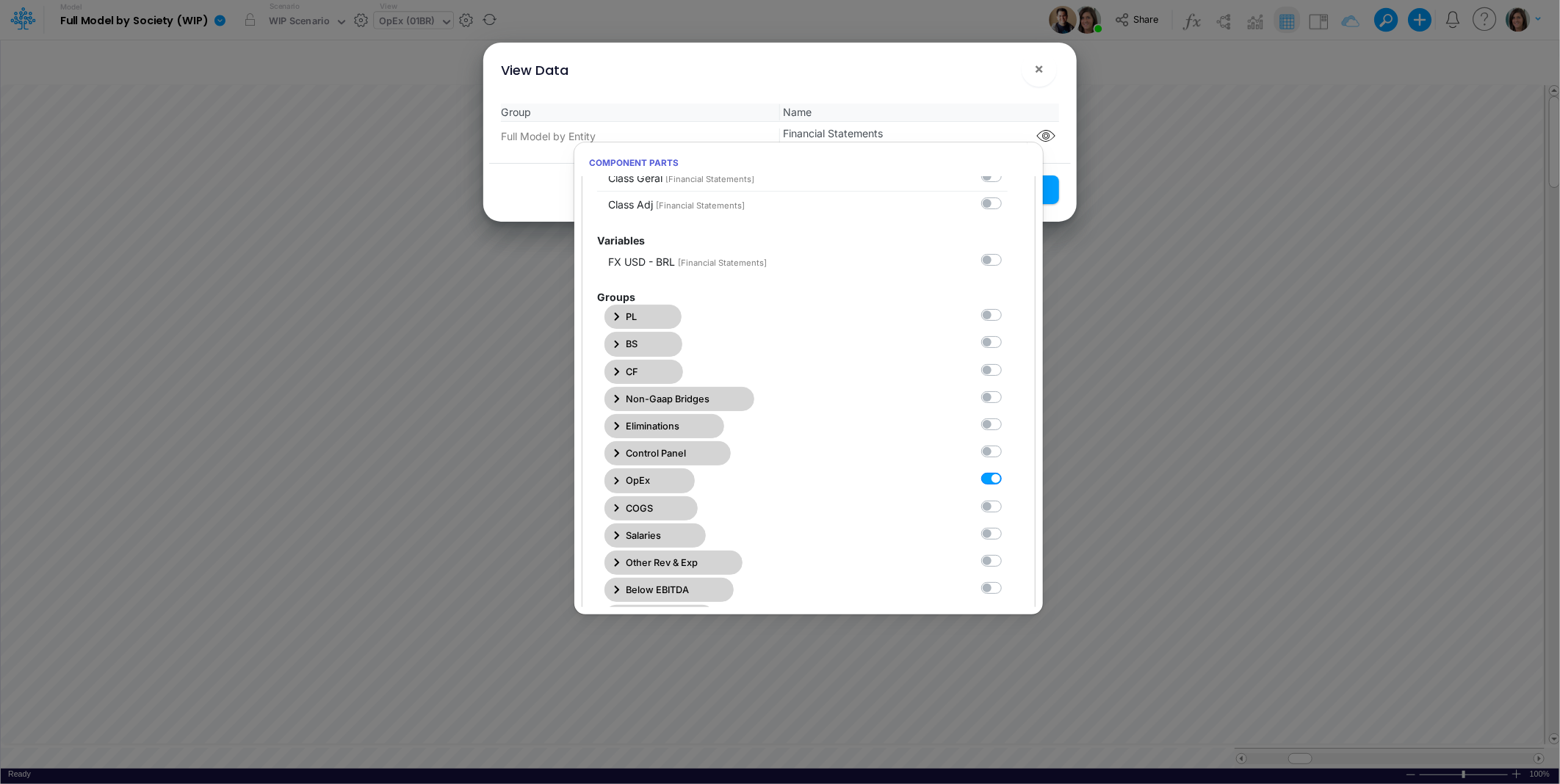
click at [980, 89] on div "View Data ×" at bounding box center [780, 67] width 581 height 49
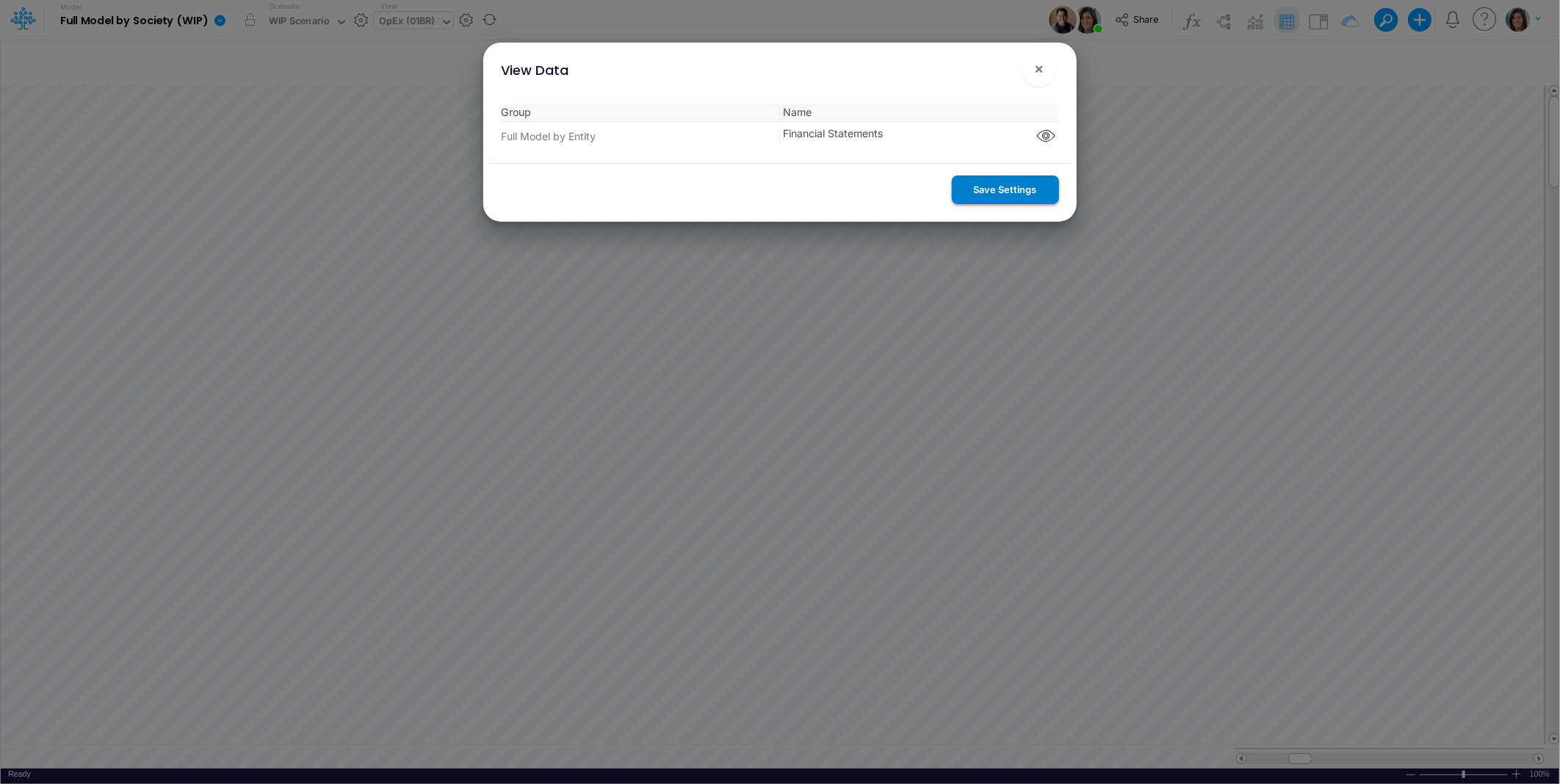
click at [1009, 187] on button "Save Settings" at bounding box center [1005, 189] width 107 height 29
click at [1041, 67] on span "×" at bounding box center [1038, 68] width 10 height 17
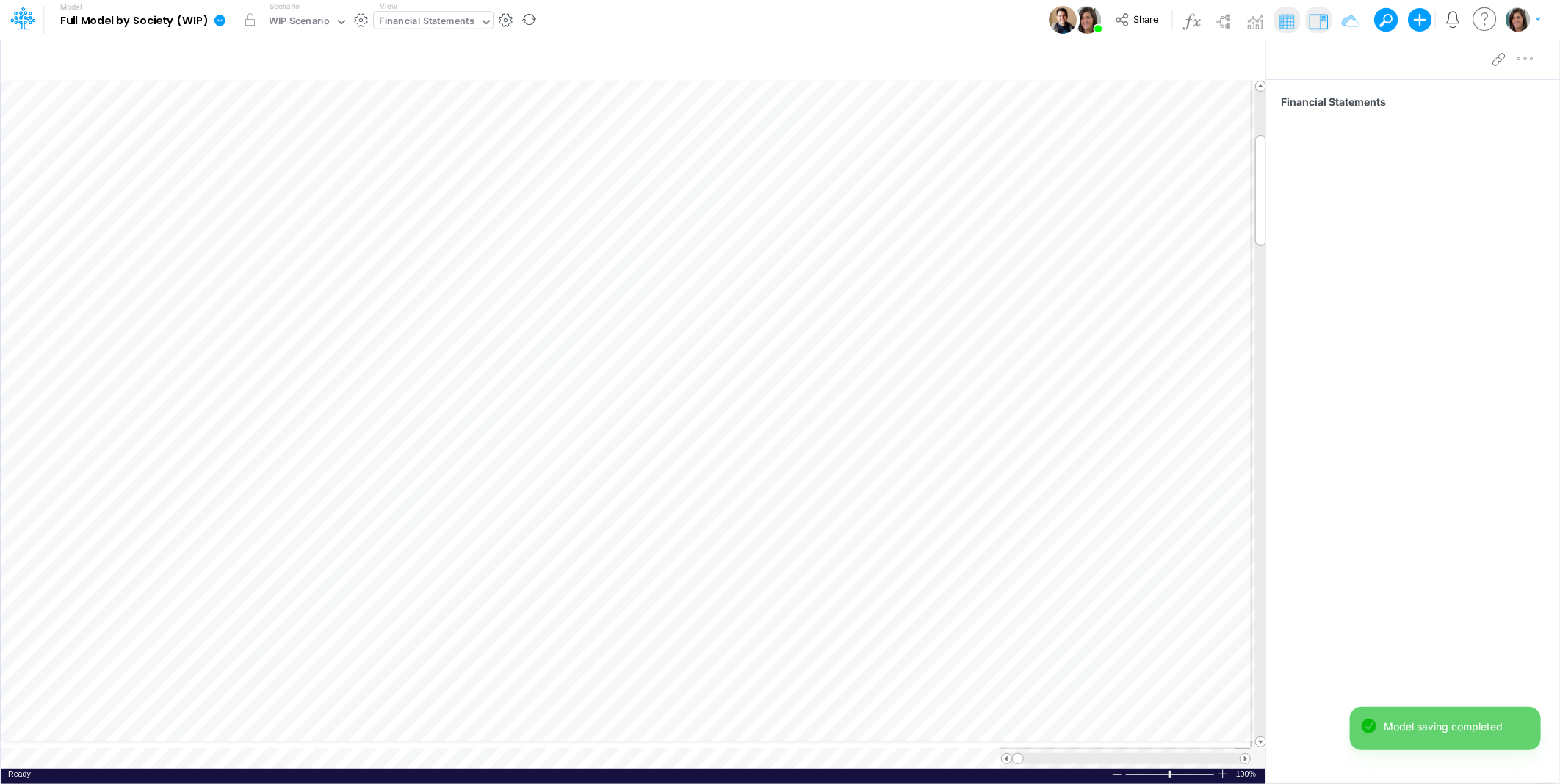
scroll to position [0, 1]
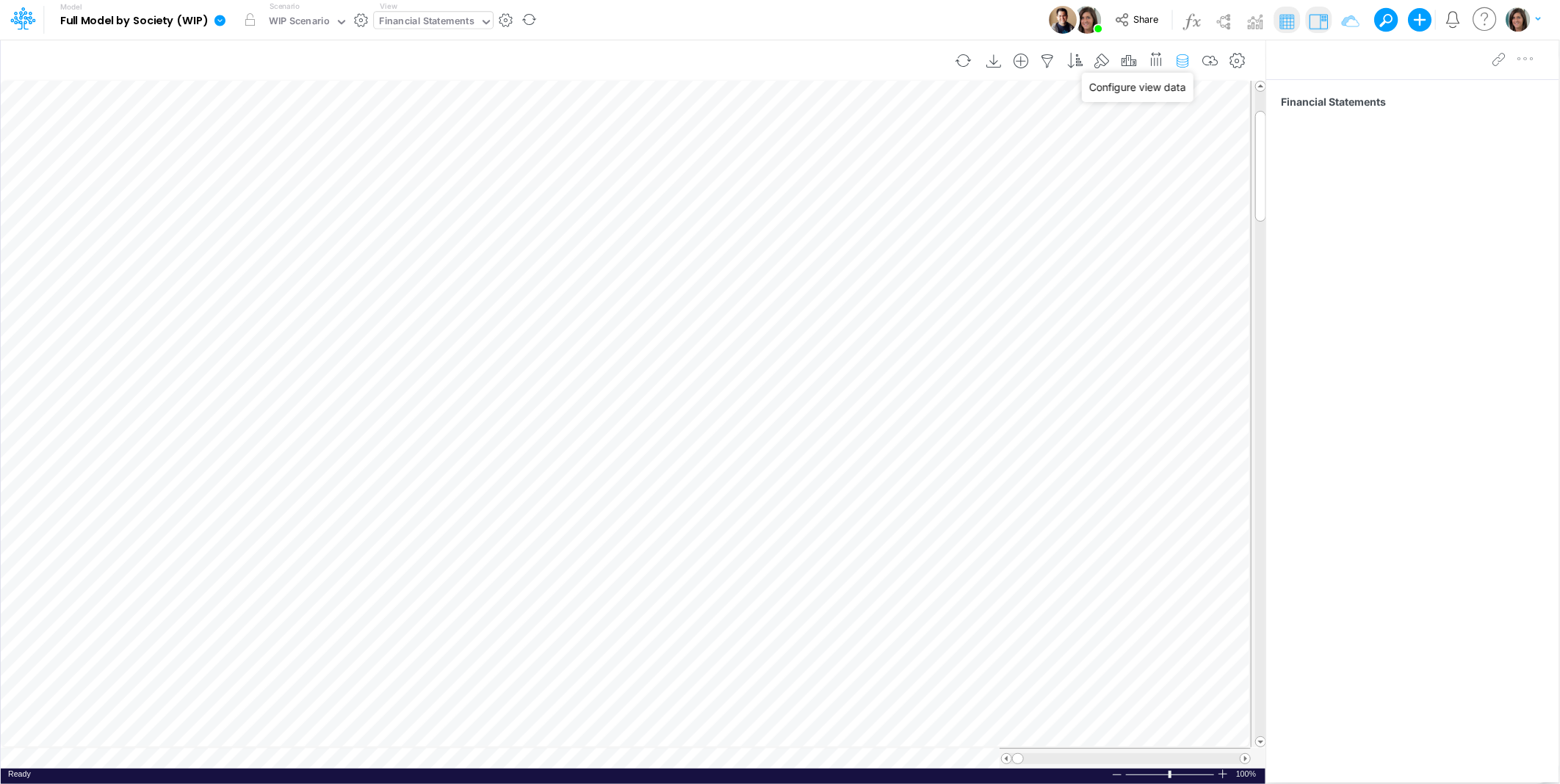
click at [1188, 63] on icon "button" at bounding box center [1183, 61] width 22 height 16
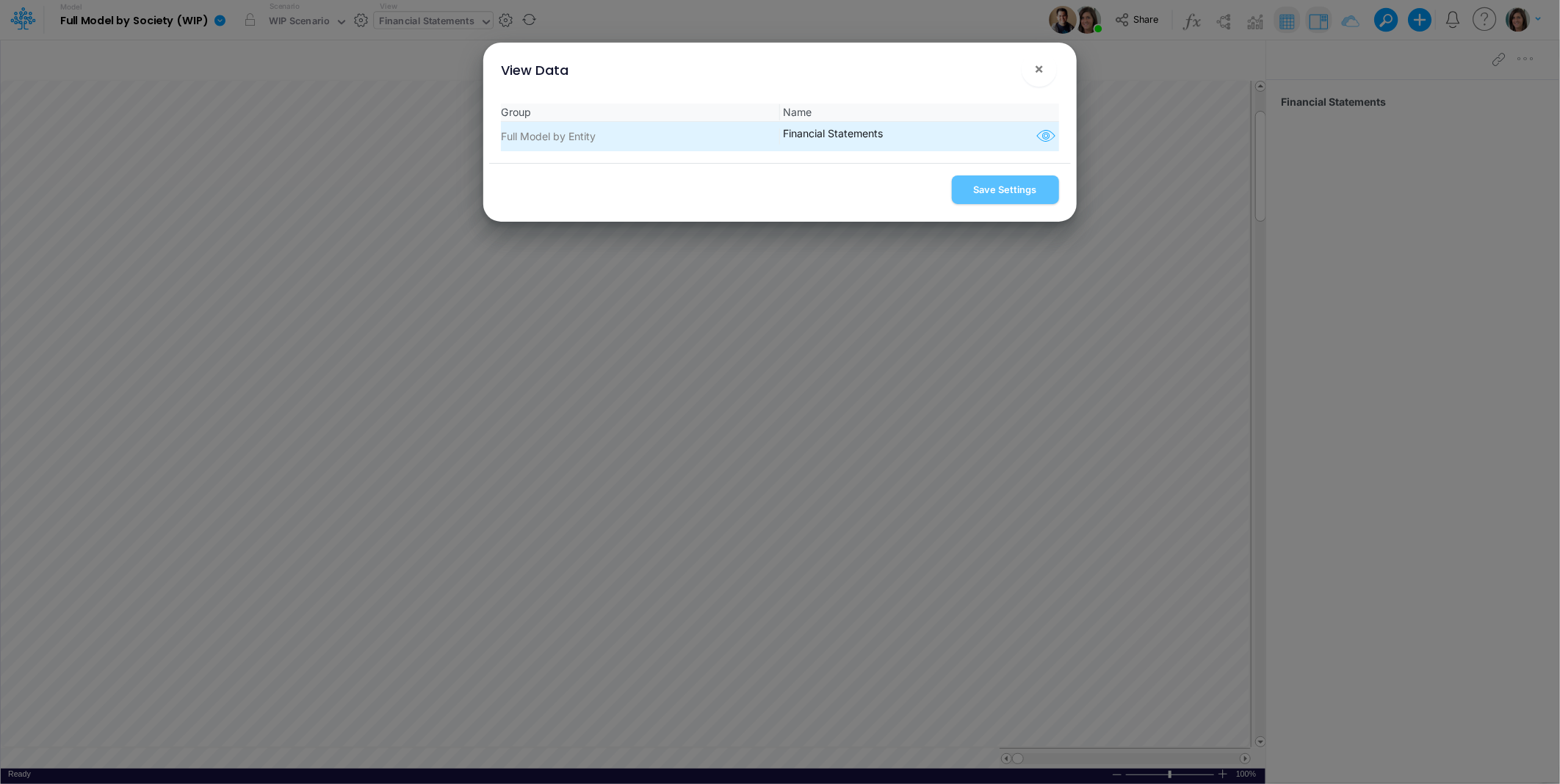
click at [1037, 137] on icon "button" at bounding box center [1045, 137] width 22 height 19
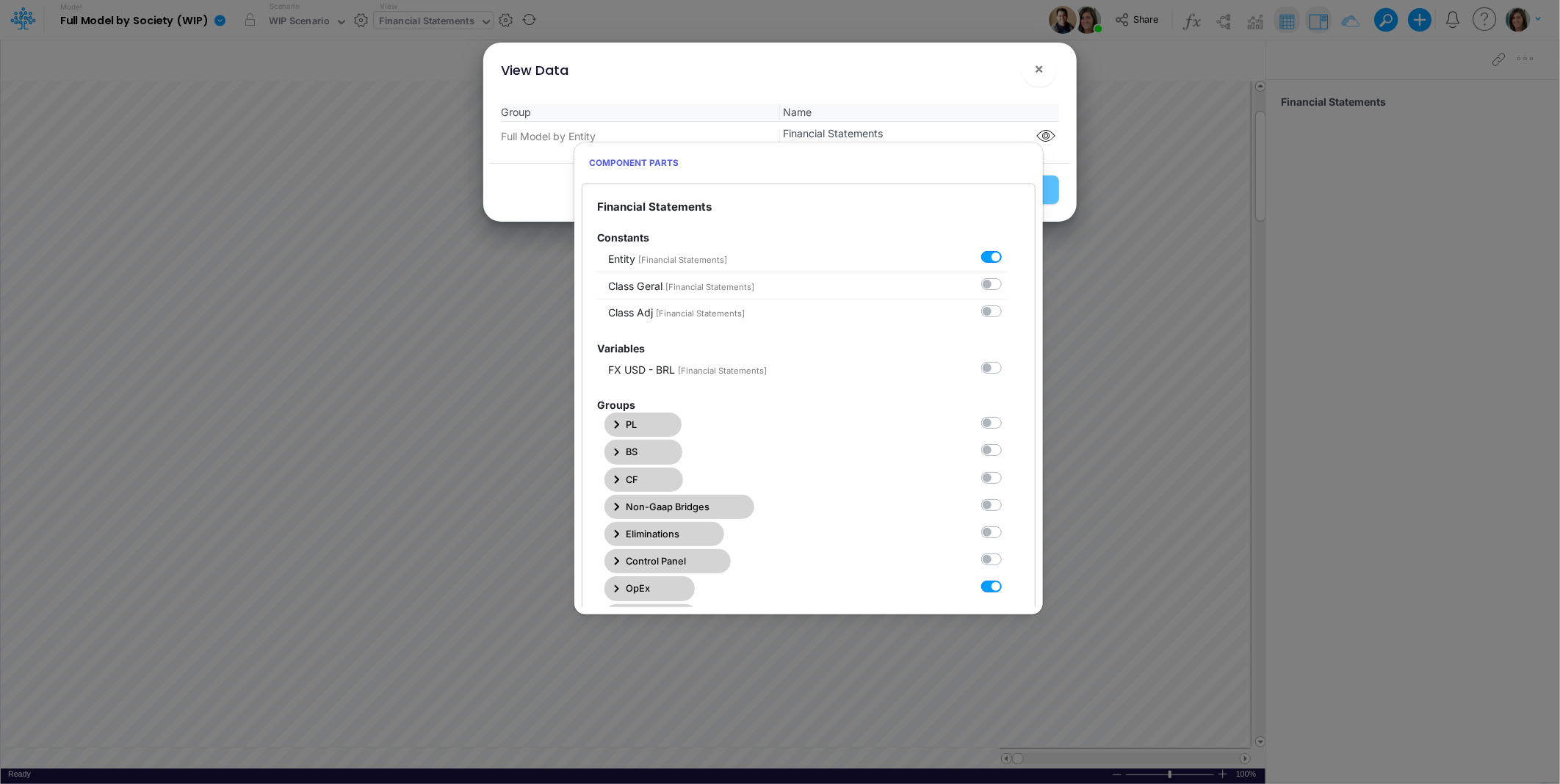
drag, startPoint x: 987, startPoint y: 590, endPoint x: 982, endPoint y: 522, distance: 68.2
click at [1008, 579] on label at bounding box center [1008, 579] width 0 height 0
click at [1008, 588] on Statements6 "checkbox" at bounding box center [1012, 583] width 10 height 10
checkbox Statements6 "false"
click at [1008, 416] on label at bounding box center [1008, 416] width 0 height 0
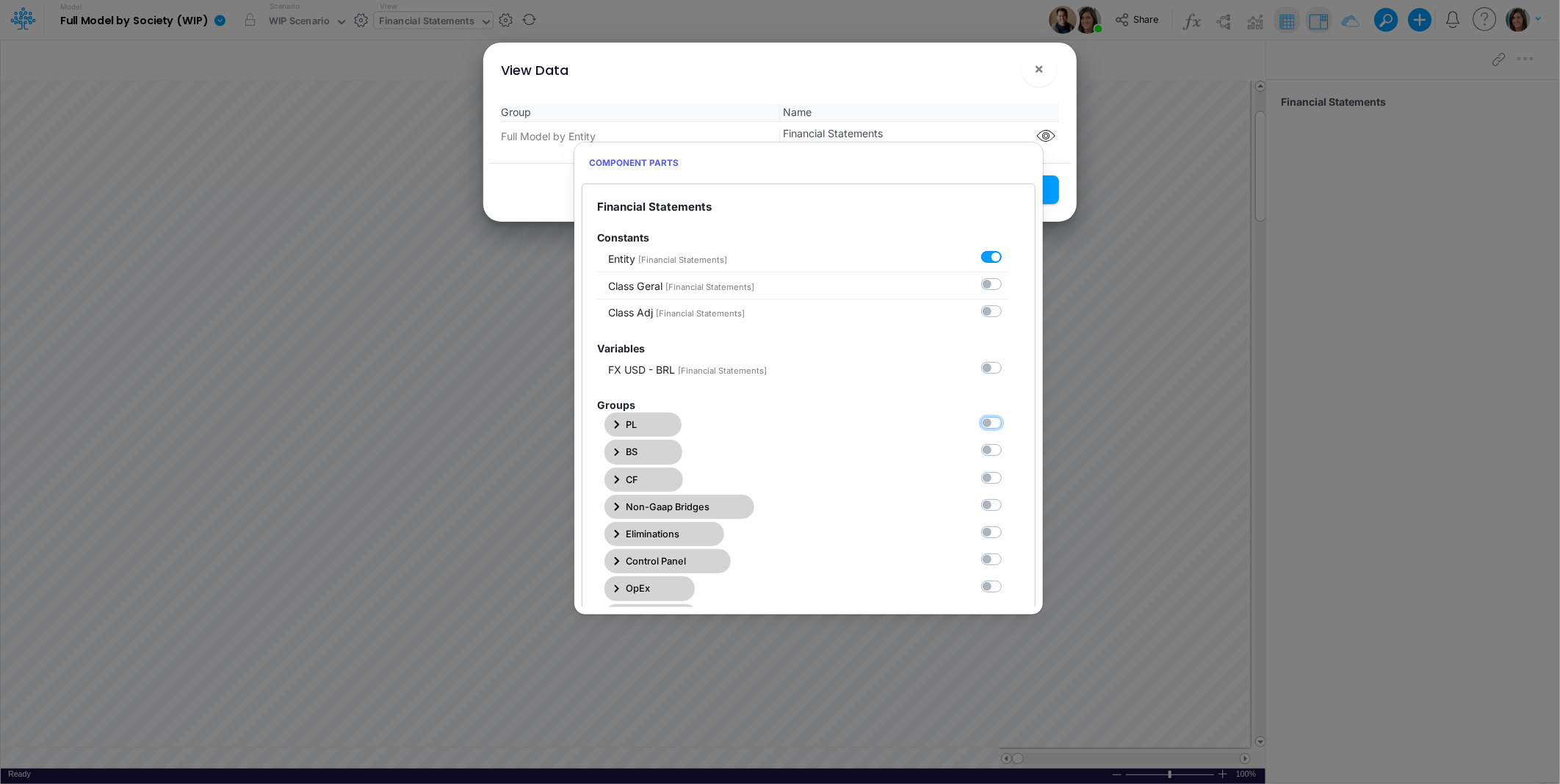
click at [1008, 421] on Statements0 "checkbox" at bounding box center [1012, 420] width 10 height 10
checkbox Statements0 "true"
click at [941, 92] on div "Group Name Full Model by Entity Financial Statements" at bounding box center [780, 127] width 581 height 72
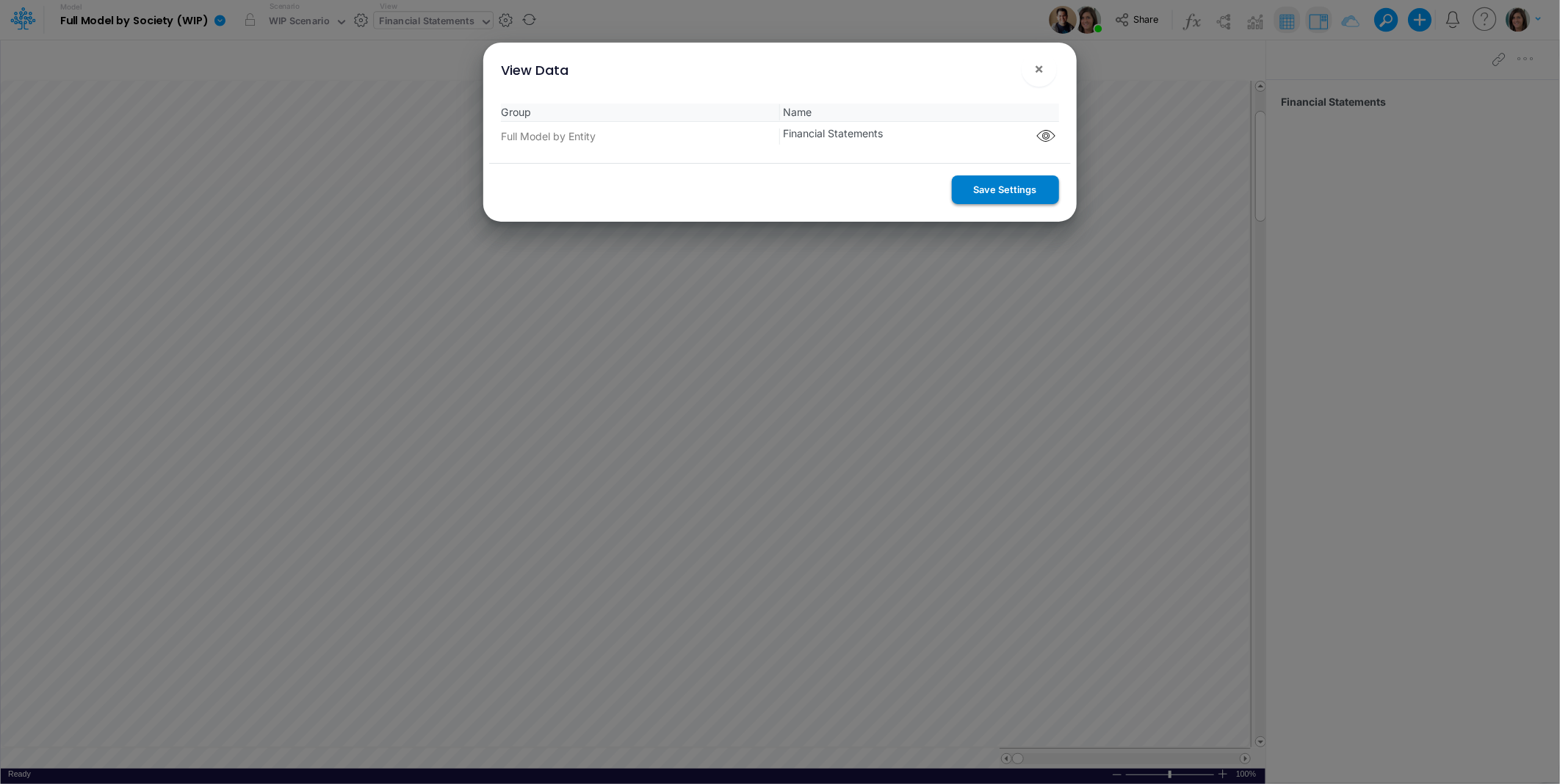
click at [984, 194] on button "Save Settings" at bounding box center [1005, 189] width 107 height 29
click at [1041, 72] on span "×" at bounding box center [1038, 68] width 10 height 17
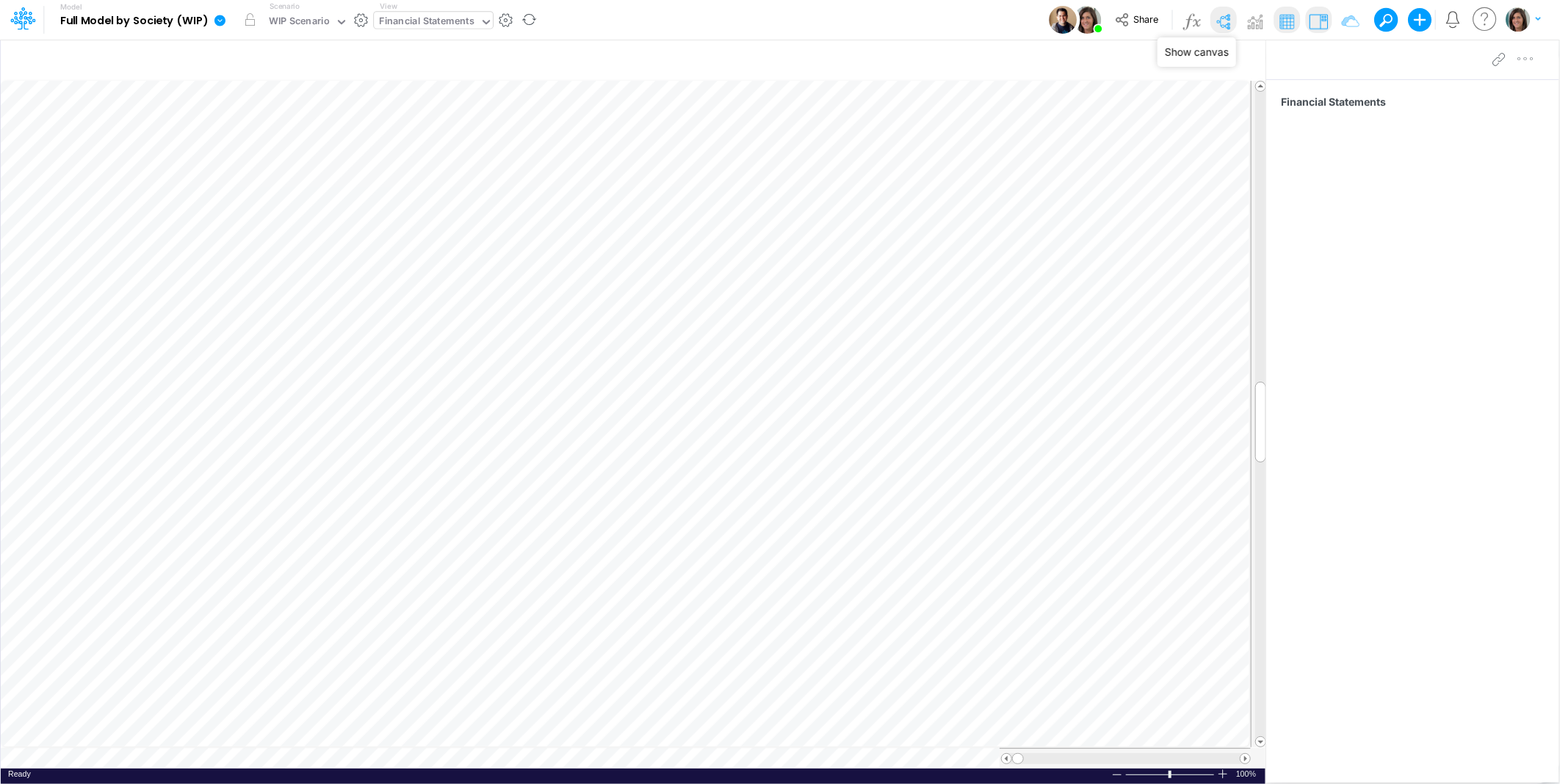
click at [1224, 19] on img at bounding box center [1222, 21] width 24 height 24
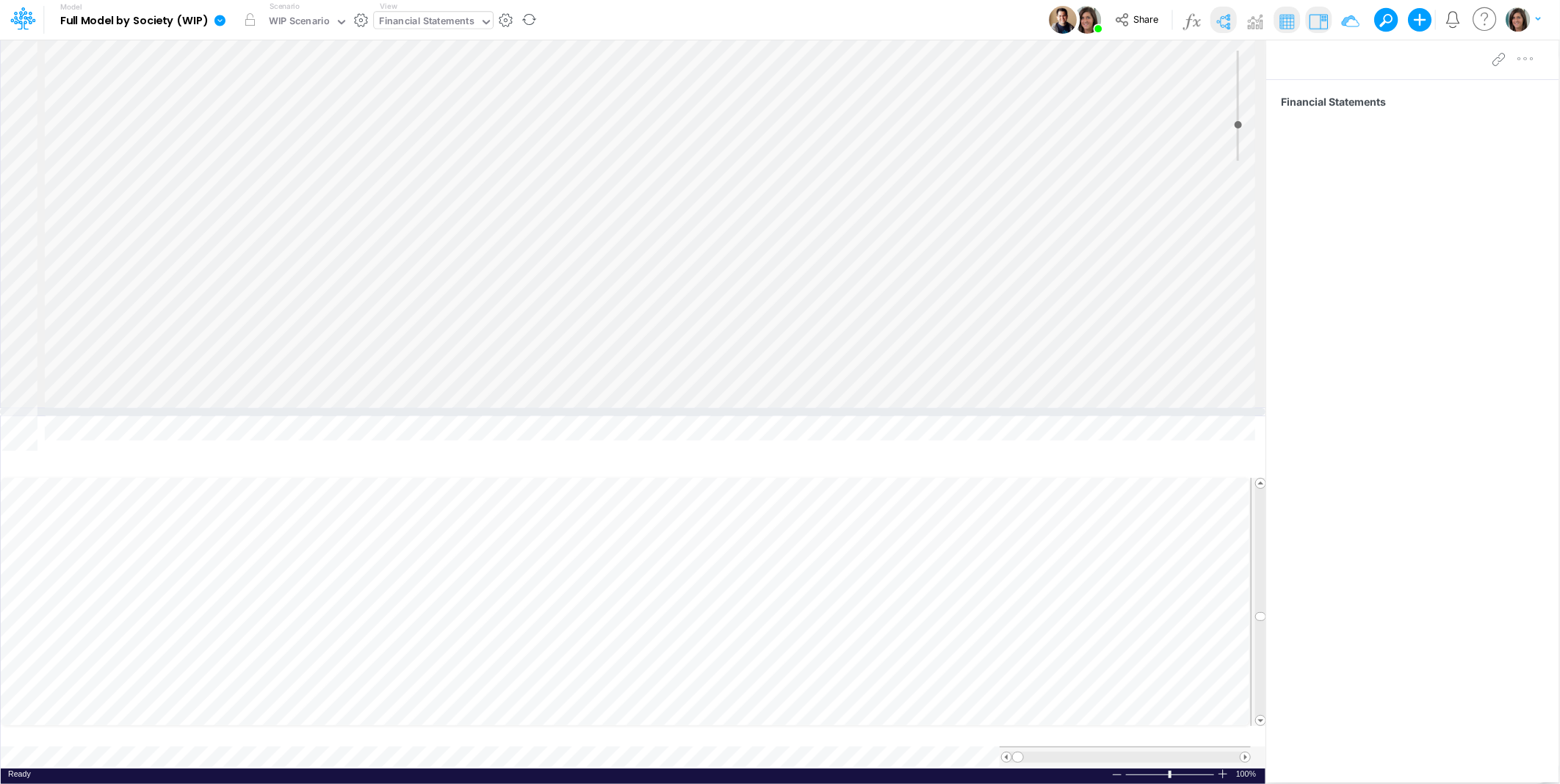
drag, startPoint x: 244, startPoint y: 455, endPoint x: 254, endPoint y: 400, distance: 55.9
click at [254, 408] on div at bounding box center [633, 412] width 1266 height 7
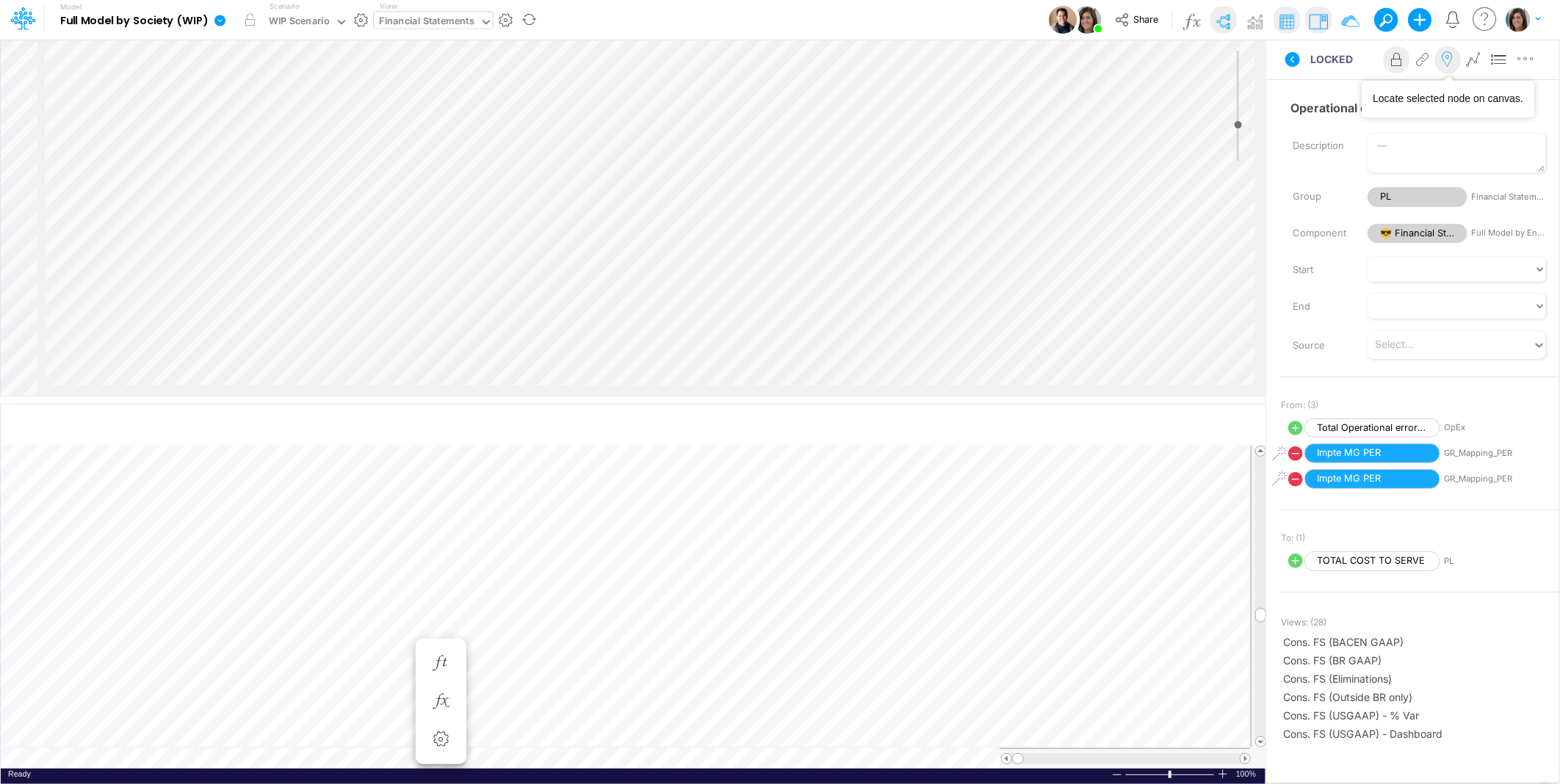
click at [1445, 66] on icon at bounding box center [1447, 60] width 22 height 16
select select "Multiply"
select select "Add"
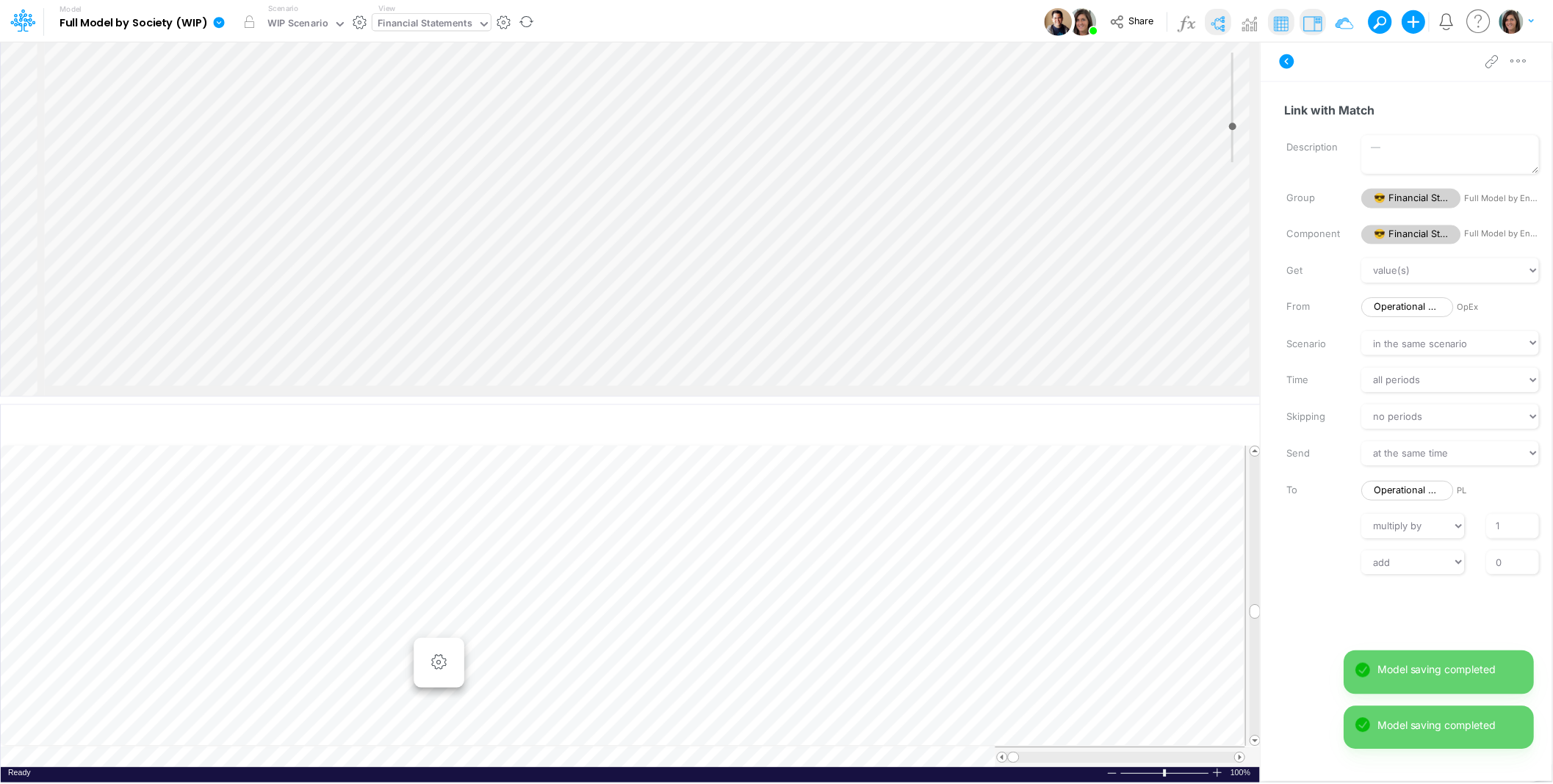
scroll to position [0, 1]
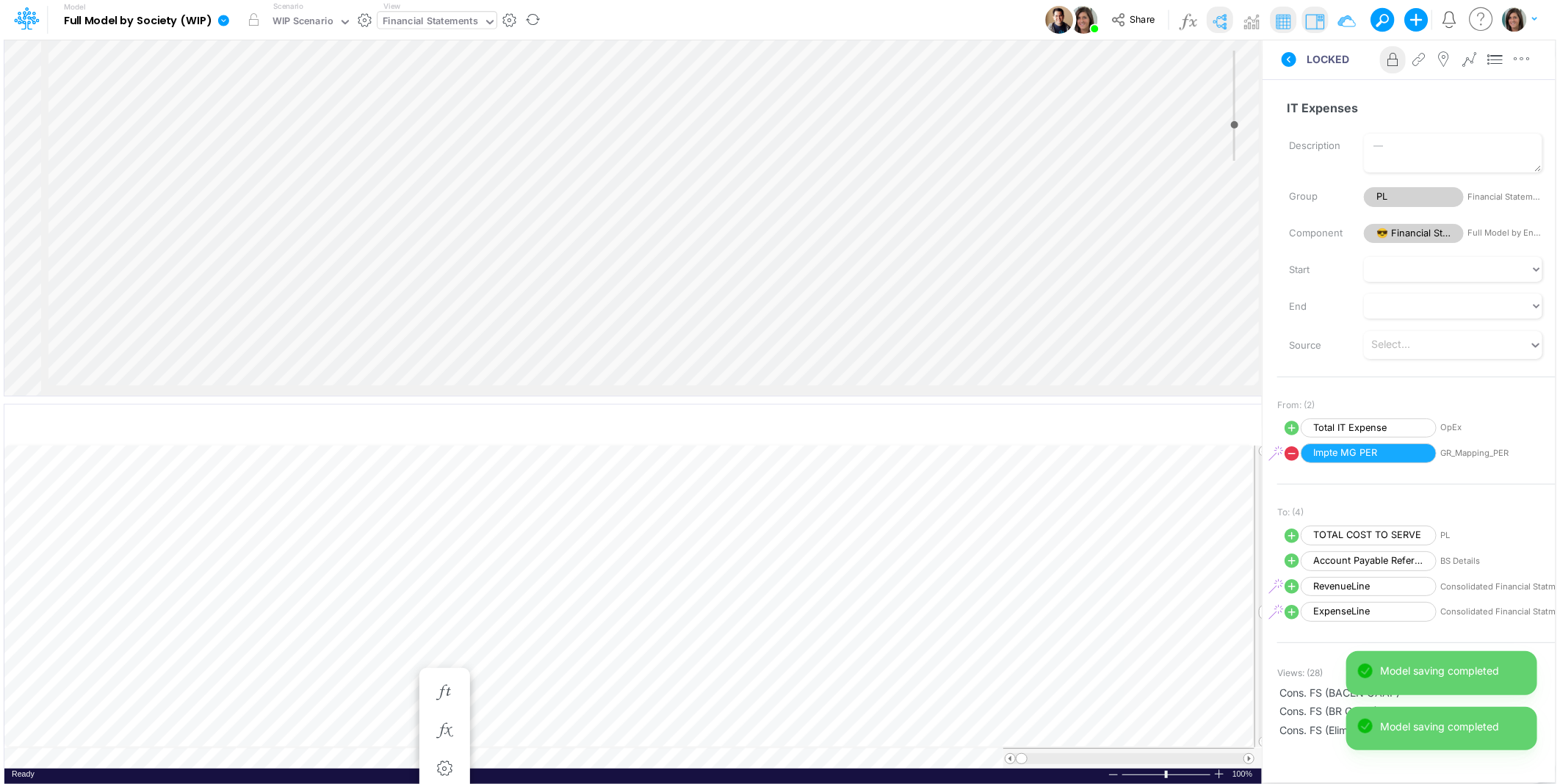
scroll to position [0, 1]
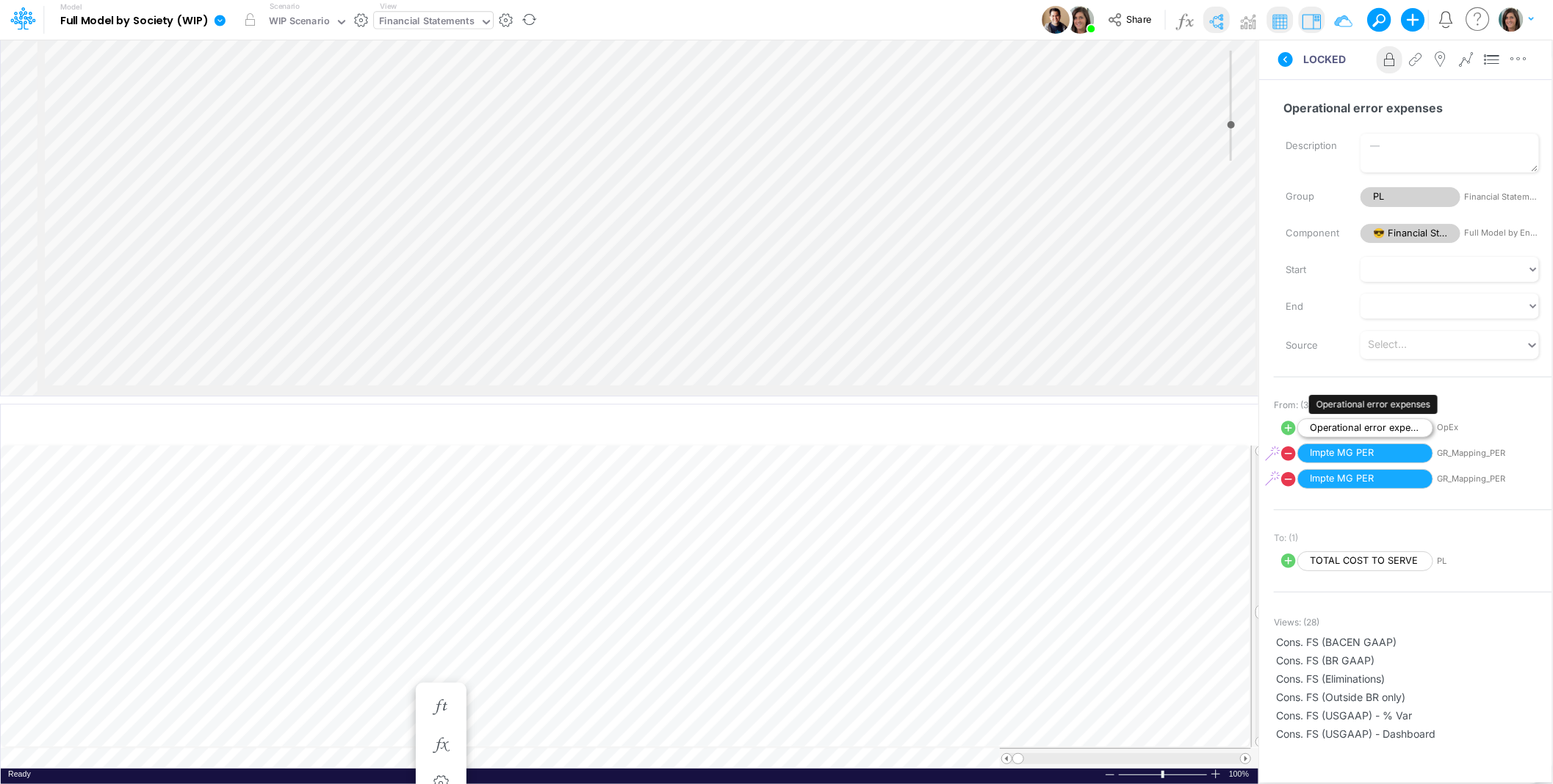
click at [1393, 422] on span "Operational error expenses" at bounding box center [1365, 428] width 136 height 20
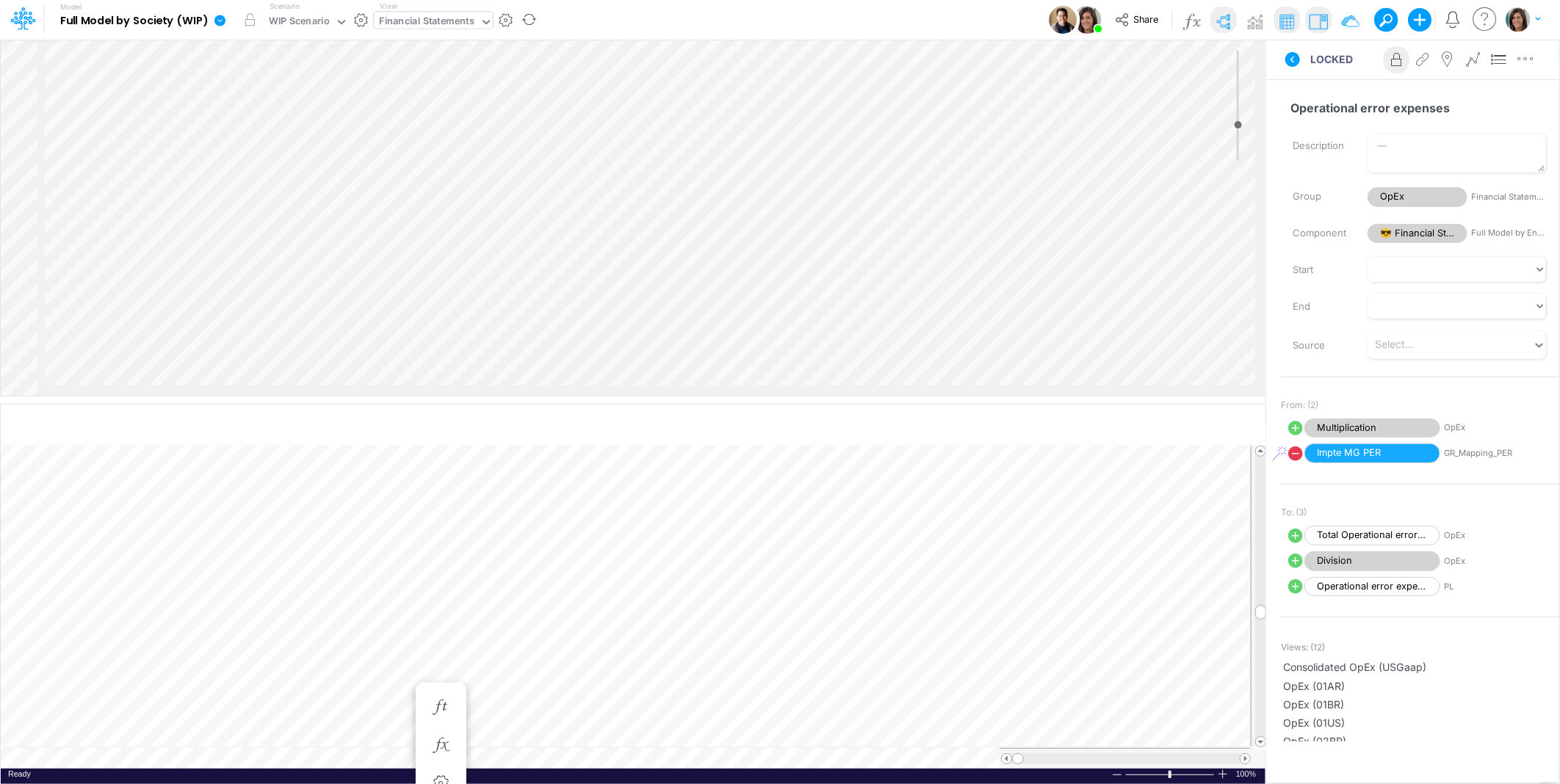
select select "Multiply"
select select "Add"
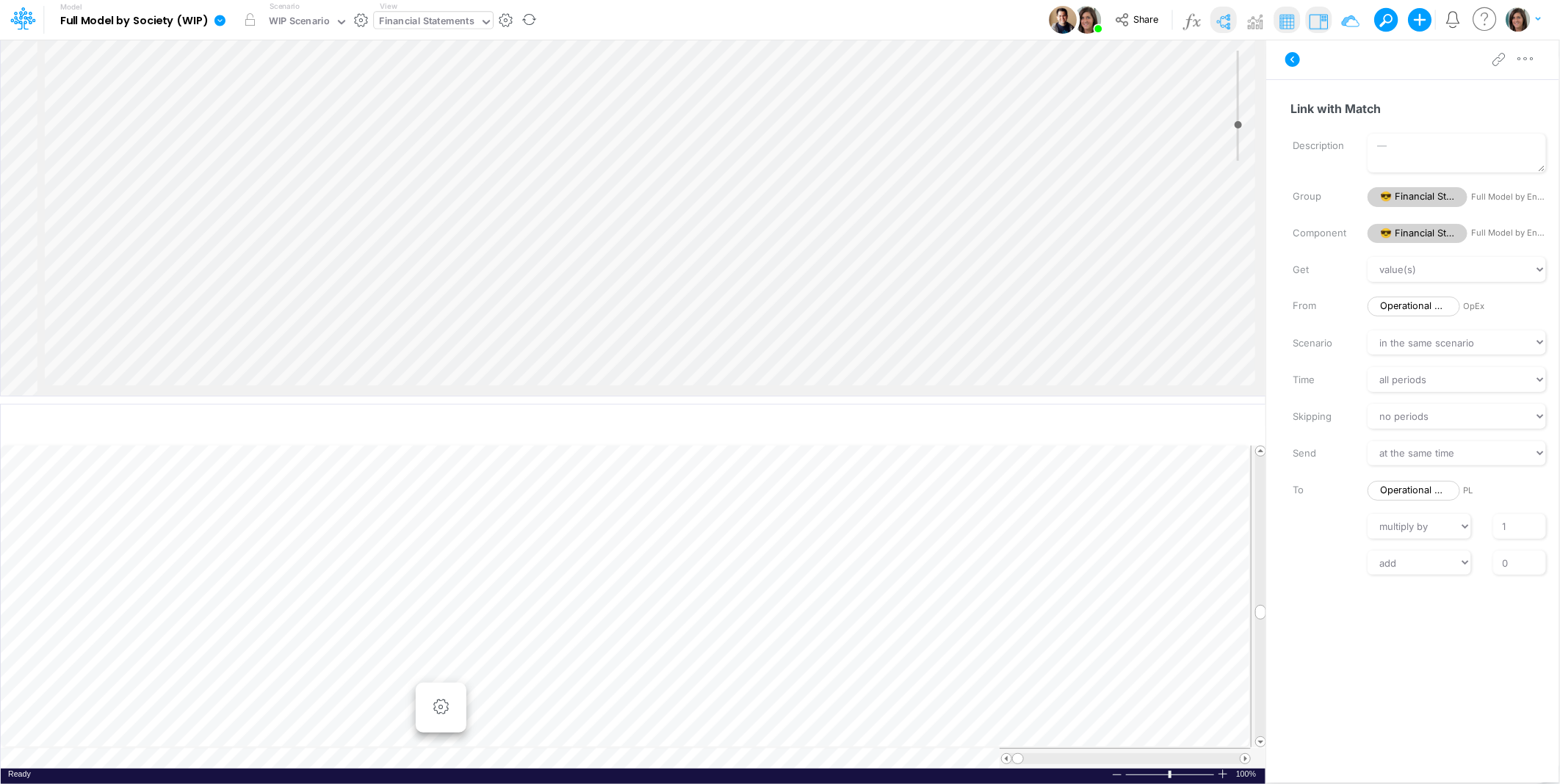
scroll to position [3286, 742]
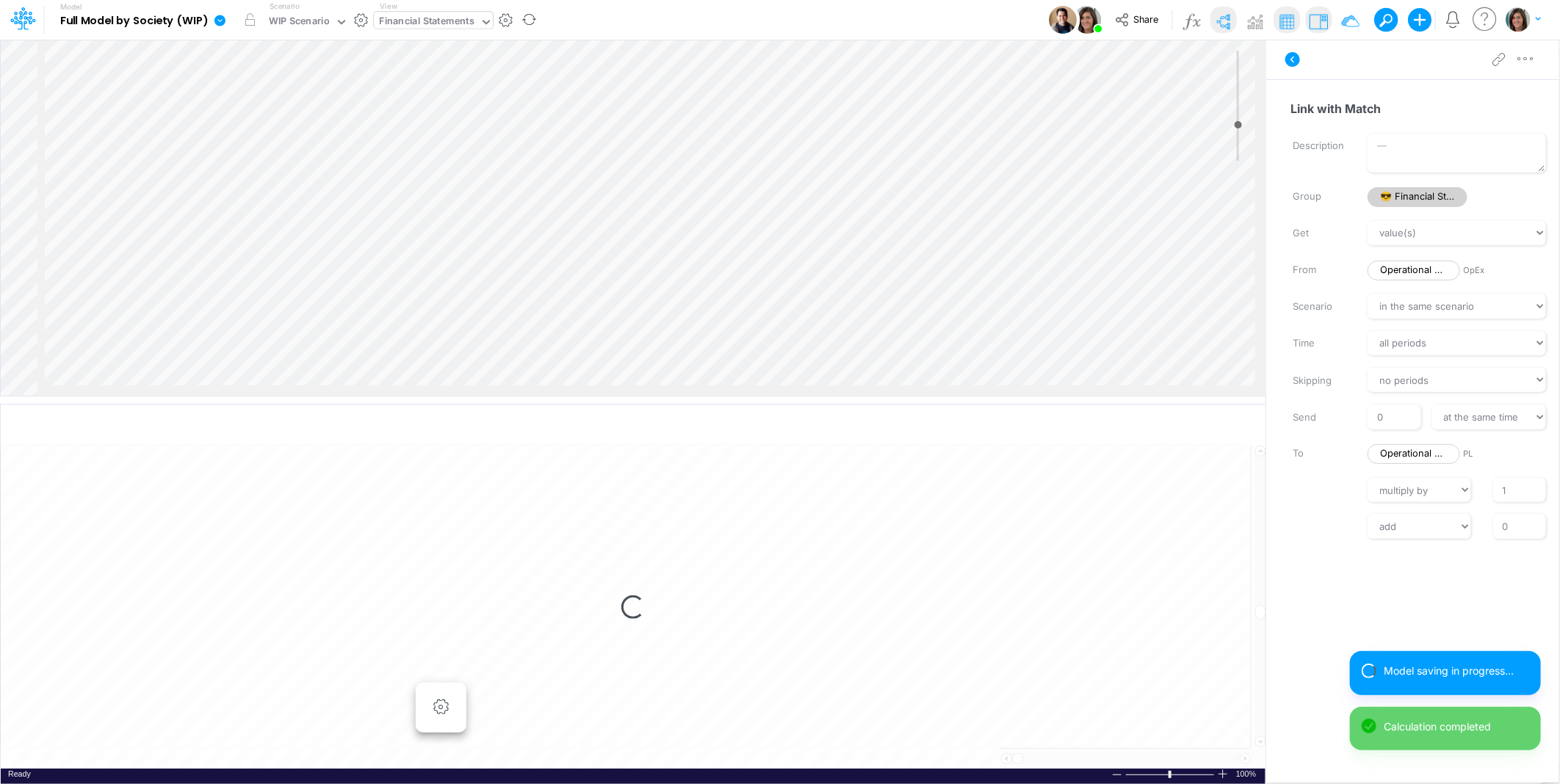
select select "1"
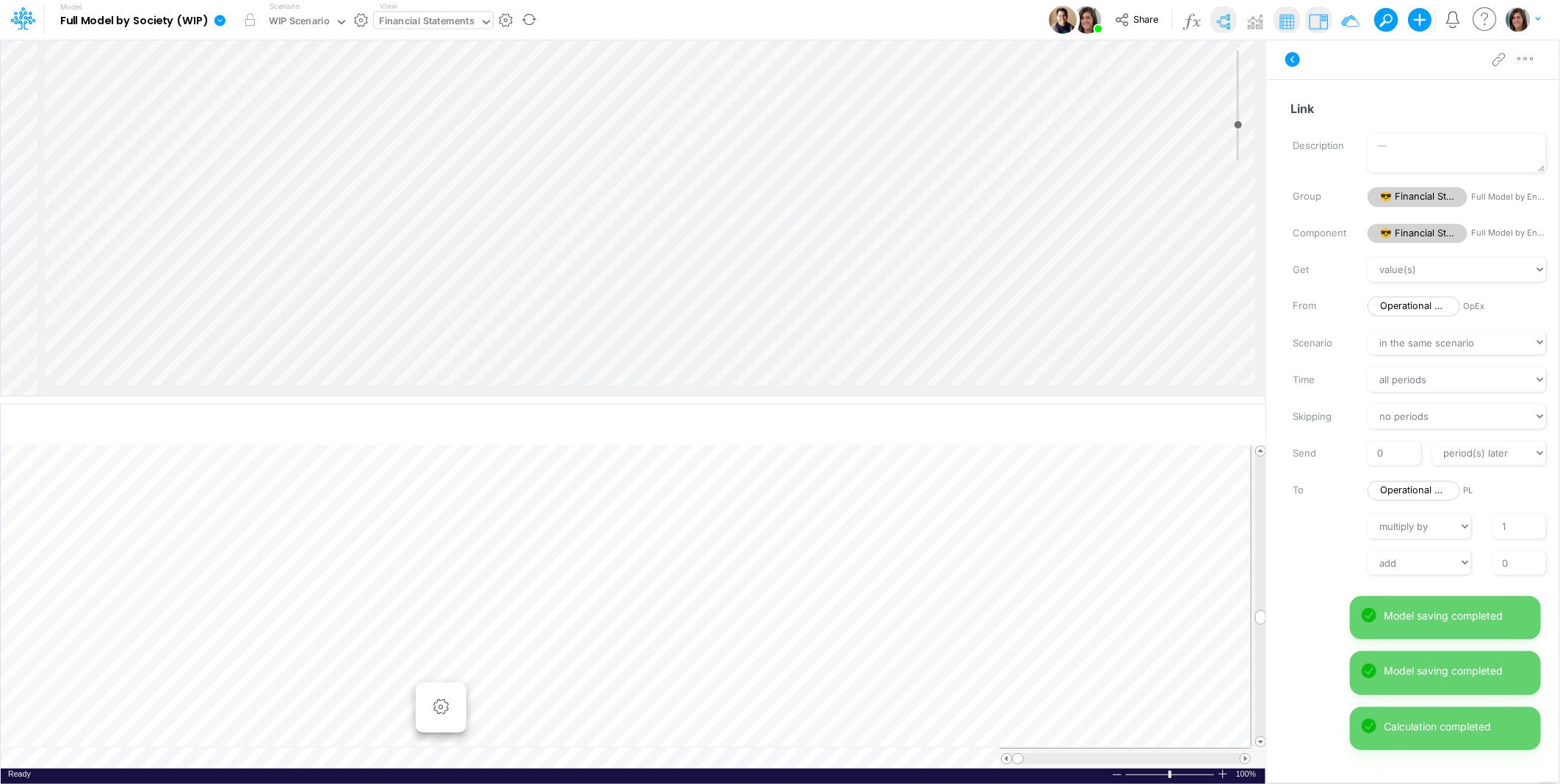
scroll to position [0, 1]
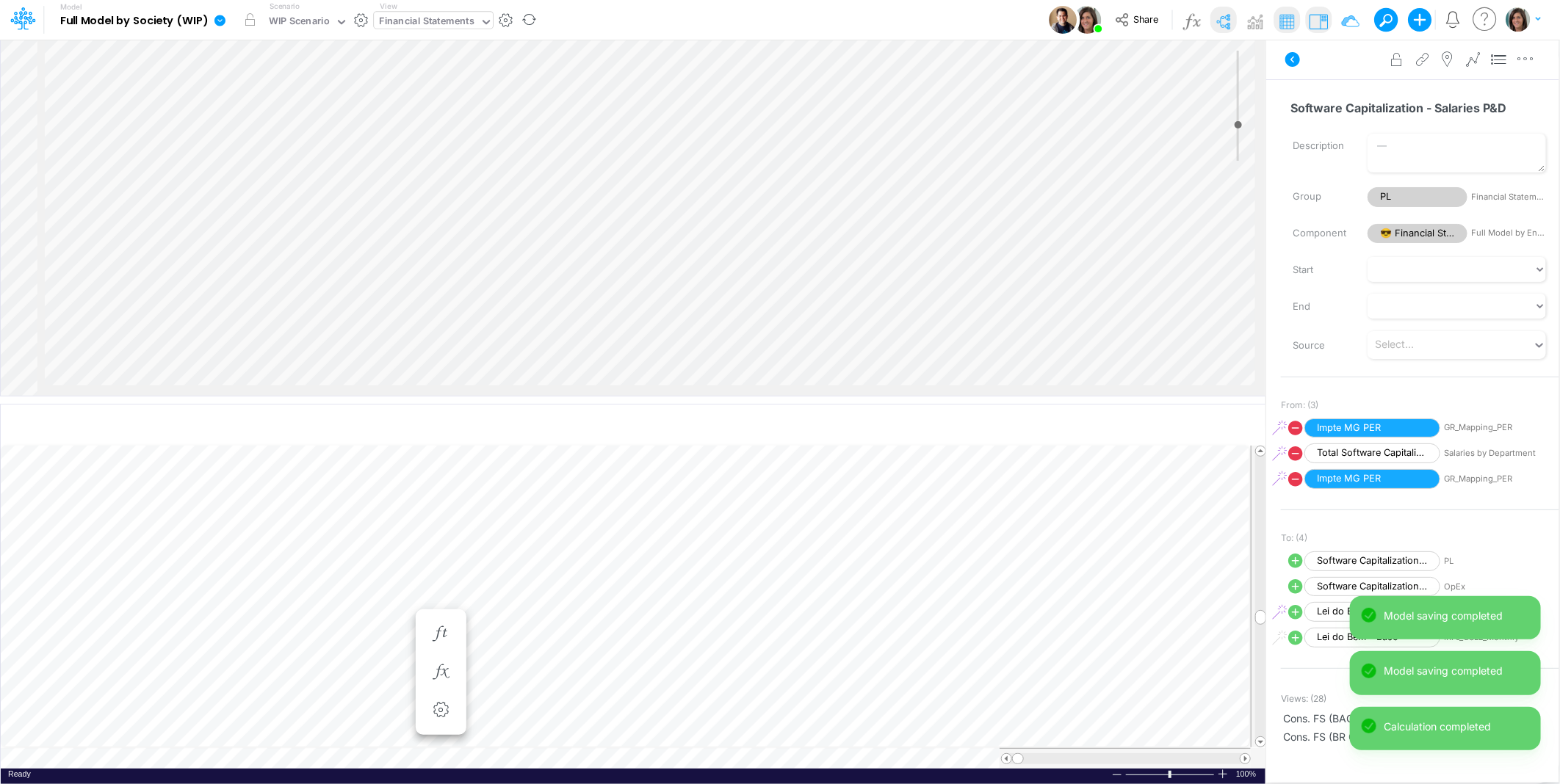
scroll to position [0, 1]
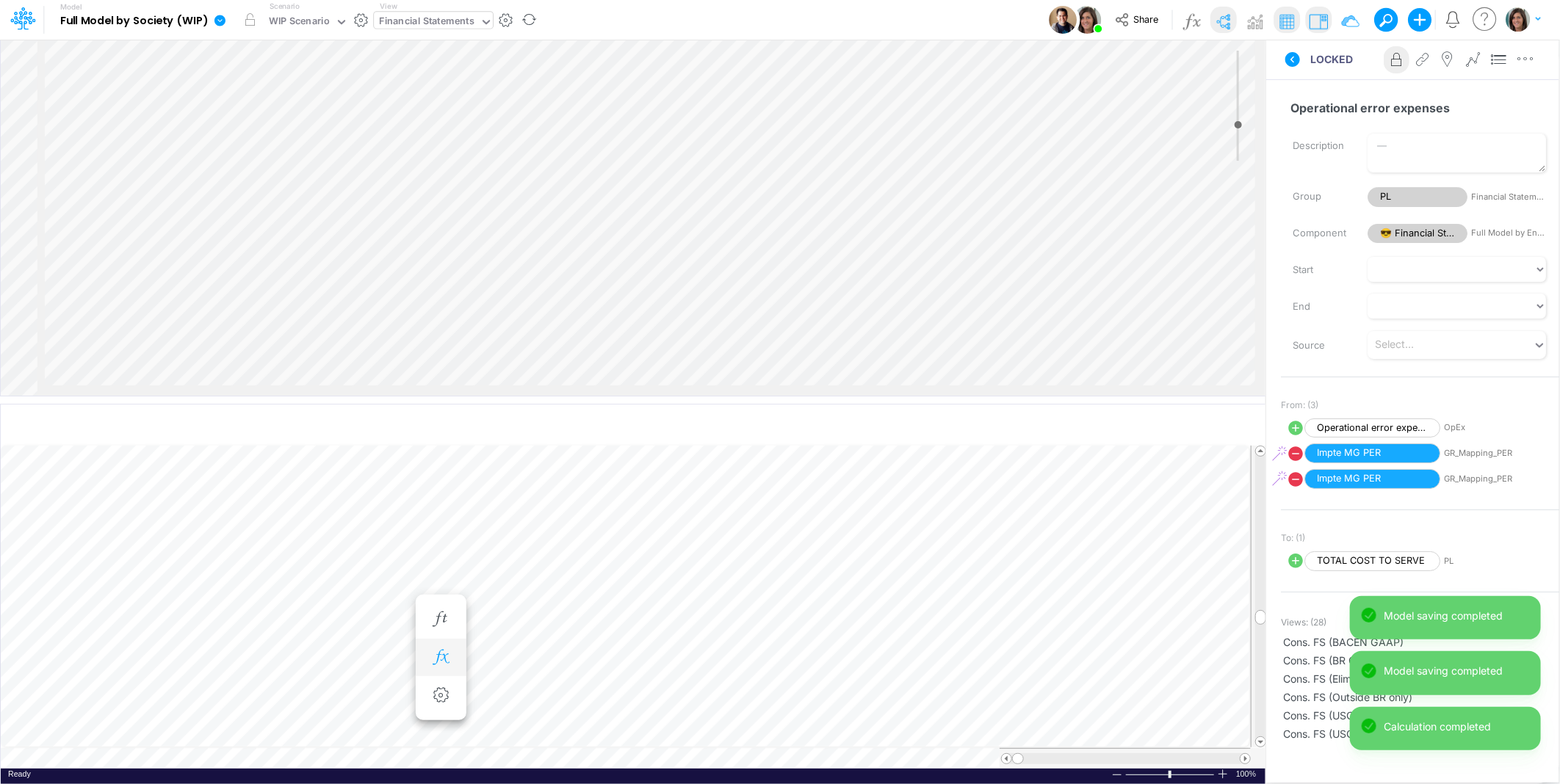
click at [444, 655] on icon "button" at bounding box center [441, 658] width 22 height 16
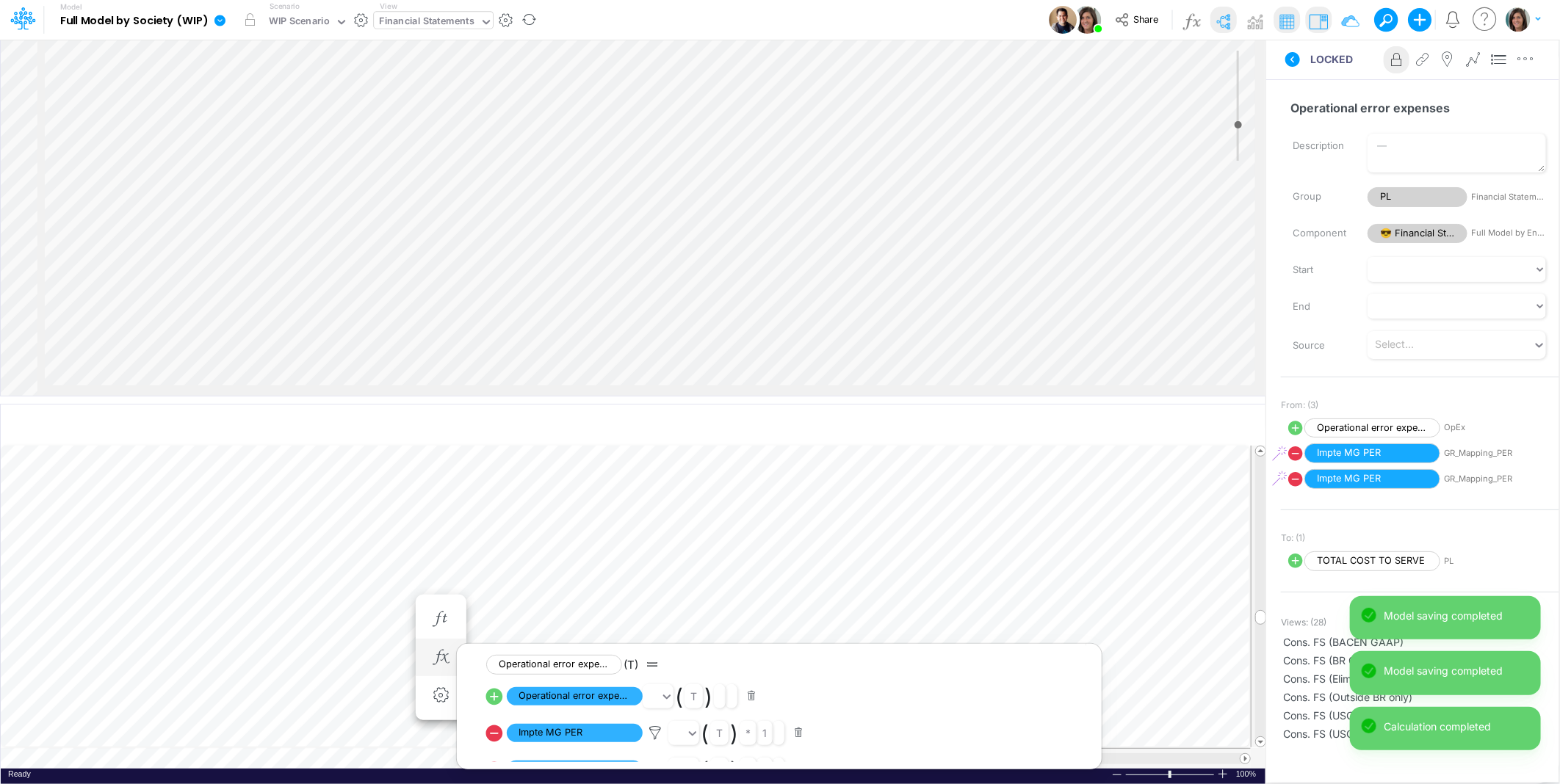
click at [495, 699] on icon at bounding box center [494, 696] width 17 height 17
select select "Multiply"
select select "Add"
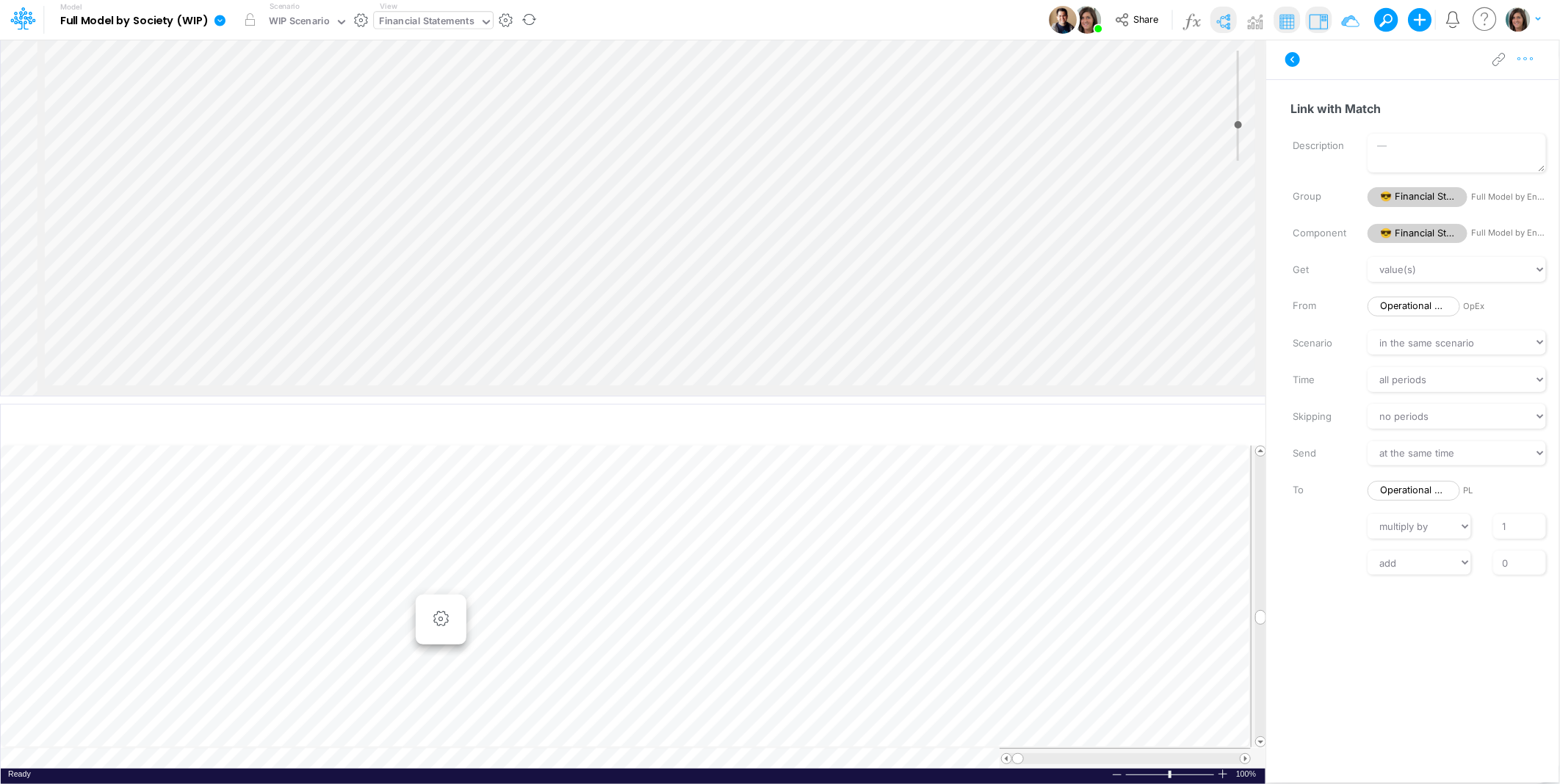
click at [1524, 62] on icon "button" at bounding box center [1525, 59] width 22 height 16
click at [1494, 92] on button "Advanced settings" at bounding box center [1449, 96] width 174 height 25
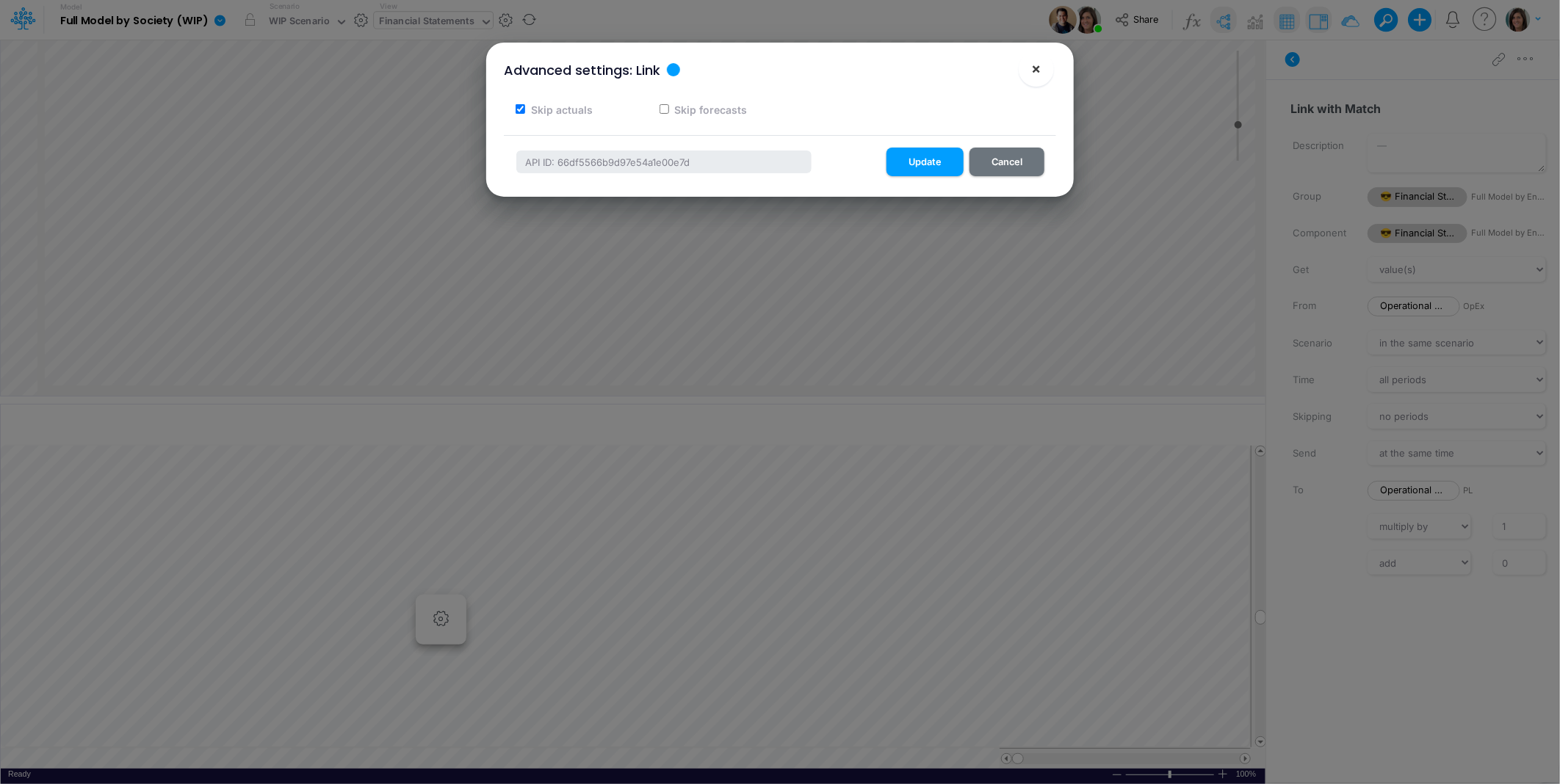
click at [1040, 67] on span "×" at bounding box center [1037, 68] width 10 height 17
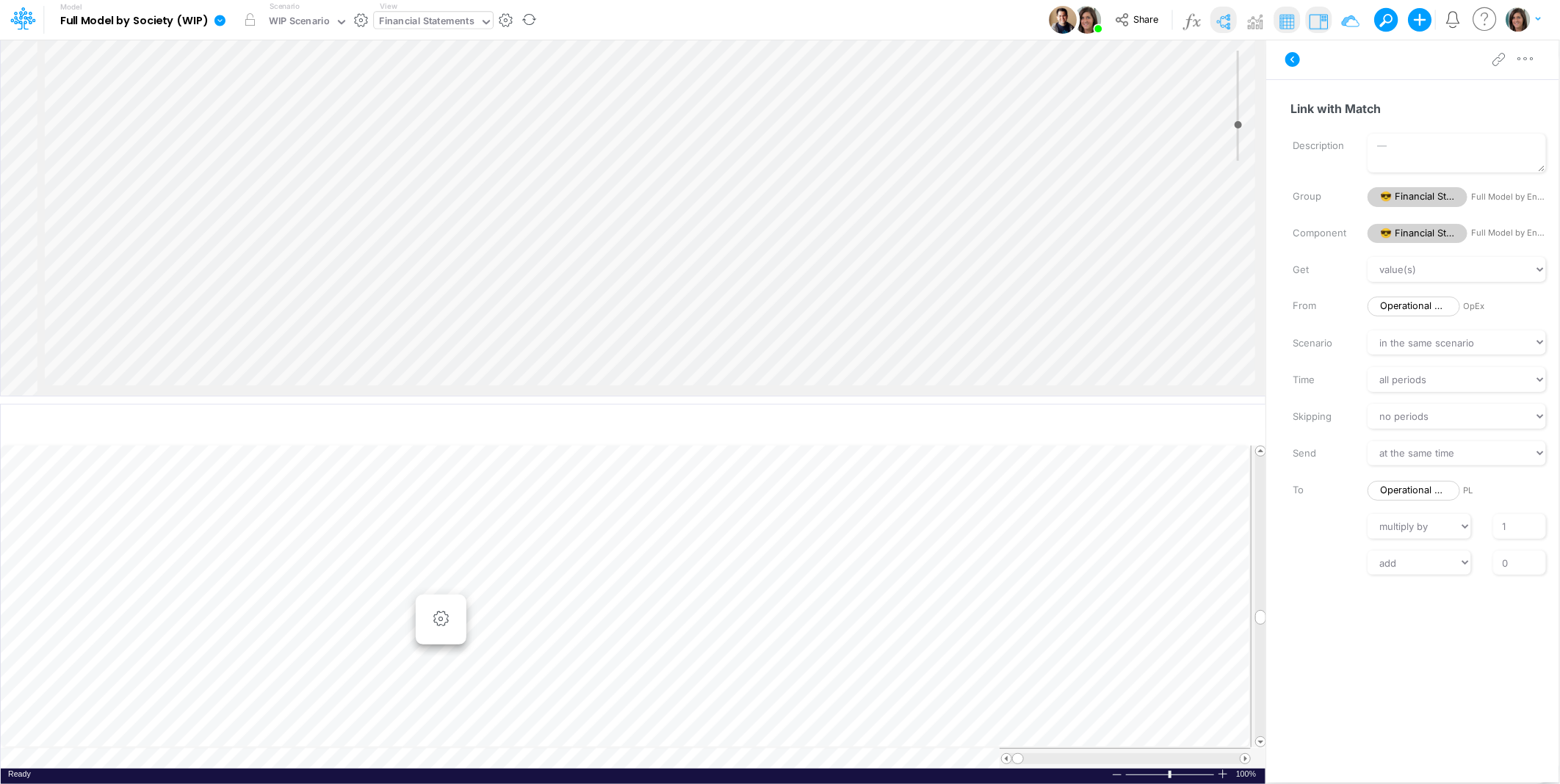
scroll to position [0, 1]
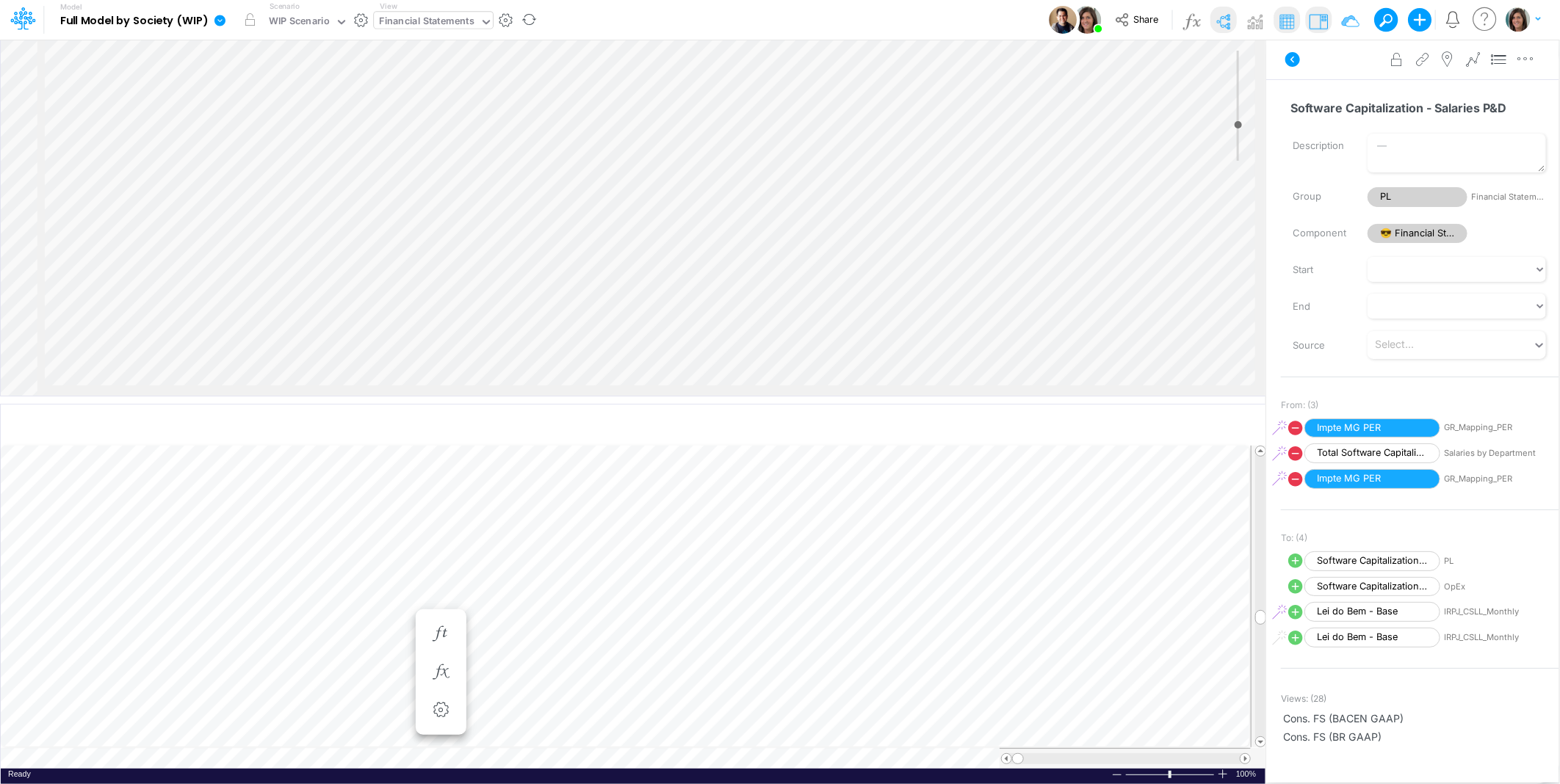
scroll to position [0, 1]
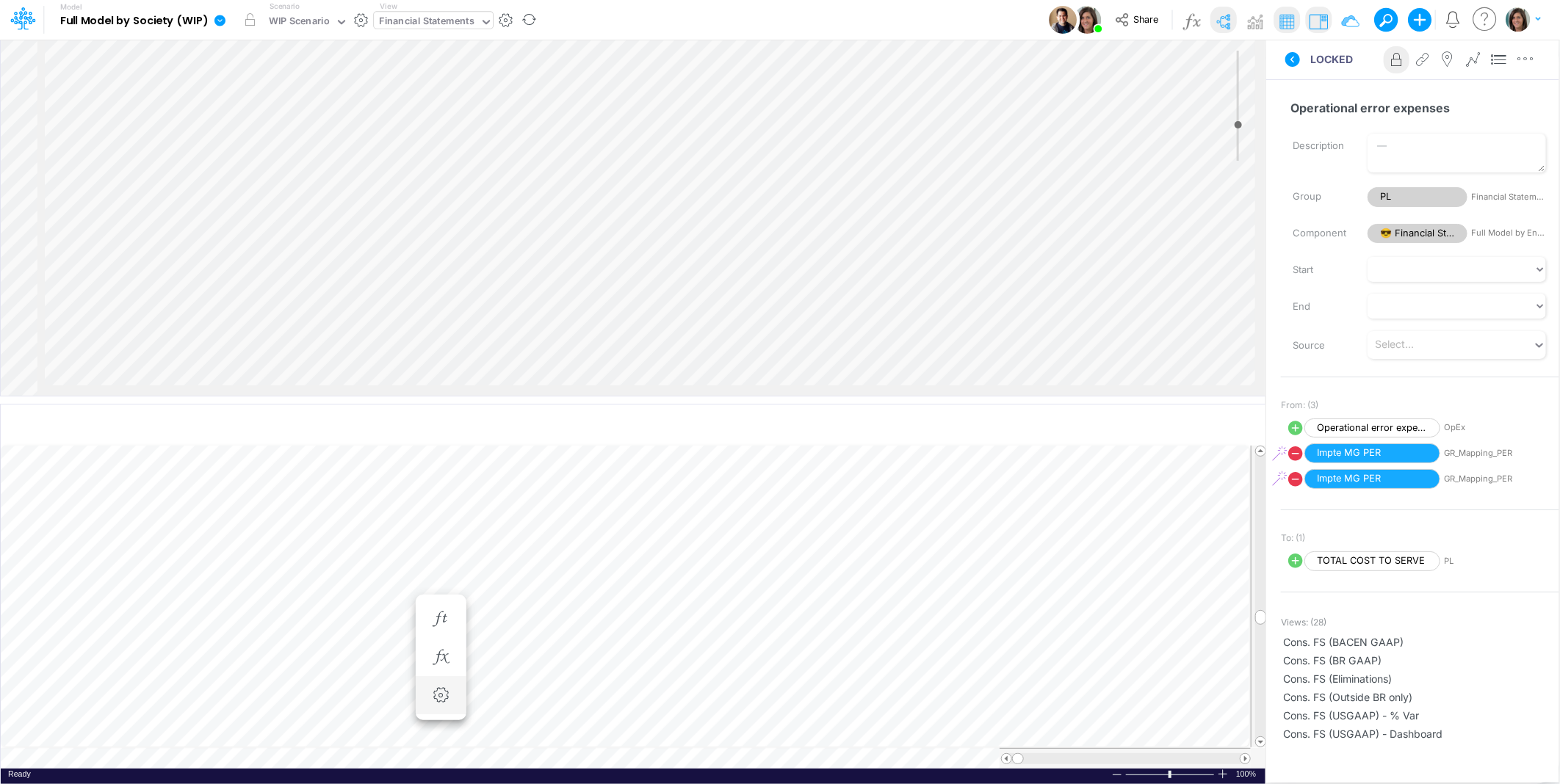
scroll to position [0, 1]
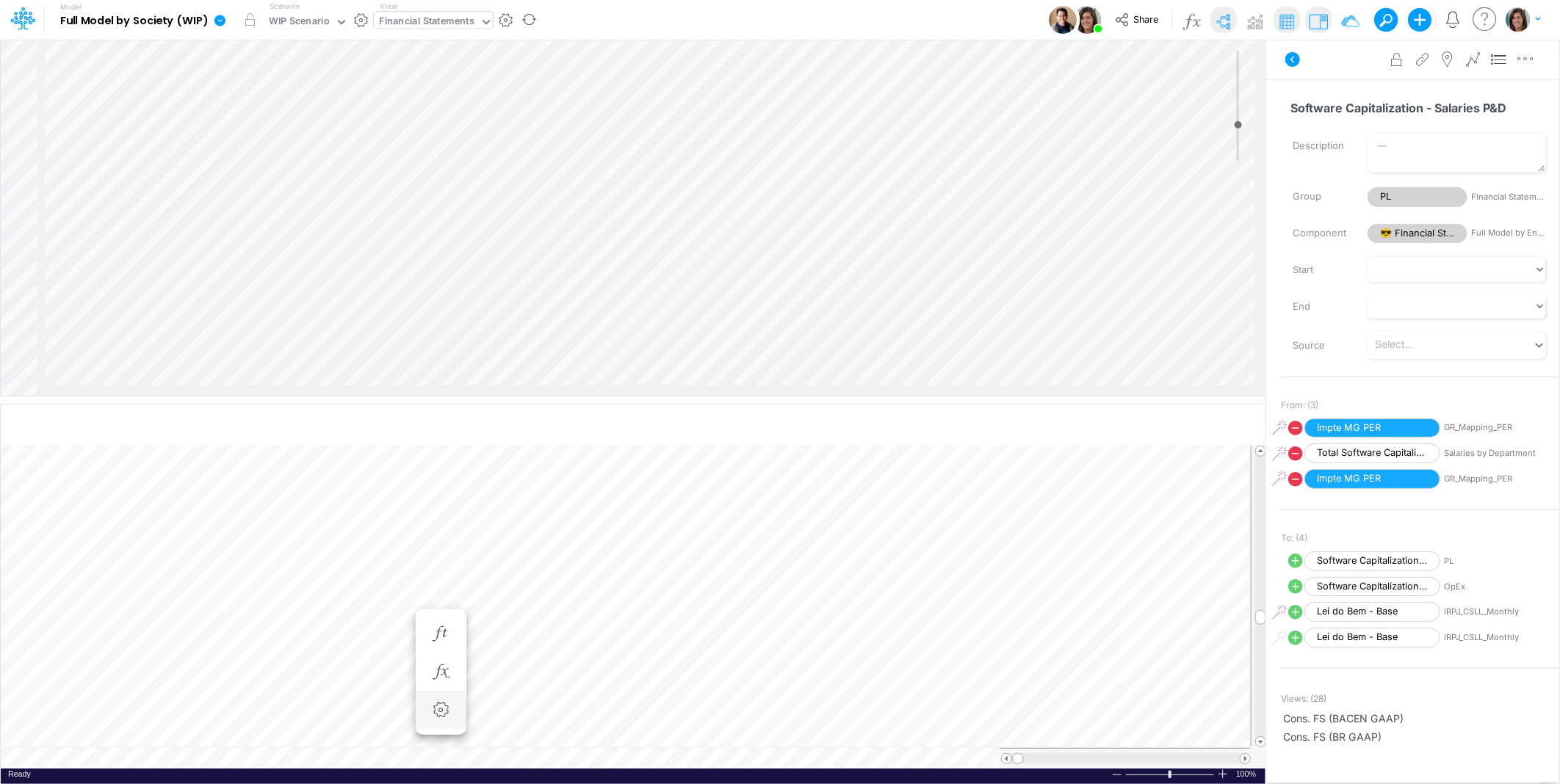
scroll to position [0, 1]
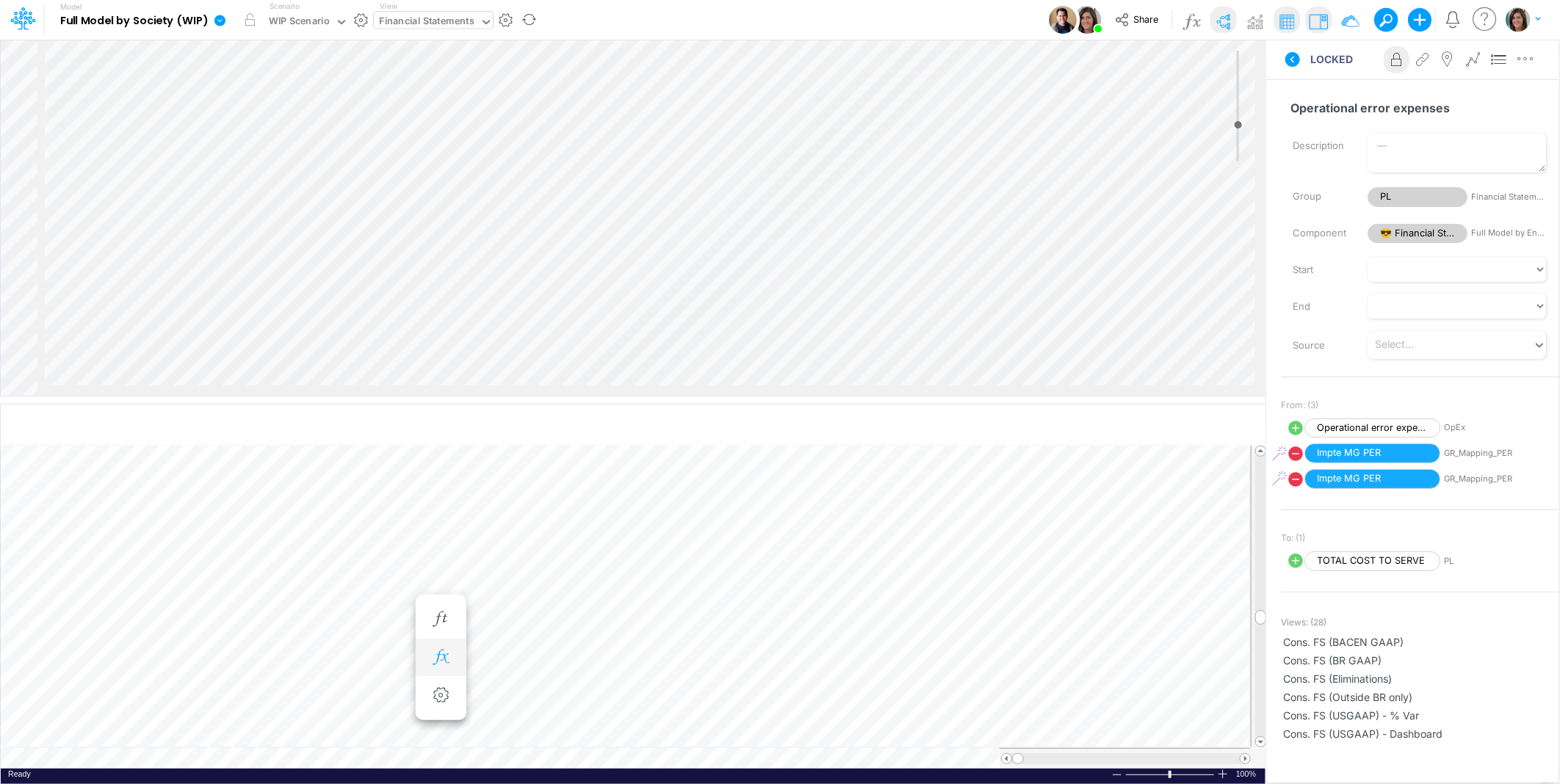
click at [441, 658] on icon "button" at bounding box center [441, 658] width 22 height 16
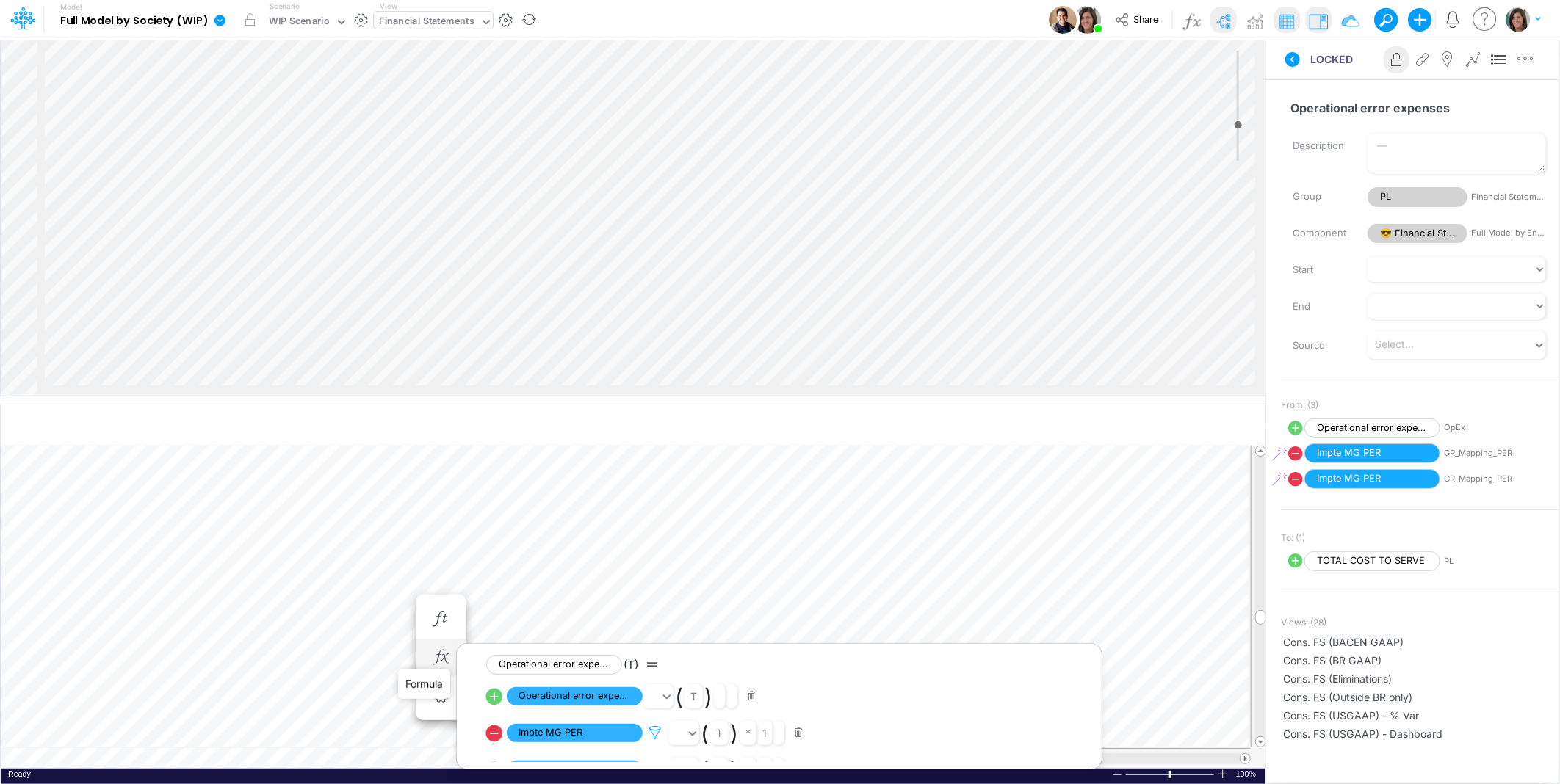
click at [658, 734] on icon at bounding box center [654, 733] width 22 height 16
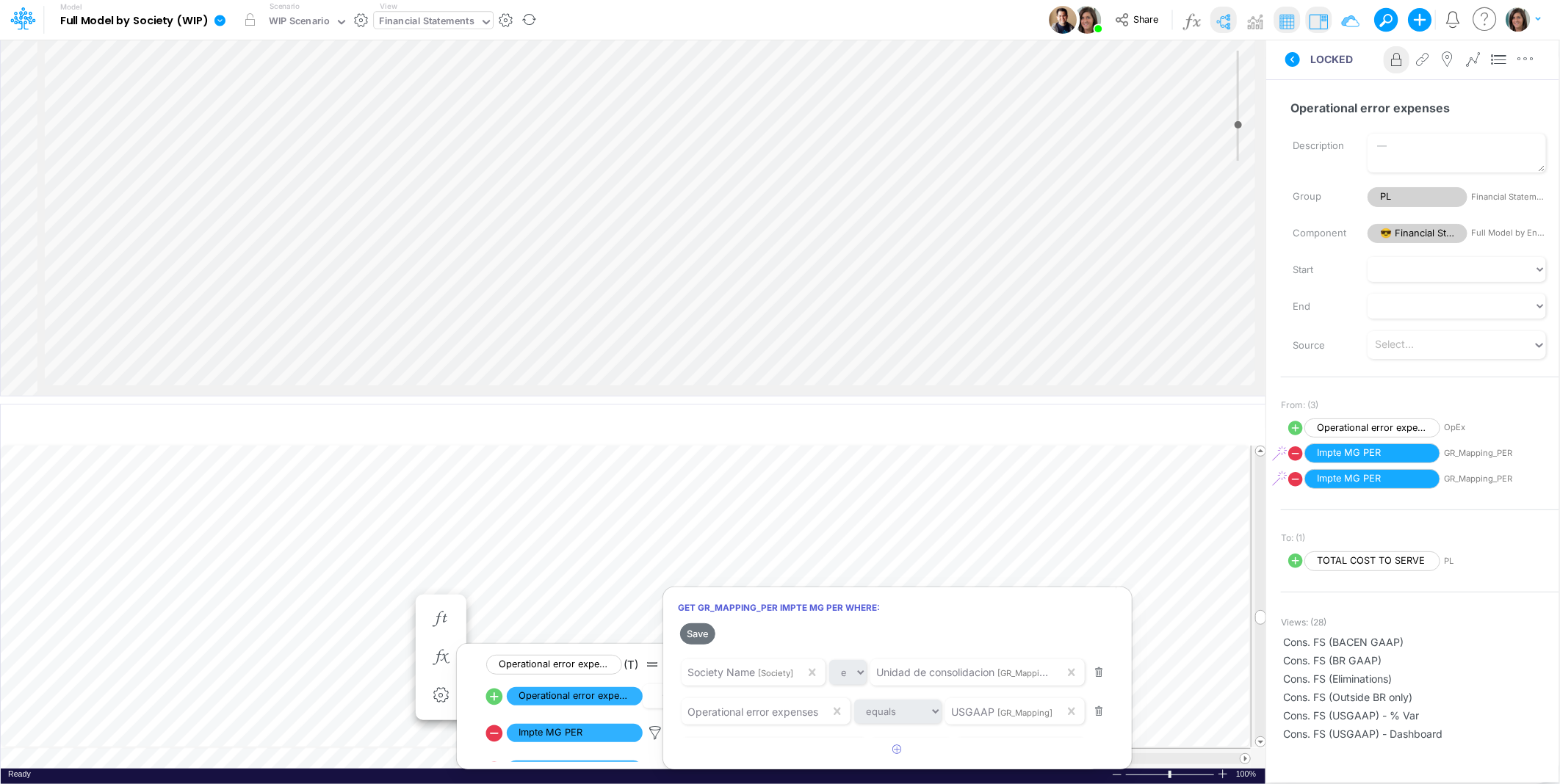
click at [1303, 60] on div at bounding box center [780, 395] width 1560 height 777
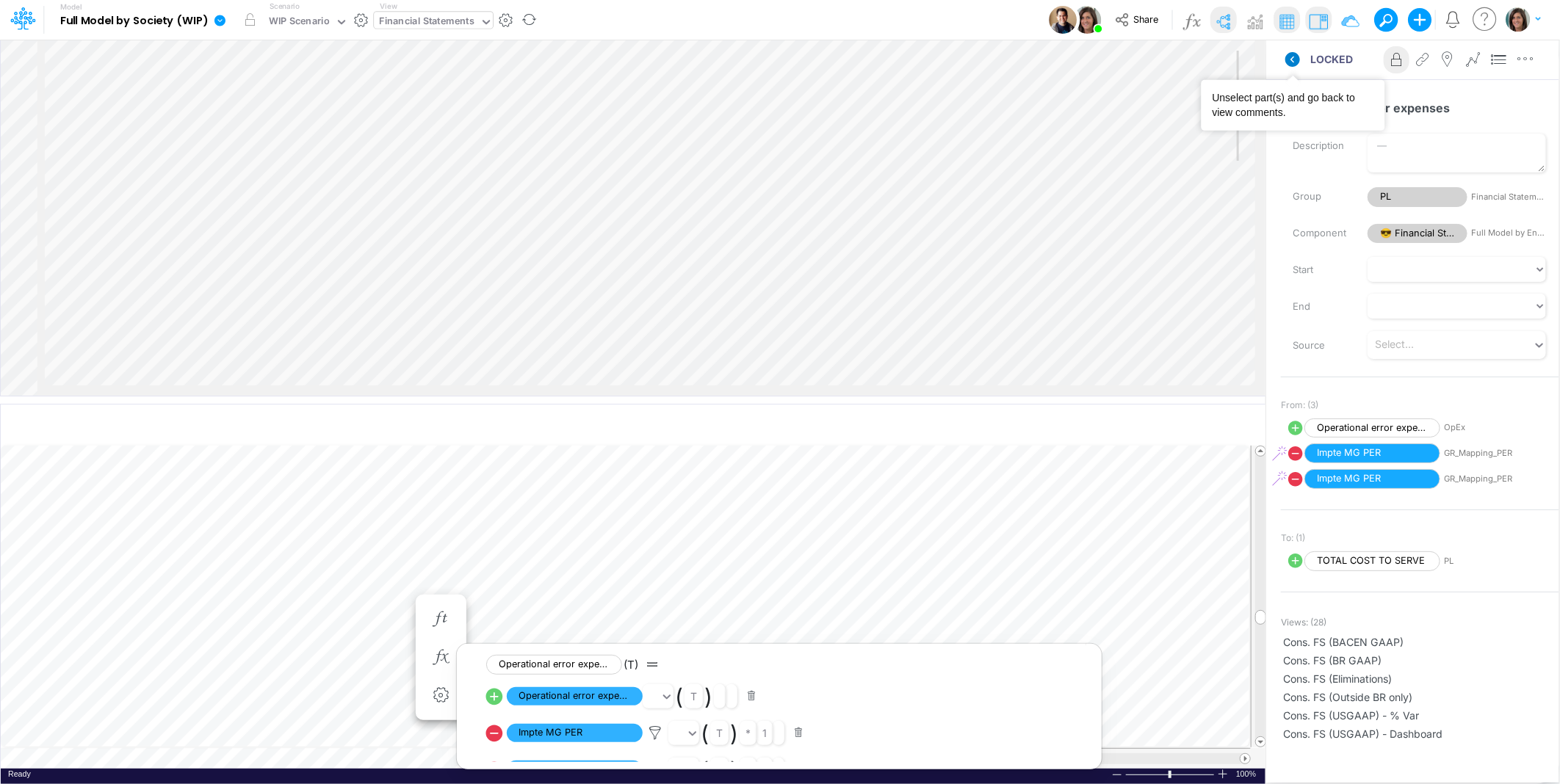
click at [1295, 60] on icon at bounding box center [1292, 59] width 15 height 15
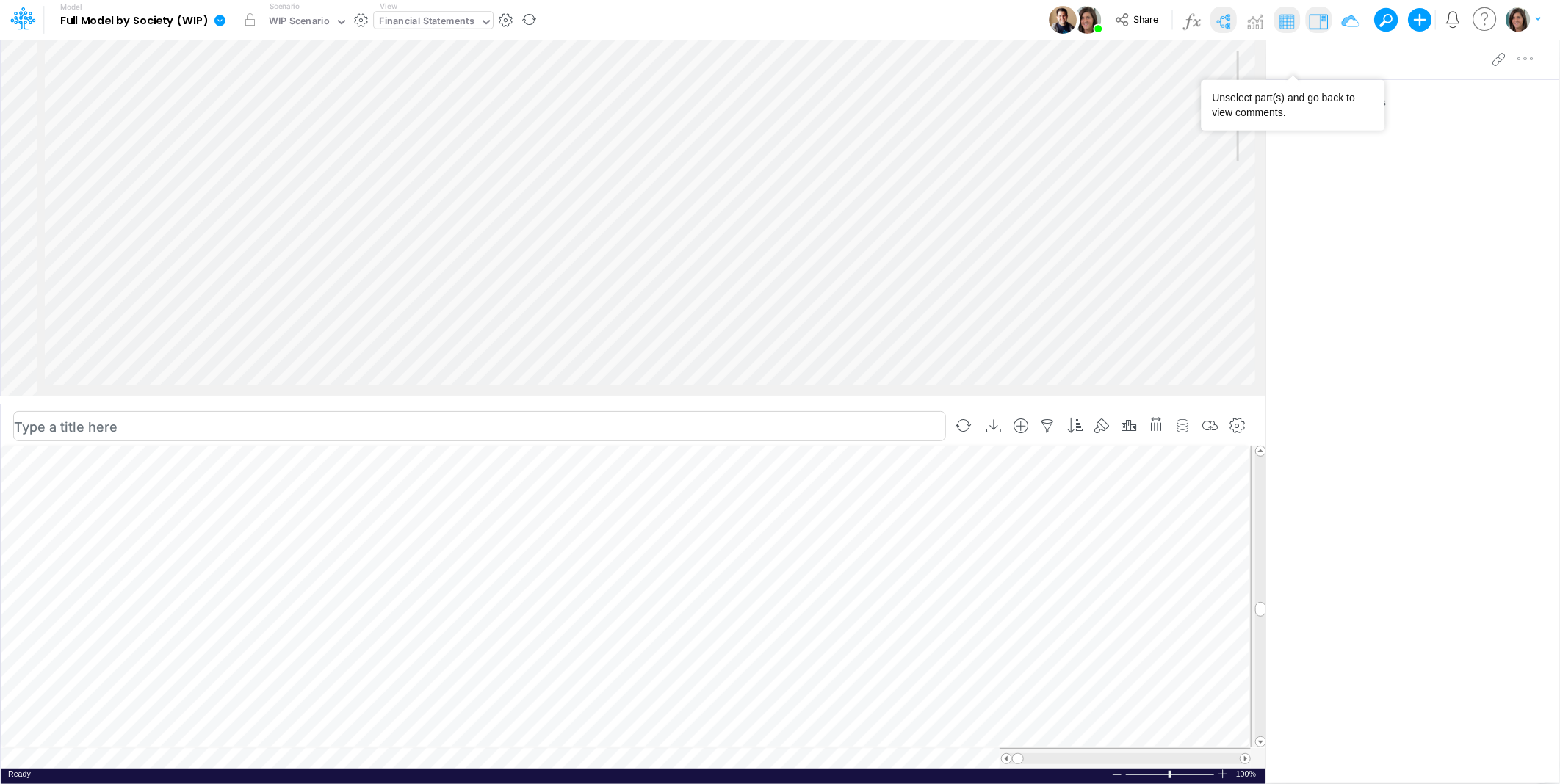
scroll to position [0, 1]
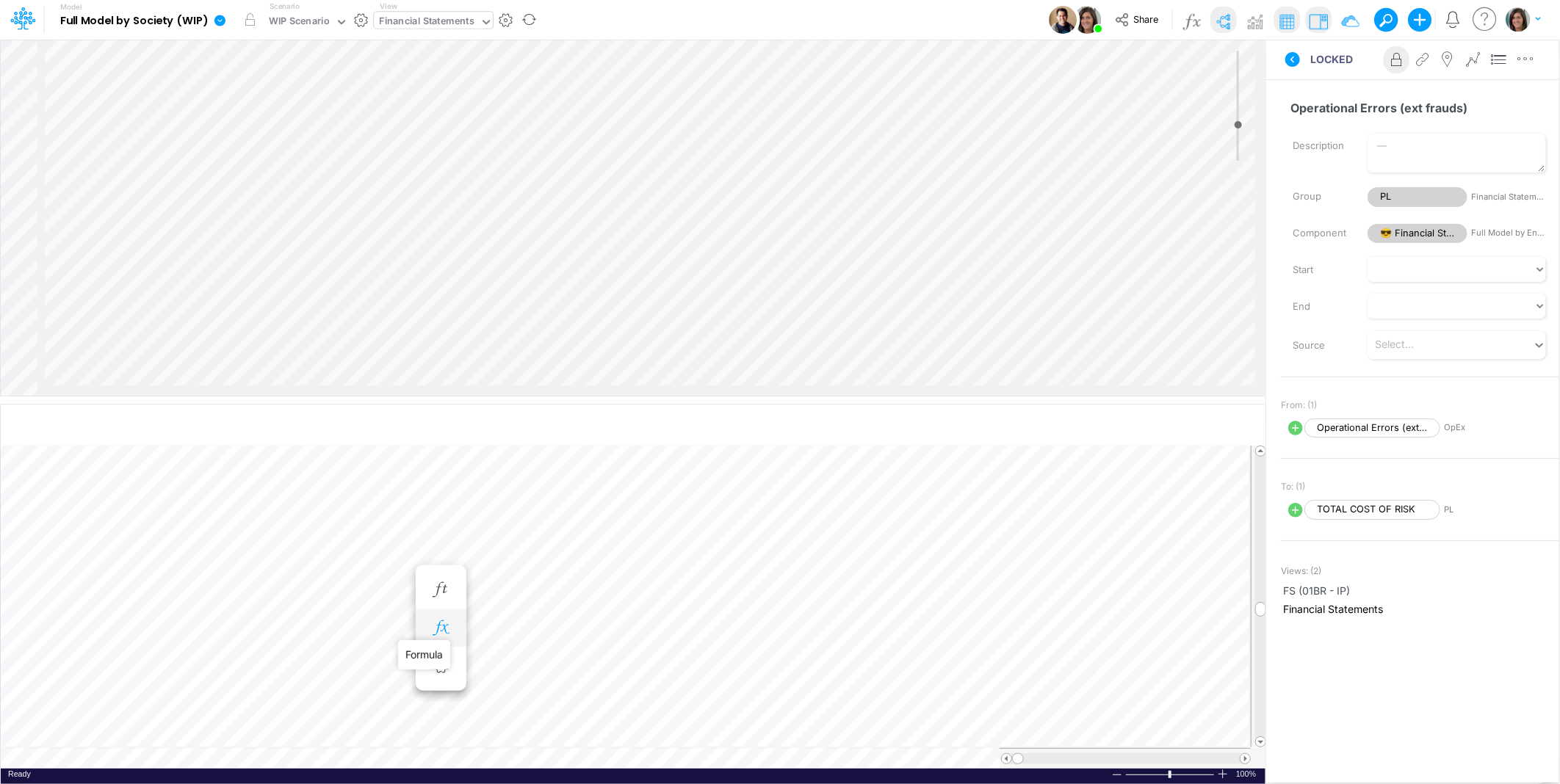
click at [442, 620] on icon "button" at bounding box center [441, 628] width 22 height 16
click at [495, 666] on icon at bounding box center [494, 666] width 17 height 17
select select "1"
select select "Multiply"
select select "Add"
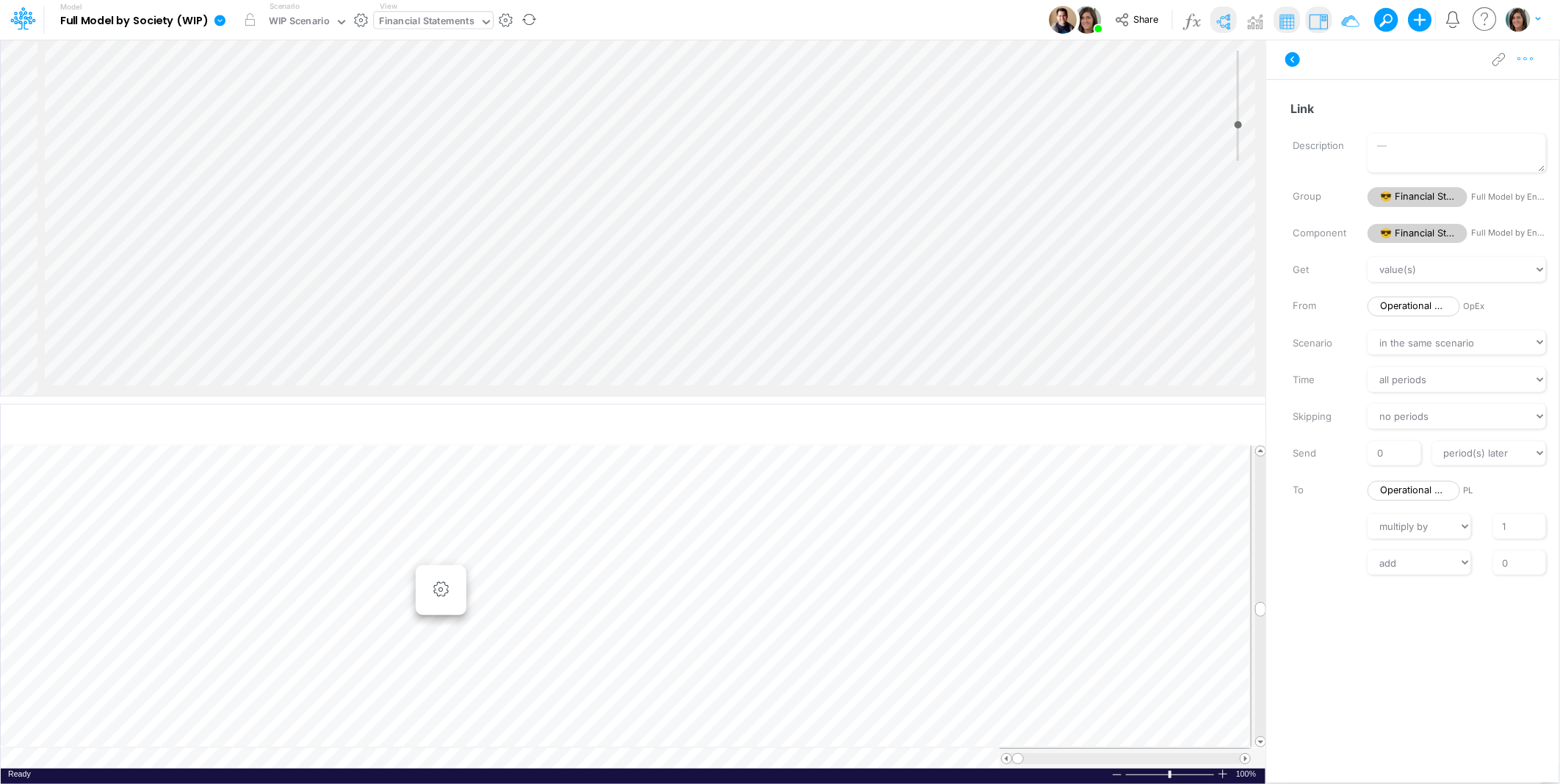
click at [1530, 67] on button "button" at bounding box center [1525, 59] width 27 height 30
click at [1507, 91] on button "Advanced settings" at bounding box center [1449, 96] width 174 height 25
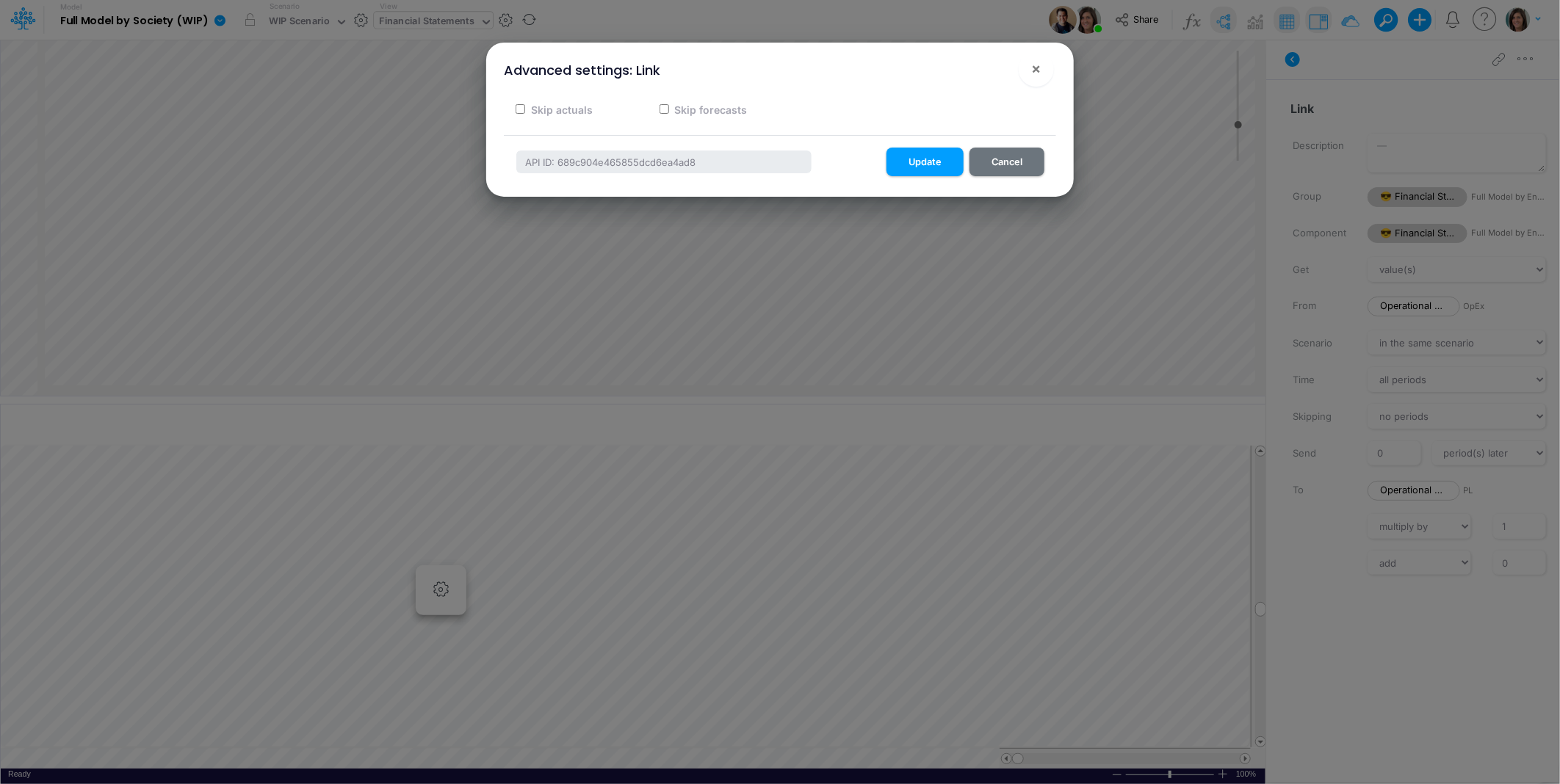
click at [578, 112] on label "Skip actuals" at bounding box center [560, 110] width 64 height 16
click at [525, 112] on input "Skip actuals" at bounding box center [520, 109] width 10 height 10
checkbox input "true"
click at [920, 160] on button "Update" at bounding box center [925, 161] width 77 height 29
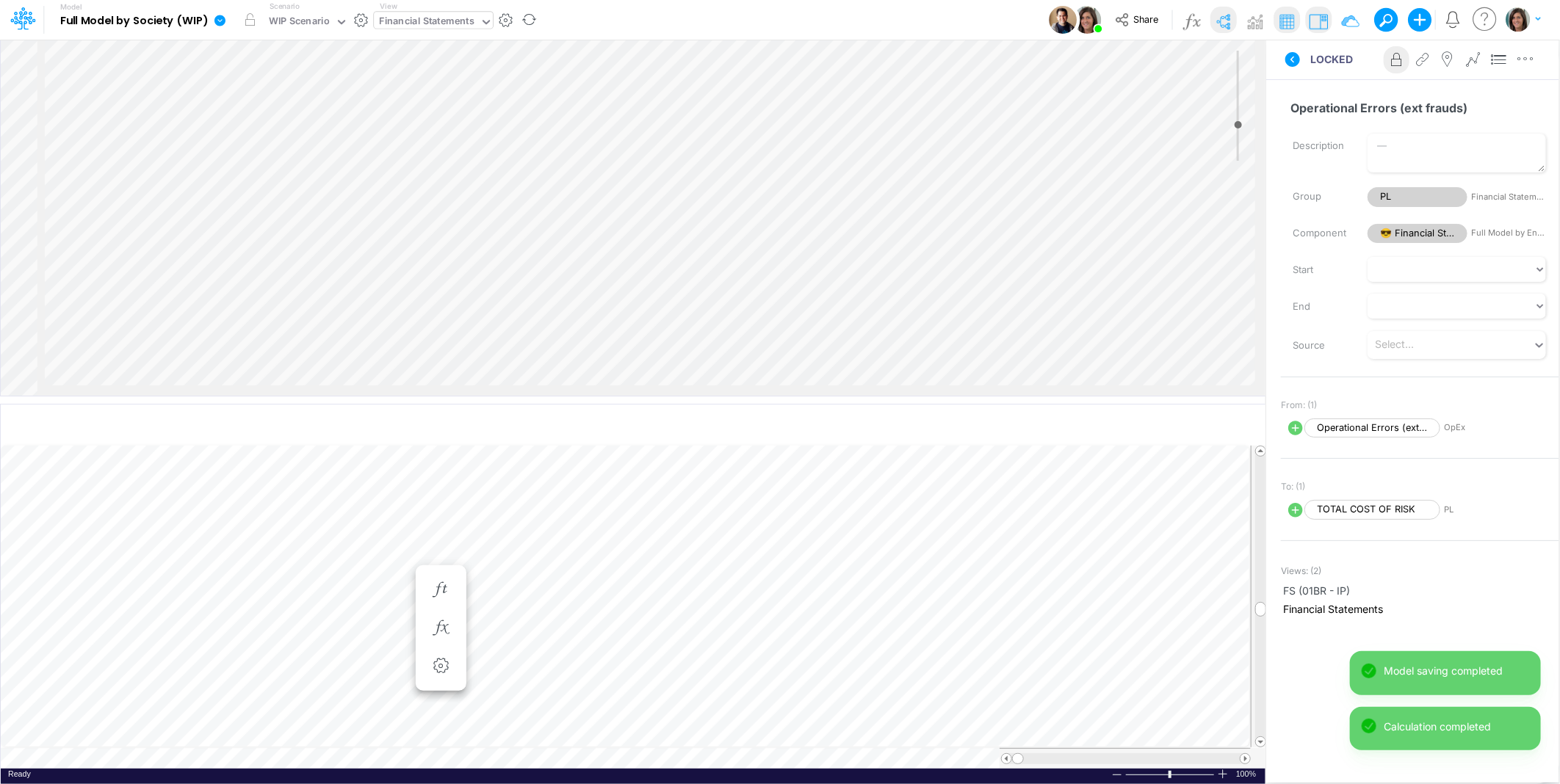
select select "Multiply"
select select "Add"
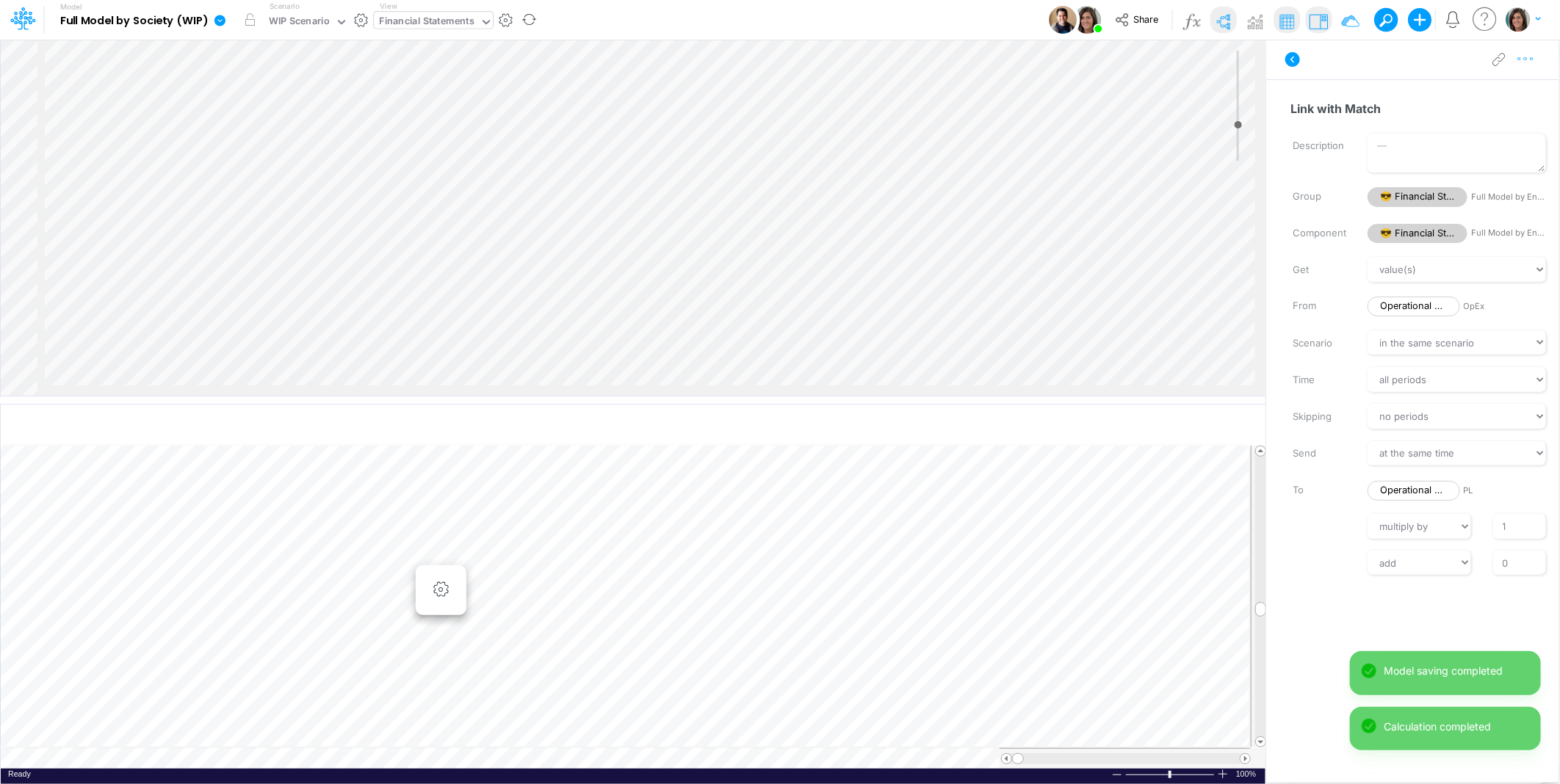
click at [1530, 57] on icon "button" at bounding box center [1525, 59] width 22 height 16
click at [1371, 97] on icon "button" at bounding box center [1379, 94] width 22 height 11
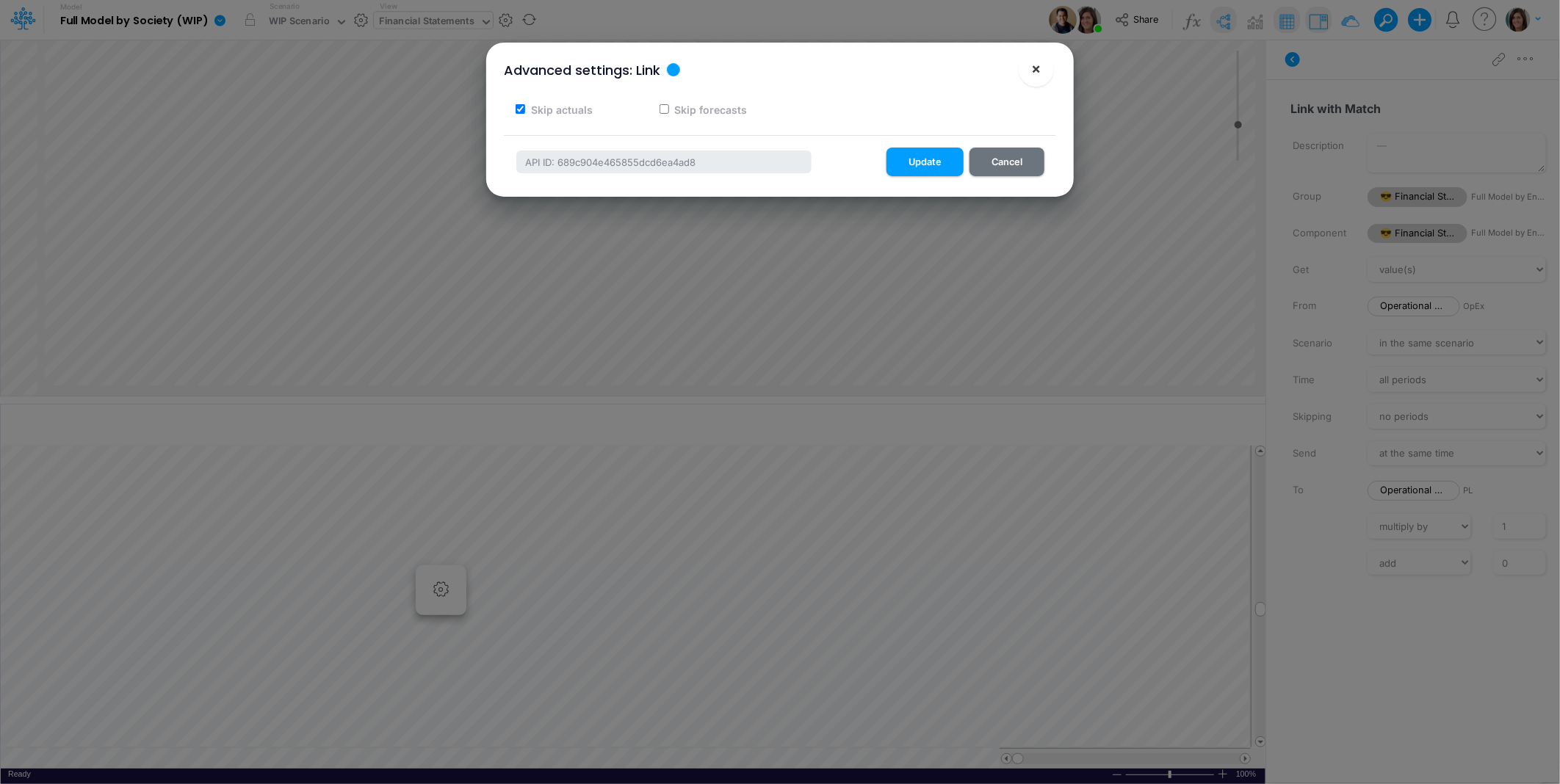
click at [1036, 72] on span "×" at bounding box center [1037, 68] width 10 height 17
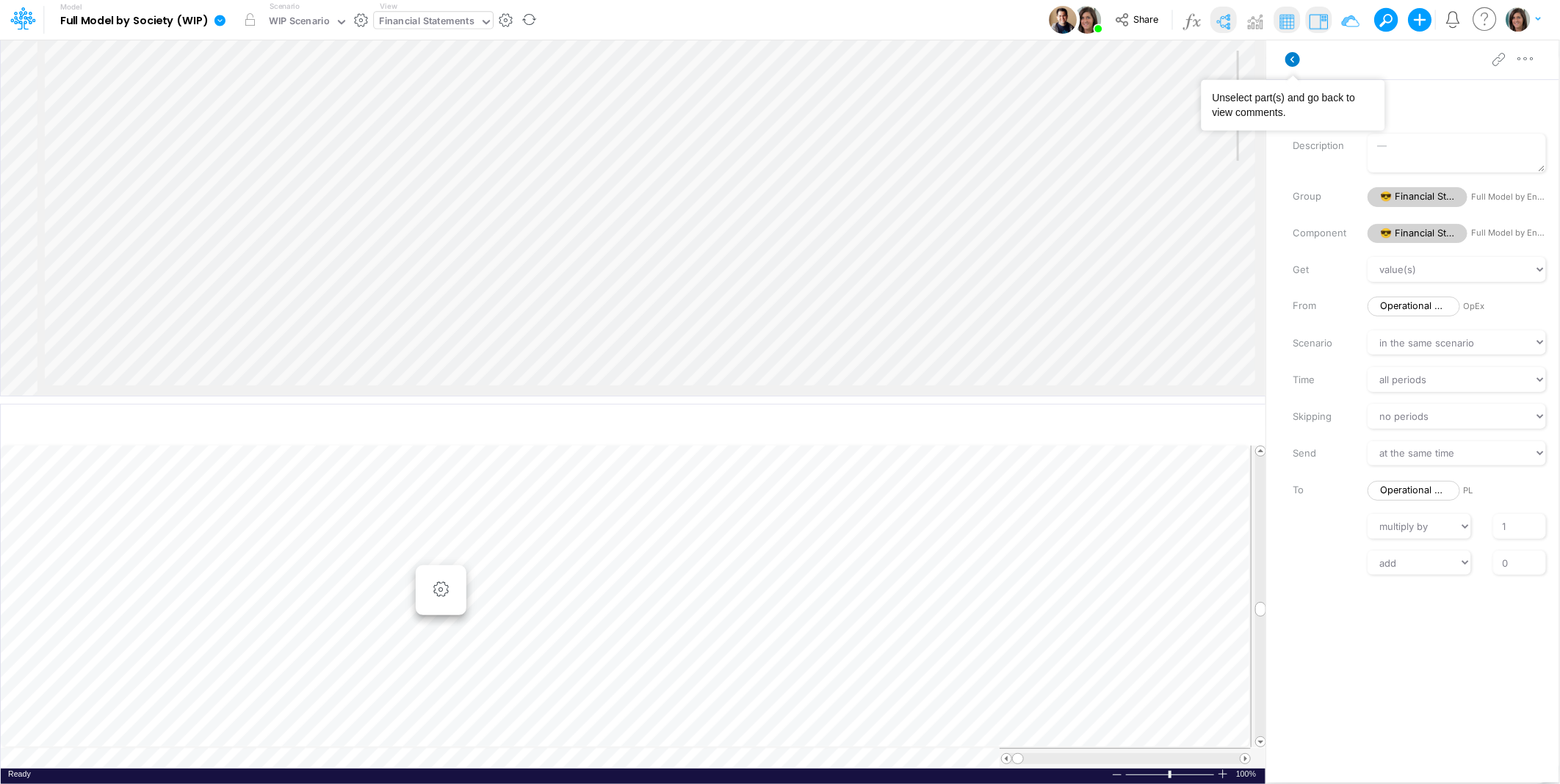
click at [1294, 58] on icon at bounding box center [1292, 59] width 15 height 15
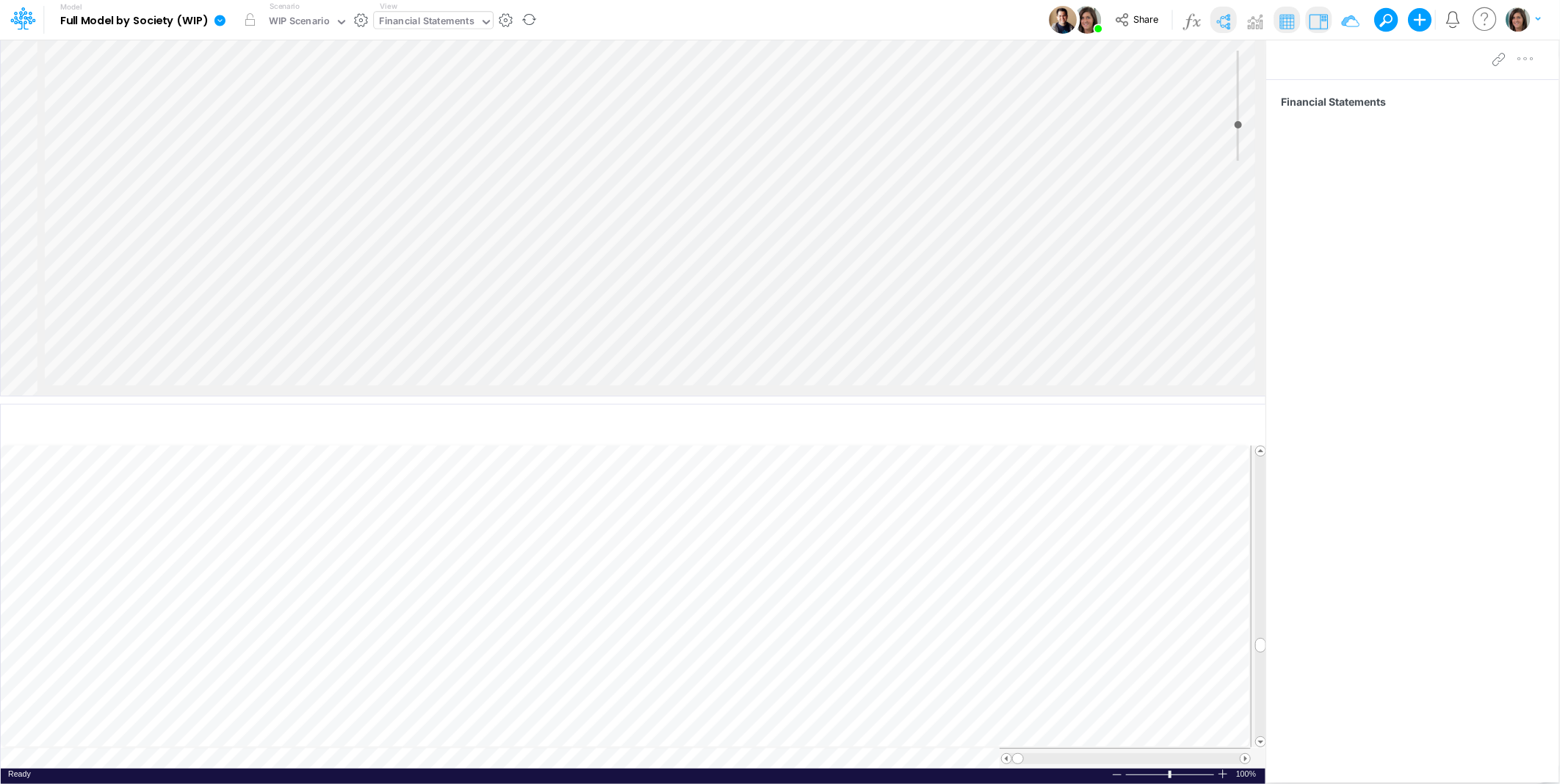
scroll to position [0, 1]
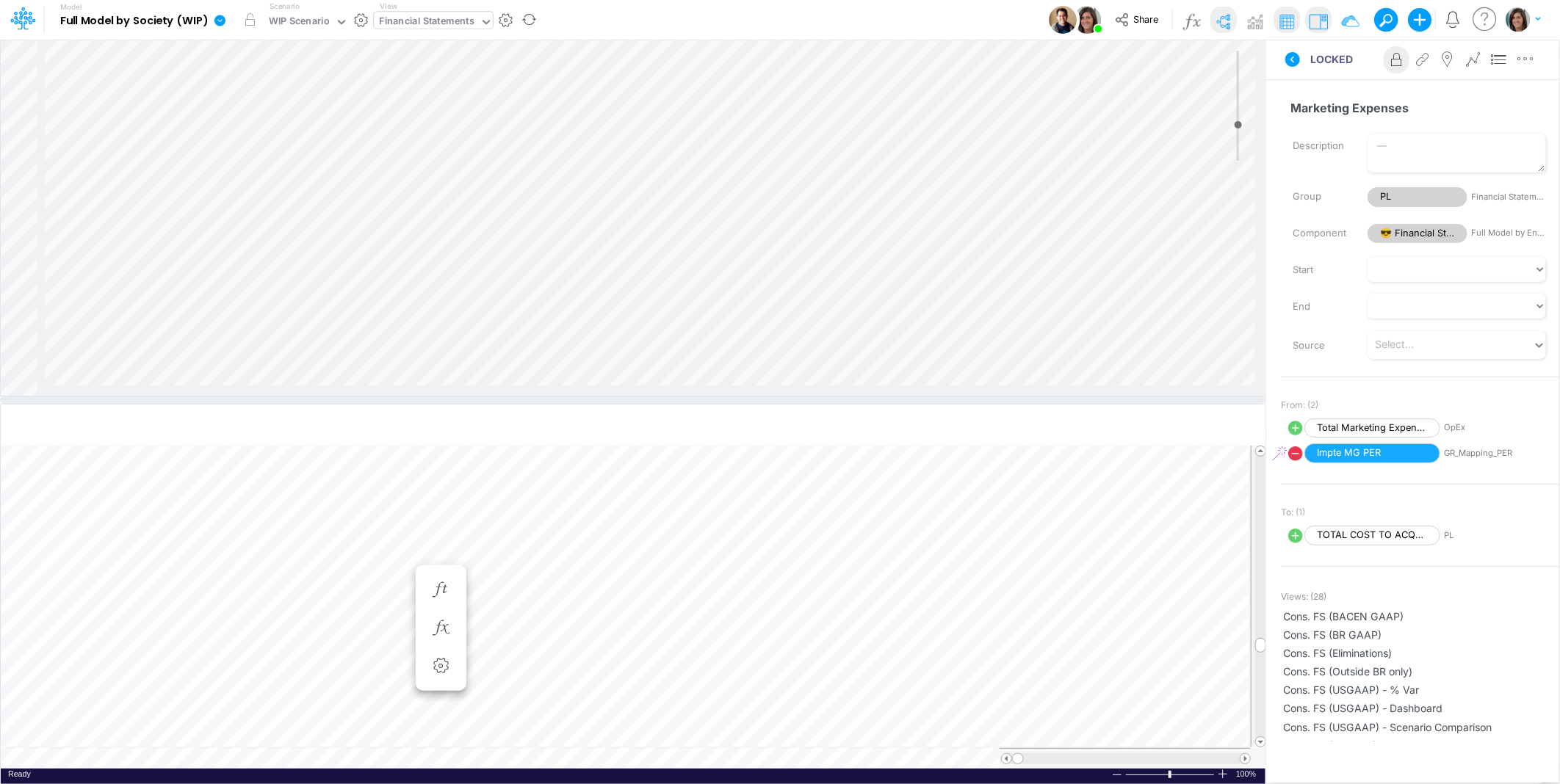
scroll to position [1329, 742]
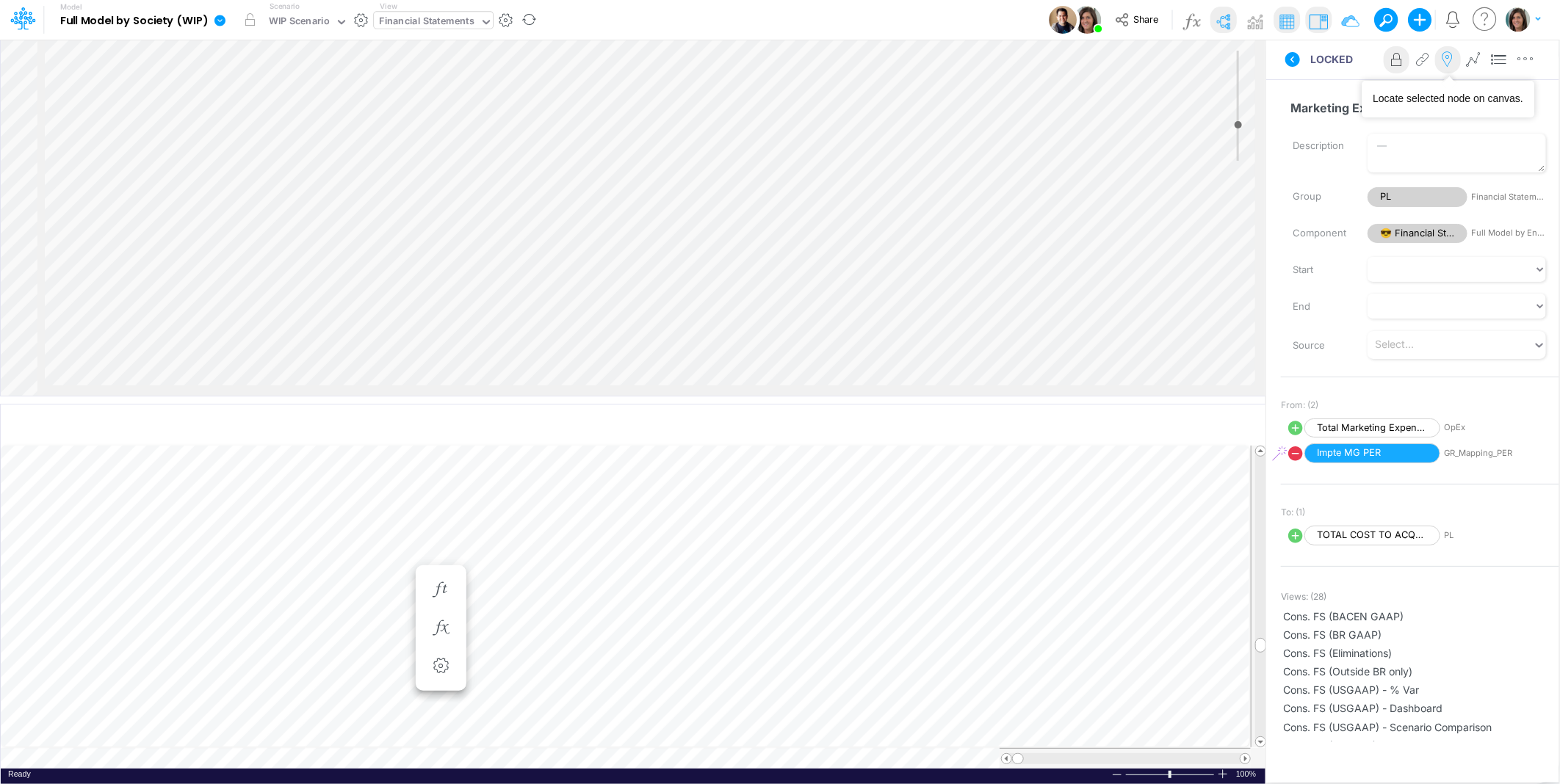
click at [1451, 58] on icon at bounding box center [1447, 60] width 22 height 16
select select "Multiply"
select select "Add"
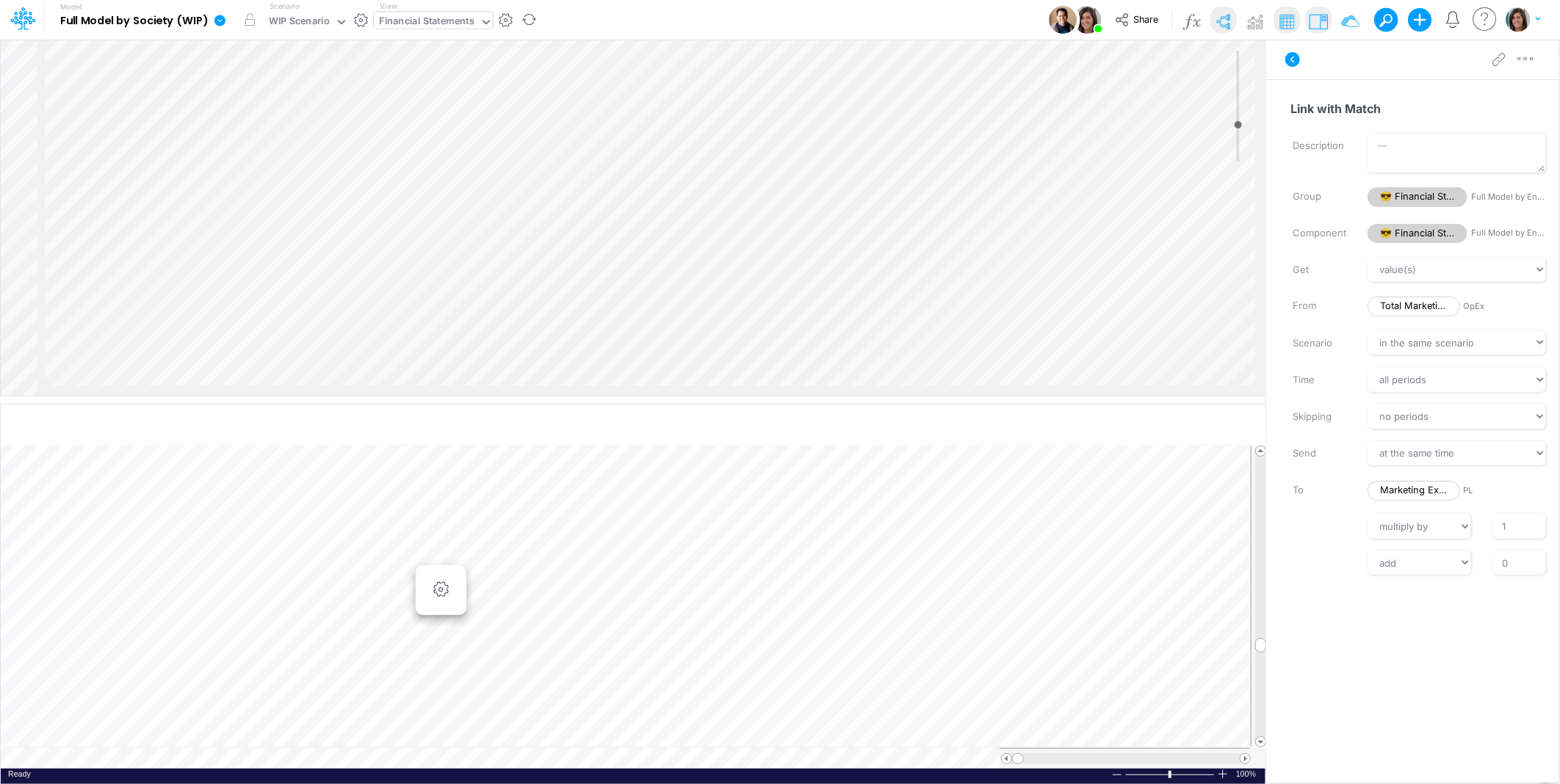
scroll to position [3876, 742]
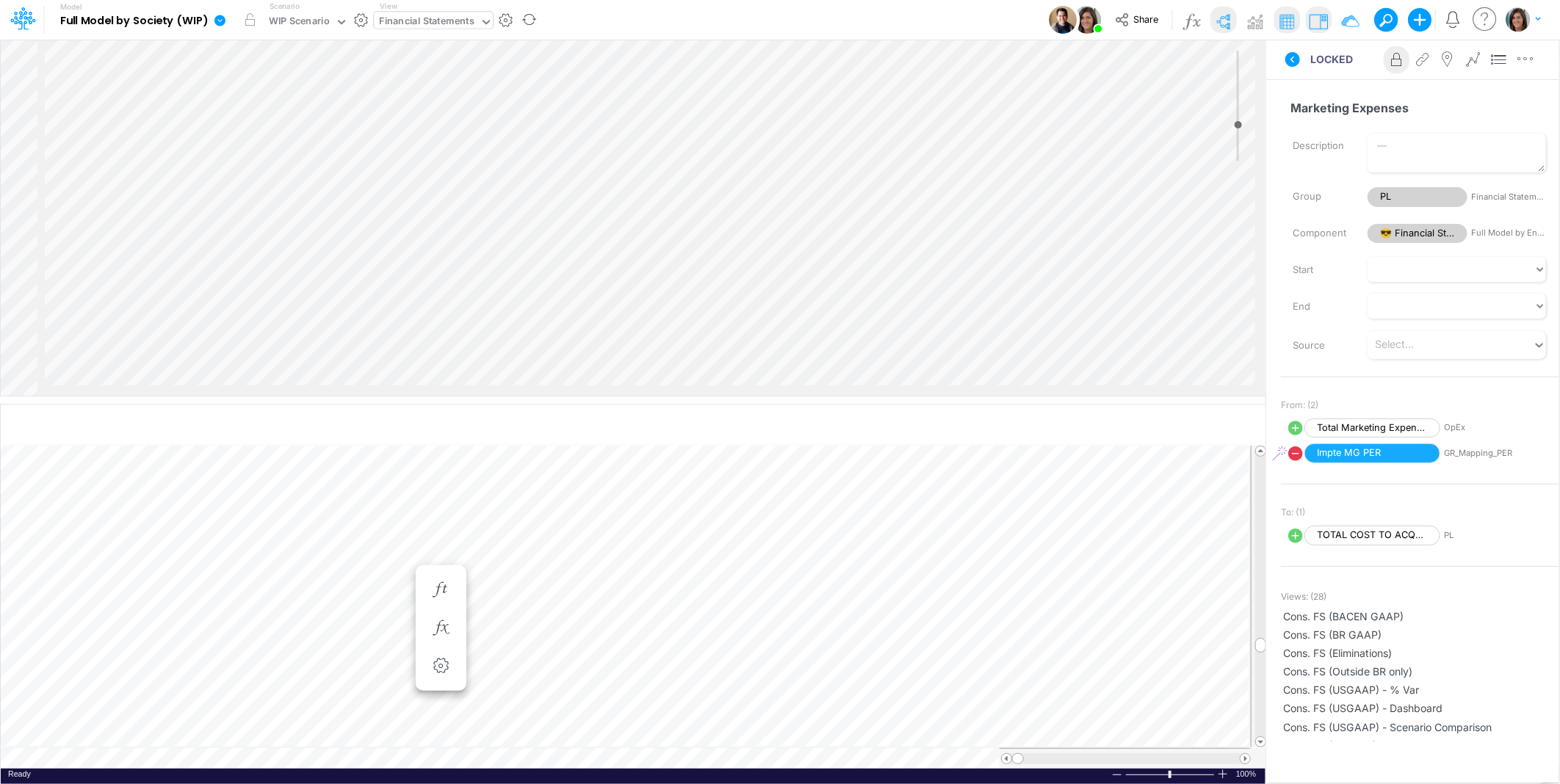
select select "Multiply"
select select "Add"
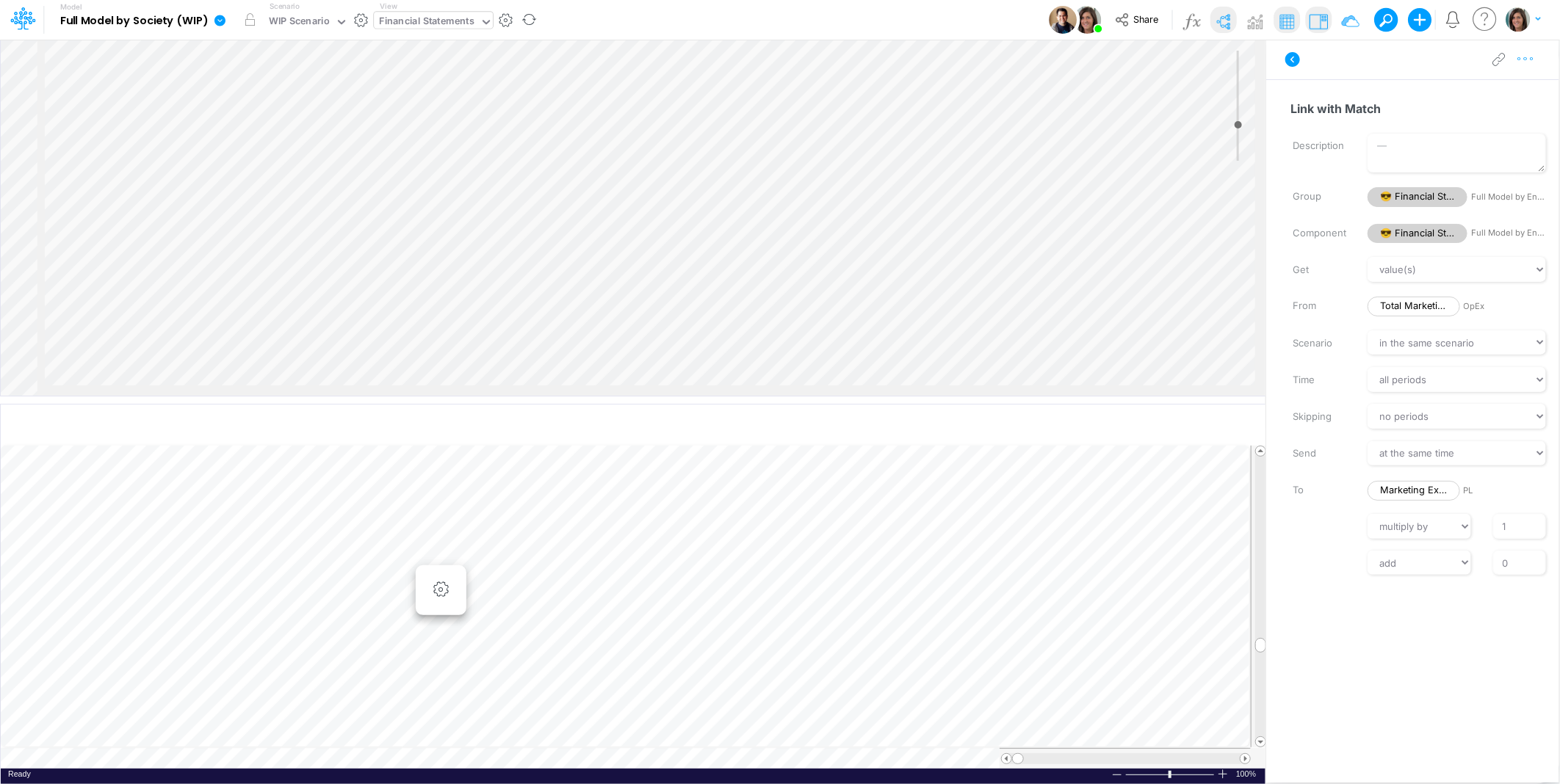
click at [1529, 60] on icon "button" at bounding box center [1525, 59] width 22 height 16
click at [1499, 95] on button "Advanced settings" at bounding box center [1449, 96] width 174 height 25
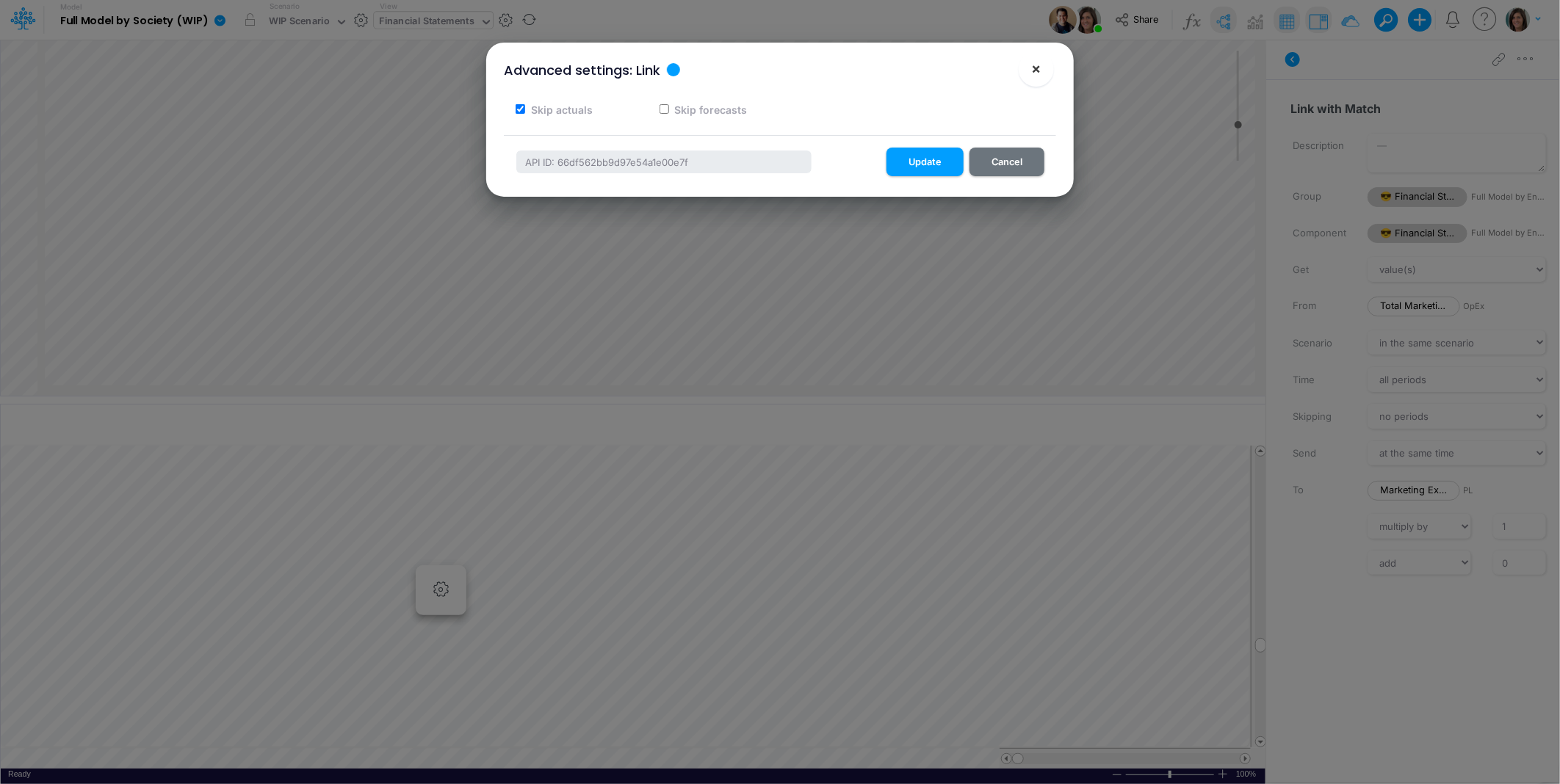
click at [1038, 72] on span "×" at bounding box center [1037, 68] width 10 height 17
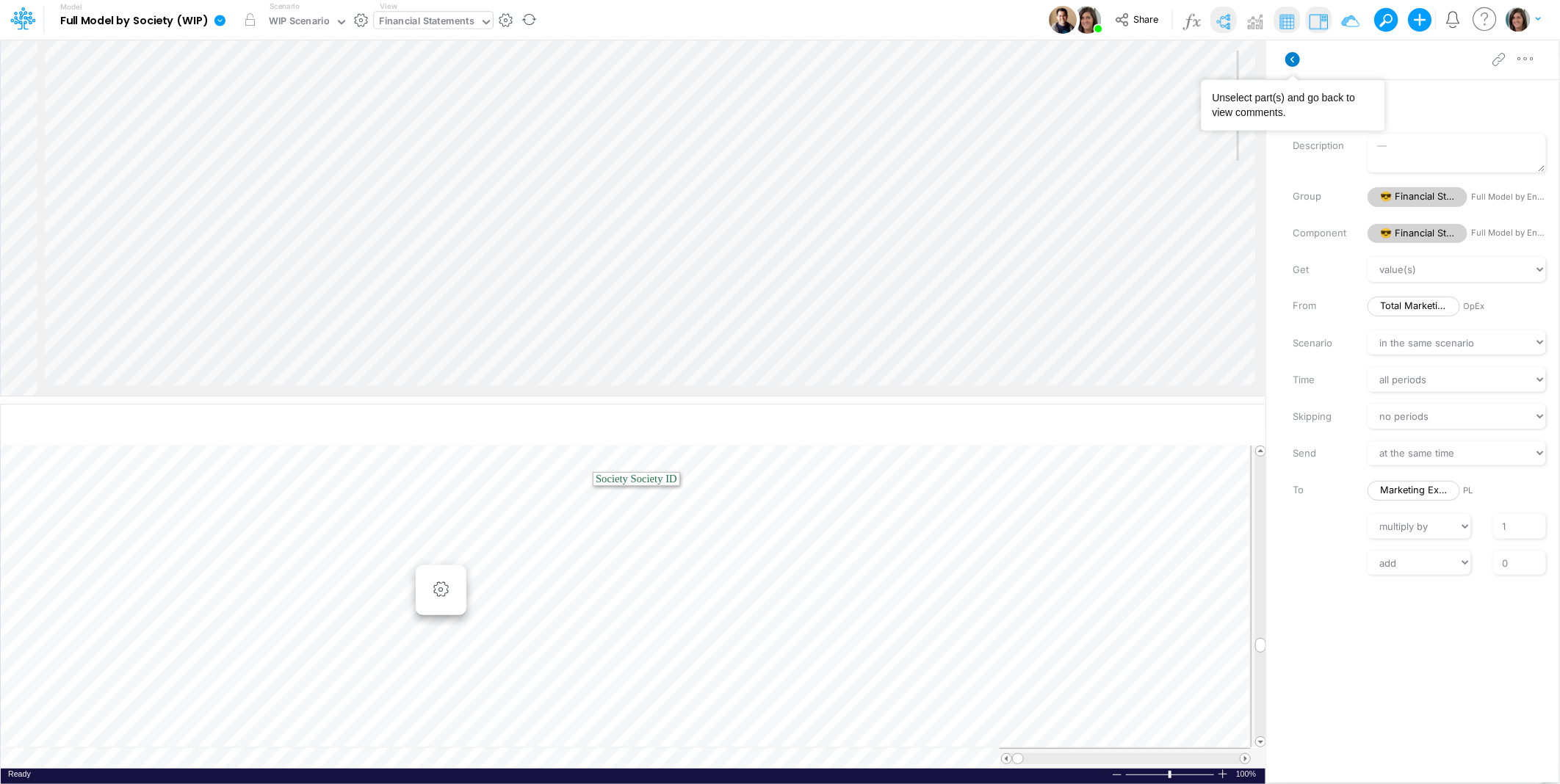
click at [1287, 57] on icon at bounding box center [1292, 59] width 15 height 15
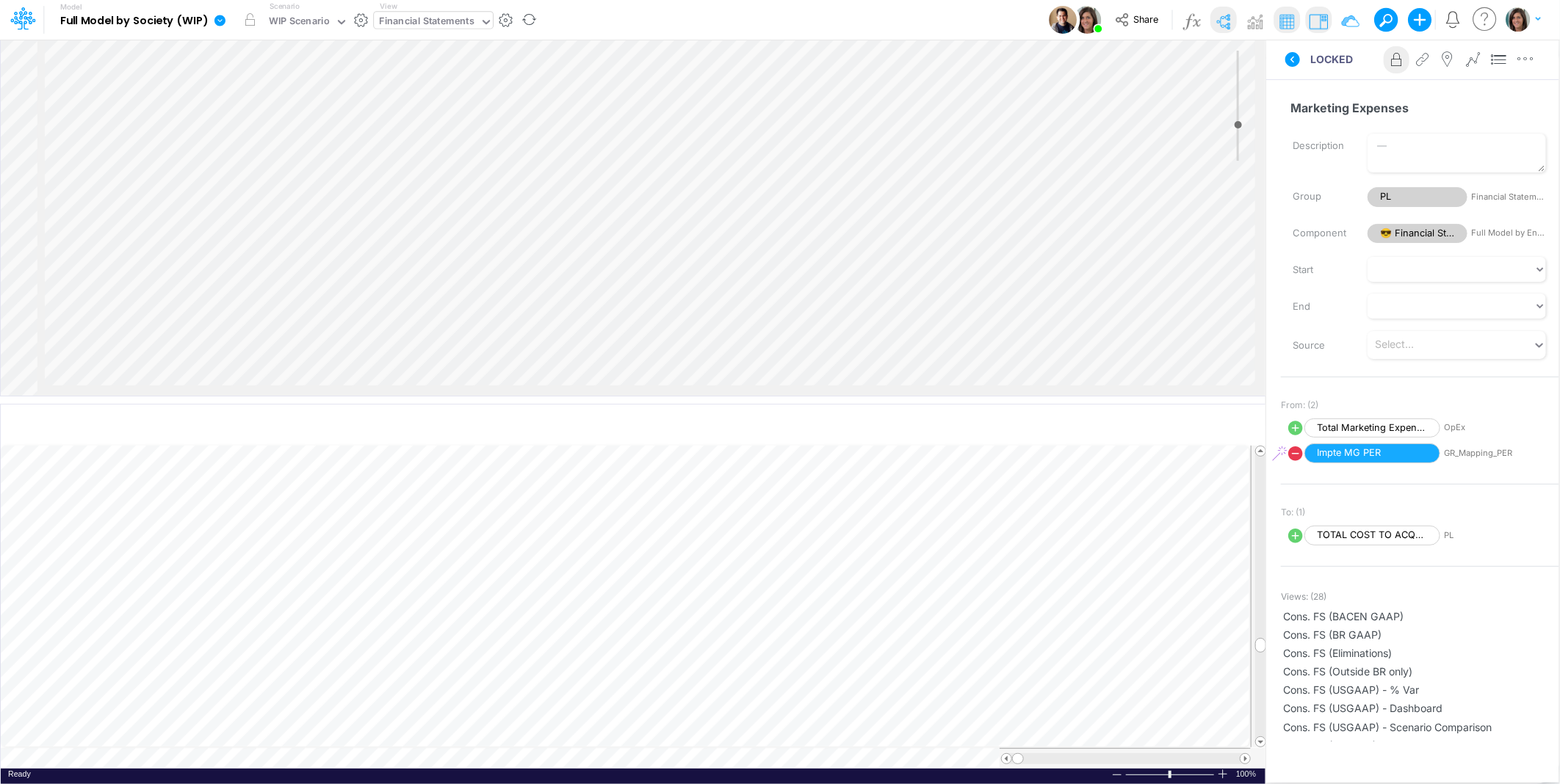
click at [452, 759] on td at bounding box center [626, 759] width 1250 height 21
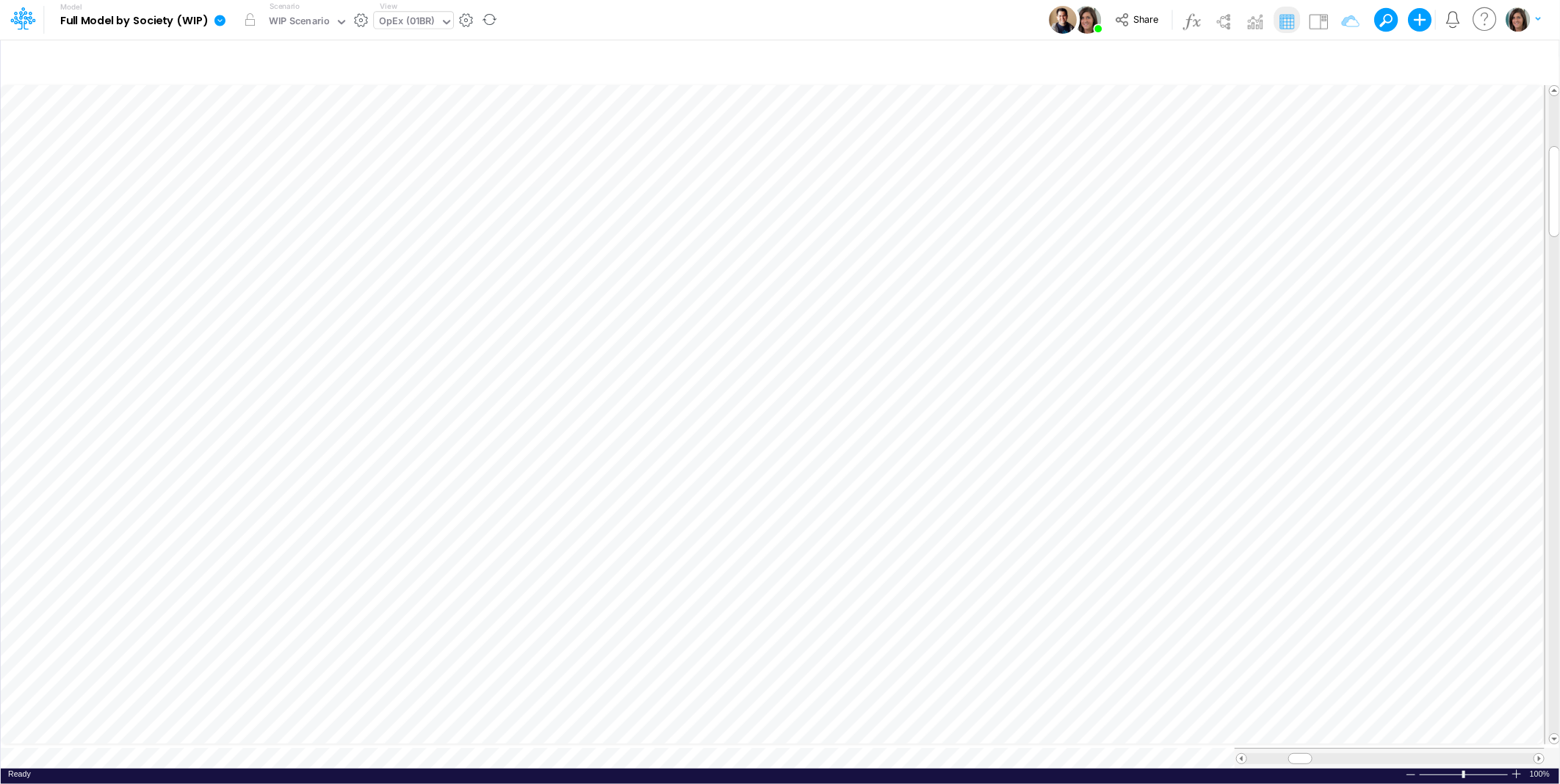
scroll to position [0, 1]
click at [352, 450] on icon "button" at bounding box center [353, 454] width 22 height 16
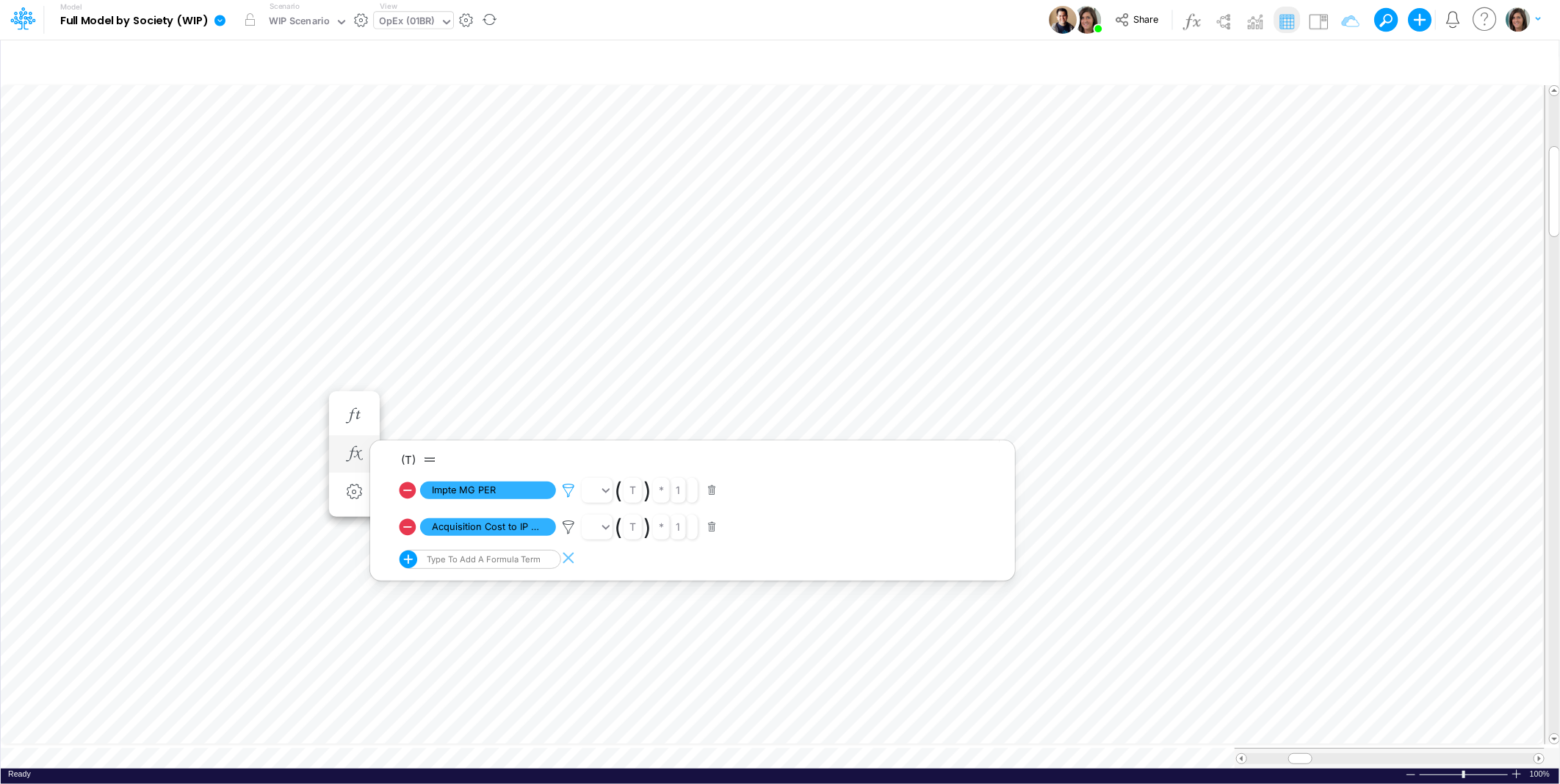
click at [577, 489] on icon at bounding box center [568, 491] width 22 height 16
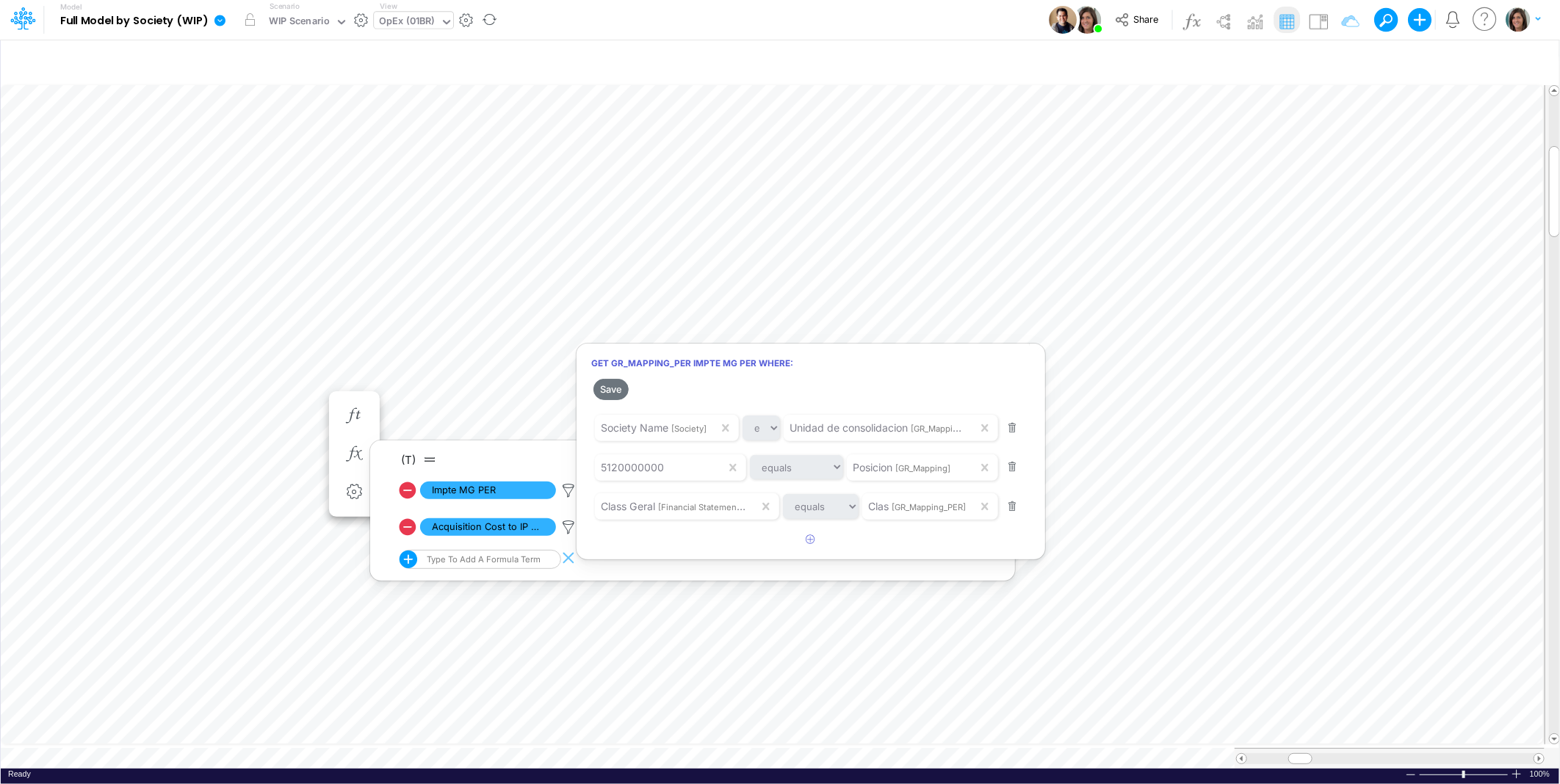
click at [570, 487] on div at bounding box center [780, 395] width 1560 height 777
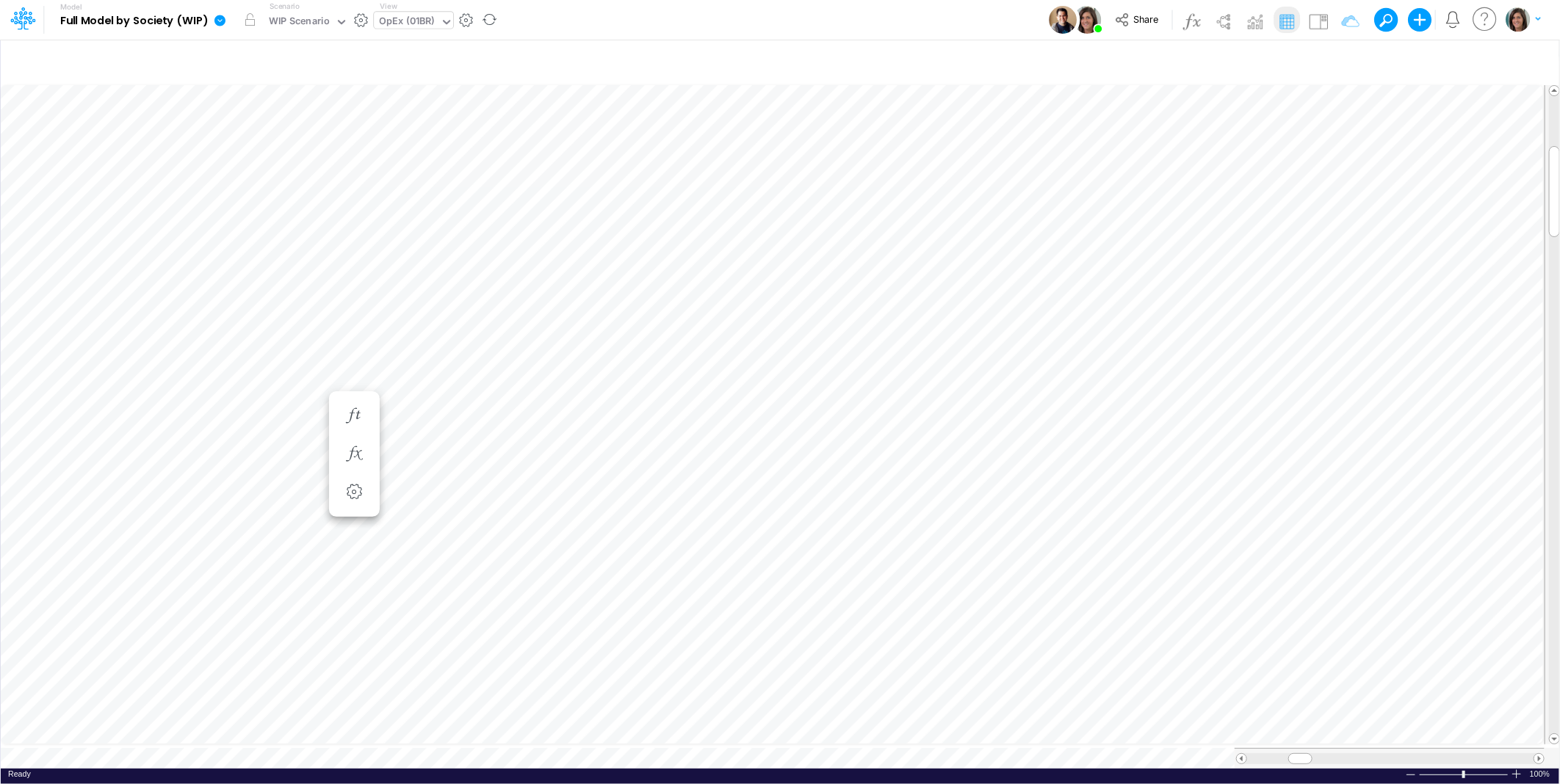
scroll to position [0, 1]
drag, startPoint x: 1316, startPoint y: 17, endPoint x: 1294, endPoint y: 51, distance: 40.5
click at [1316, 17] on img at bounding box center [1318, 21] width 24 height 24
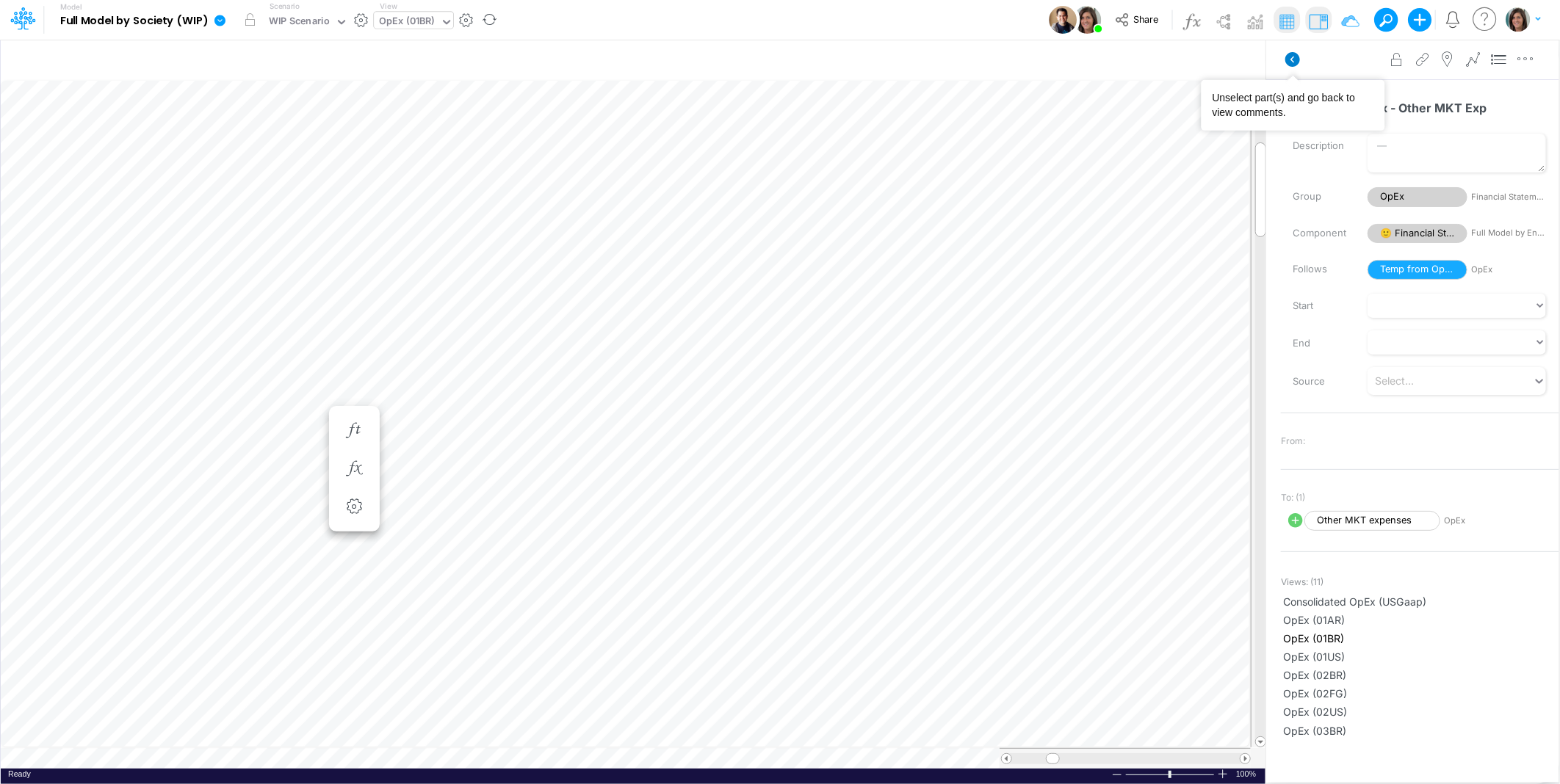
click at [1294, 53] on icon at bounding box center [1292, 59] width 15 height 15
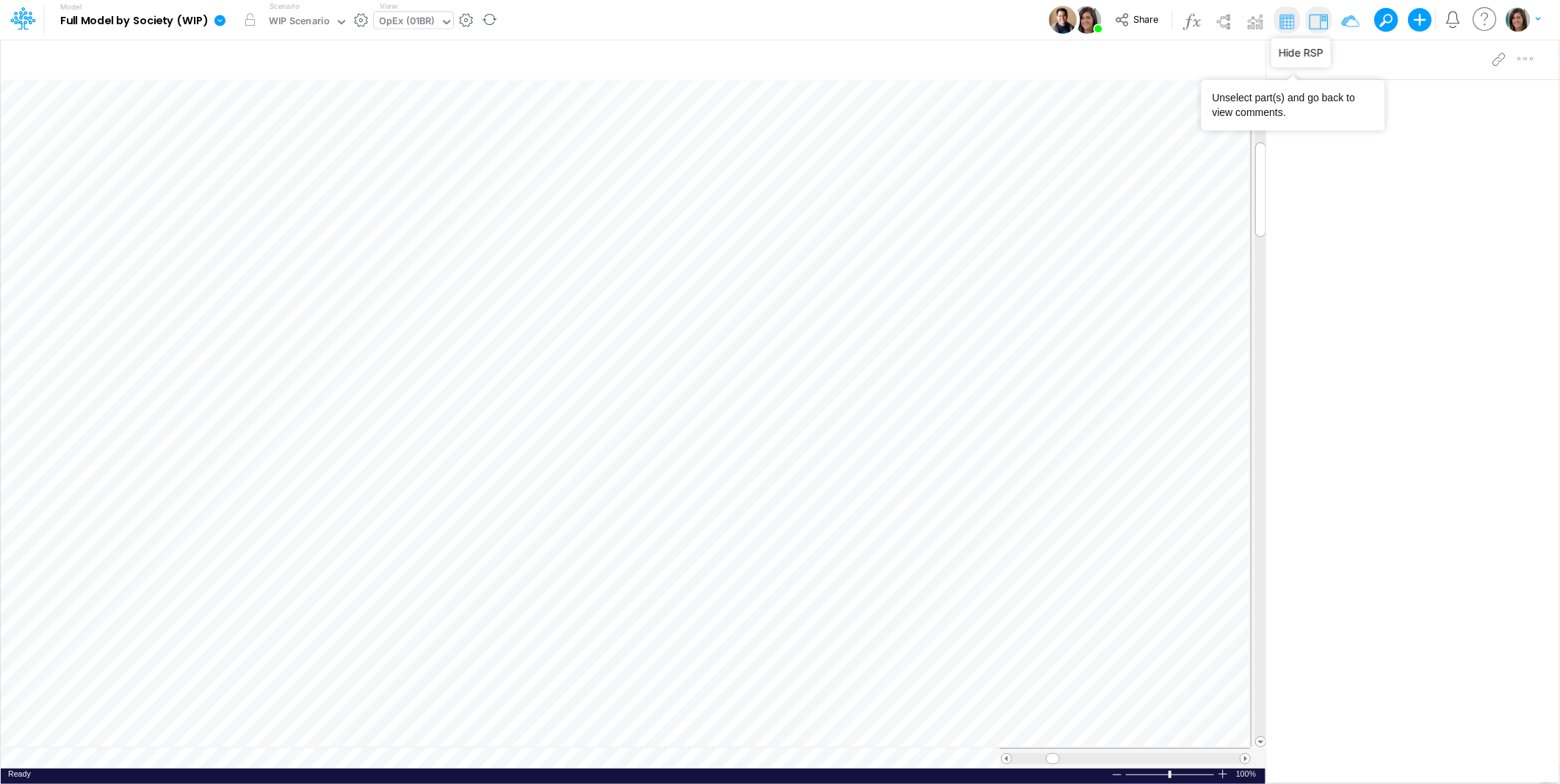
click at [1317, 20] on img at bounding box center [1318, 21] width 24 height 24
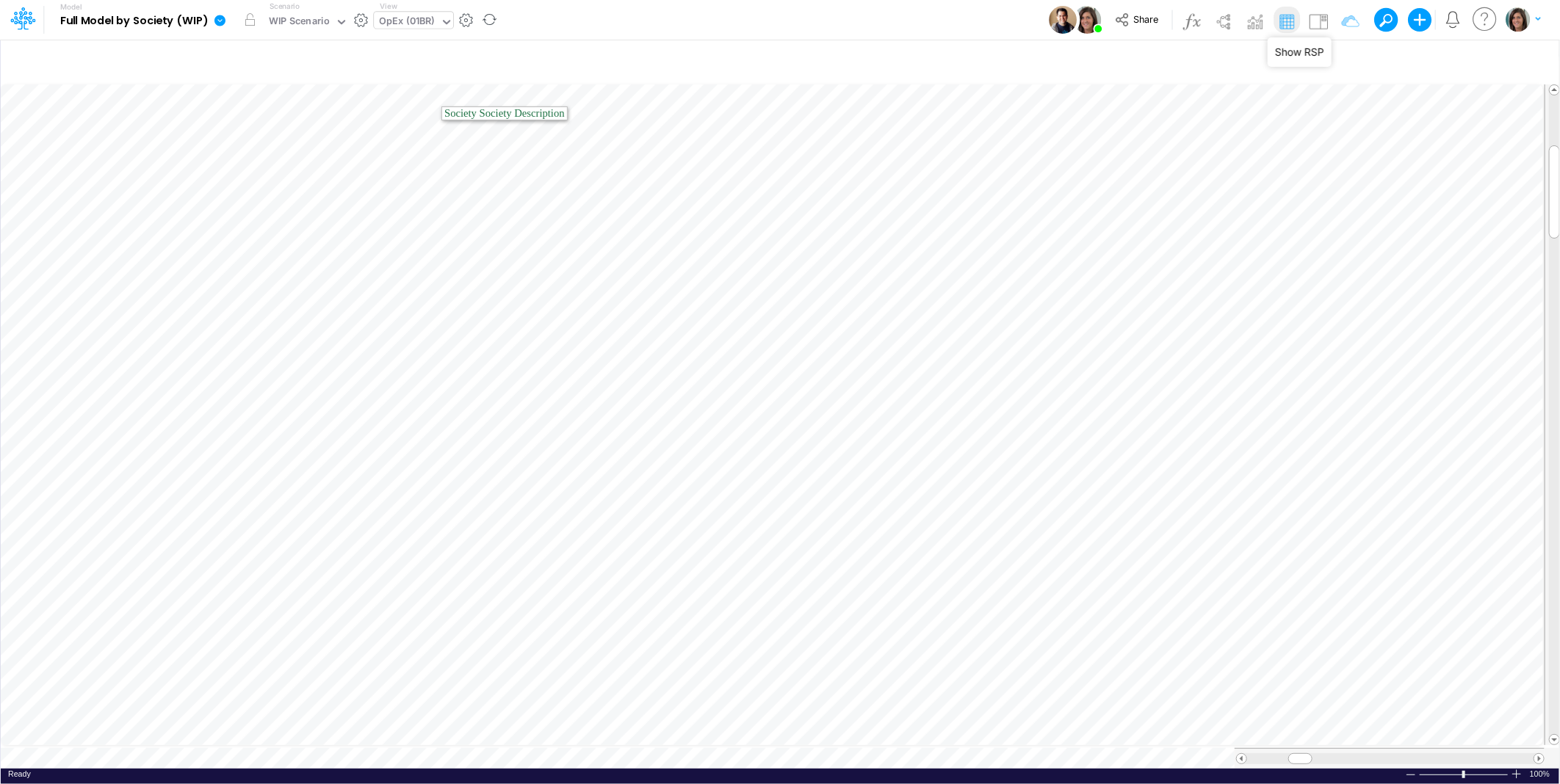
click at [222, 17] on icon at bounding box center [220, 20] width 11 height 11
click at [280, 157] on button "View model info" at bounding box center [294, 153] width 157 height 23
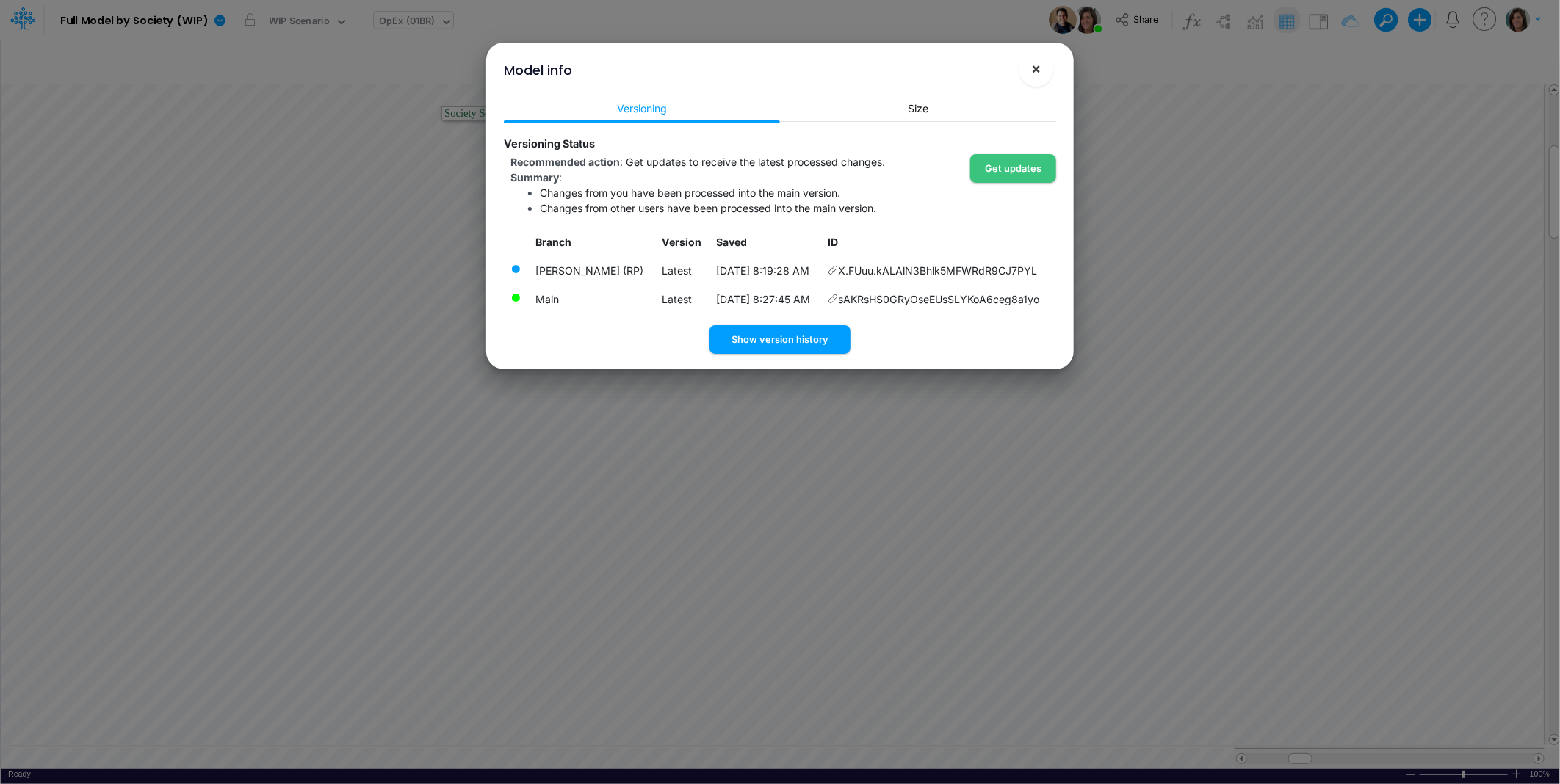
click at [1024, 71] on button "×" at bounding box center [1037, 69] width 35 height 35
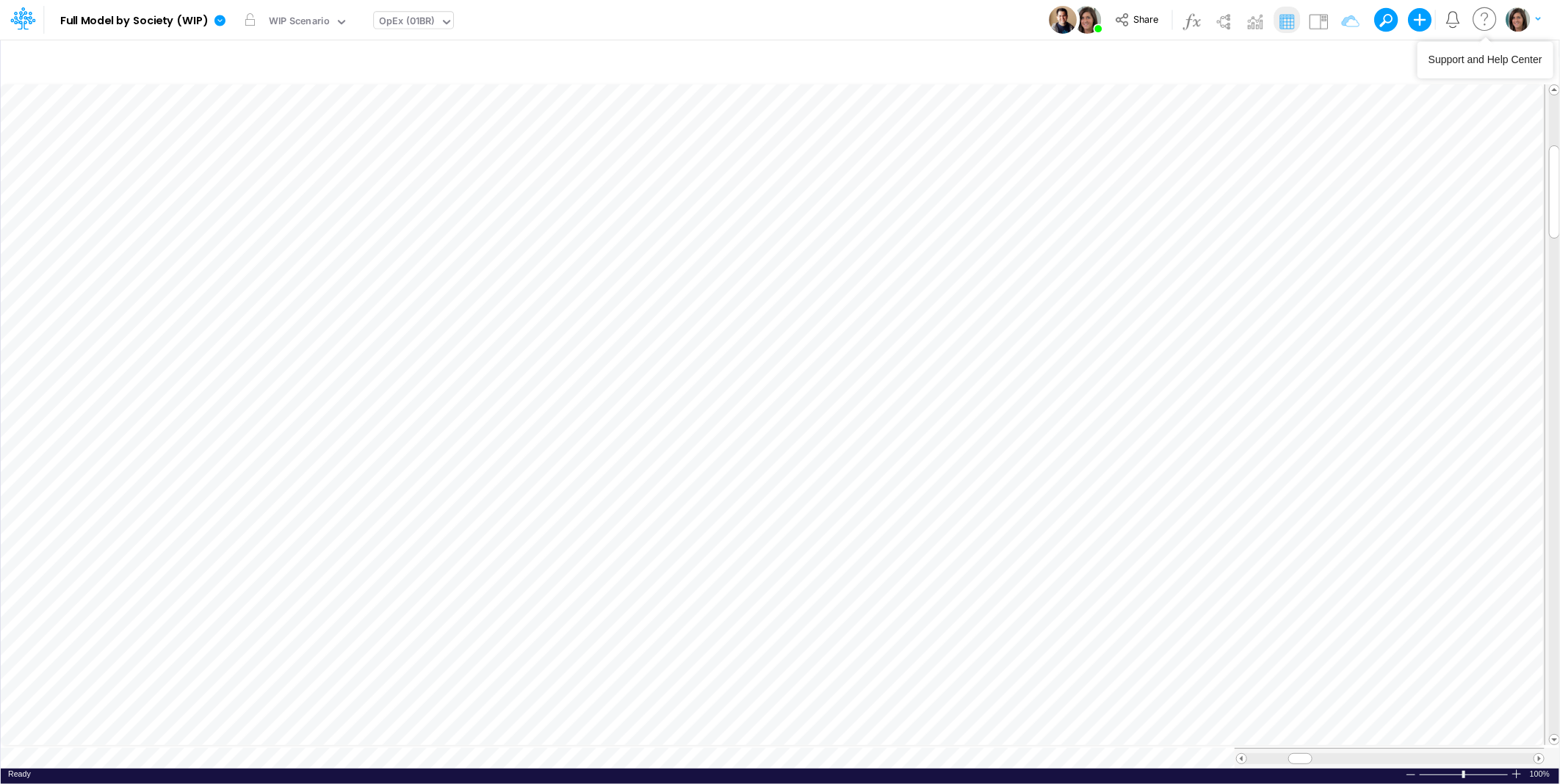
click at [1529, 24] on button "button" at bounding box center [1523, 19] width 37 height 25
click at [1480, 77] on button "Log out" at bounding box center [1463, 86] width 157 height 23
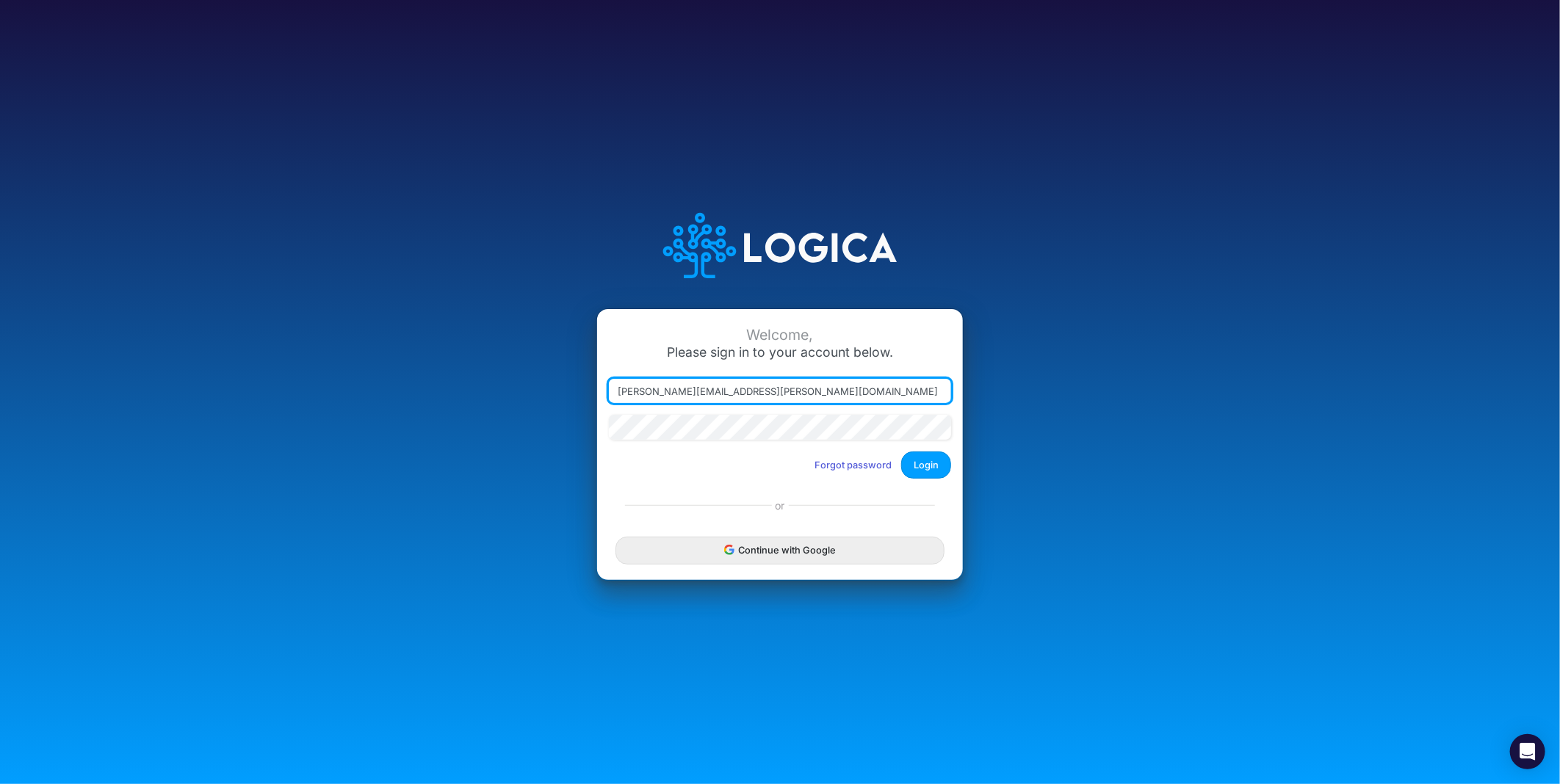
drag, startPoint x: 684, startPoint y: 387, endPoint x: 922, endPoint y: 402, distance: 238.5
click at [922, 402] on body "Welcome, Please sign in to your account below. carissa.castro@logica.cloud Forg…" at bounding box center [780, 392] width 1560 height 784
type input "carissa.castro+dm@logica.cloud"
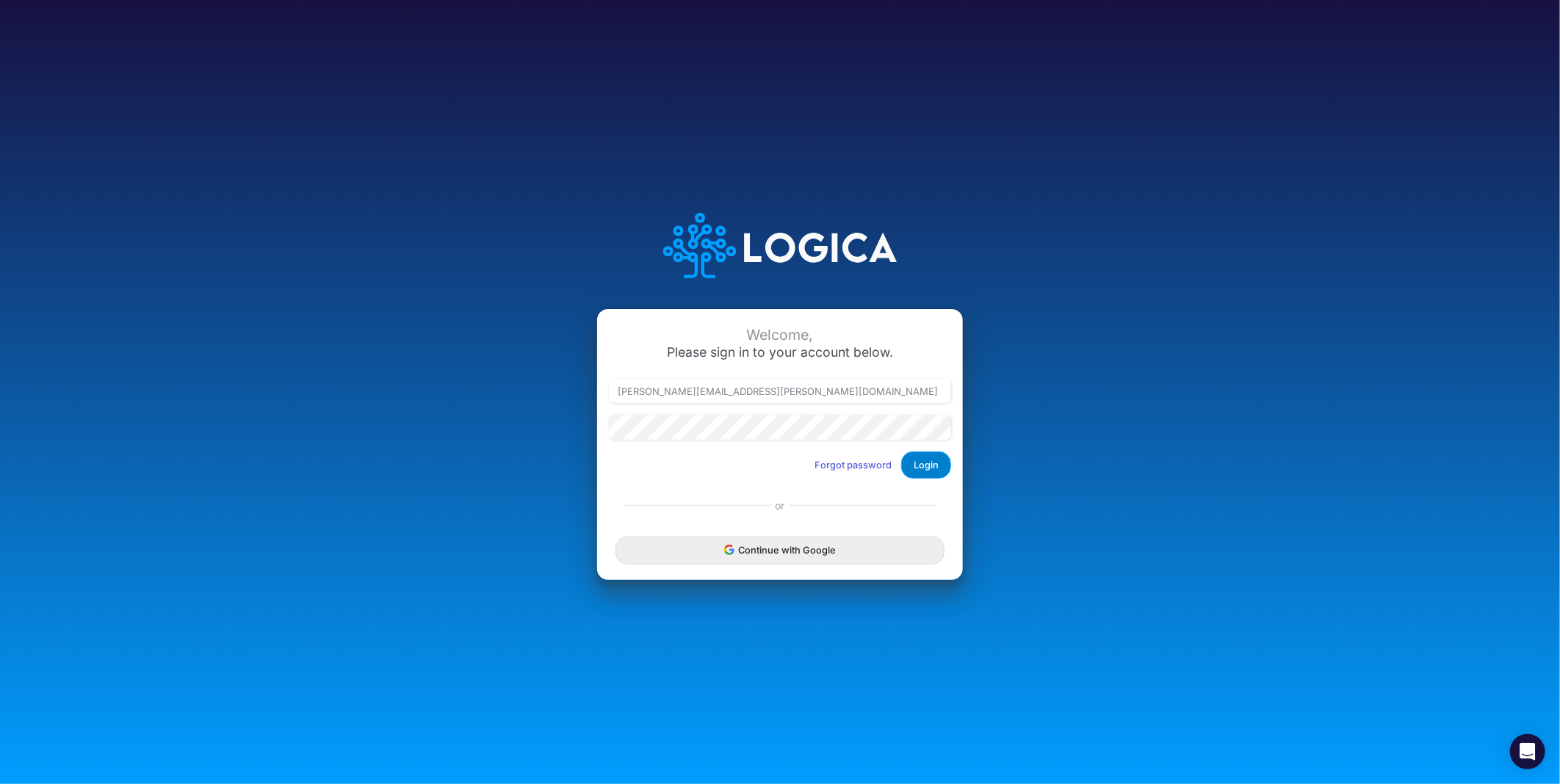
click at [921, 457] on button "Login" at bounding box center [926, 465] width 50 height 27
